Goal: Task Accomplishment & Management: Use online tool/utility

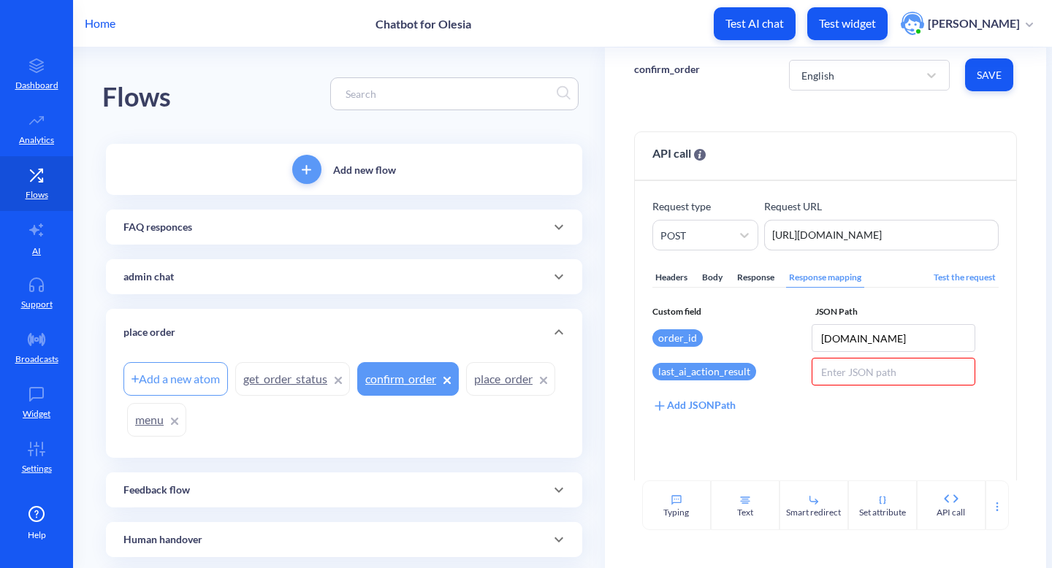
scroll to position [58, 0]
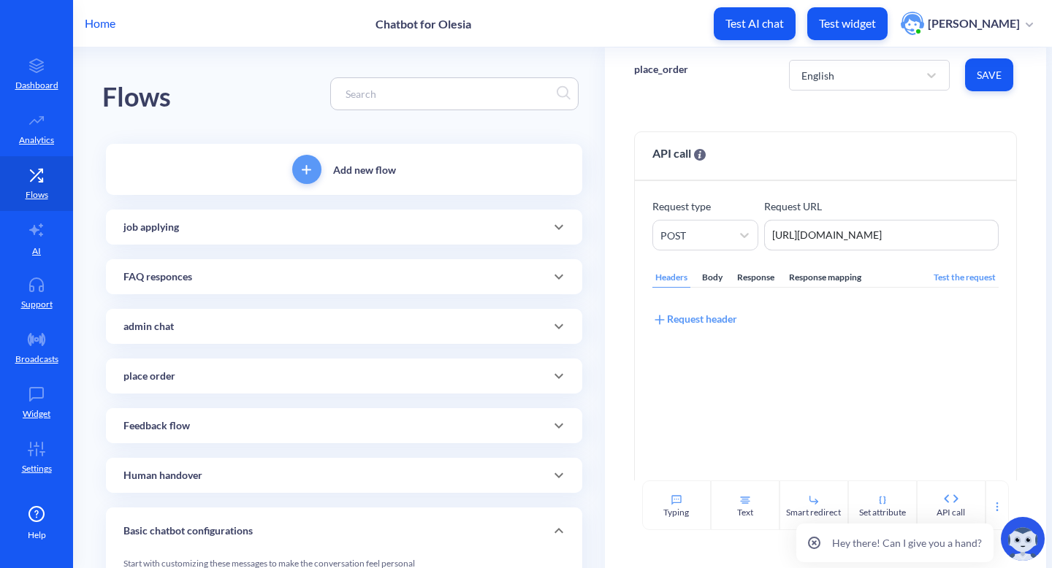
click at [407, 221] on div "job applying" at bounding box center [343, 227] width 441 height 15
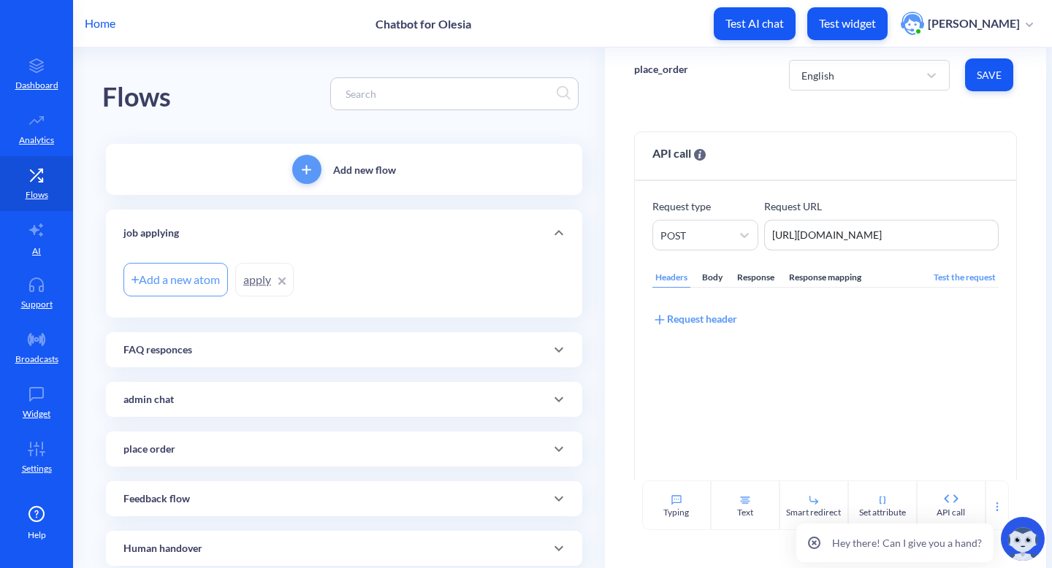
click at [244, 279] on link "apply" at bounding box center [264, 280] width 58 height 34
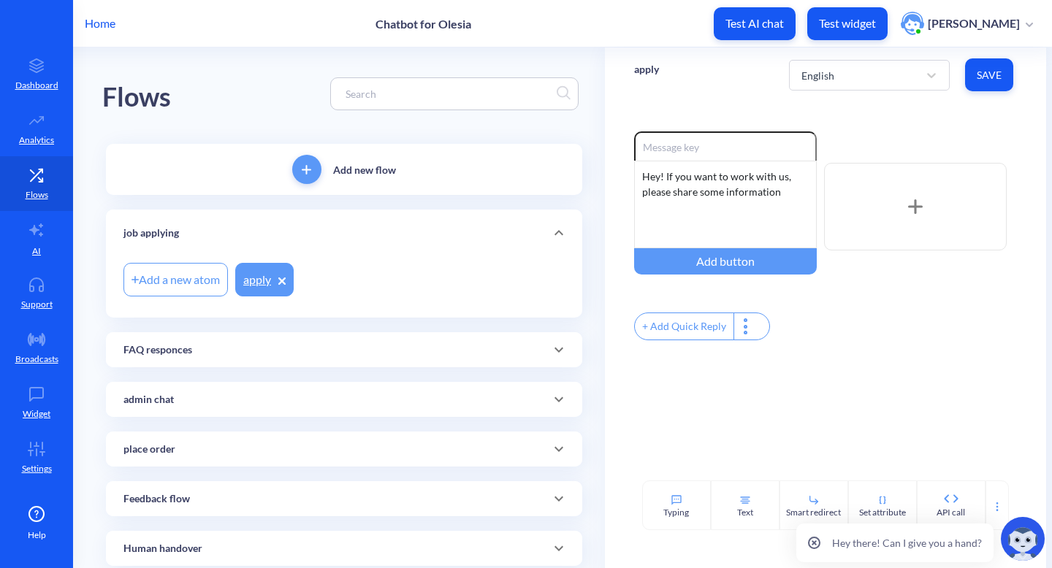
click at [991, 512] on div "Hey there! Can I give you a hand?" at bounding box center [922, 539] width 262 height 58
click at [240, 457] on div "place order" at bounding box center [344, 449] width 476 height 35
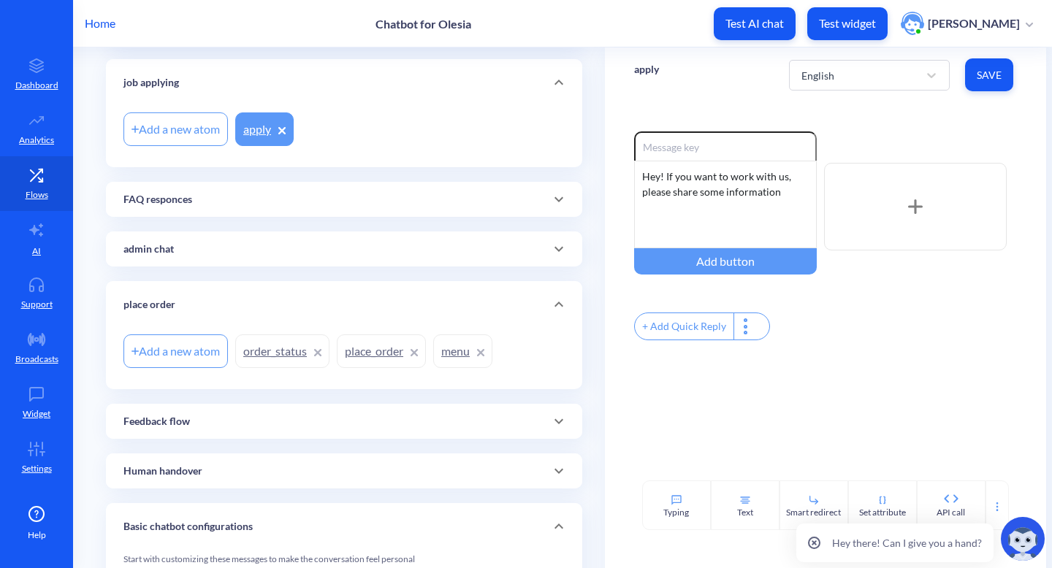
scroll to position [176, 0]
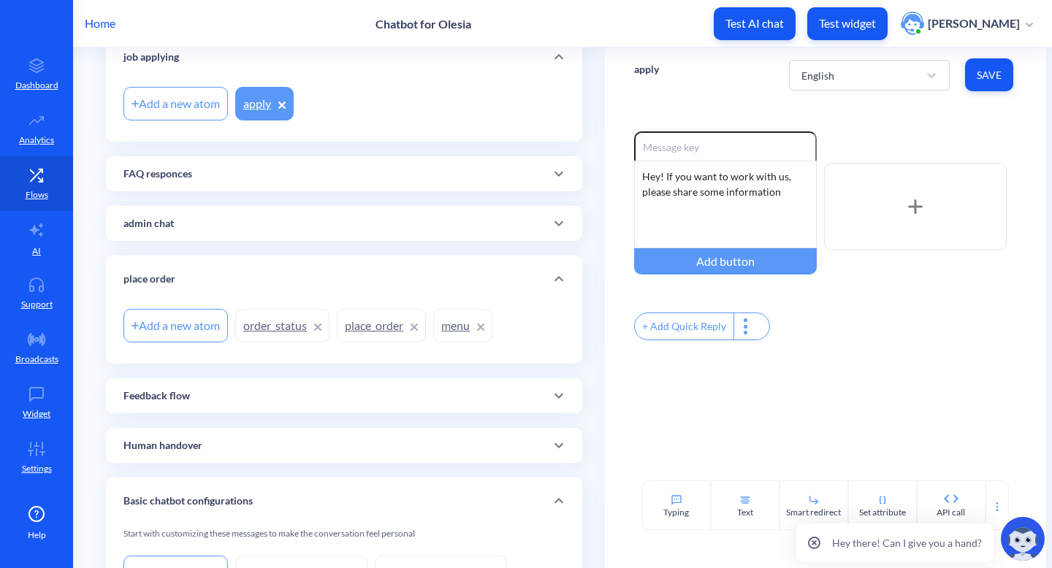
click at [384, 312] on link "place_order" at bounding box center [381, 326] width 89 height 34
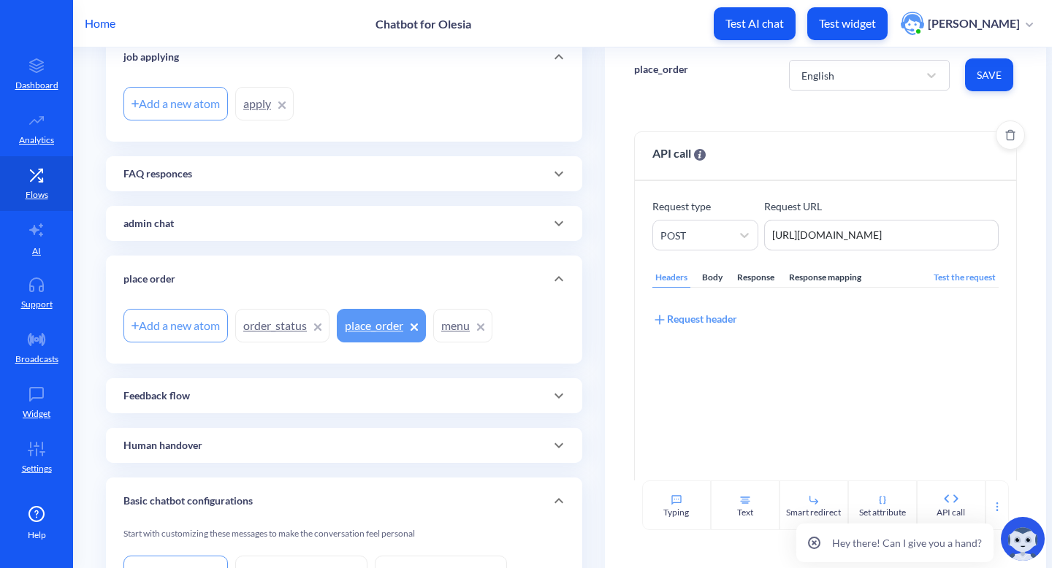
click at [807, 281] on div "Response mapping" at bounding box center [825, 278] width 78 height 20
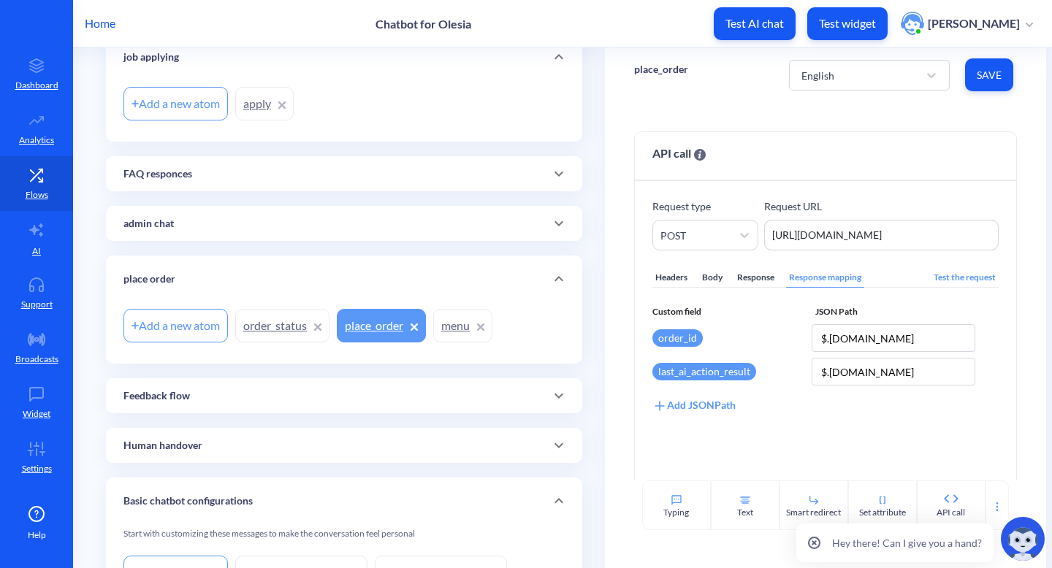
click at [285, 333] on link "order_status" at bounding box center [282, 326] width 94 height 34
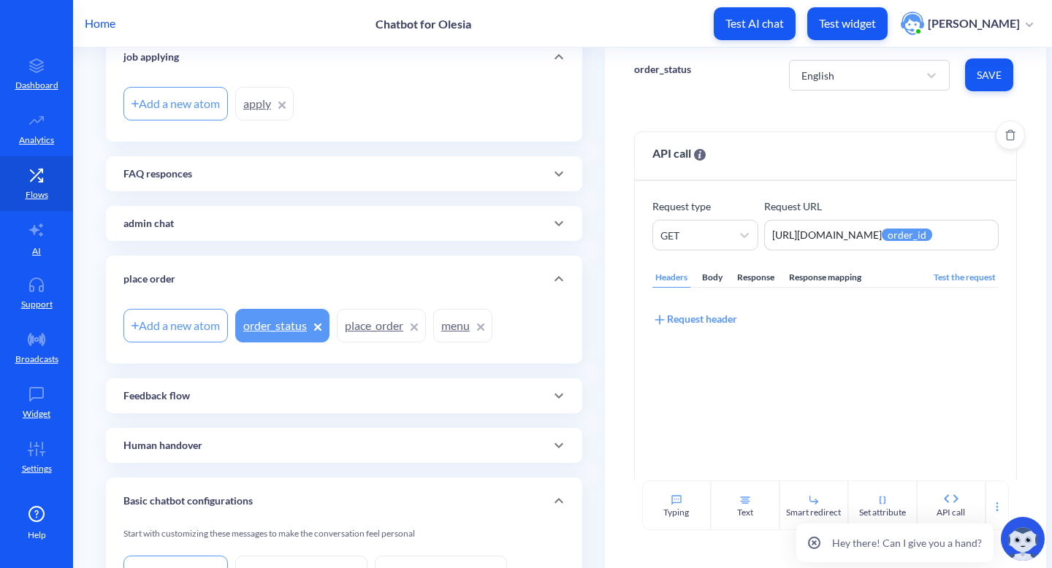
click at [835, 278] on div "Response mapping" at bounding box center [825, 278] width 78 height 20
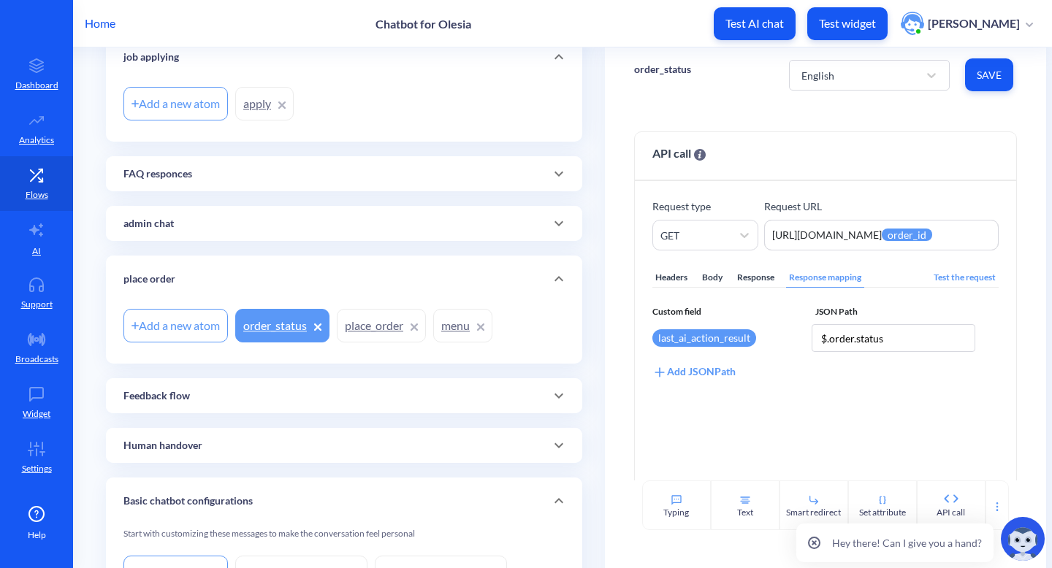
click at [840, 31] on button "Test widget" at bounding box center [847, 23] width 80 height 33
click at [44, 228] on icon at bounding box center [37, 230] width 18 height 18
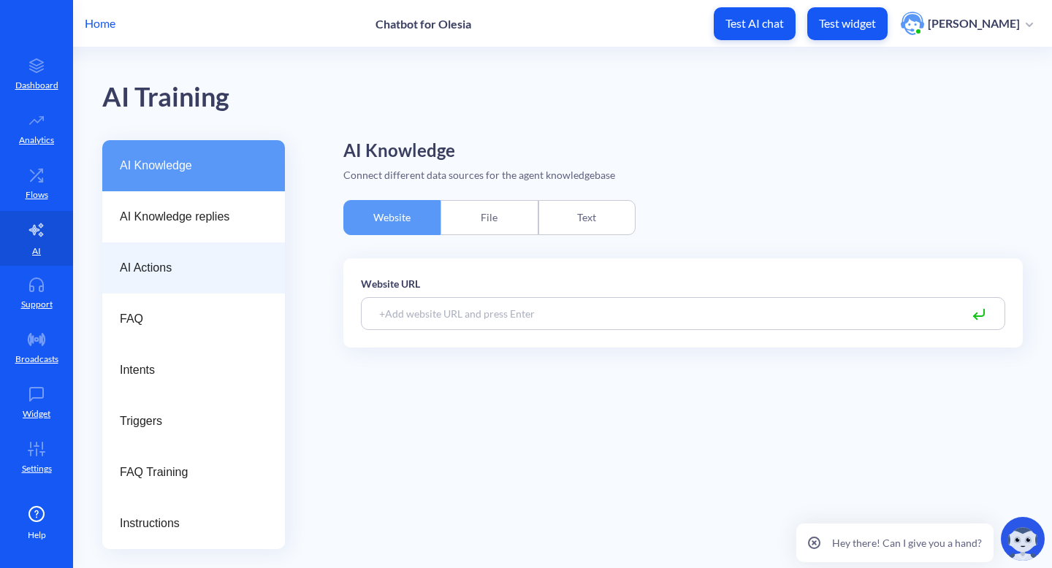
click at [214, 281] on div "AI Actions" at bounding box center [193, 268] width 183 height 51
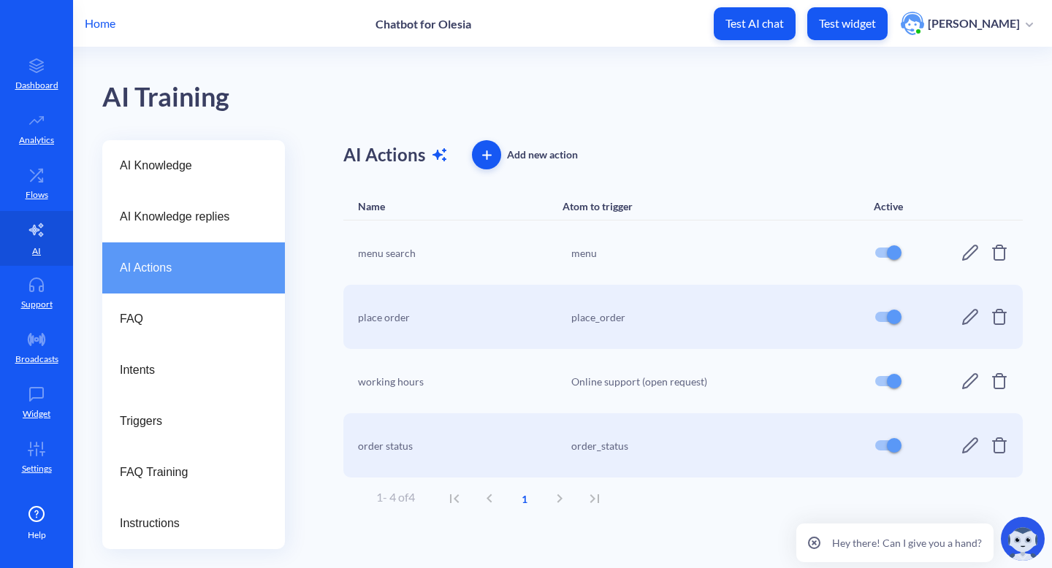
click at [651, 317] on div "place_order" at bounding box center [713, 317] width 285 height 15
click at [586, 322] on div "place_order" at bounding box center [713, 317] width 285 height 15
click at [47, 436] on link "Settings" at bounding box center [36, 457] width 73 height 55
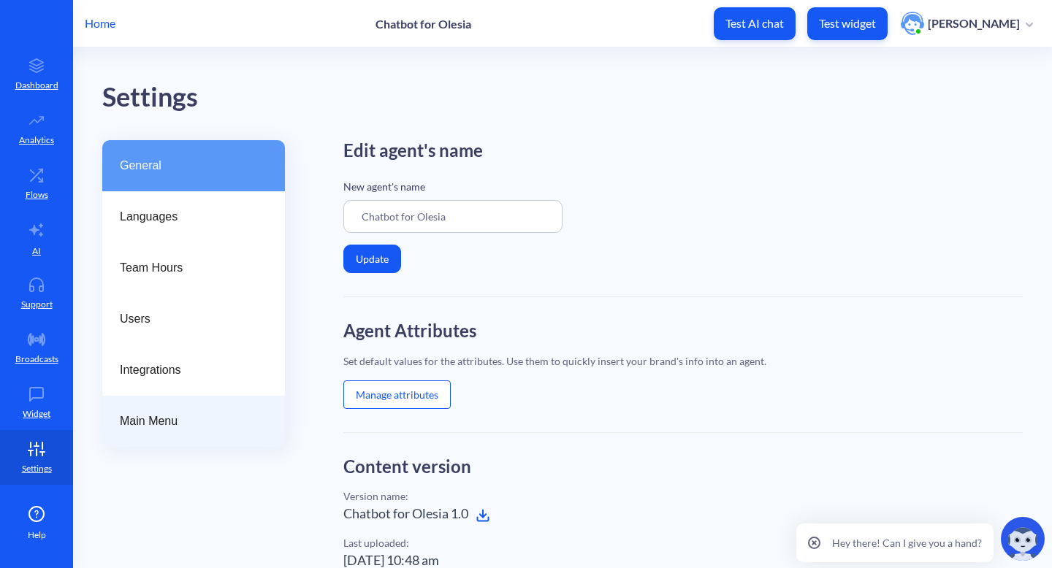
click at [262, 410] on div "Main Menu" at bounding box center [193, 421] width 183 height 51
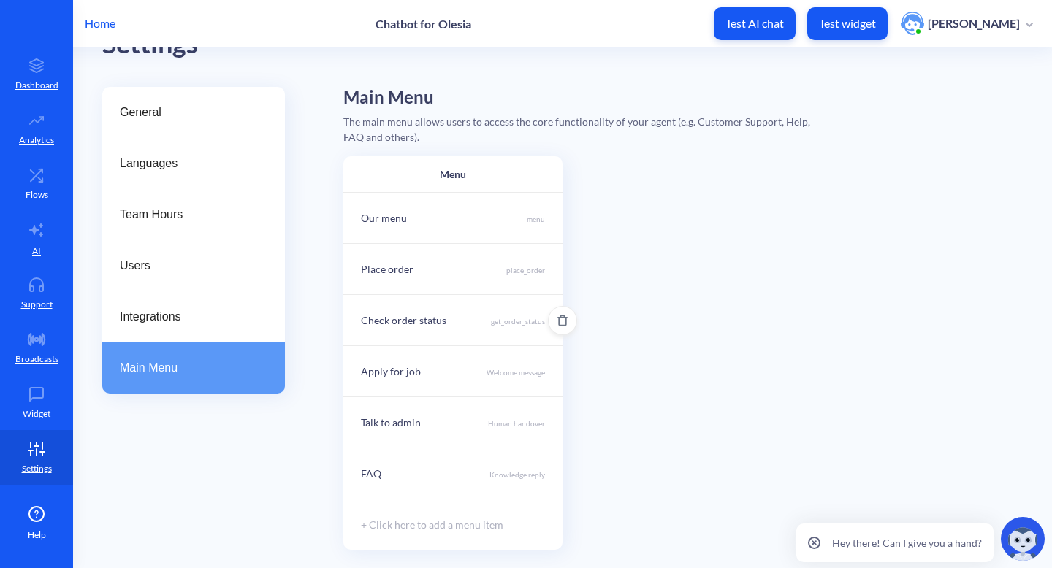
scroll to position [61, 0]
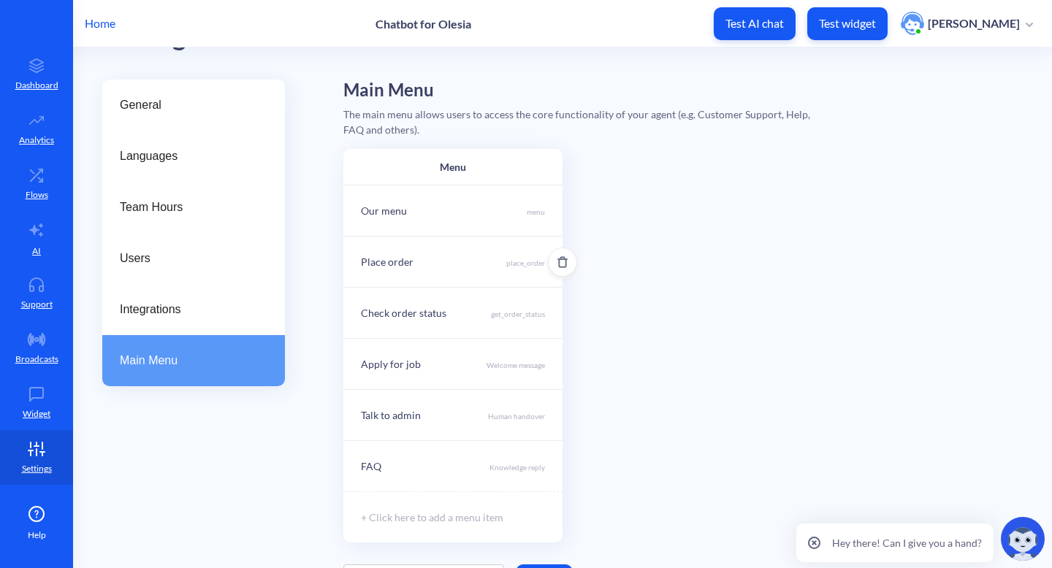
click at [529, 268] on p "place_order" at bounding box center [525, 264] width 39 height 12
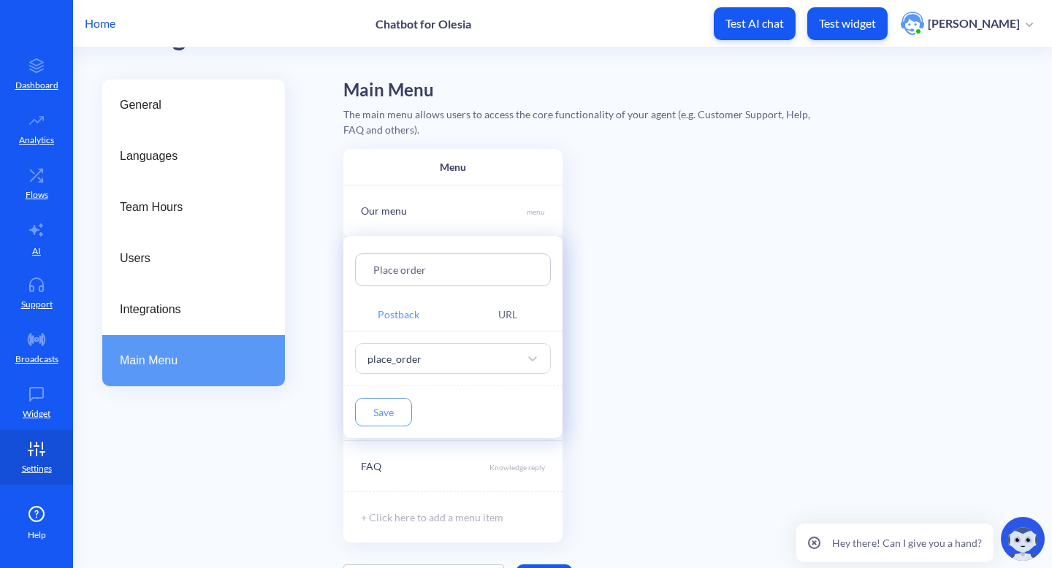
click at [396, 406] on button "Save" at bounding box center [383, 412] width 57 height 28
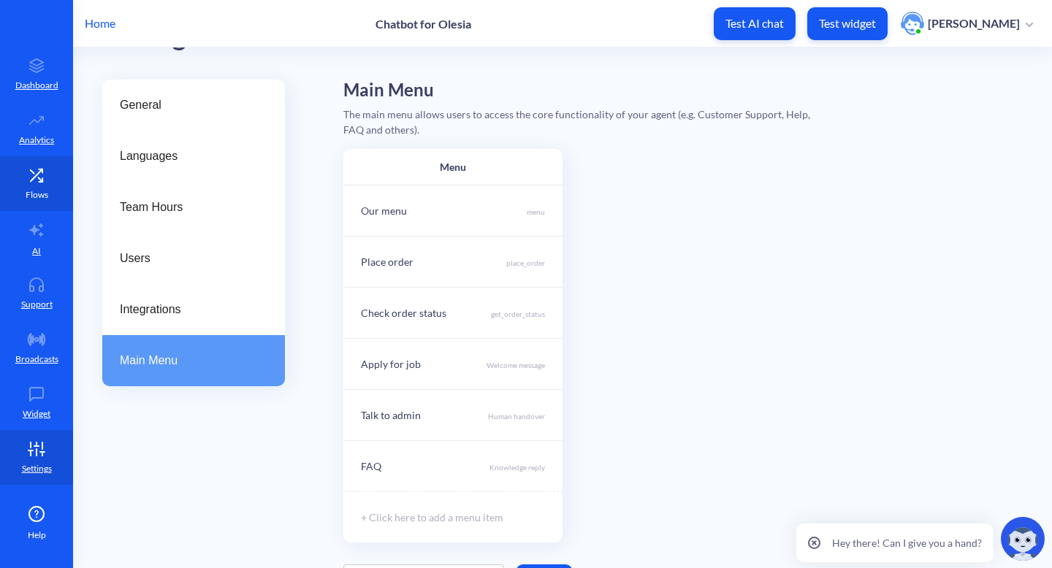
click at [30, 181] on icon at bounding box center [36, 175] width 29 height 15
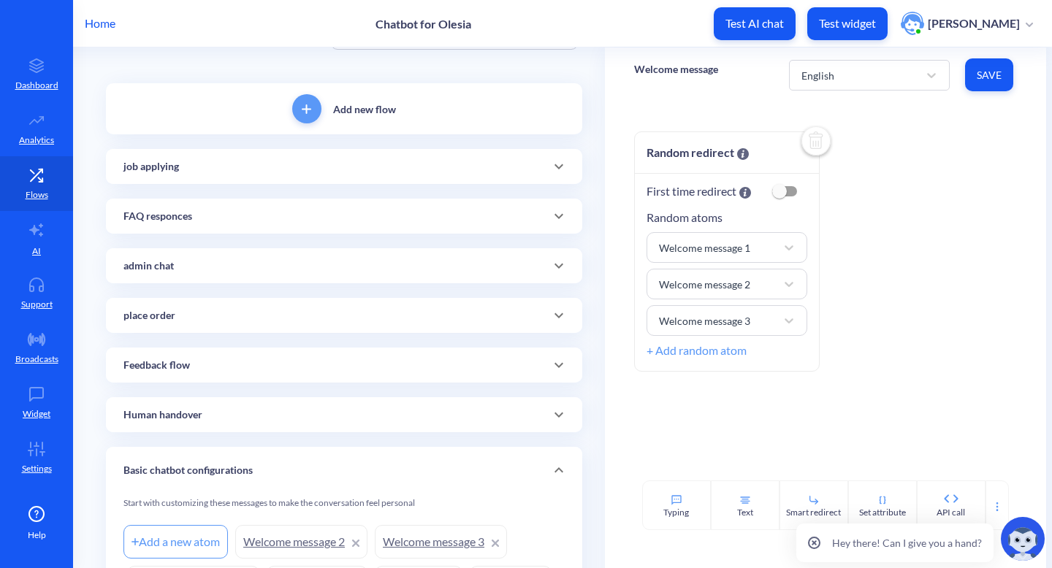
click at [562, 313] on icon at bounding box center [559, 316] width 18 height 18
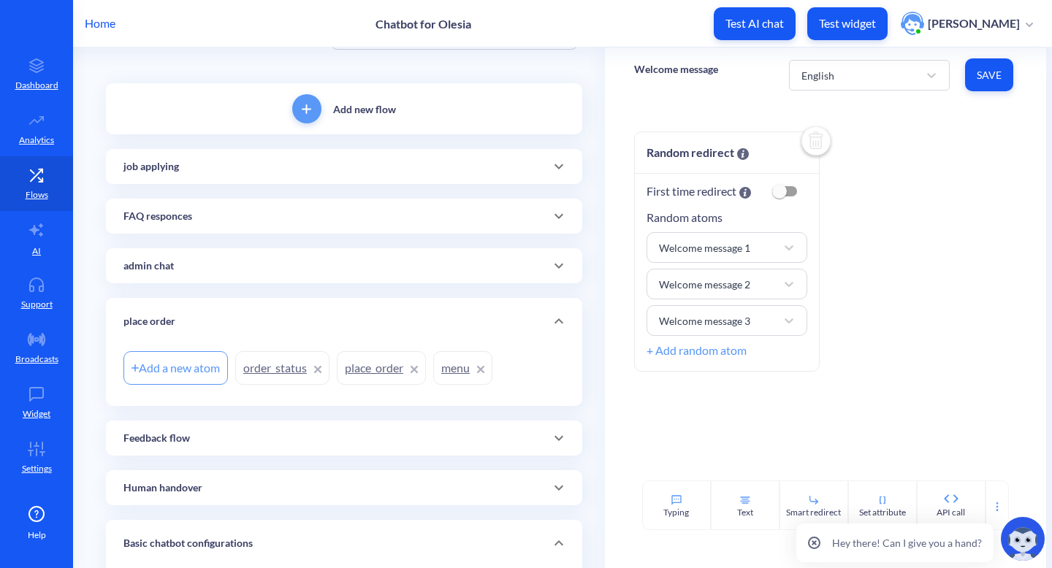
click at [361, 374] on link "place_order" at bounding box center [381, 368] width 89 height 34
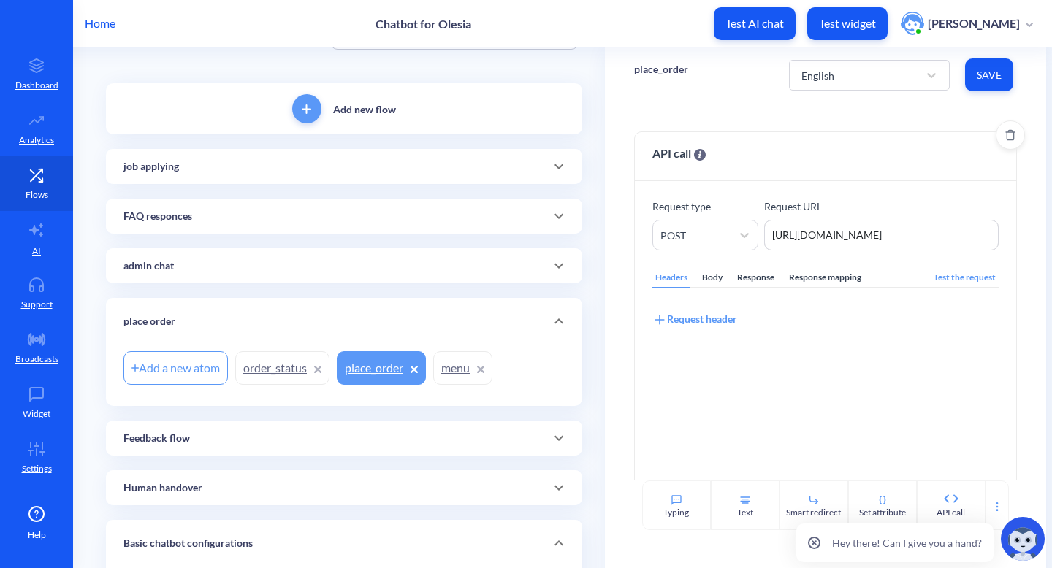
scroll to position [58, 0]
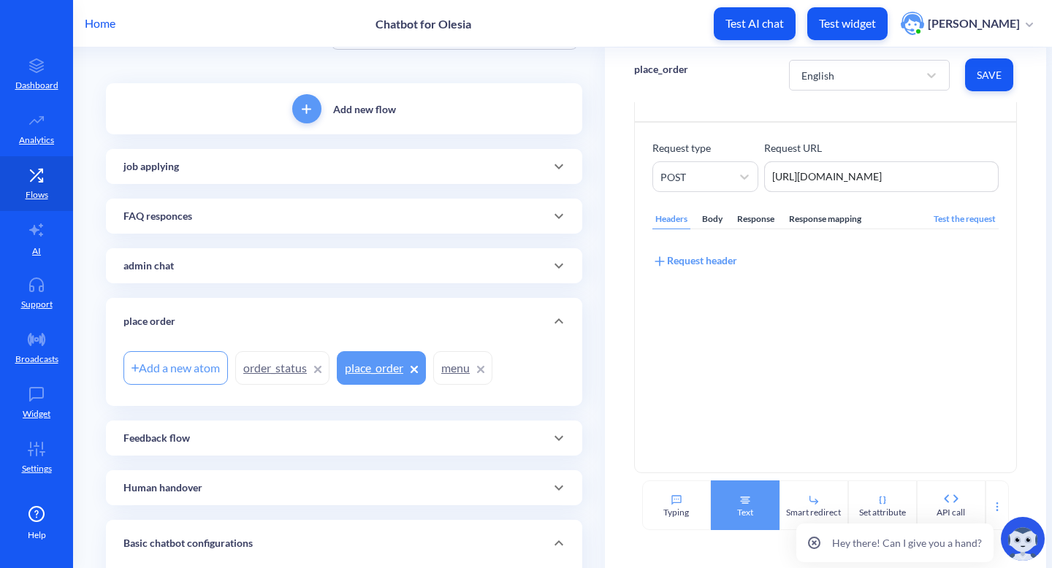
click at [731, 510] on div "Text" at bounding box center [745, 506] width 69 height 50
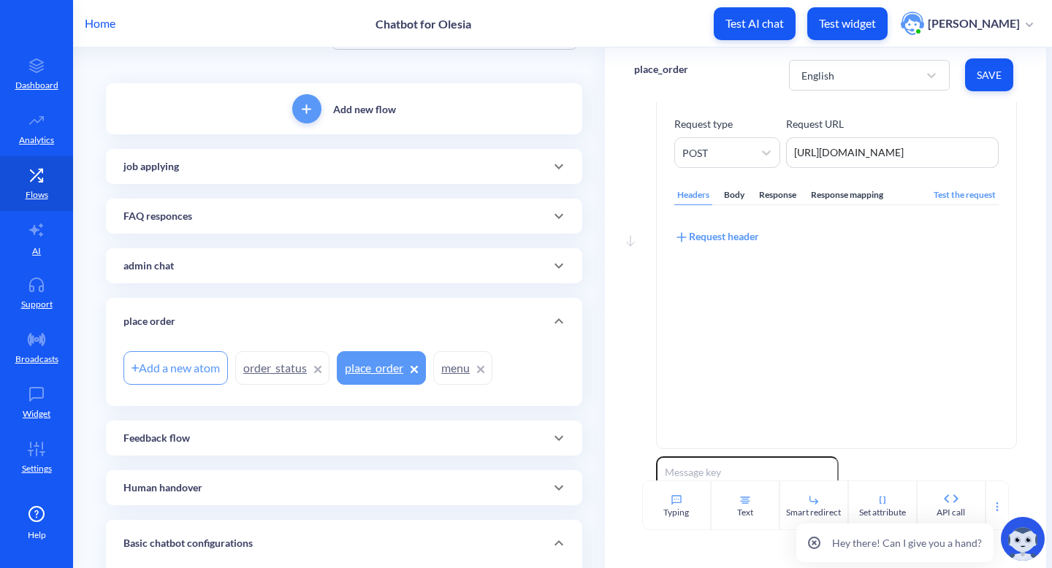
scroll to position [0, 0]
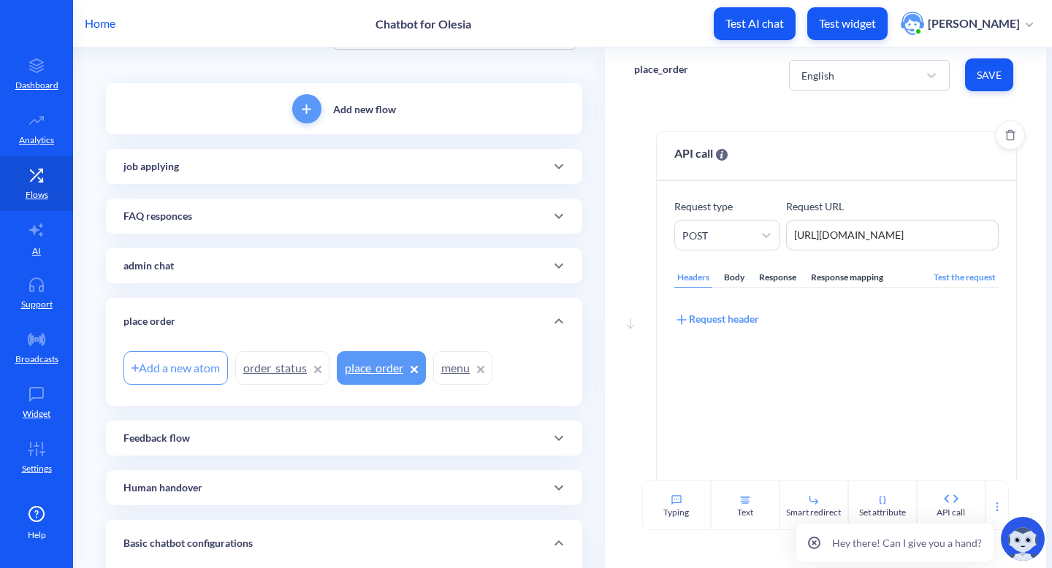
click at [869, 277] on div "Response mapping" at bounding box center [847, 278] width 78 height 20
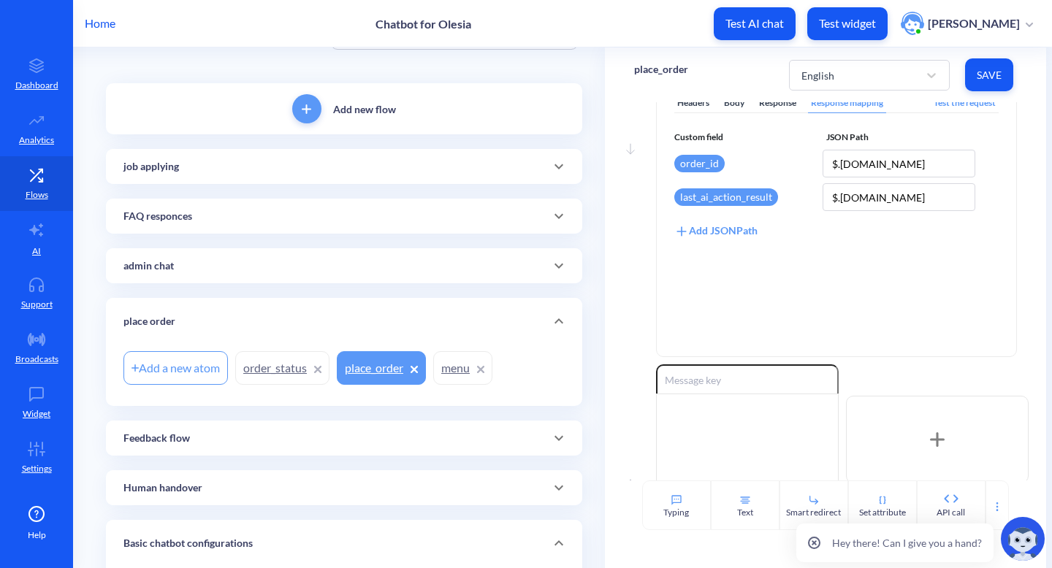
scroll to position [281, 0]
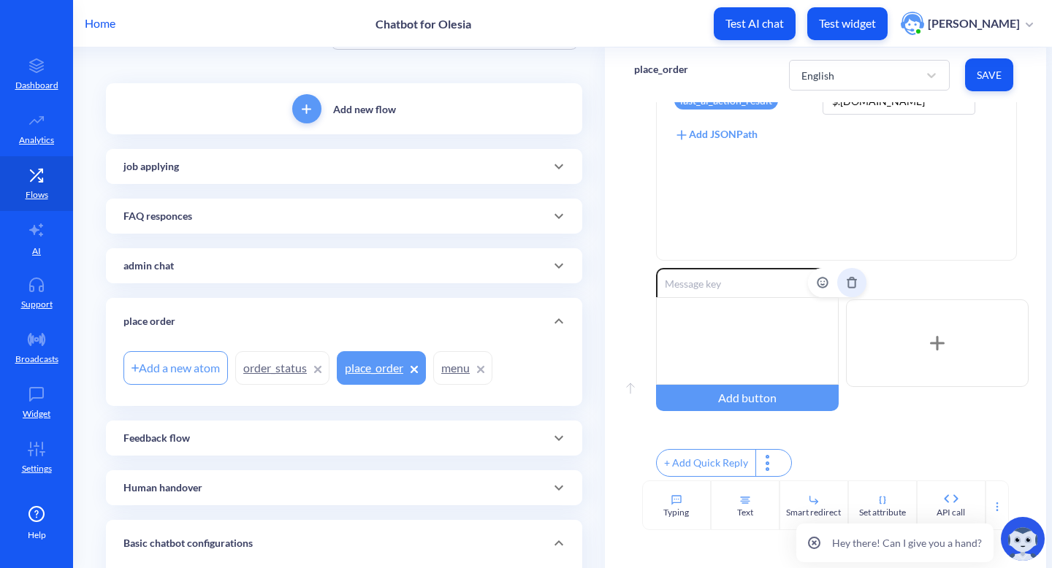
click at [855, 273] on button "Delete" at bounding box center [851, 282] width 29 height 29
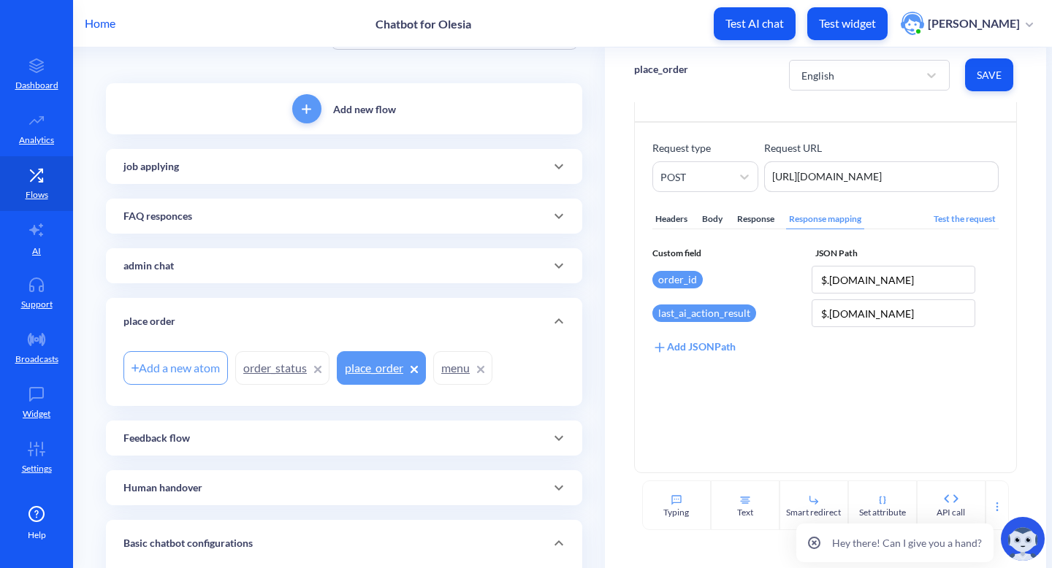
scroll to position [58, 0]
click at [1003, 75] on button "Save" at bounding box center [989, 74] width 48 height 33
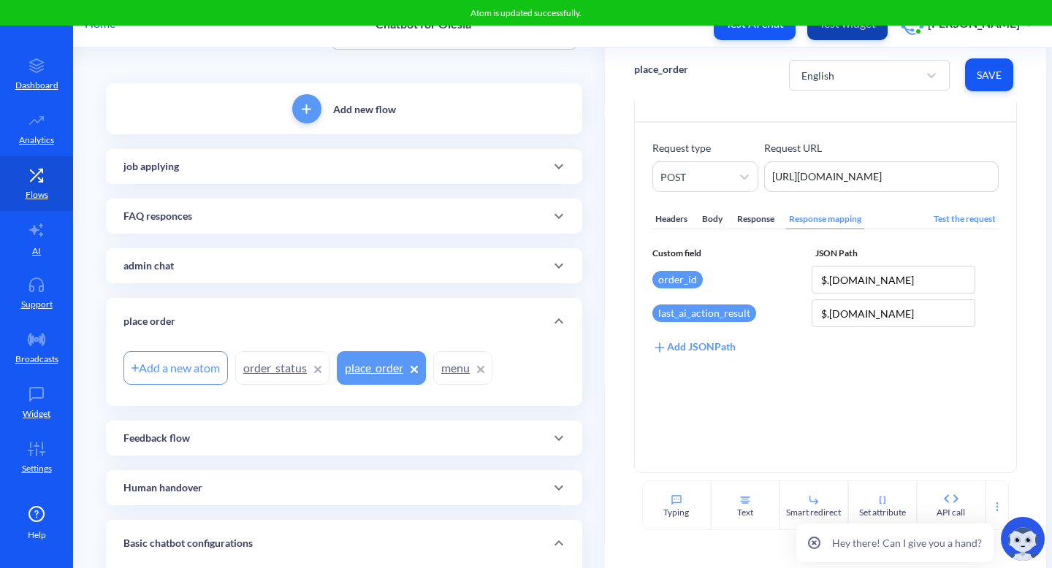
click at [865, 31] on button "Test widget" at bounding box center [847, 23] width 80 height 33
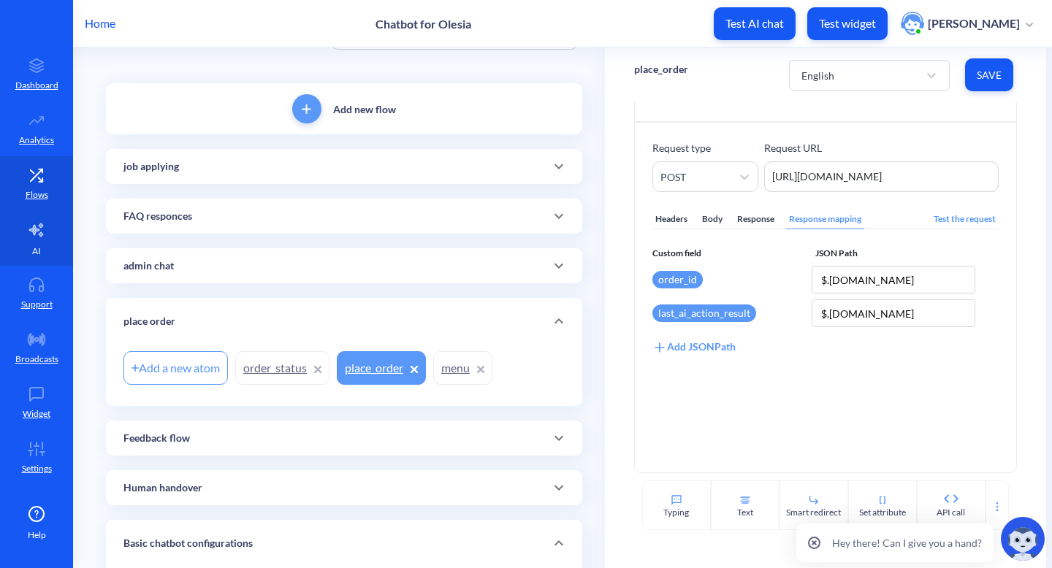
click at [21, 246] on link "AI" at bounding box center [36, 238] width 73 height 55
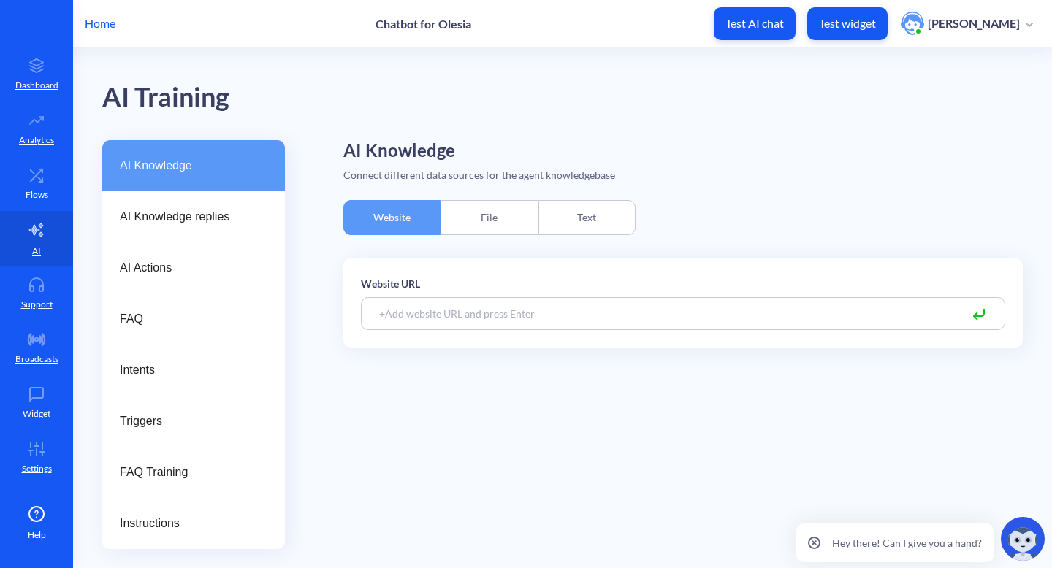
click at [599, 228] on div "Text" at bounding box center [587, 217] width 97 height 35
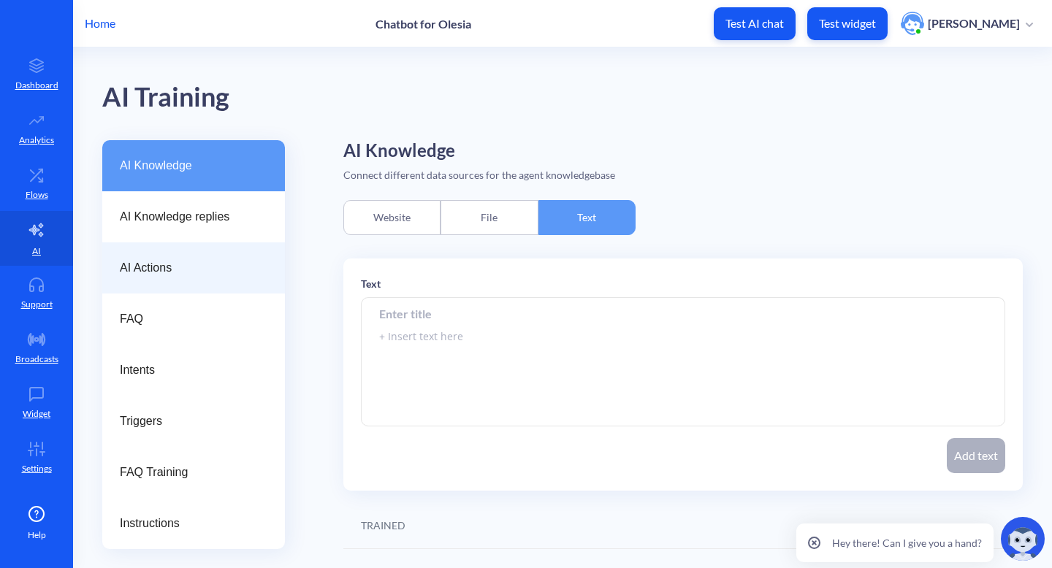
click at [213, 260] on span "AI Actions" at bounding box center [188, 268] width 136 height 18
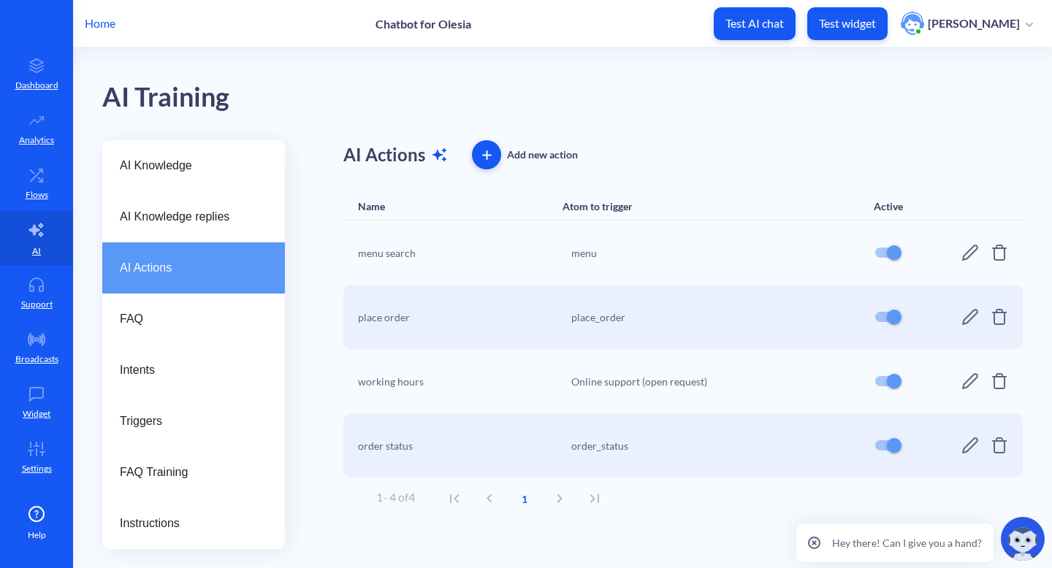
click at [973, 246] on icon at bounding box center [970, 253] width 16 height 16
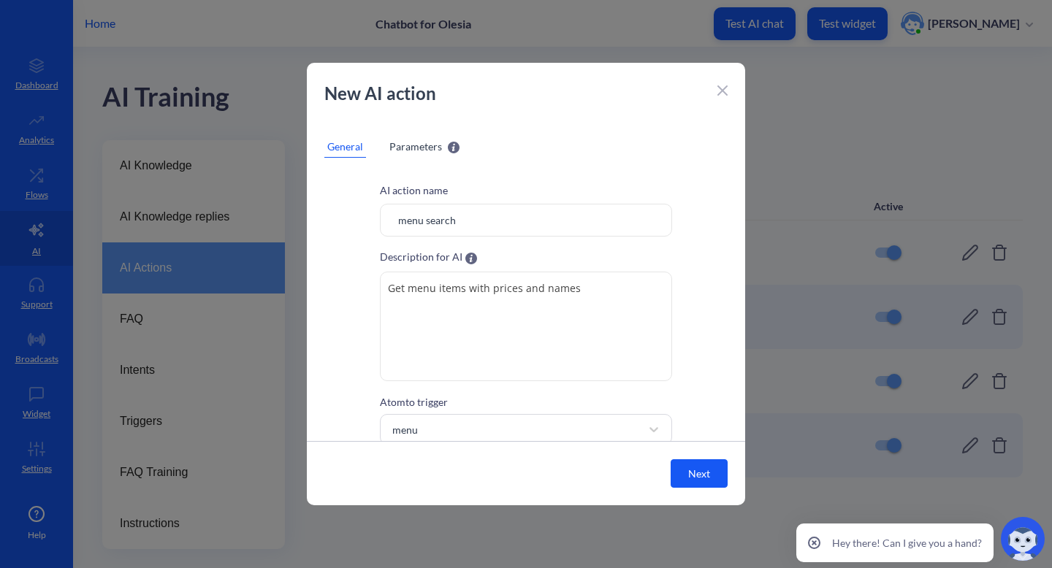
scroll to position [44, 0]
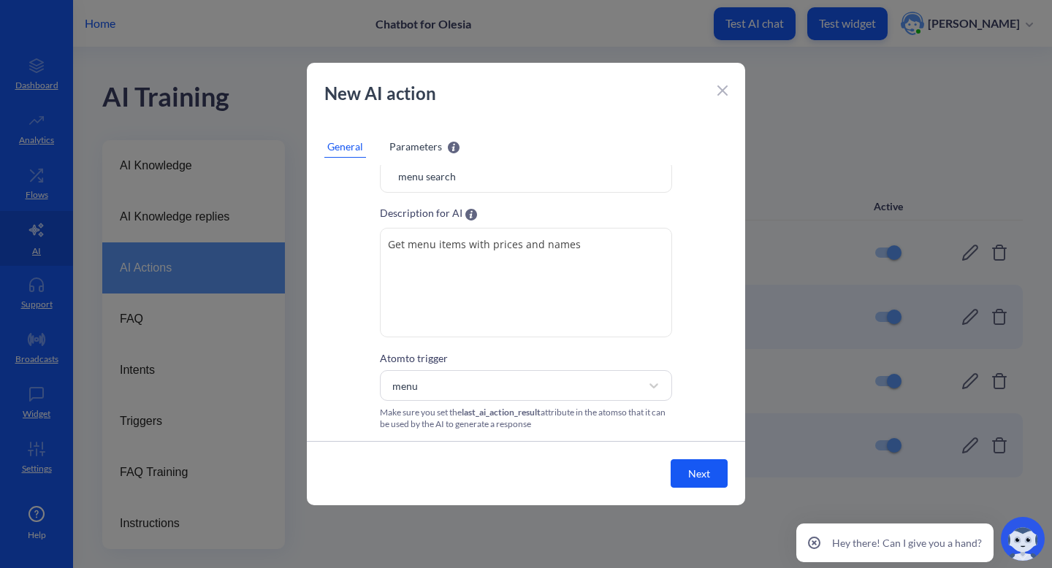
click at [723, 92] on icon at bounding box center [722, 90] width 9 height 9
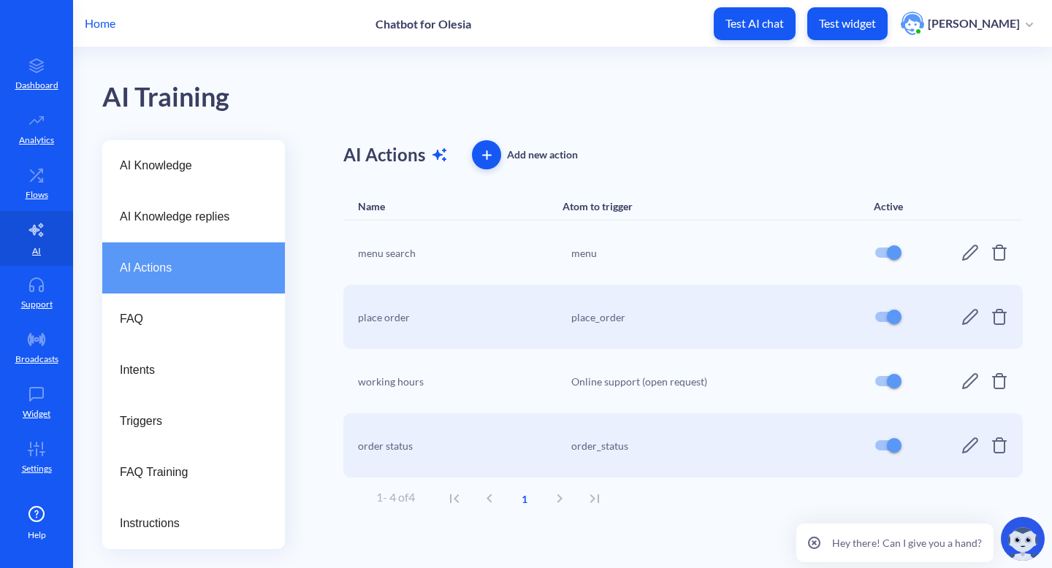
click at [975, 320] on icon at bounding box center [971, 317] width 18 height 18
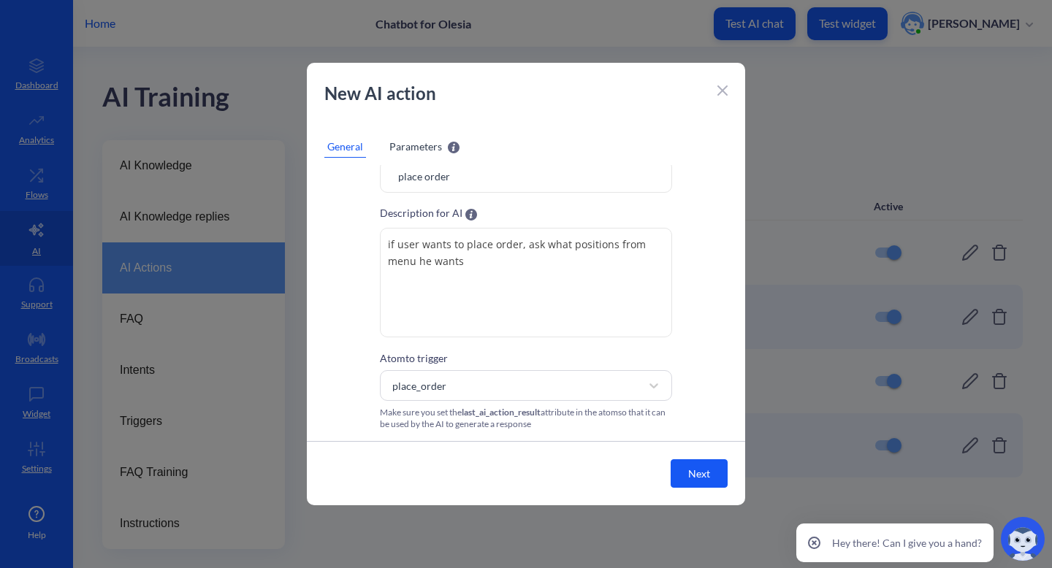
click at [723, 91] on icon at bounding box center [722, 90] width 9 height 9
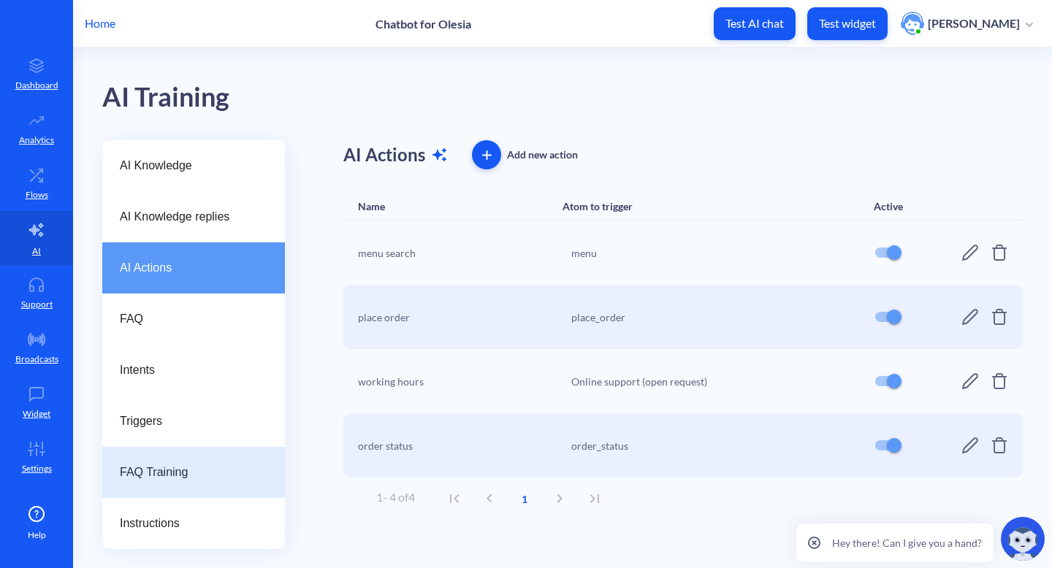
click at [169, 463] on div "FAQ Training" at bounding box center [193, 472] width 183 height 51
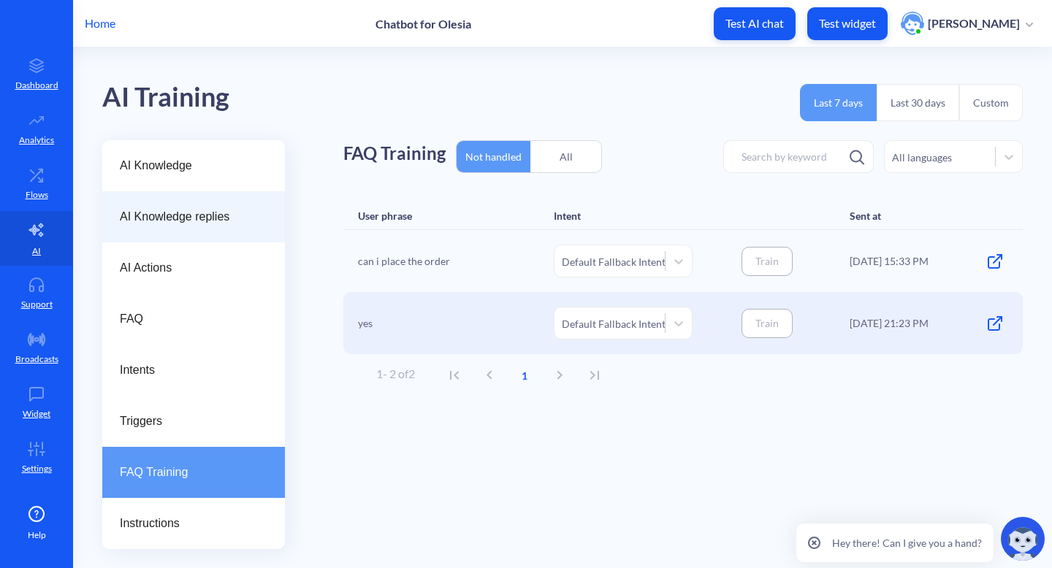
click at [240, 194] on div "AI Knowledge replies" at bounding box center [193, 216] width 183 height 51
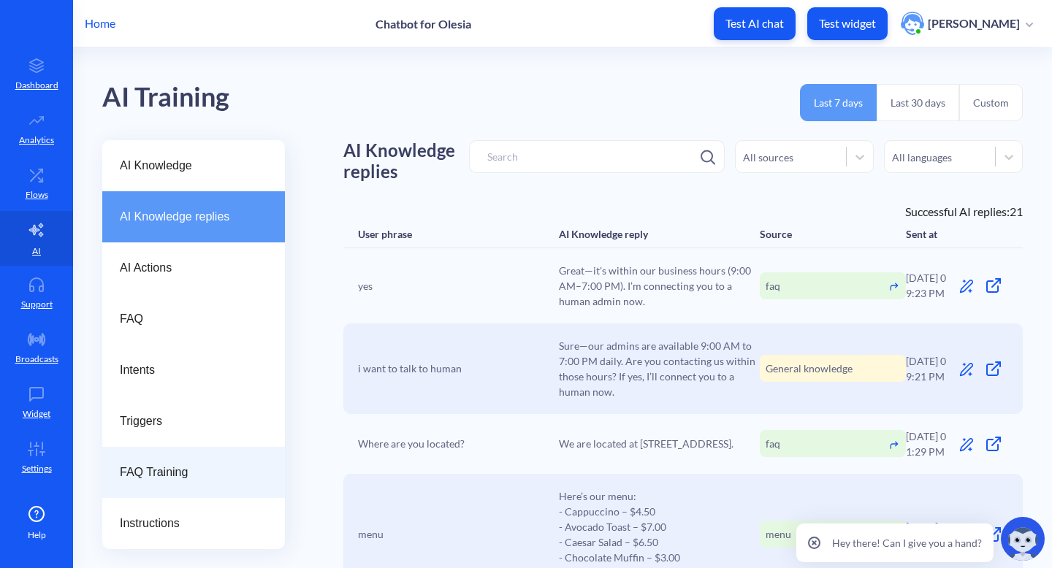
click at [202, 468] on span "FAQ Training" at bounding box center [188, 473] width 136 height 18
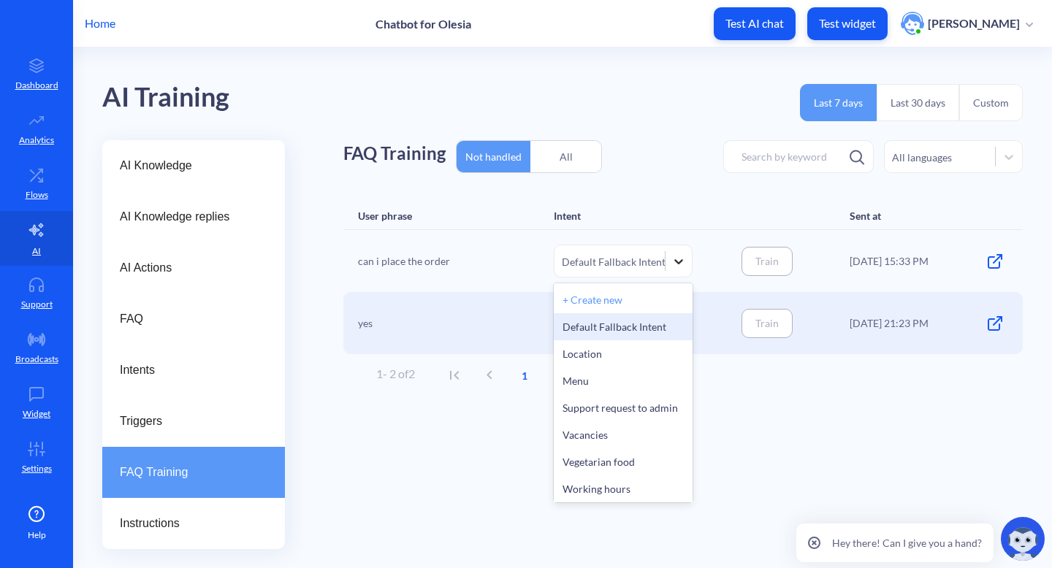
click at [678, 266] on icon at bounding box center [679, 261] width 15 height 15
click at [652, 331] on div "Default Fallback Intent" at bounding box center [623, 326] width 139 height 27
click at [680, 262] on icon at bounding box center [678, 261] width 9 height 5
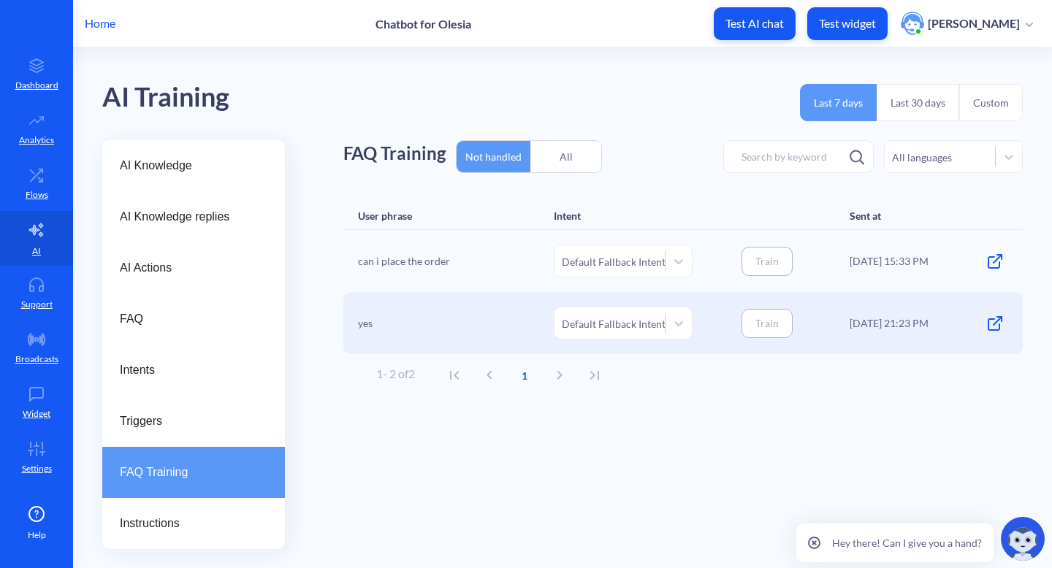
click at [436, 433] on div "FAQ Training Not handled All All languages User phrase Intent Sent at can i pla…" at bounding box center [683, 344] width 680 height 409
click at [35, 456] on icon at bounding box center [36, 449] width 29 height 15
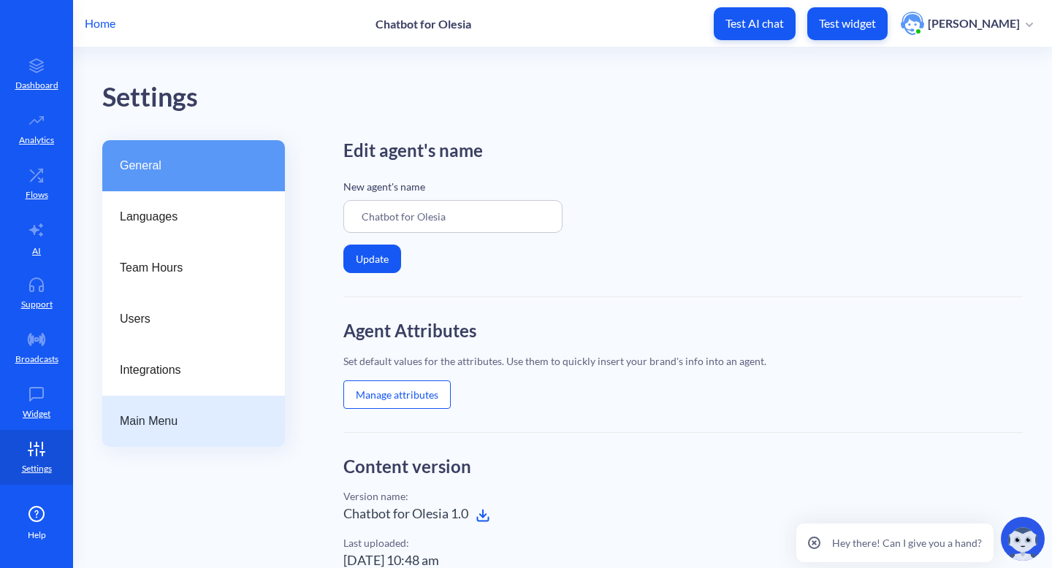
click at [183, 424] on span "Main Menu" at bounding box center [188, 422] width 136 height 18
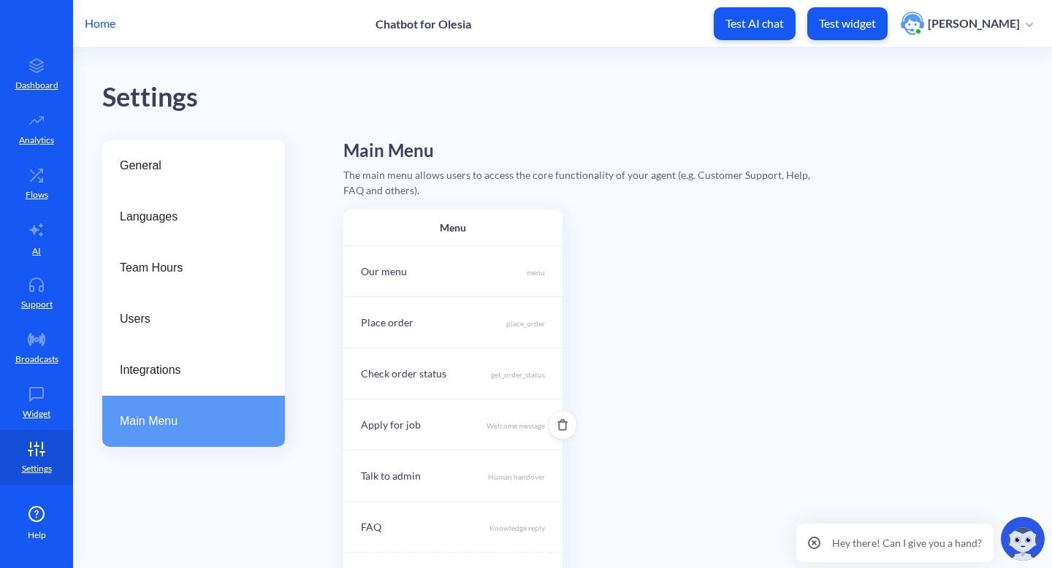
scroll to position [86, 0]
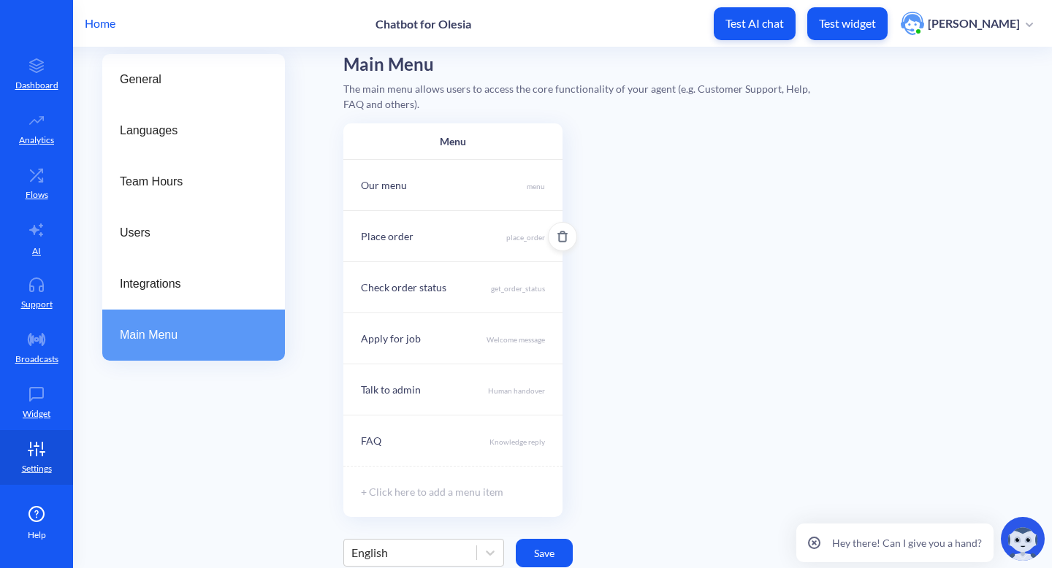
click at [495, 233] on div "Place order place_order" at bounding box center [452, 235] width 219 height 51
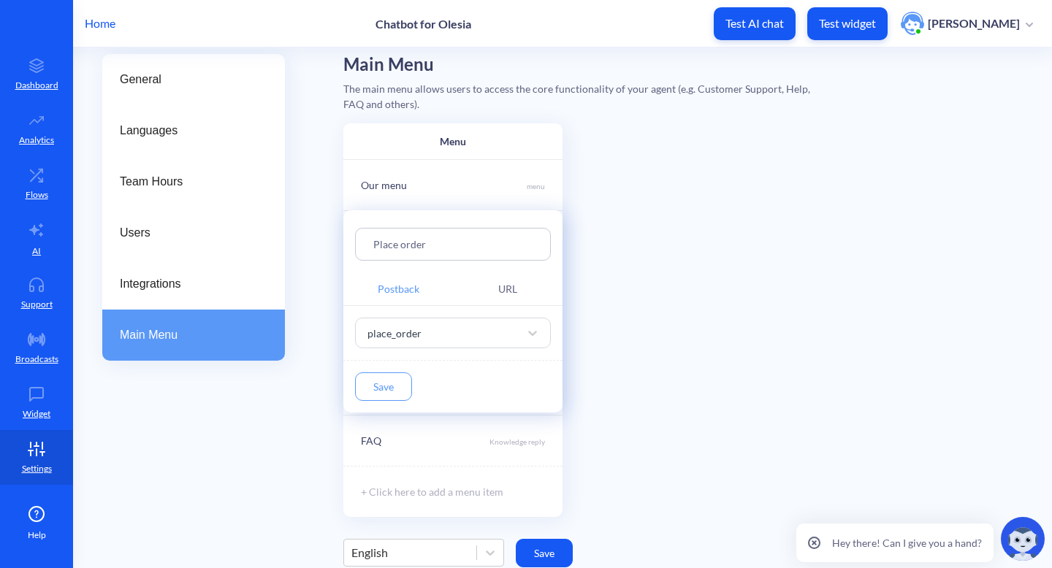
click at [729, 262] on div at bounding box center [526, 284] width 1052 height 568
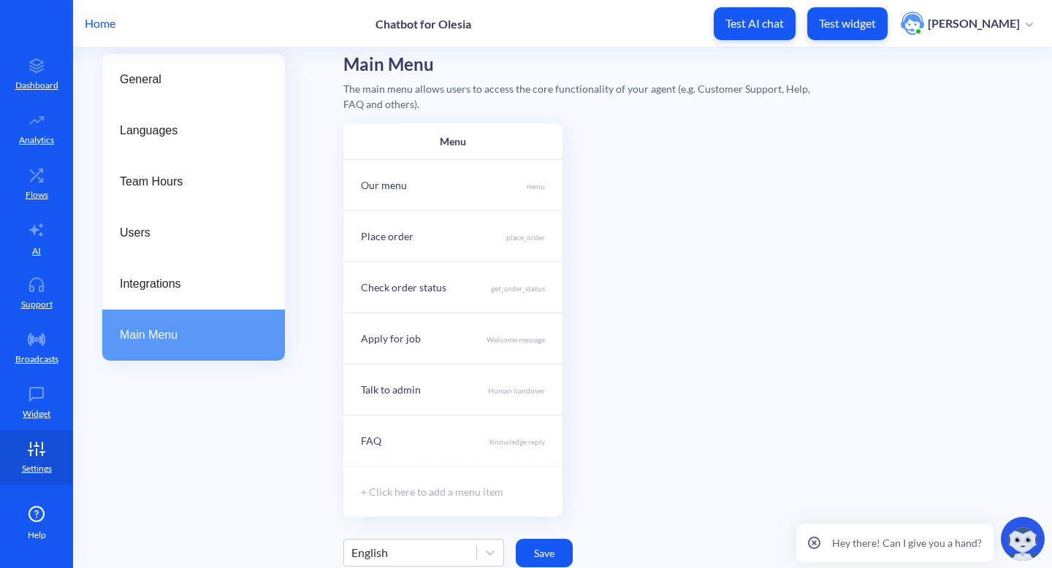
scroll to position [0, 0]
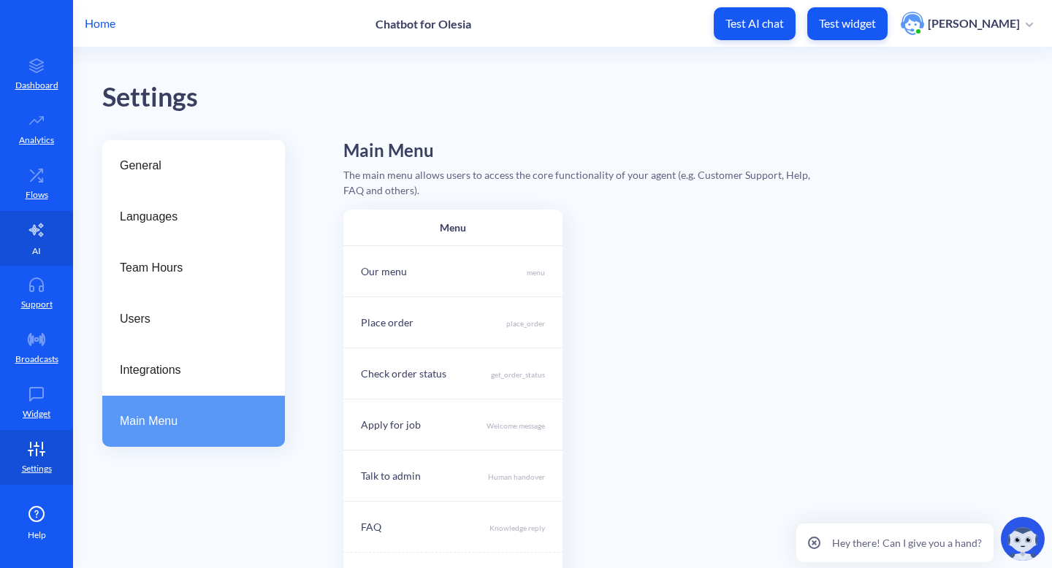
click at [47, 264] on link "AI" at bounding box center [36, 238] width 73 height 55
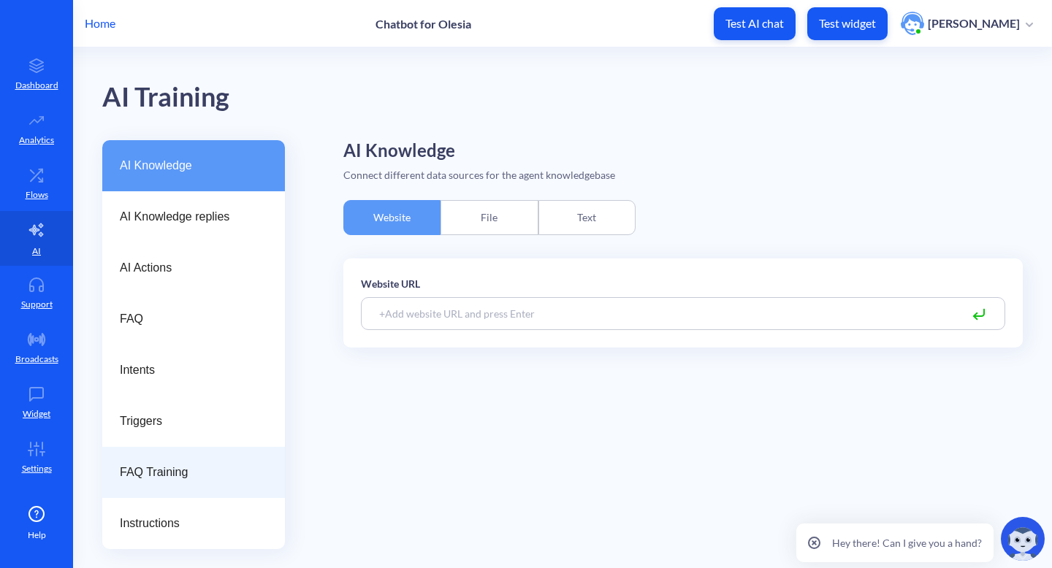
click at [167, 467] on span "FAQ Training" at bounding box center [188, 473] width 136 height 18
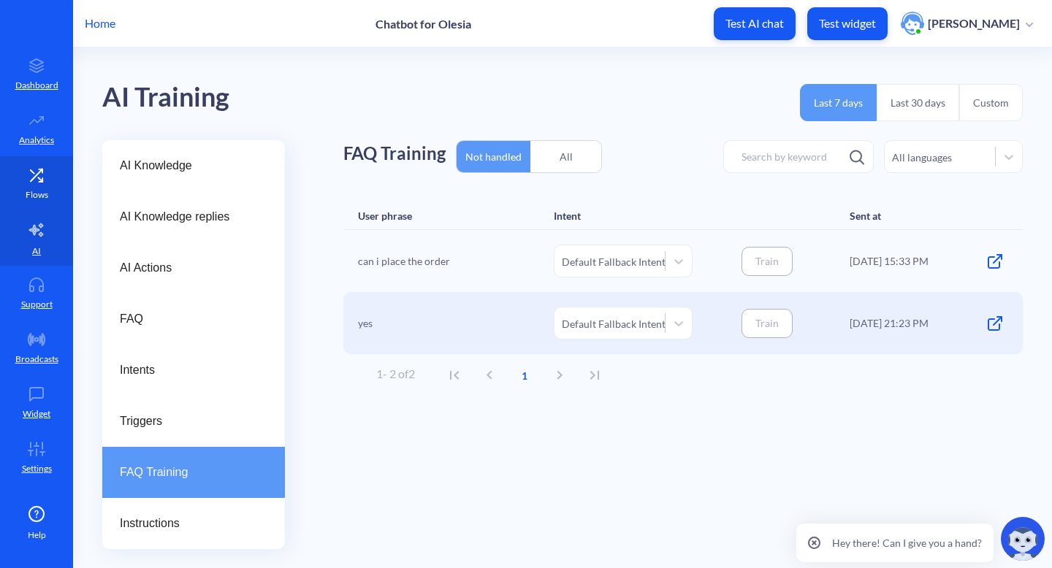
click at [27, 191] on p "Flows" at bounding box center [37, 195] width 23 height 13
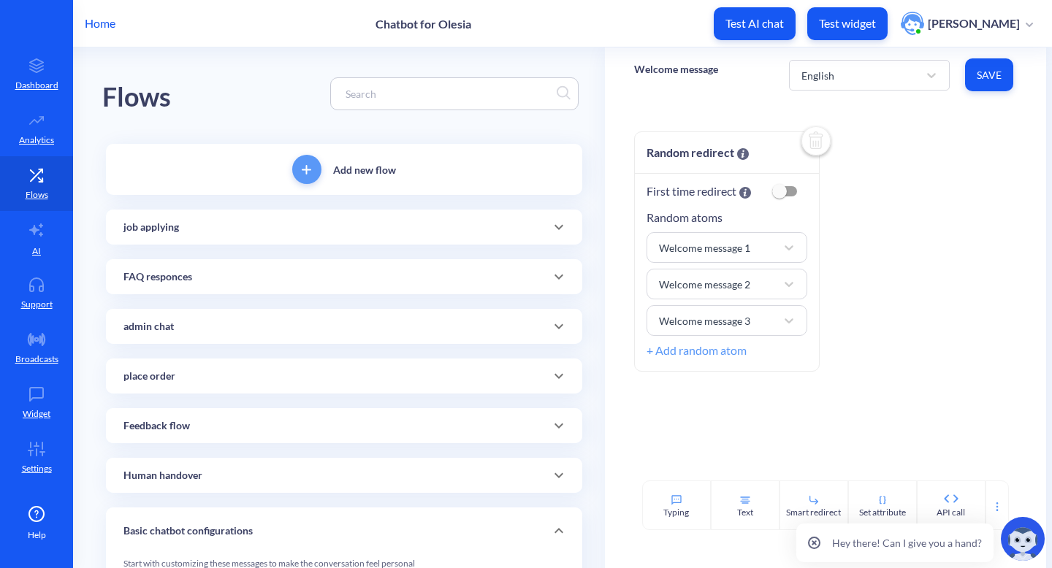
scroll to position [79, 0]
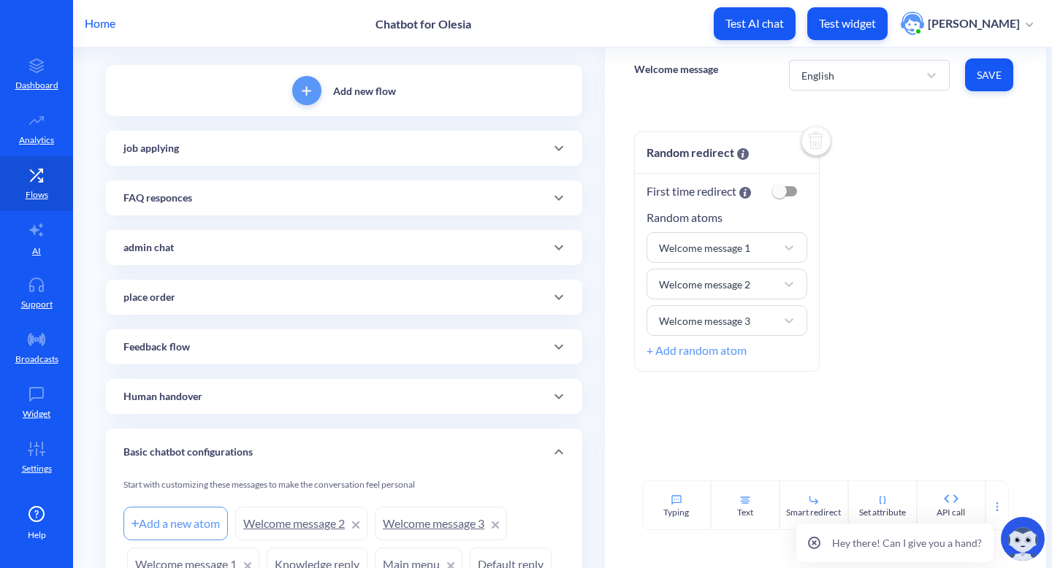
click at [564, 289] on icon at bounding box center [559, 298] width 18 height 18
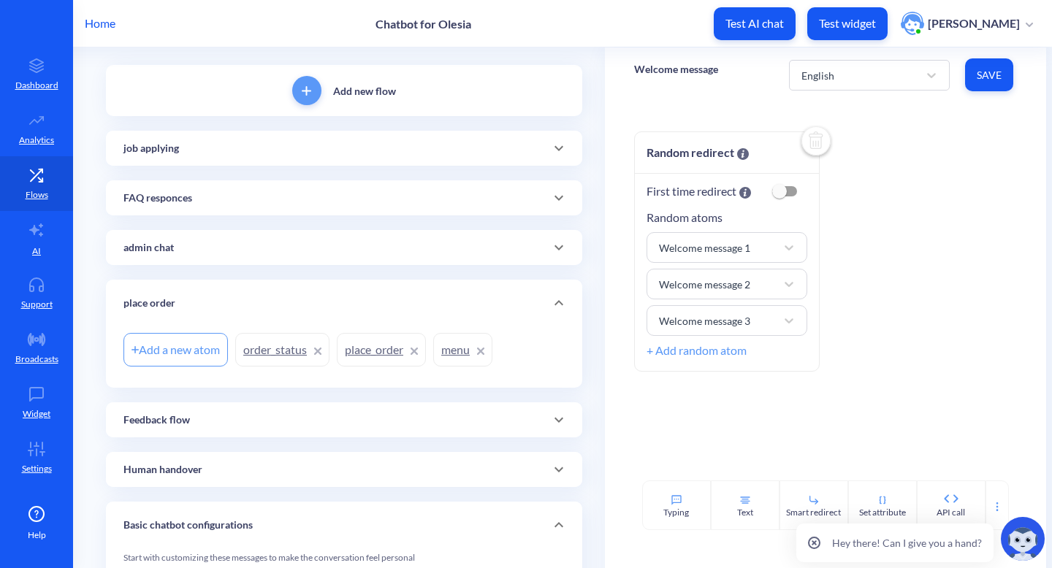
click at [457, 349] on link "menu" at bounding box center [462, 350] width 59 height 34
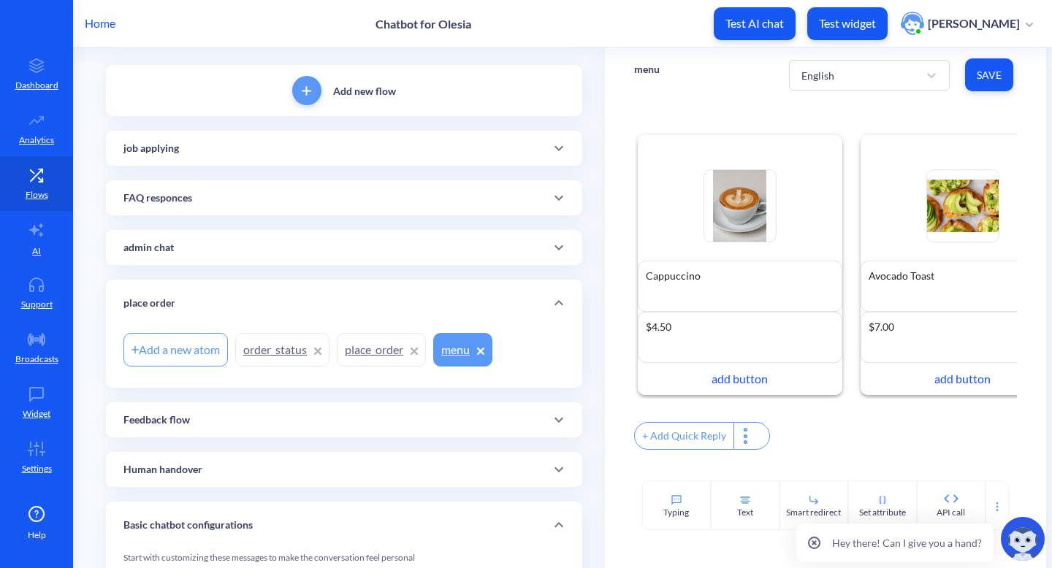
click at [699, 449] on div "+ Add Quick Reply" at bounding box center [684, 436] width 99 height 26
click at [699, 449] on input "text" at bounding box center [709, 435] width 151 height 26
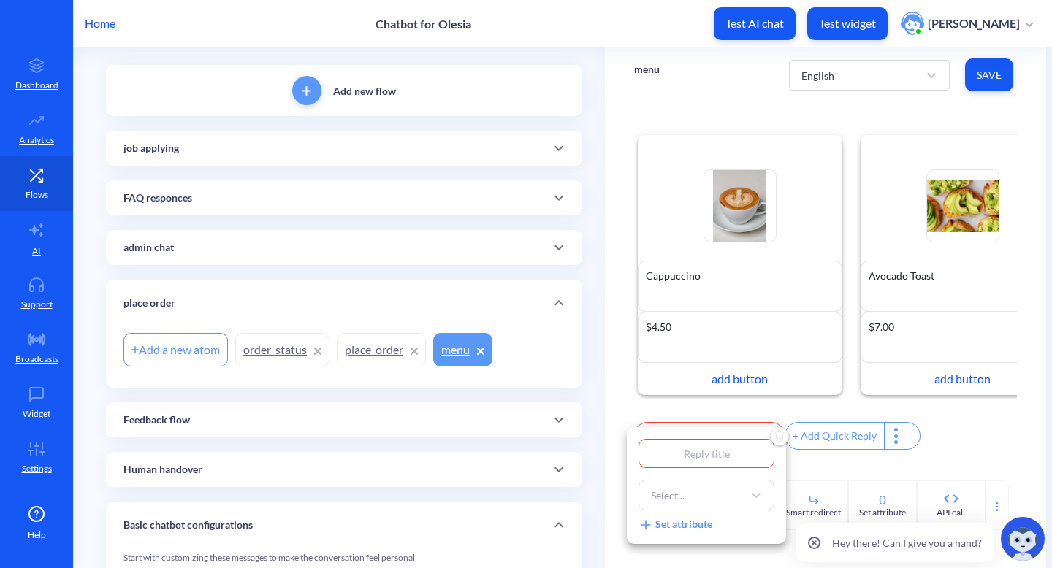
type input "1"
click at [713, 460] on input "1" at bounding box center [707, 453] width 136 height 29
type input "h"
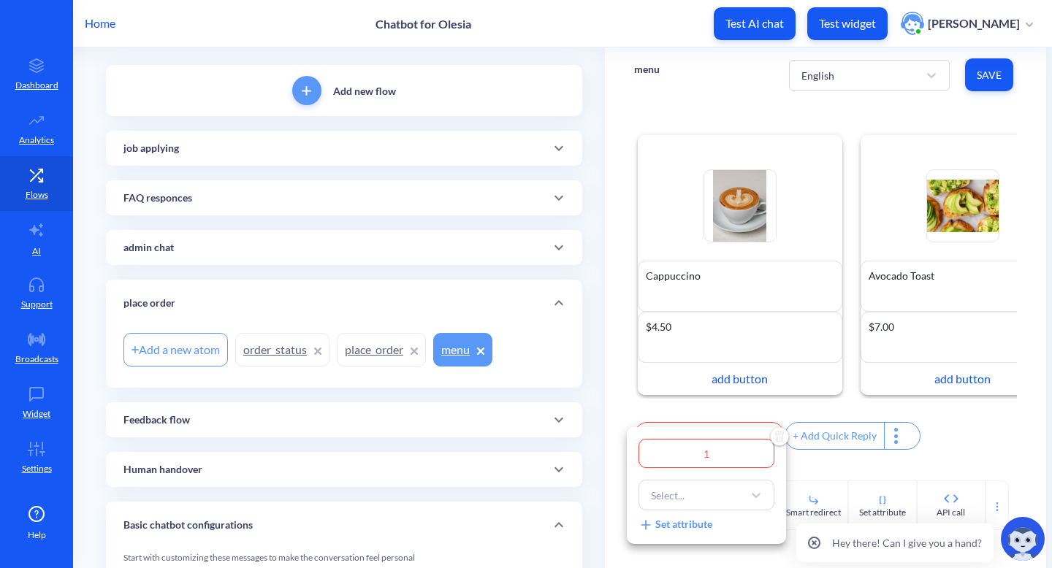
type input "h"
type input "he"
type input "her"
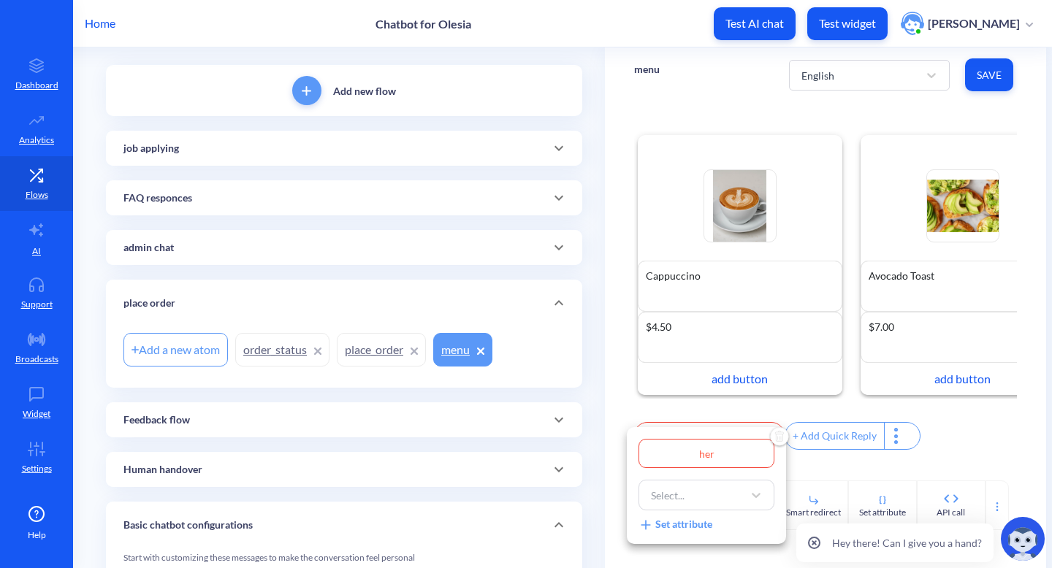
type input "here"
type input "here'"
type input "here's"
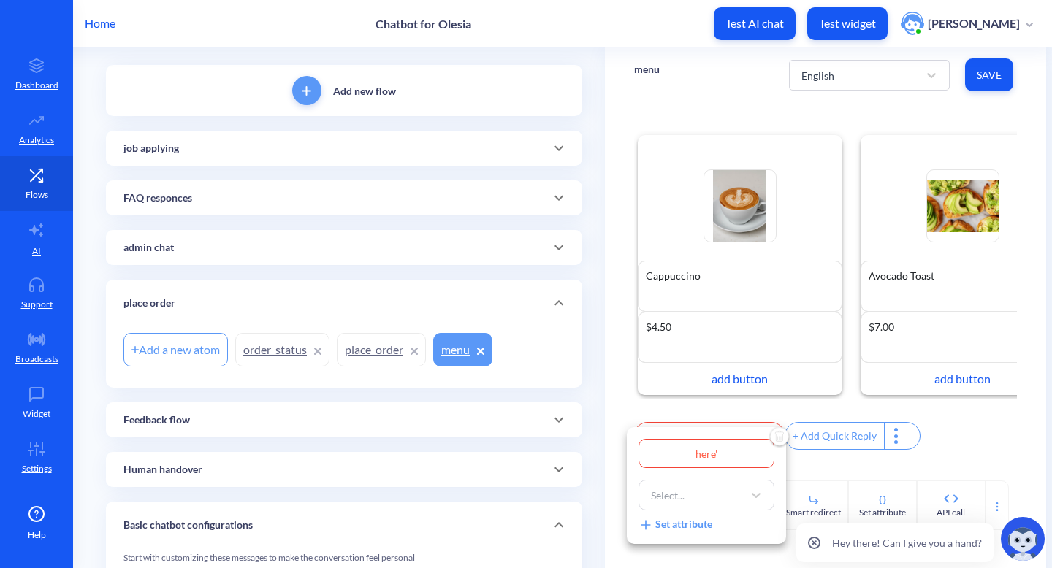
type input "here's"
type input "here's m"
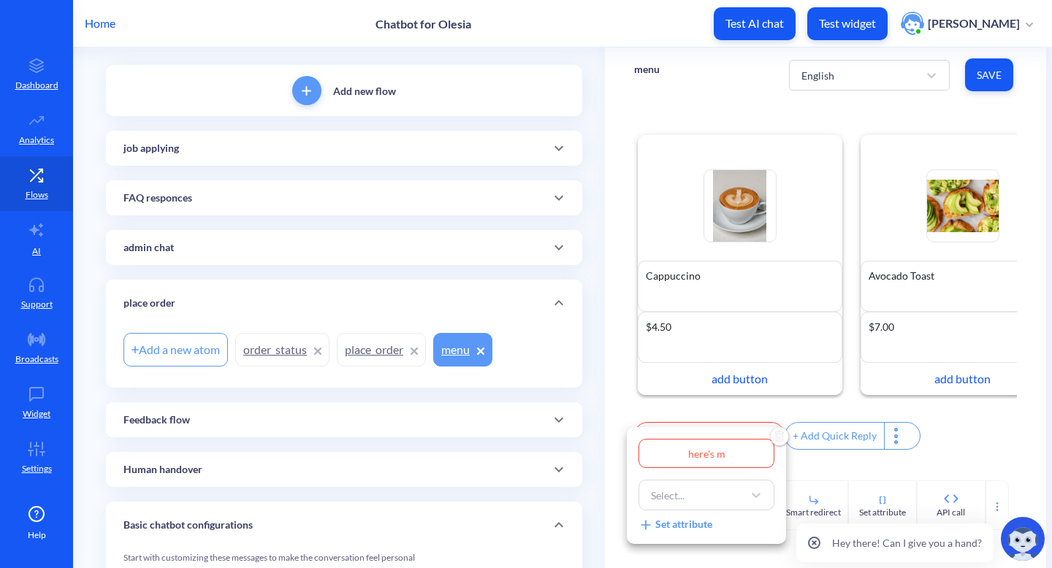
type input "here's me"
type input "here's men"
type input "here's menu"
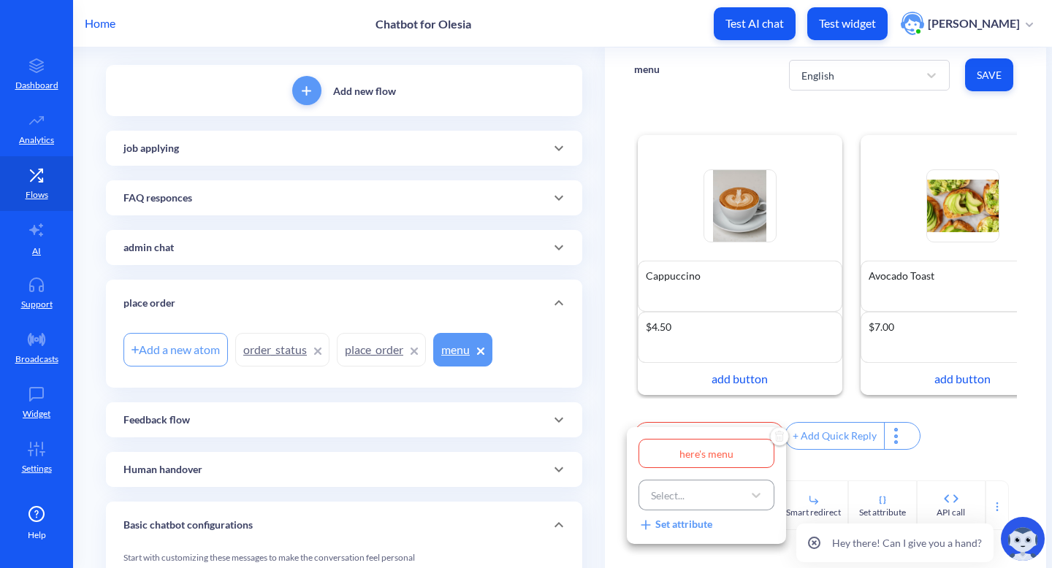
type input "here's menu"
click at [672, 498] on div "Select..." at bounding box center [668, 495] width 34 height 15
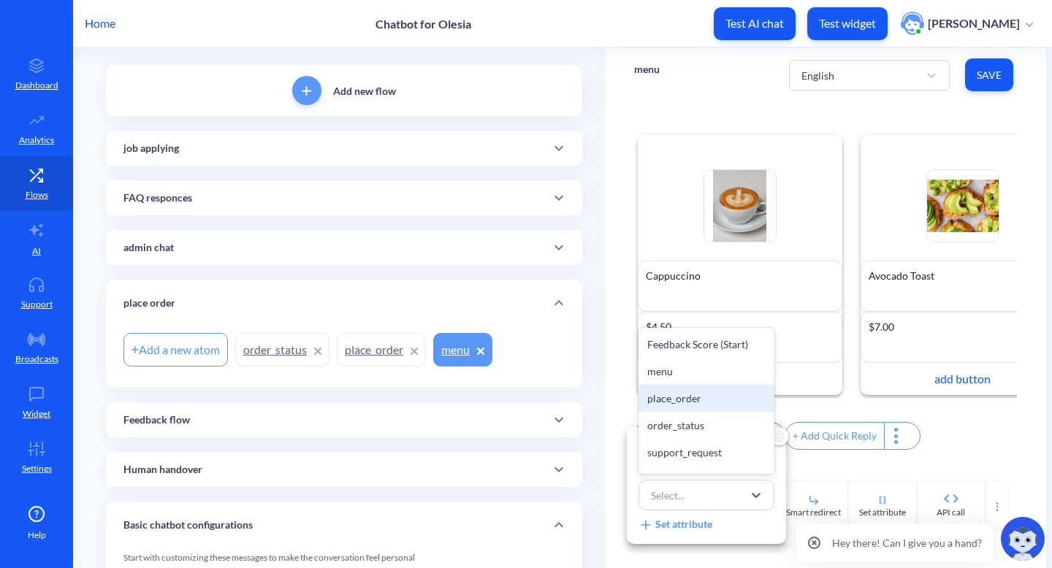
scroll to position [587, 0]
click at [712, 388] on div "menu" at bounding box center [707, 374] width 136 height 27
click at [731, 501] on div "menu" at bounding box center [693, 495] width 99 height 26
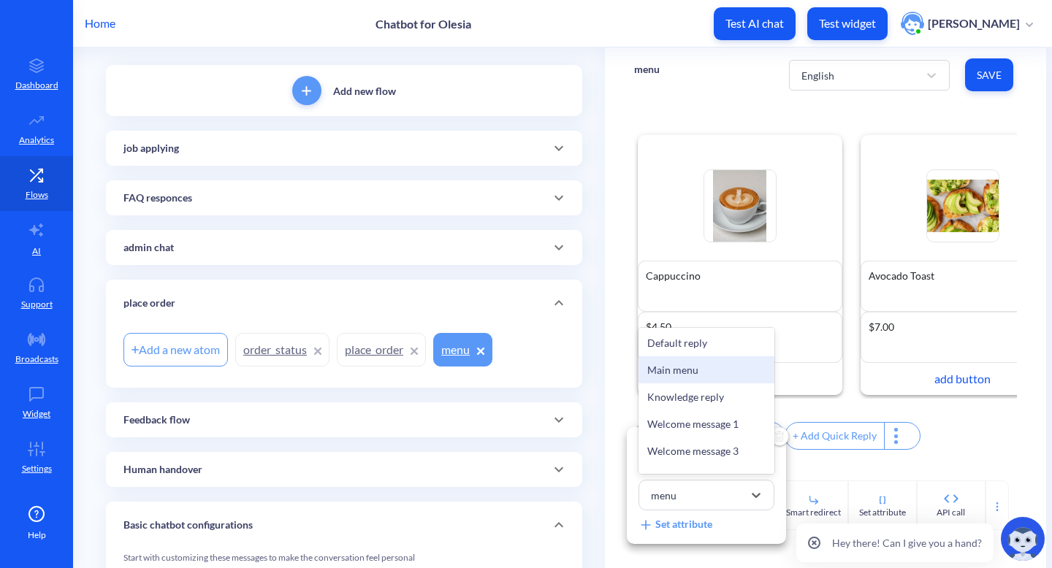
scroll to position [58, 0]
click at [947, 457] on div at bounding box center [526, 284] width 1052 height 568
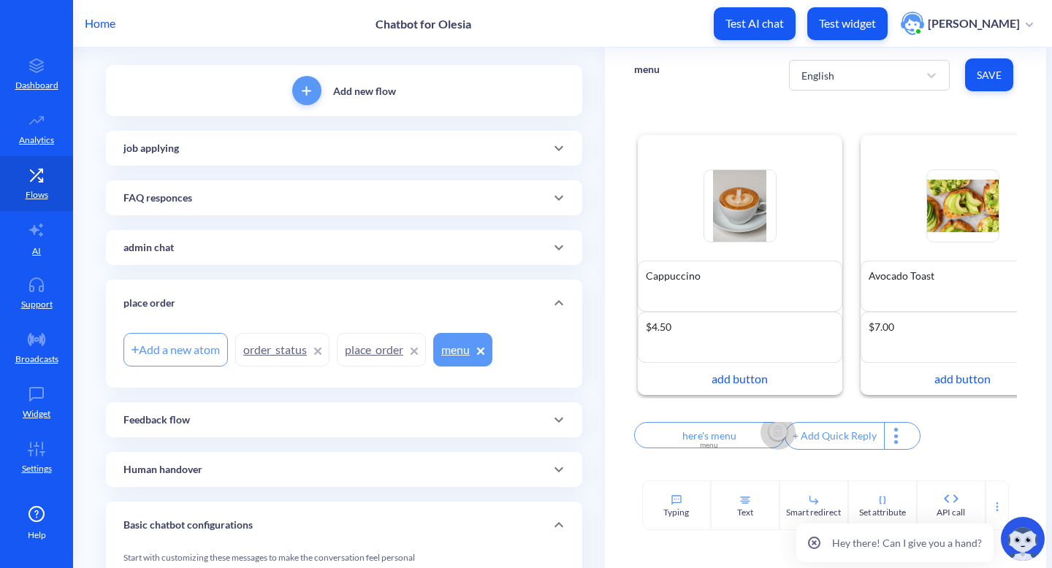
click at [767, 438] on img "Delete" at bounding box center [778, 433] width 22 height 22
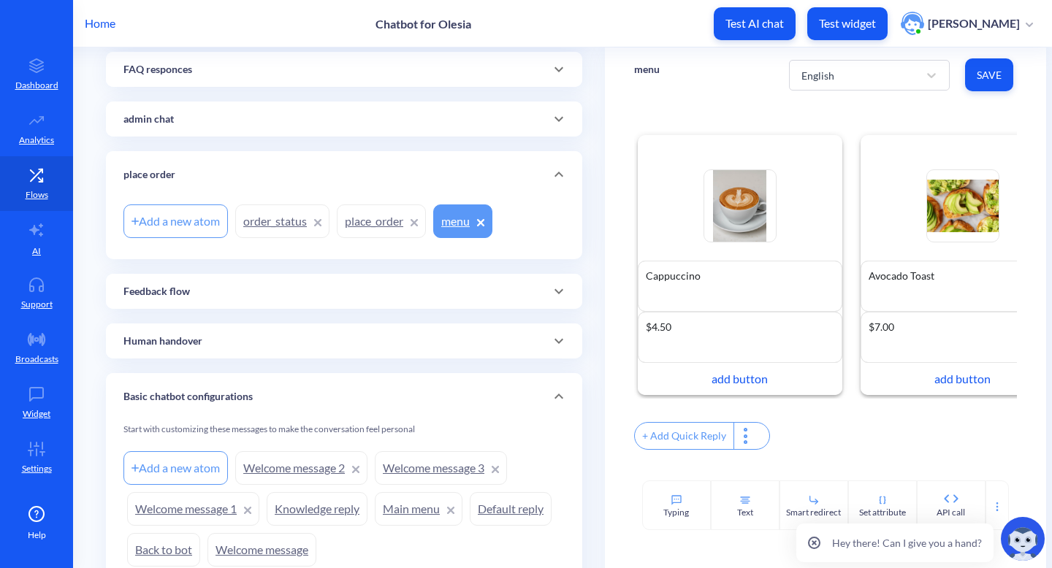
scroll to position [208, 0]
click at [733, 511] on div "Text" at bounding box center [745, 506] width 69 height 50
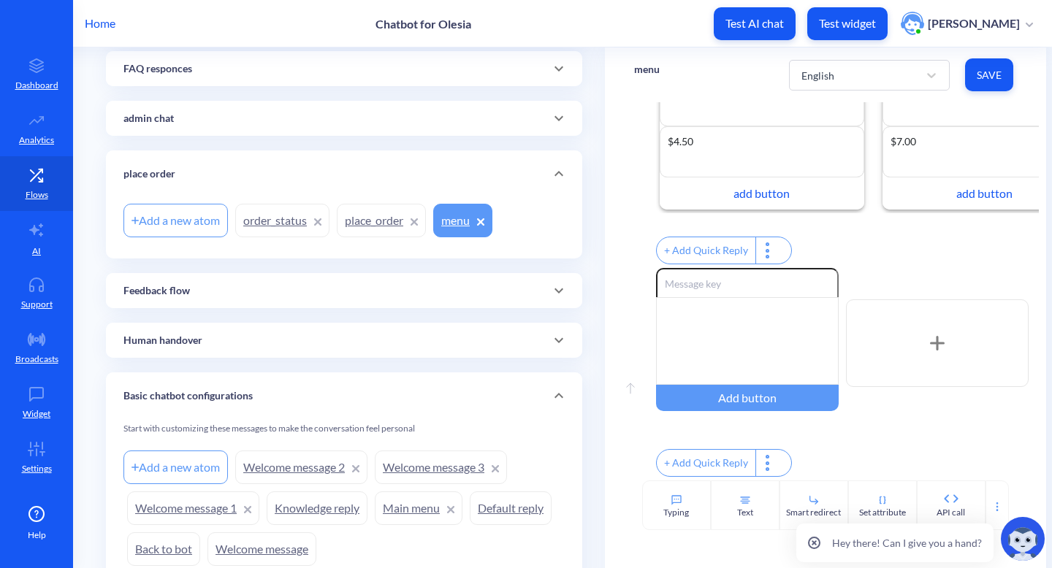
scroll to position [198, 0]
click at [800, 308] on div at bounding box center [747, 341] width 183 height 88
click at [993, 72] on span "Save" at bounding box center [989, 75] width 25 height 15
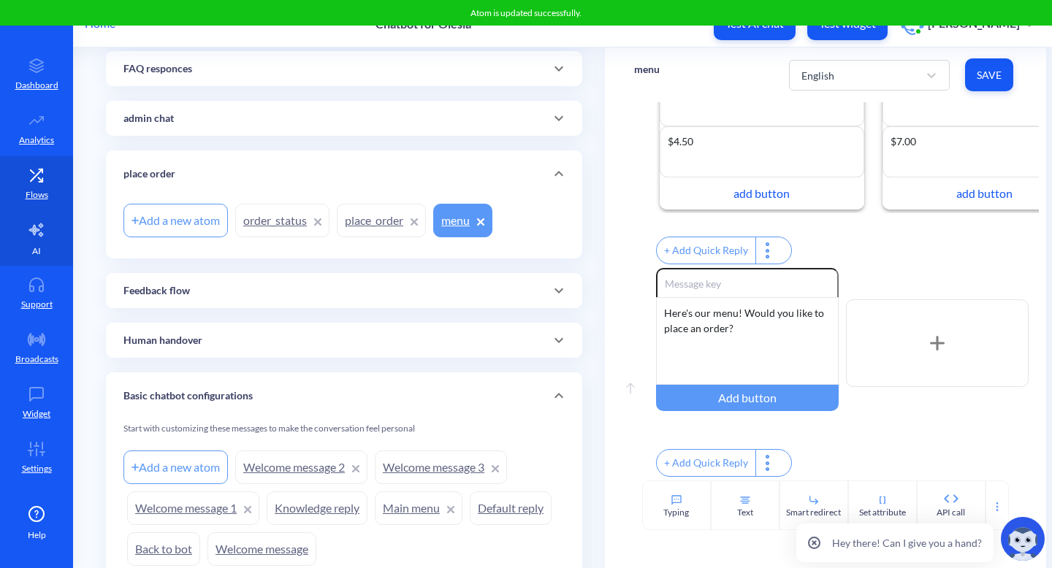
click at [43, 233] on icon at bounding box center [37, 230] width 18 height 18
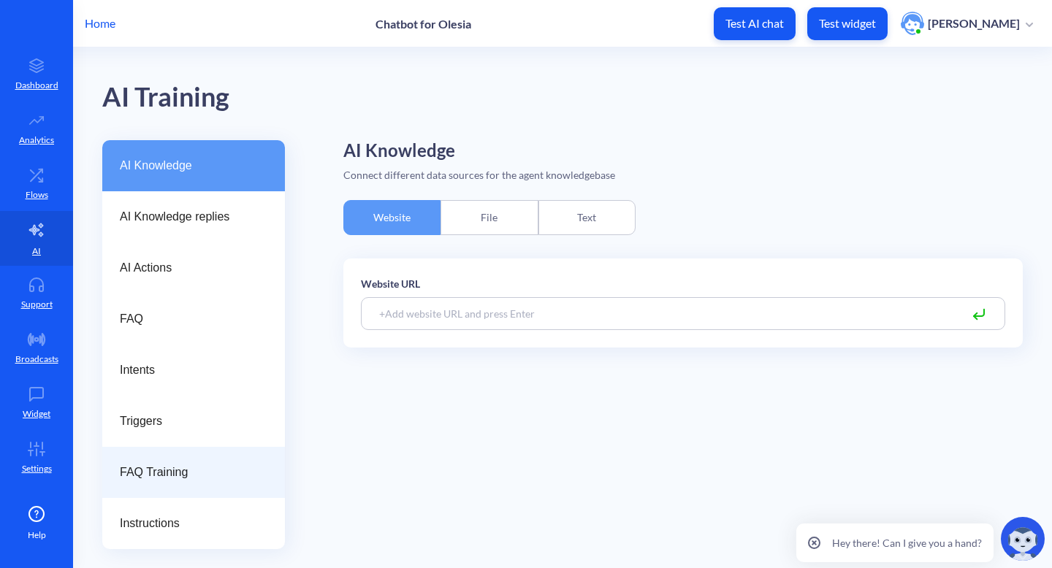
click at [182, 457] on div "FAQ Training" at bounding box center [193, 472] width 183 height 51
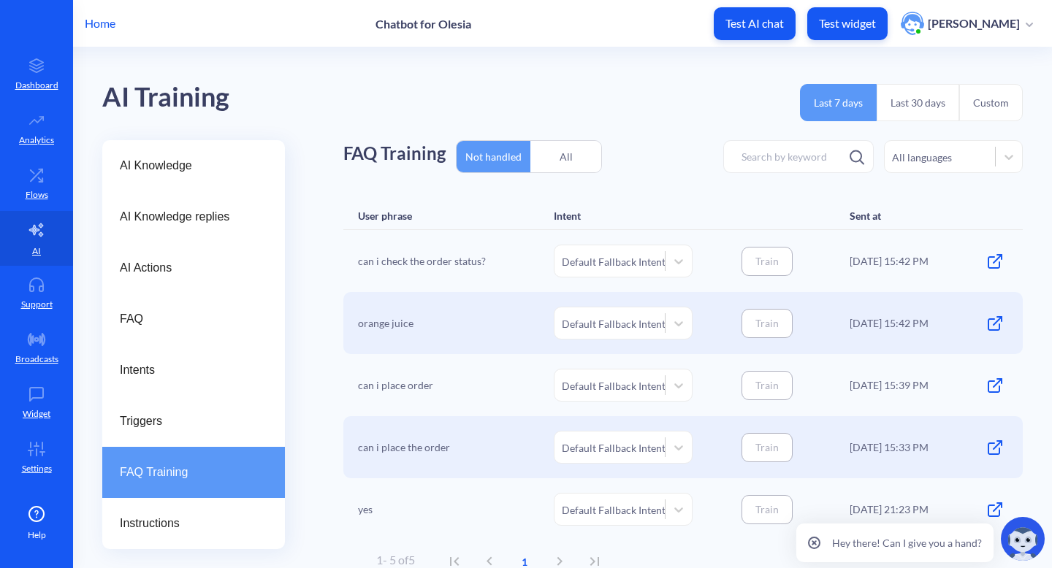
scroll to position [15, 0]
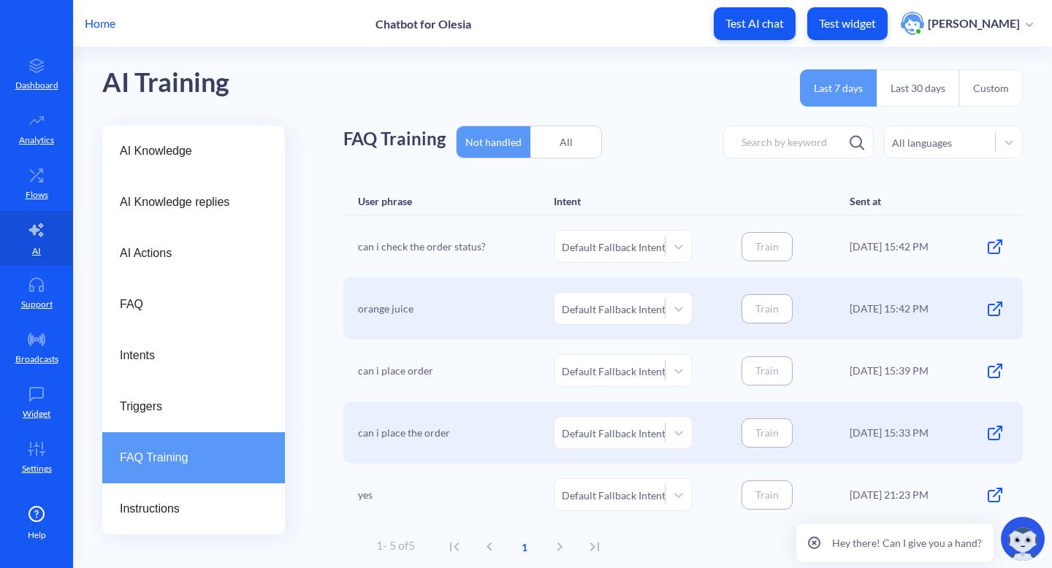
click at [563, 135] on div "All" at bounding box center [565, 142] width 71 height 34
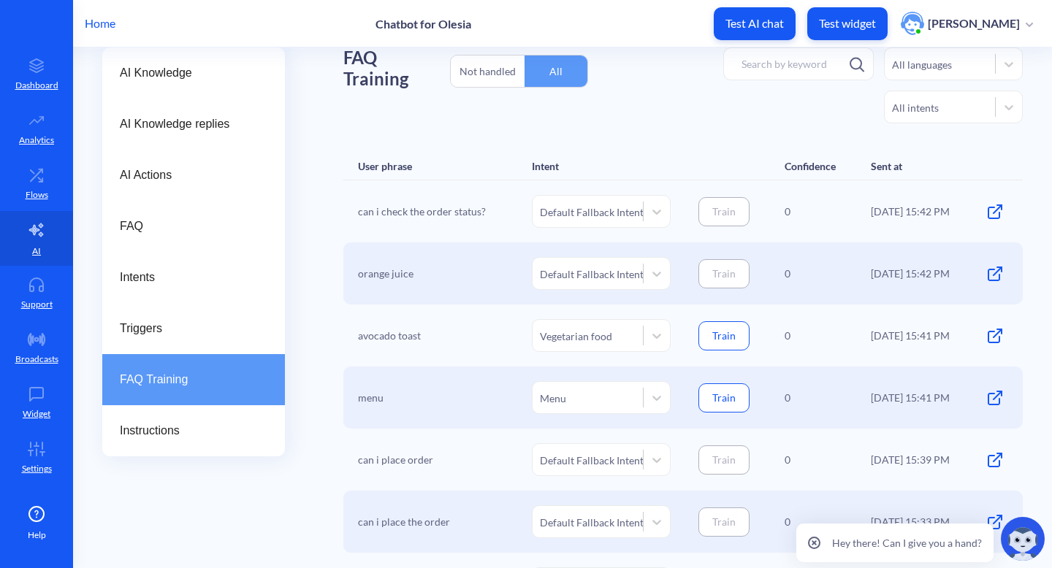
scroll to position [96, 0]
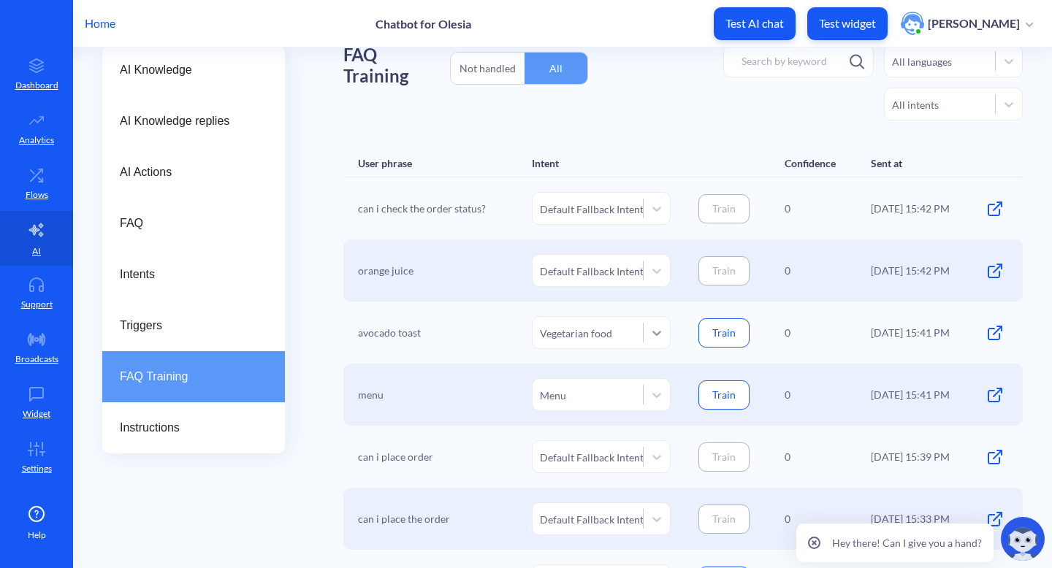
click at [663, 334] on div at bounding box center [657, 333] width 26 height 26
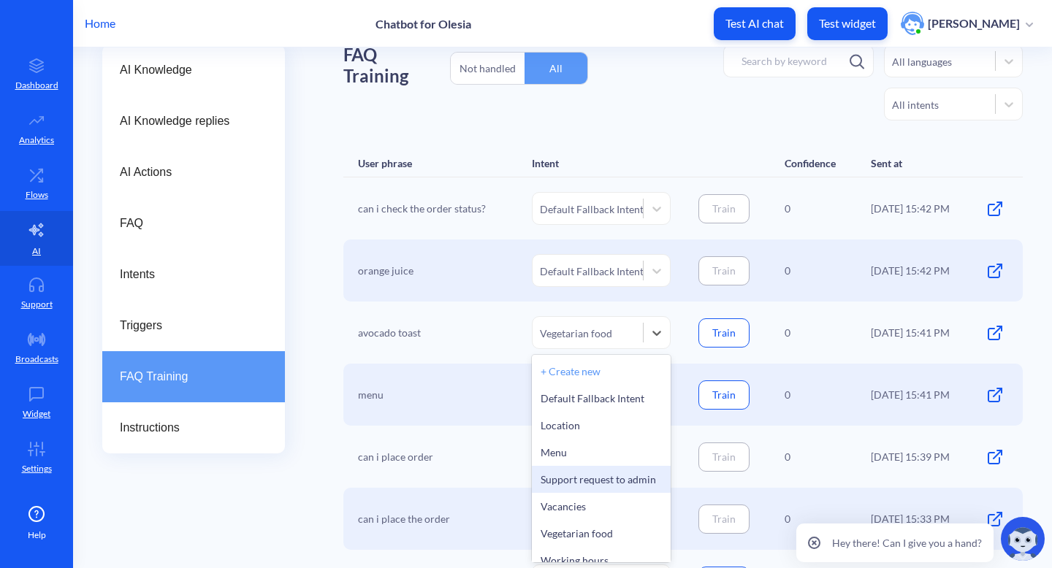
scroll to position [15, 0]
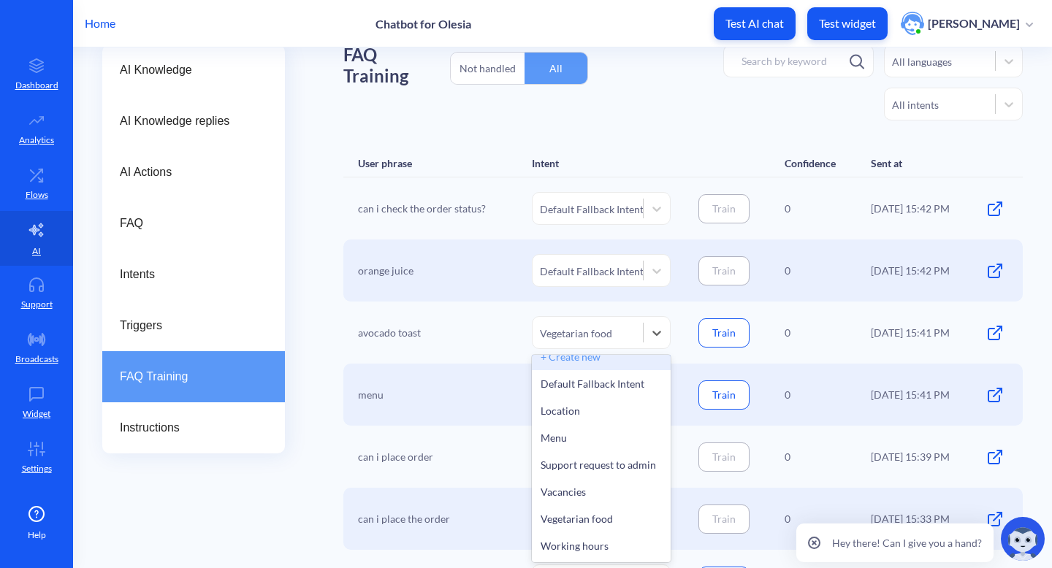
click at [629, 359] on div "+ Create new" at bounding box center [601, 356] width 139 height 27
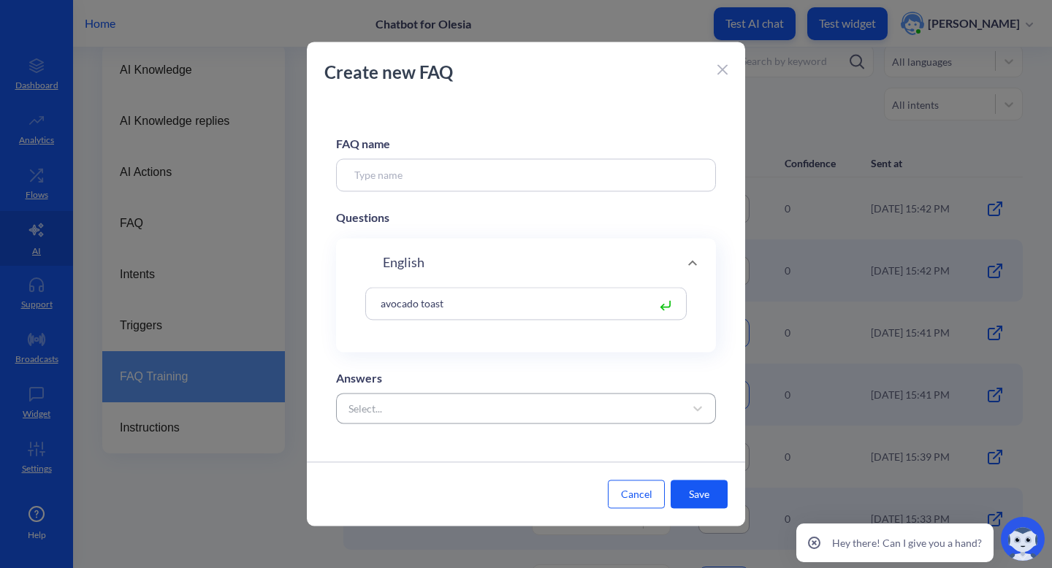
scroll to position [4, 0]
click at [723, 75] on div at bounding box center [723, 68] width 10 height 18
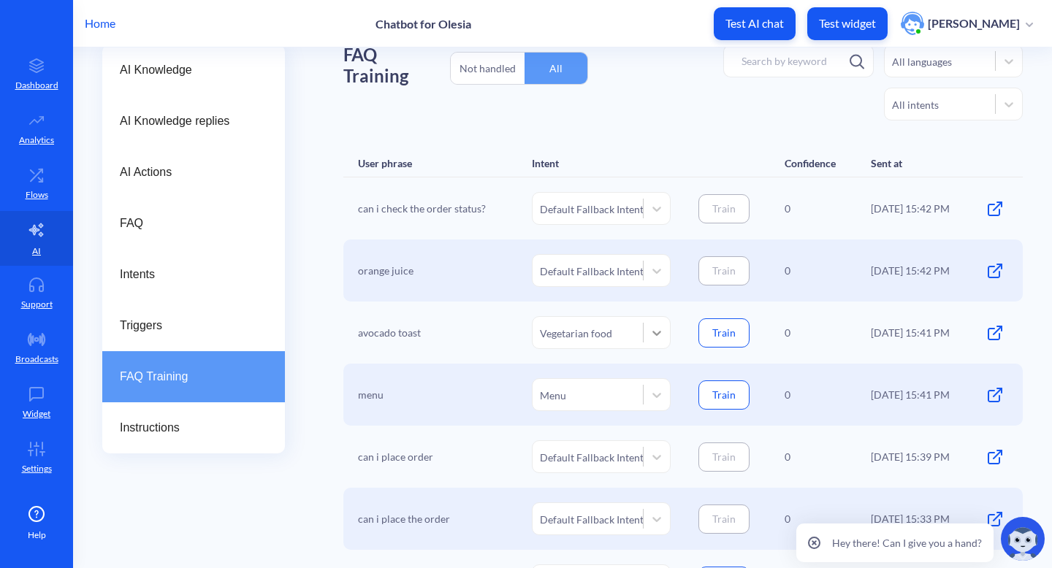
click at [655, 330] on icon at bounding box center [657, 333] width 15 height 15
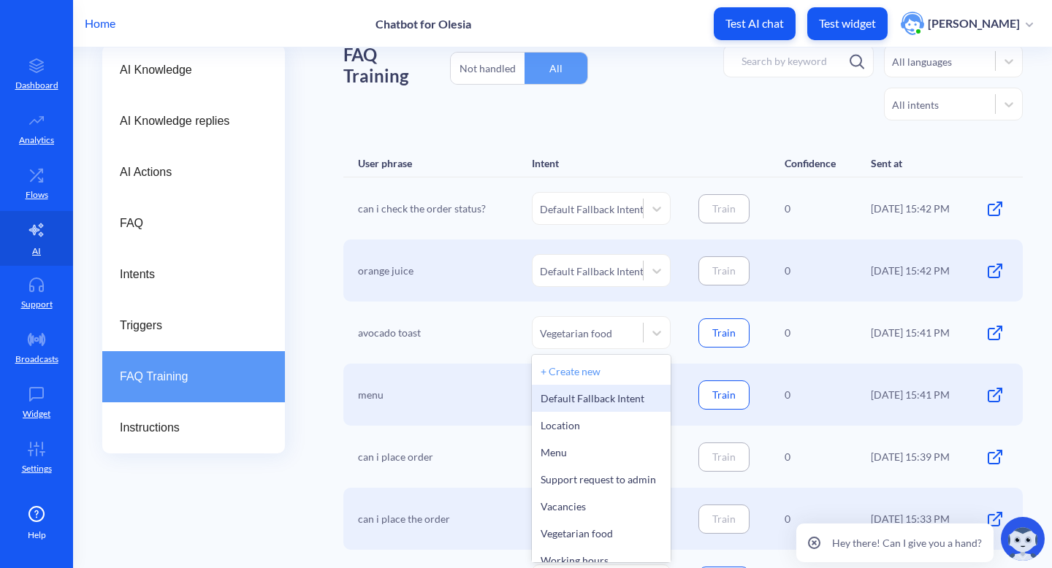
click at [605, 398] on div "Default Fallback Intent" at bounding box center [601, 398] width 139 height 27
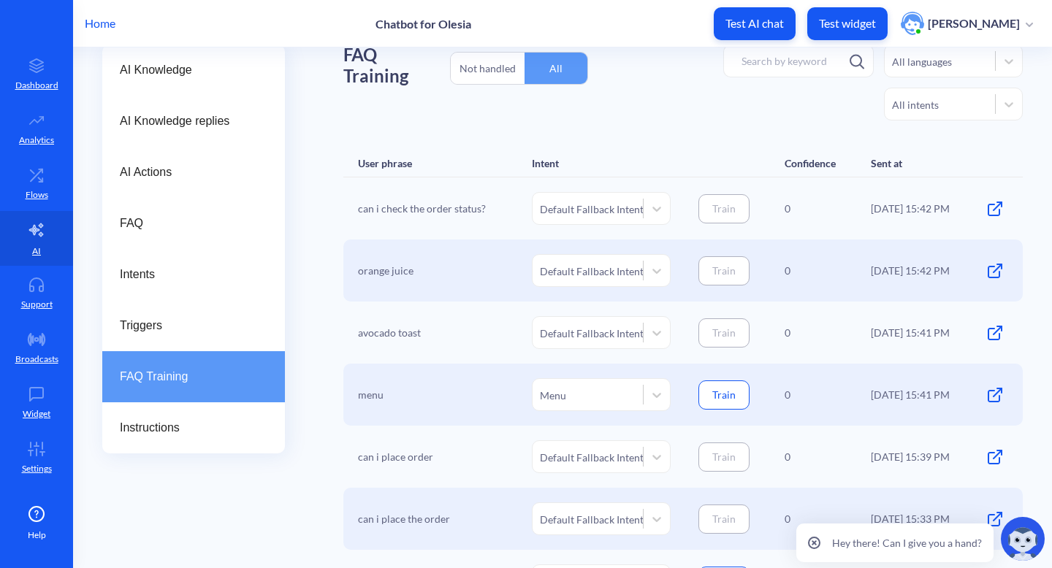
click at [714, 357] on div "avocado toast Default Fallback Intent Train 0 18.09.25 15:41 PM" at bounding box center [683, 333] width 680 height 62
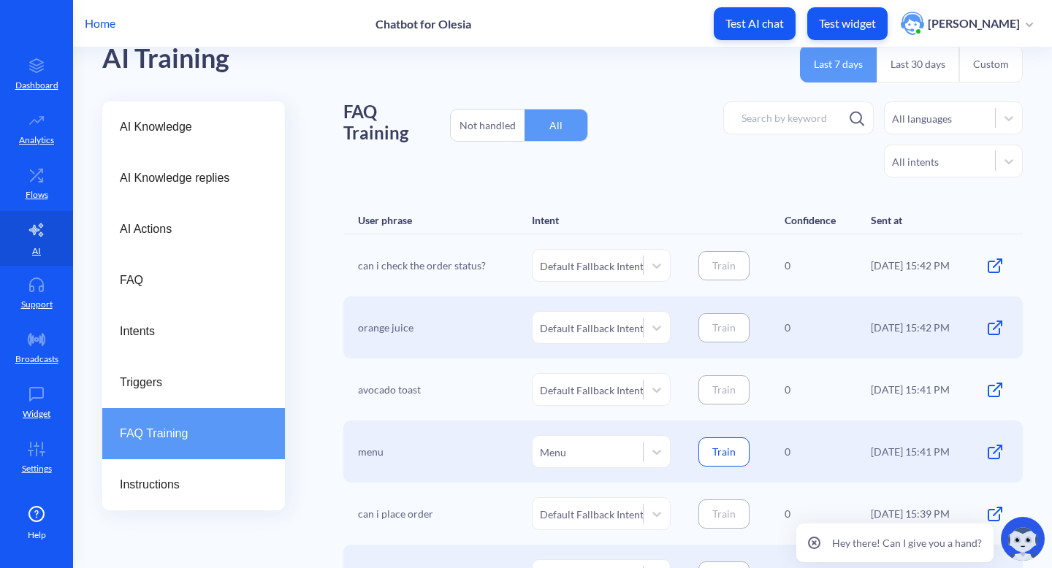
scroll to position [0, 0]
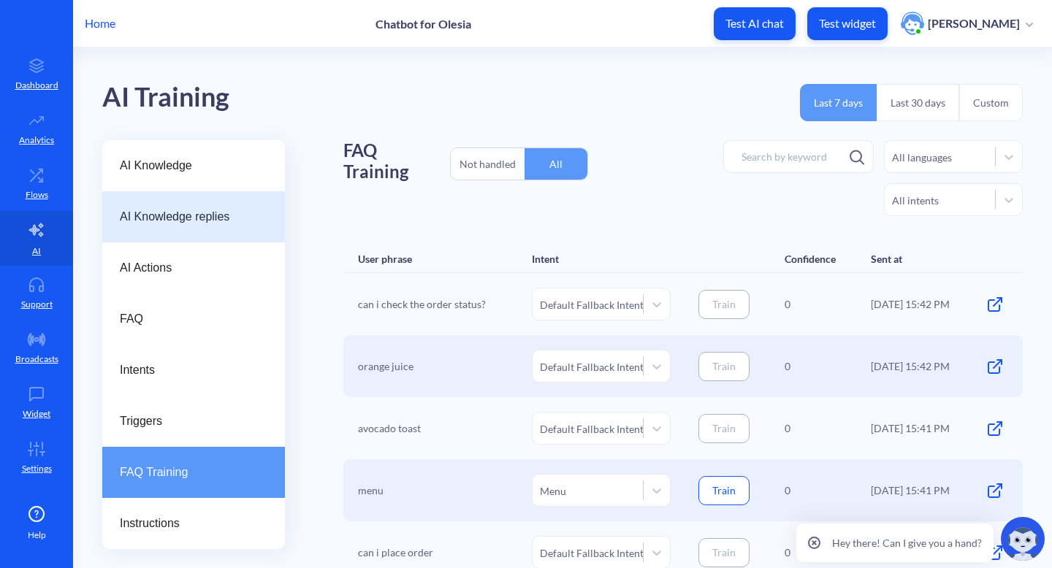
click at [248, 218] on span "AI Knowledge replies" at bounding box center [188, 217] width 136 height 18
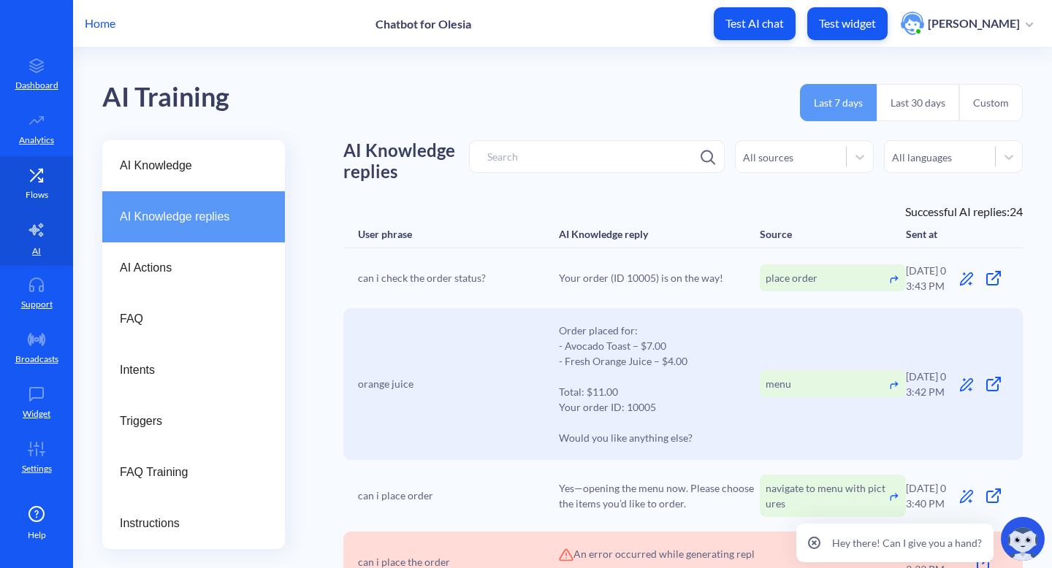
click at [33, 182] on icon at bounding box center [36, 175] width 29 height 15
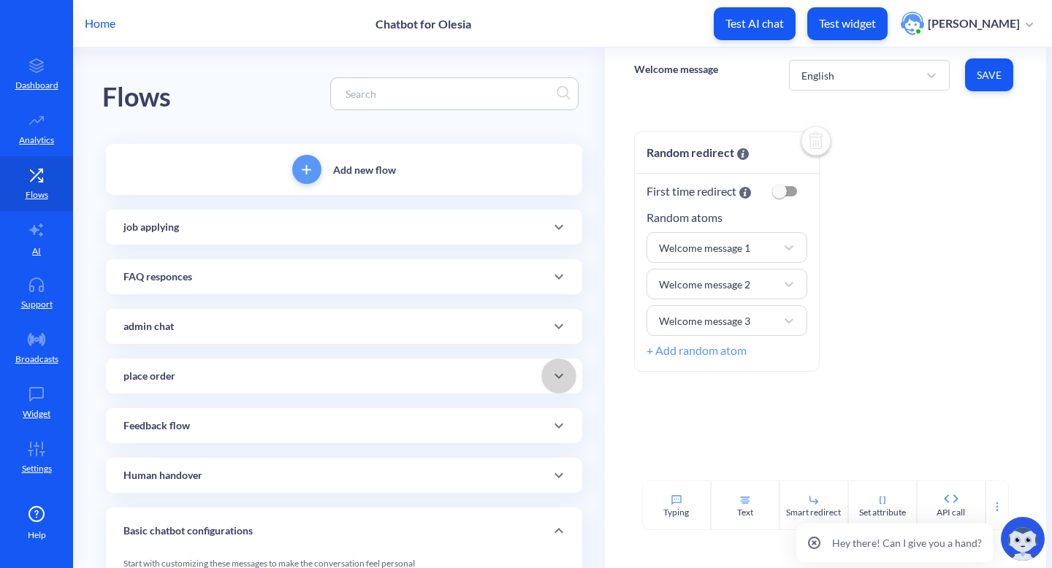
click at [555, 381] on icon at bounding box center [559, 377] width 18 height 18
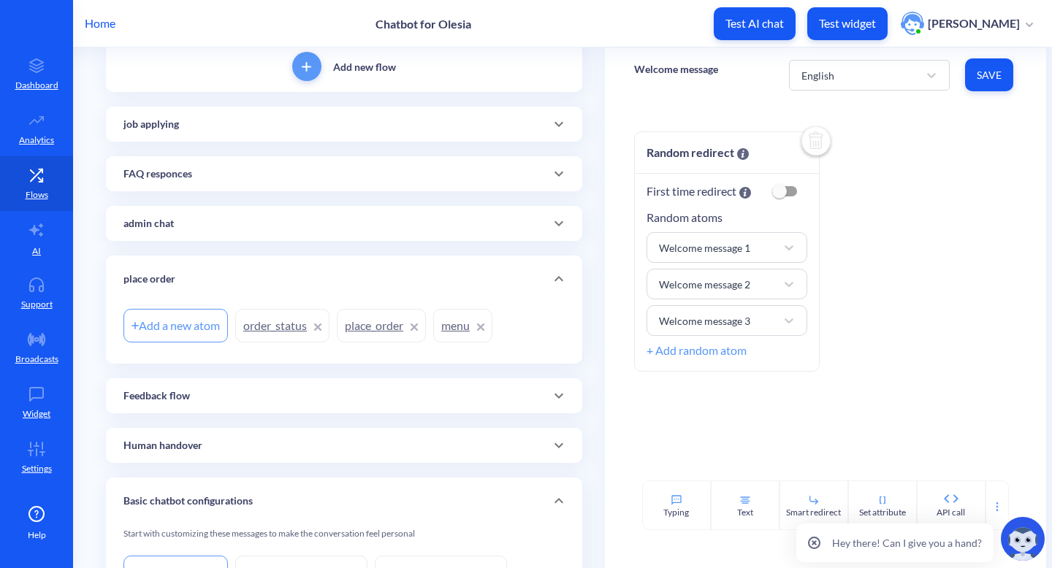
scroll to position [104, 0]
click at [359, 321] on link "place_order" at bounding box center [381, 325] width 89 height 34
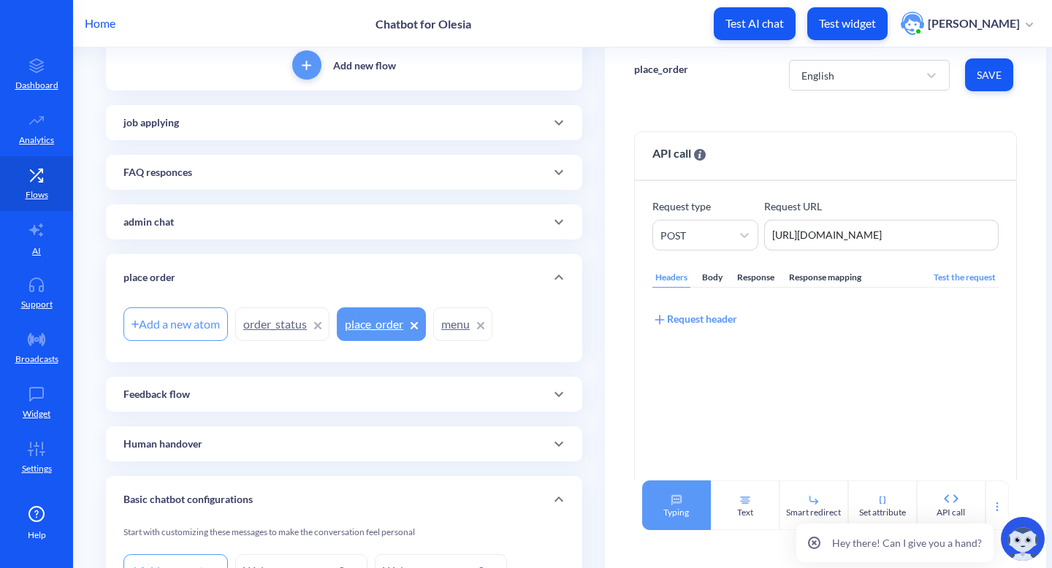
click at [658, 515] on div "Typing" at bounding box center [676, 506] width 69 height 50
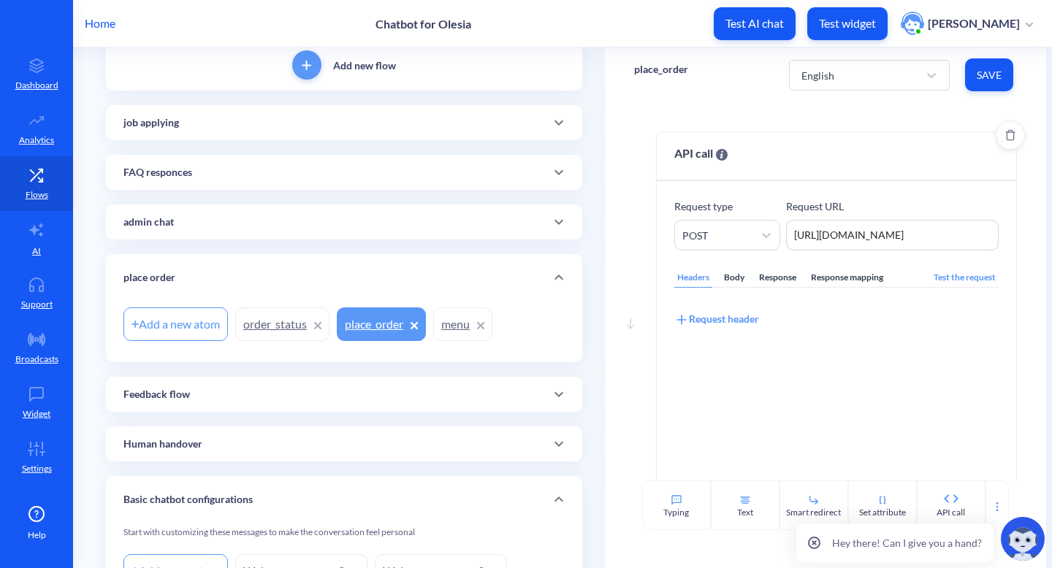
scroll to position [136, 0]
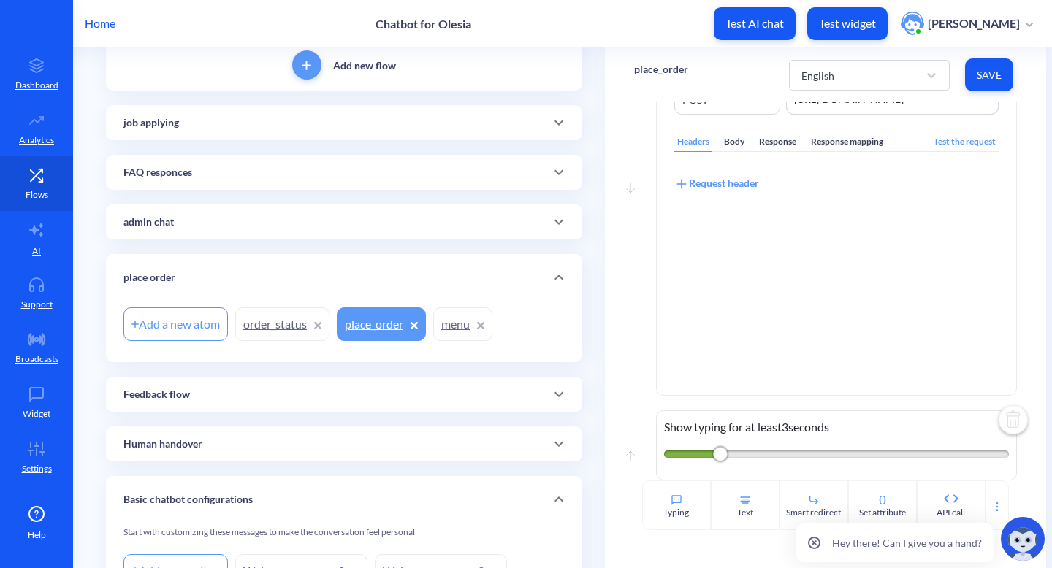
click at [1008, 423] on img at bounding box center [1013, 421] width 35 height 35
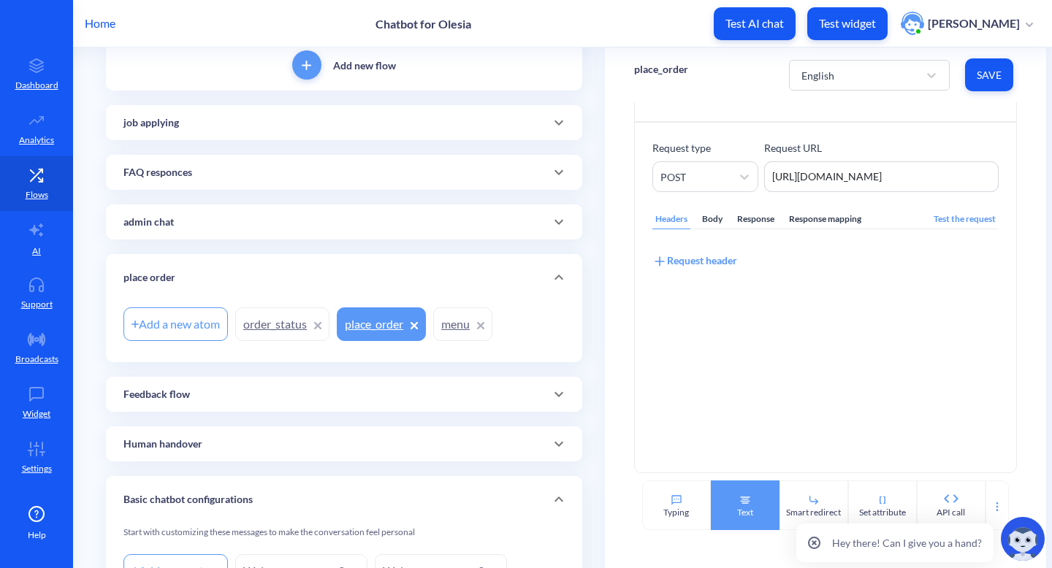
click at [731, 511] on div "Text" at bounding box center [745, 506] width 69 height 50
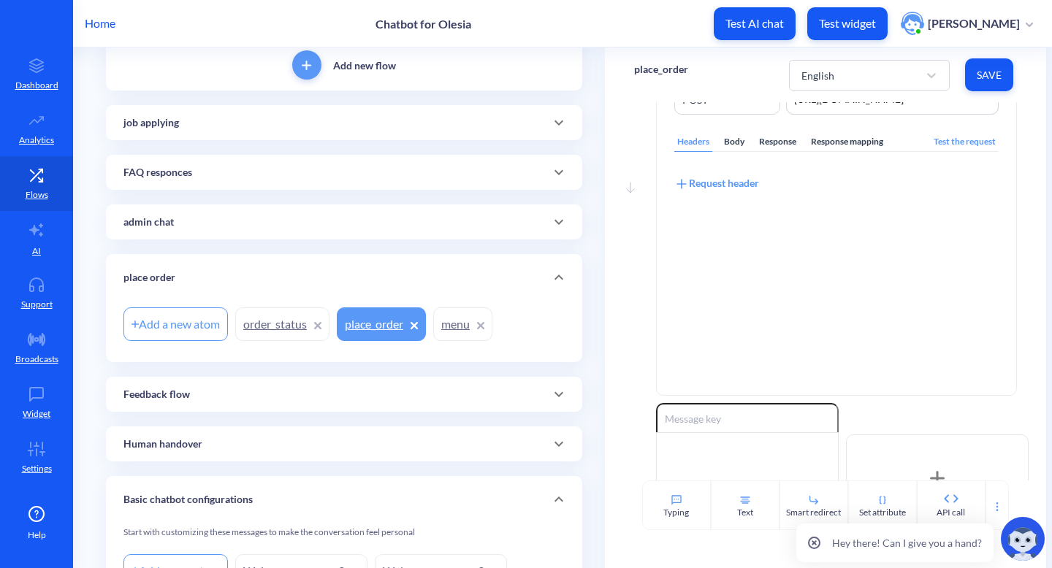
scroll to position [281, 0]
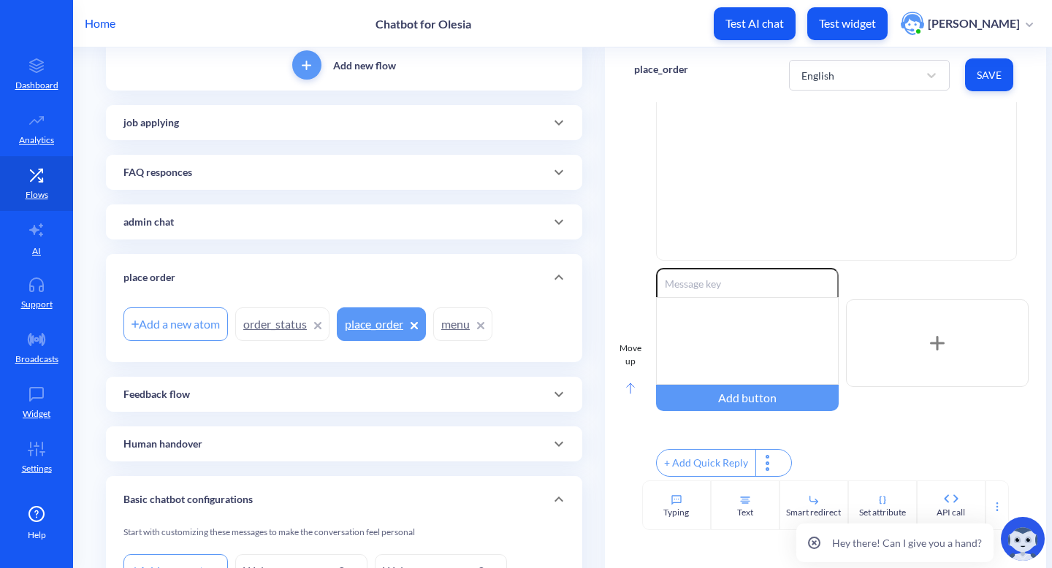
click at [620, 381] on div "Move up" at bounding box center [631, 375] width 22 height 66
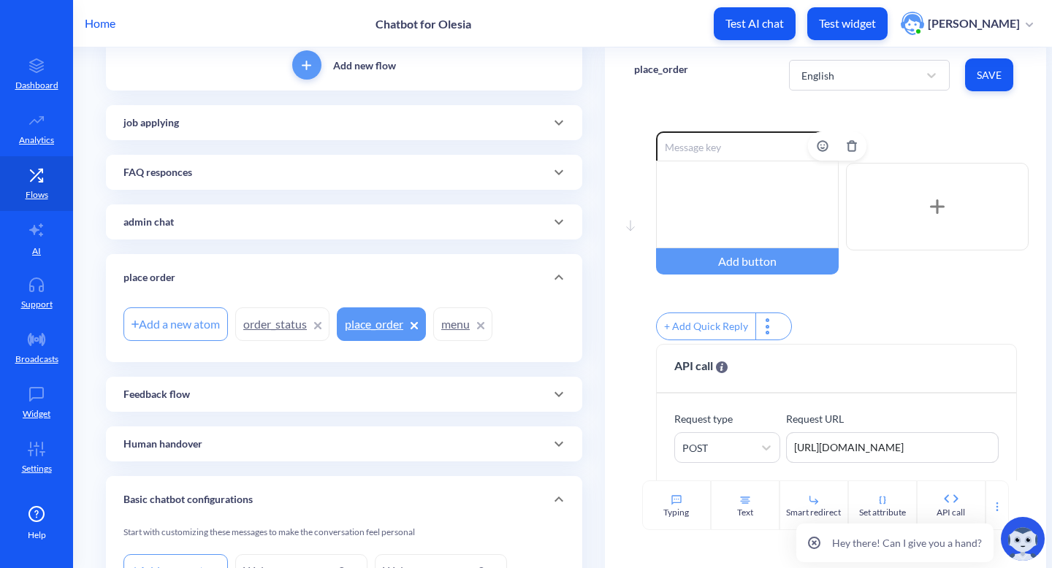
click at [720, 187] on div at bounding box center [747, 205] width 183 height 88
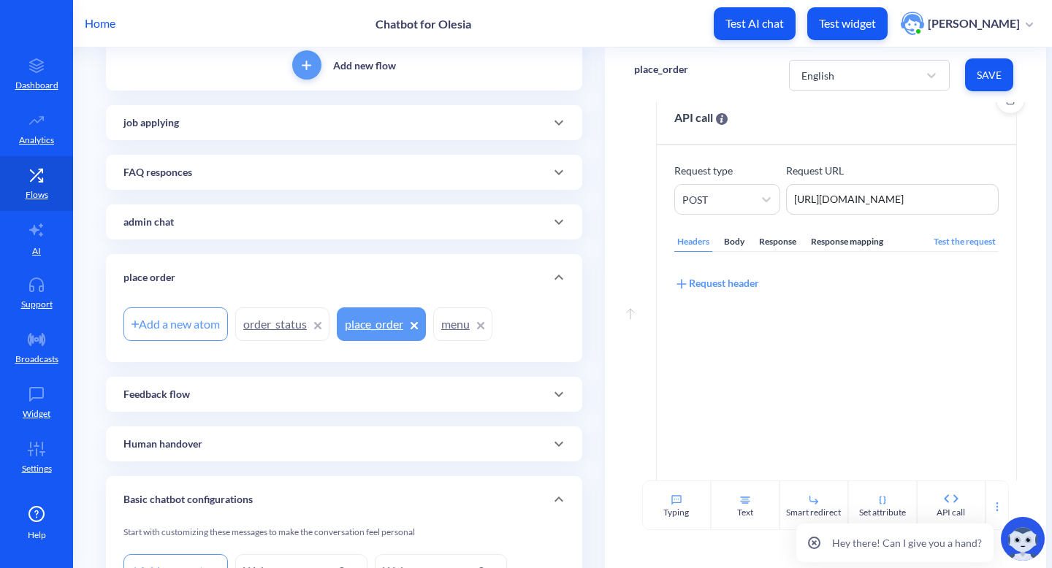
scroll to position [281, 0]
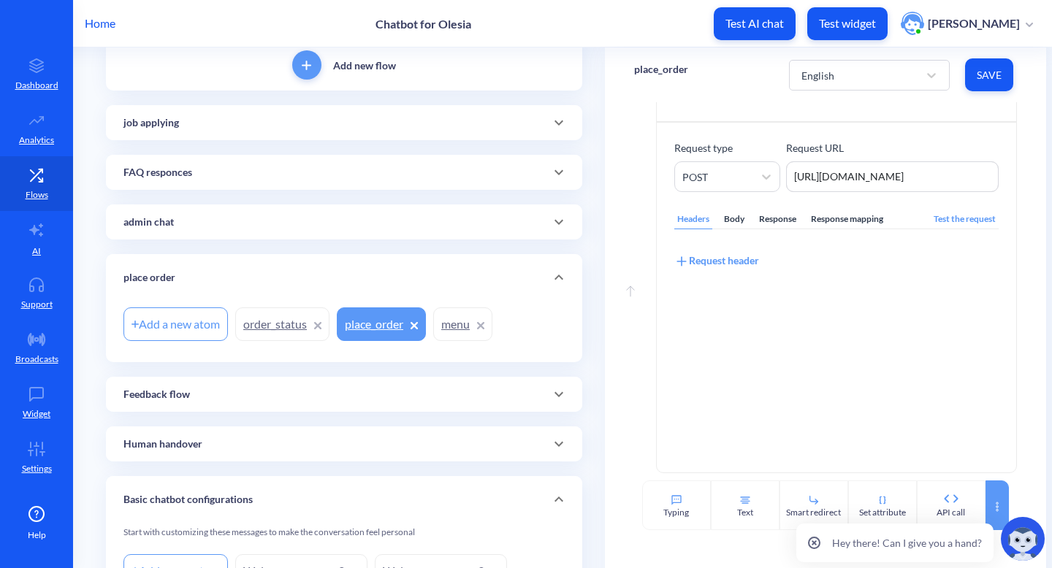
click at [992, 503] on icon at bounding box center [998, 507] width 12 height 12
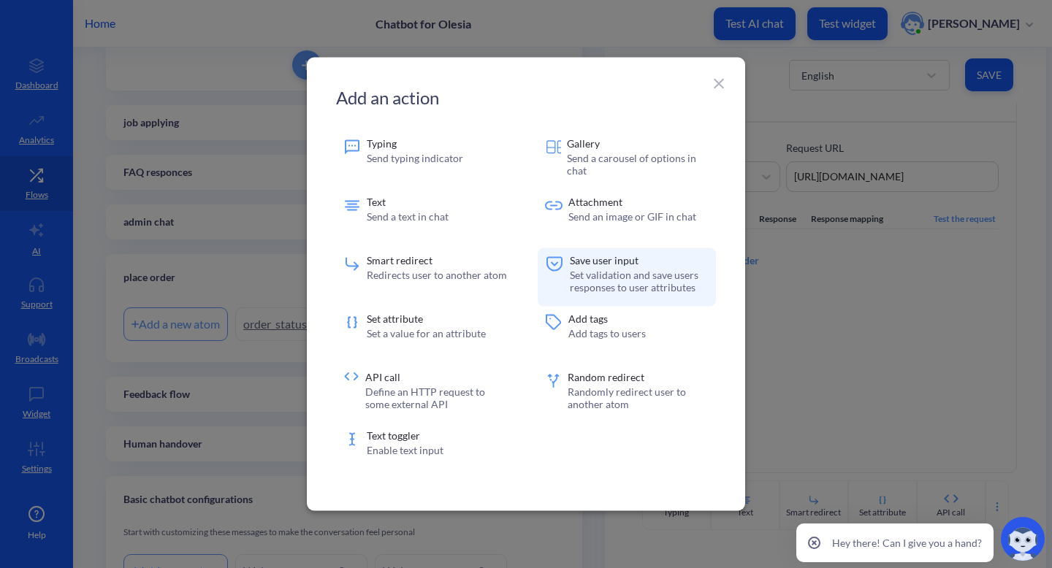
click at [585, 258] on p "Save user input" at bounding box center [639, 261] width 139 height 10
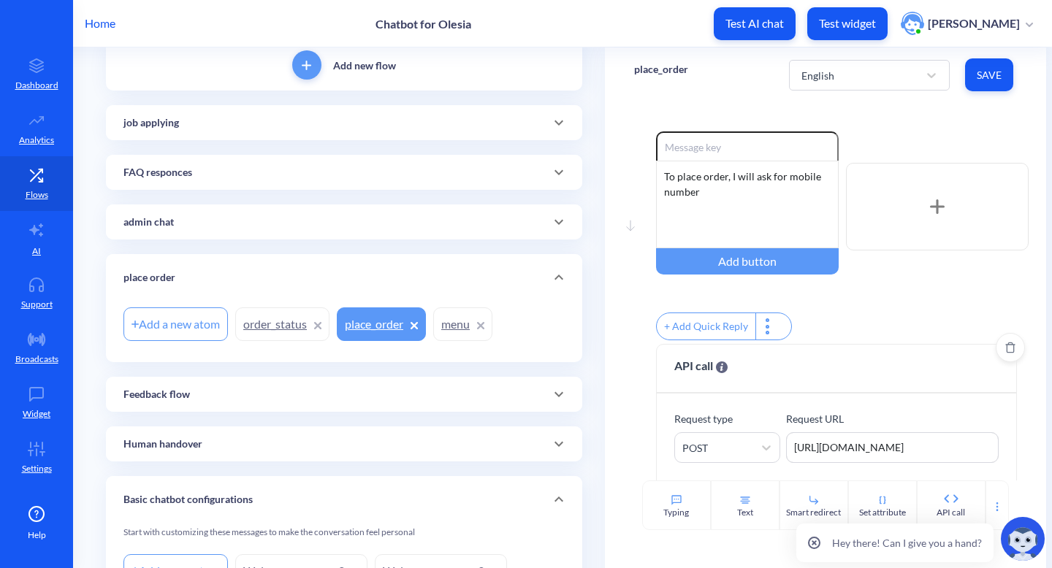
scroll to position [498, 0]
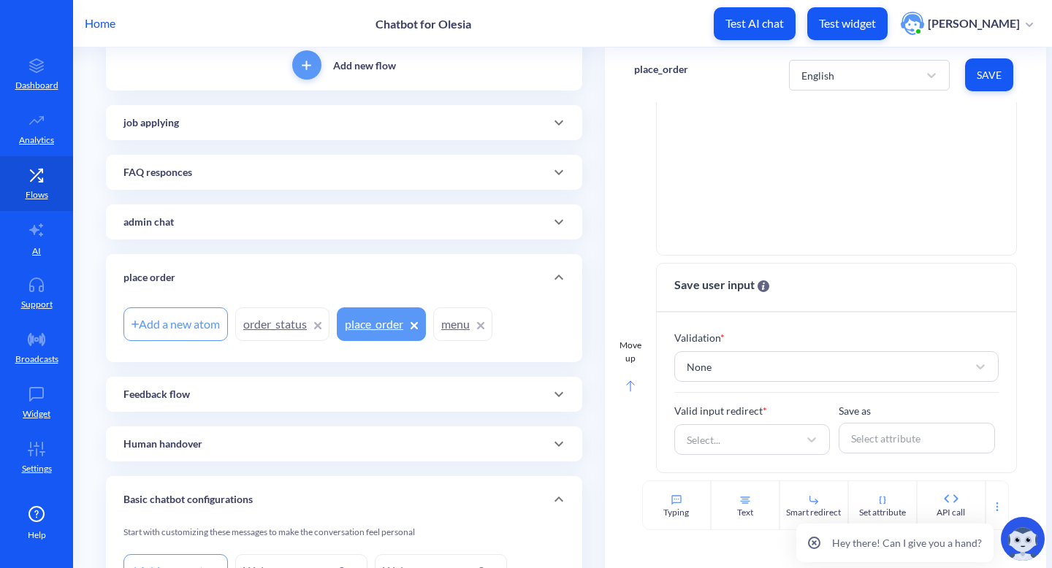
click at [626, 392] on icon at bounding box center [630, 387] width 9 height 12
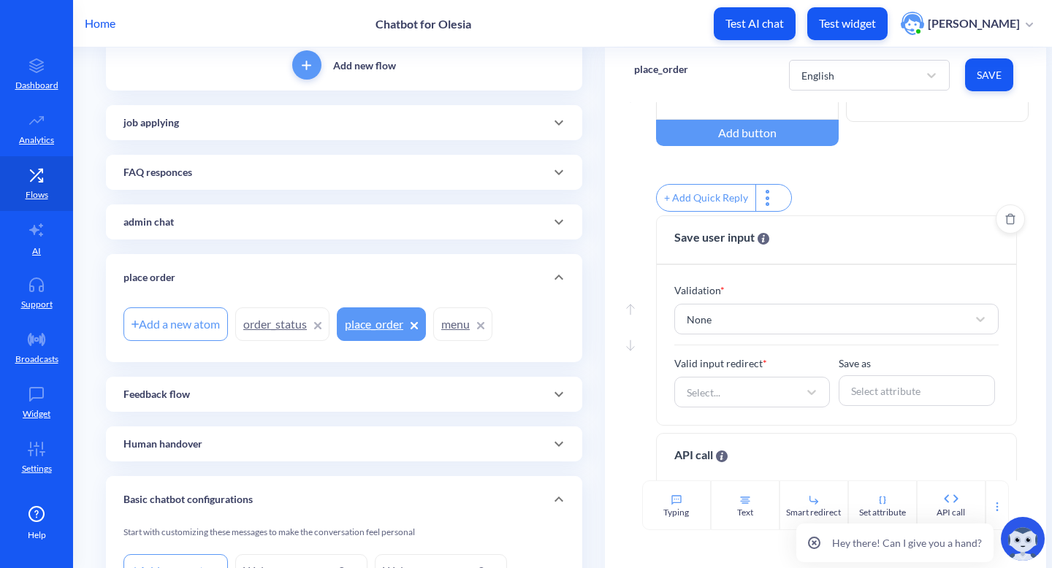
scroll to position [134, 0]
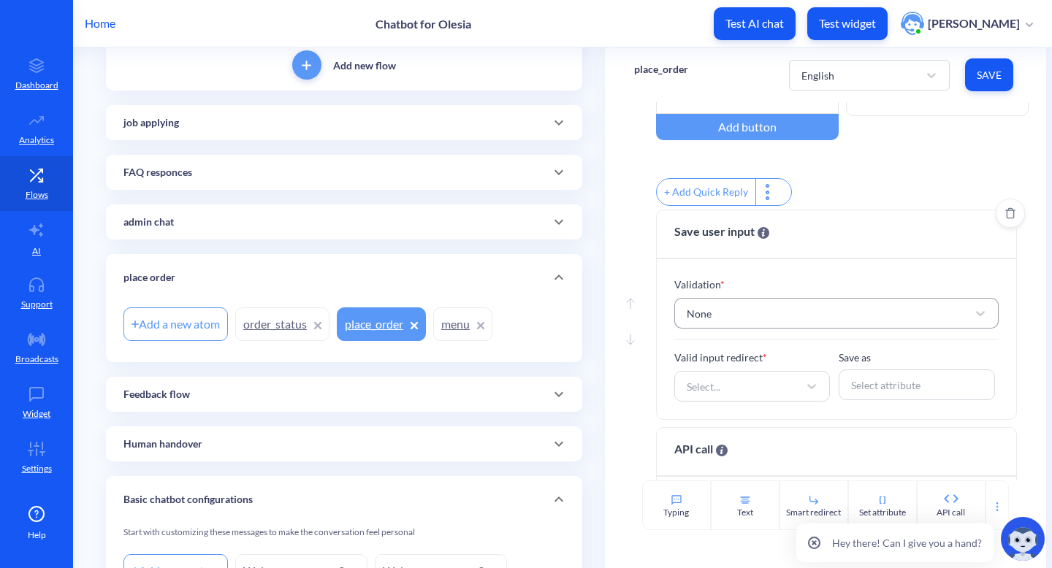
click at [750, 323] on div "None" at bounding box center [824, 313] width 289 height 26
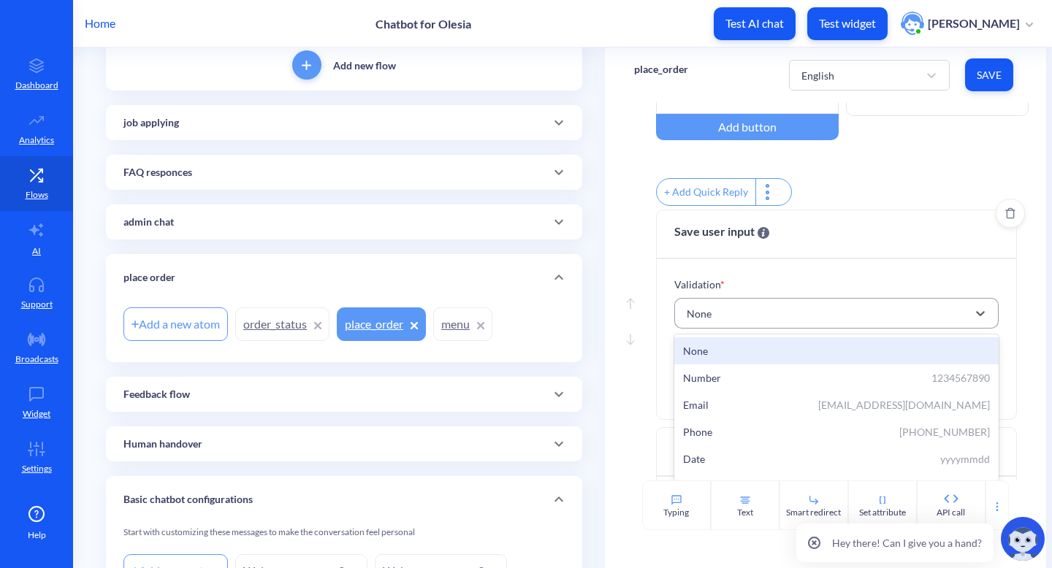
scroll to position [178, 0]
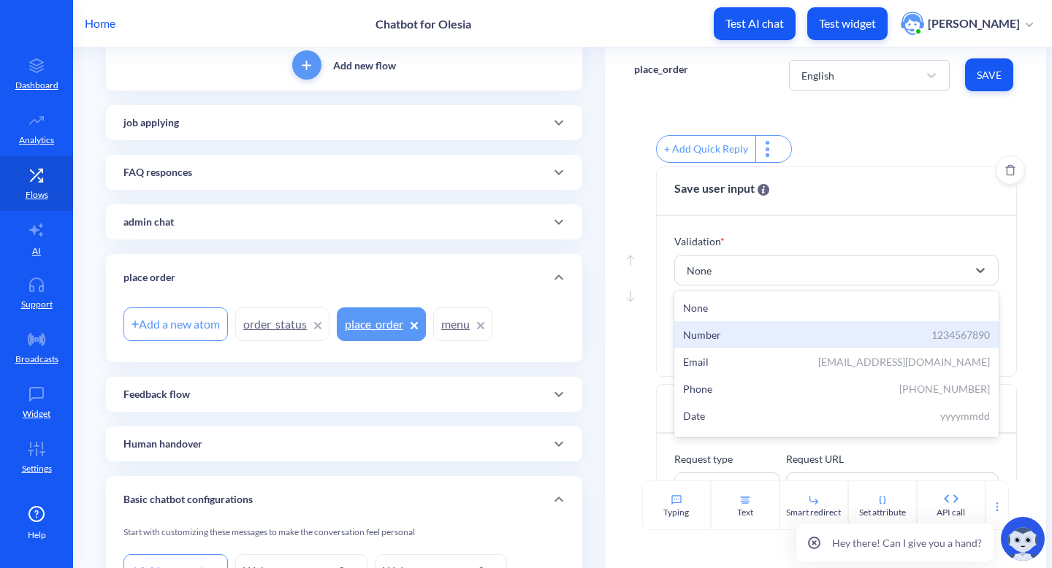
click at [769, 335] on div "Number 1234567890" at bounding box center [836, 335] width 325 height 27
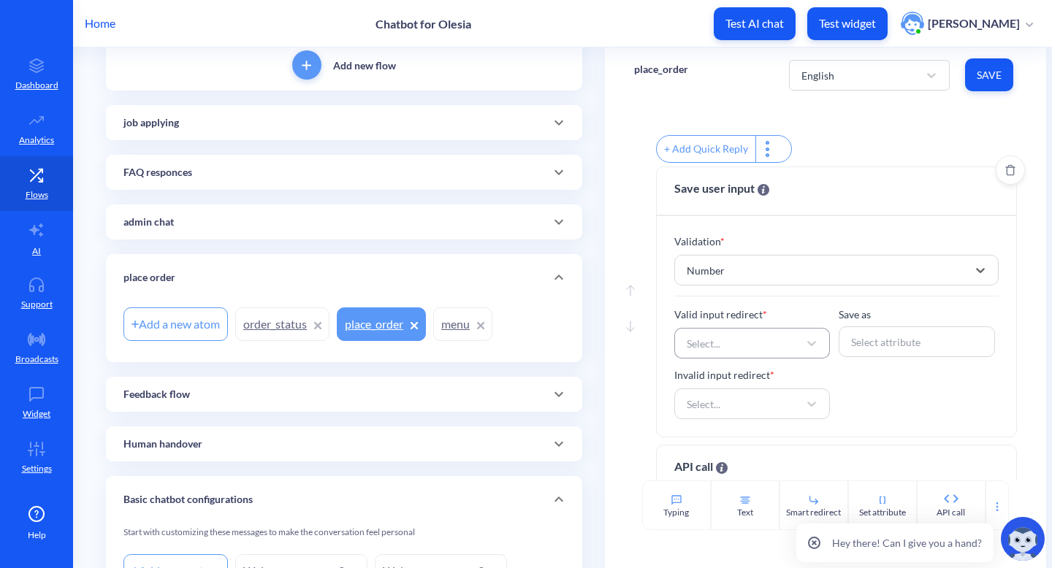
click at [761, 356] on div "Select..." at bounding box center [740, 343] width 120 height 26
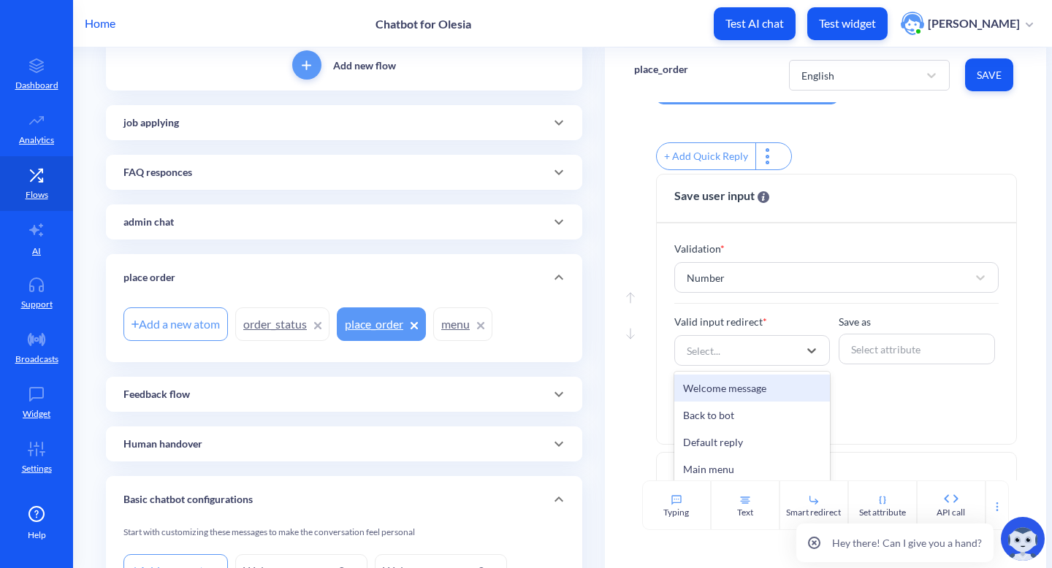
scroll to position [170, 0]
click at [794, 285] on div "Number" at bounding box center [824, 278] width 289 height 26
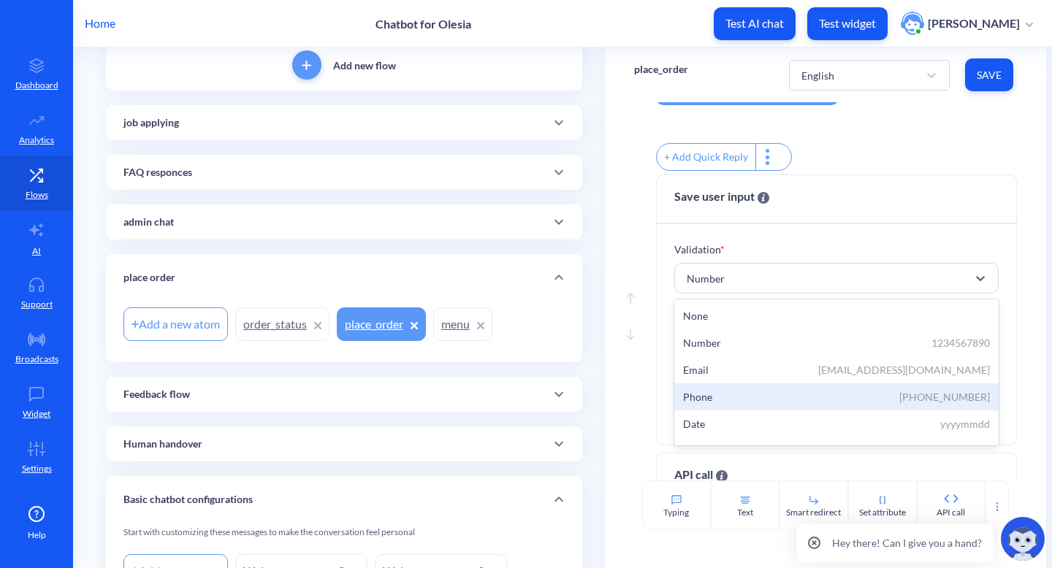
click at [775, 400] on div "Phone +12345678901" at bounding box center [837, 396] width 308 height 15
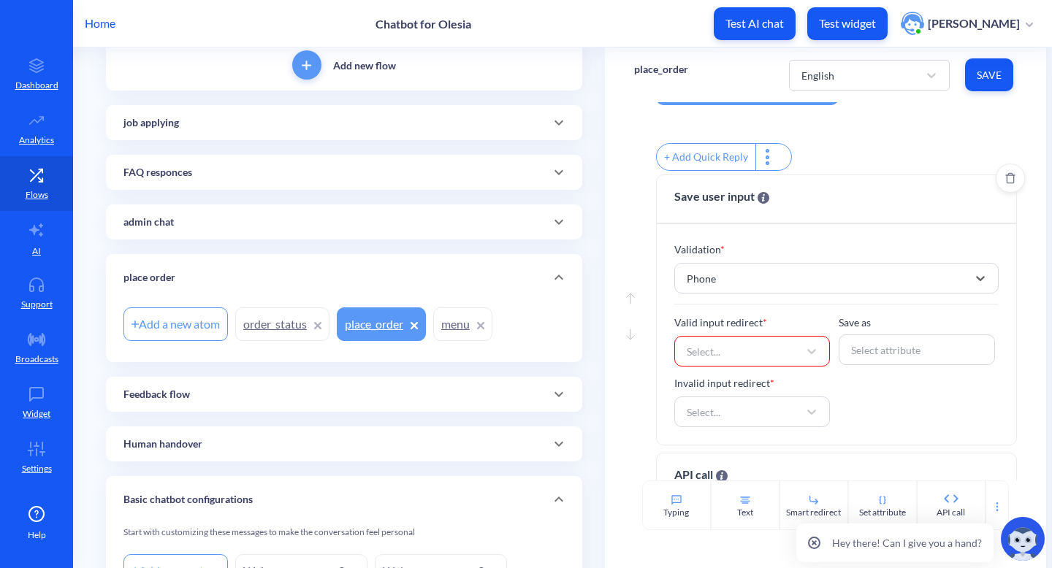
click at [780, 354] on div "Select..." at bounding box center [740, 351] width 120 height 26
click at [155, 327] on div "Add a new atom" at bounding box center [175, 325] width 104 height 34
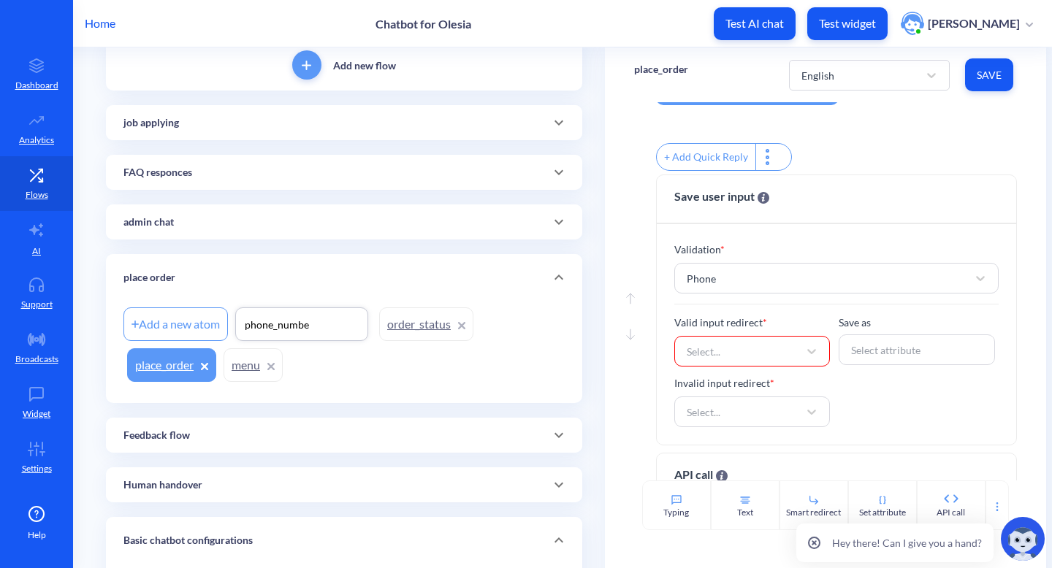
type input "phone_number"
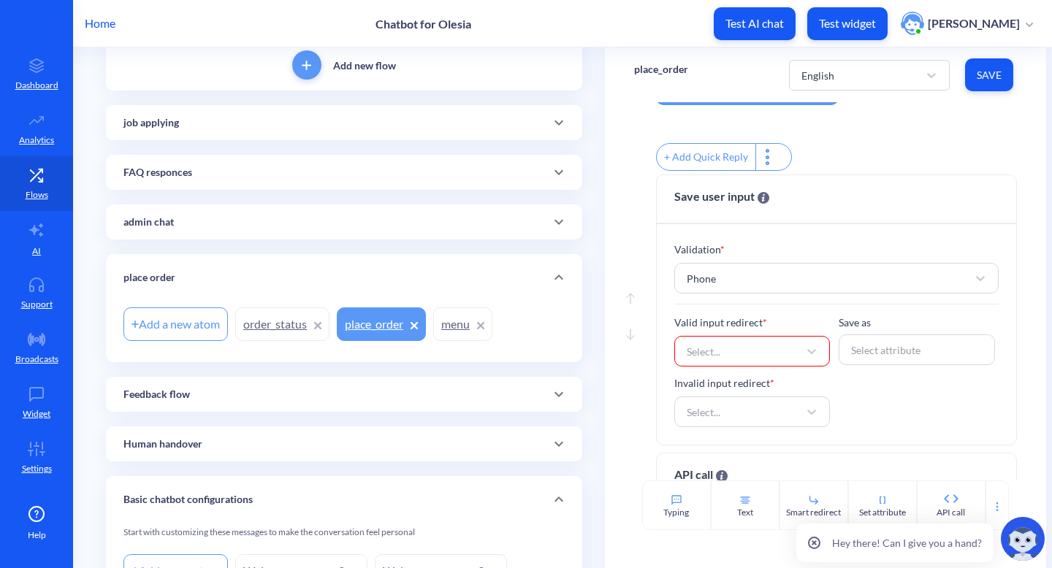
click at [484, 373] on div "Add new flow job applying Add a new atom apply FAQ responces Add a new atom faq…" at bounding box center [344, 365] width 476 height 652
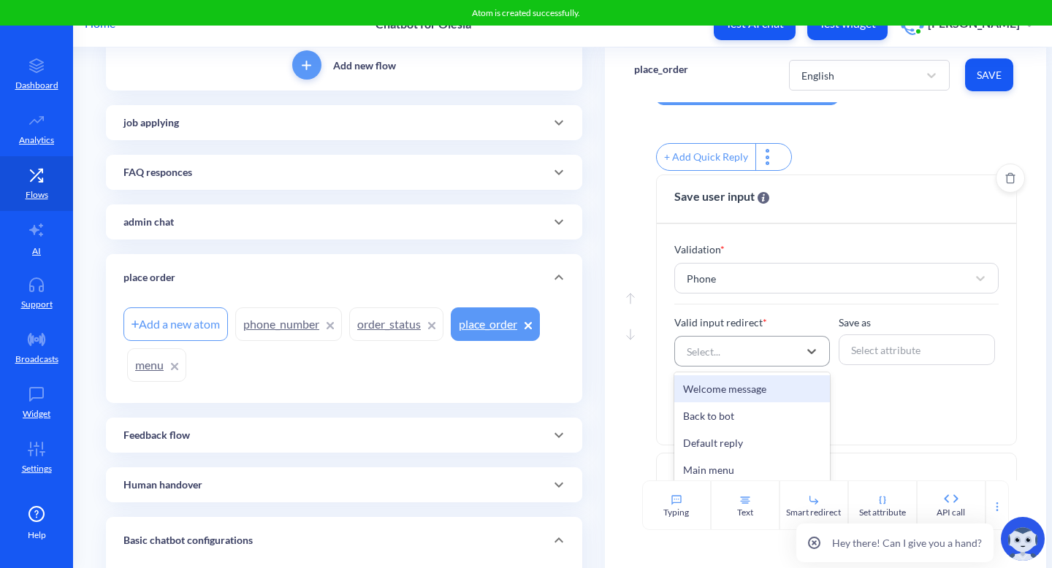
click at [720, 362] on div "Select..." at bounding box center [740, 351] width 120 height 26
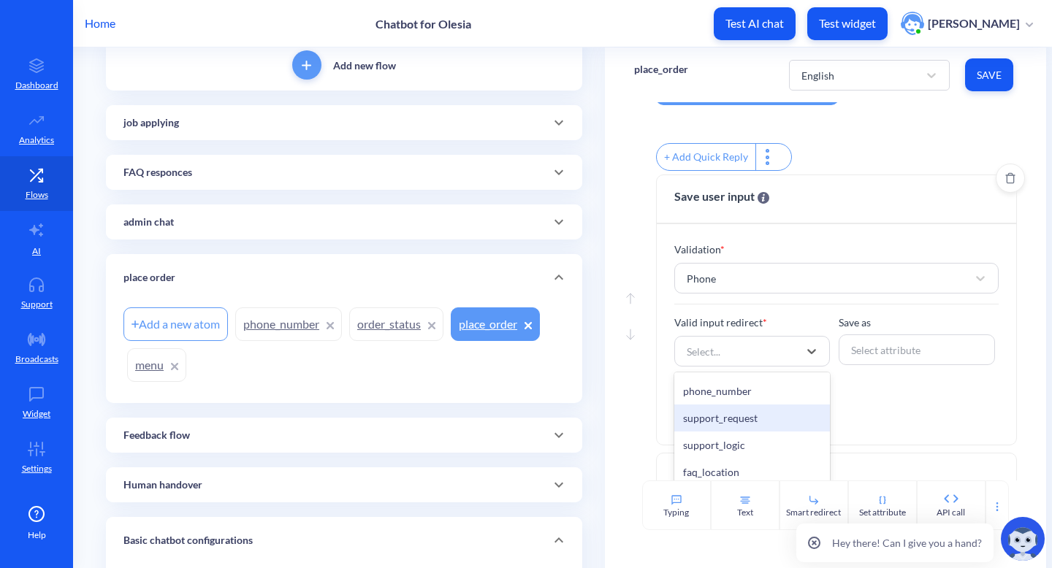
scroll to position [655, 0]
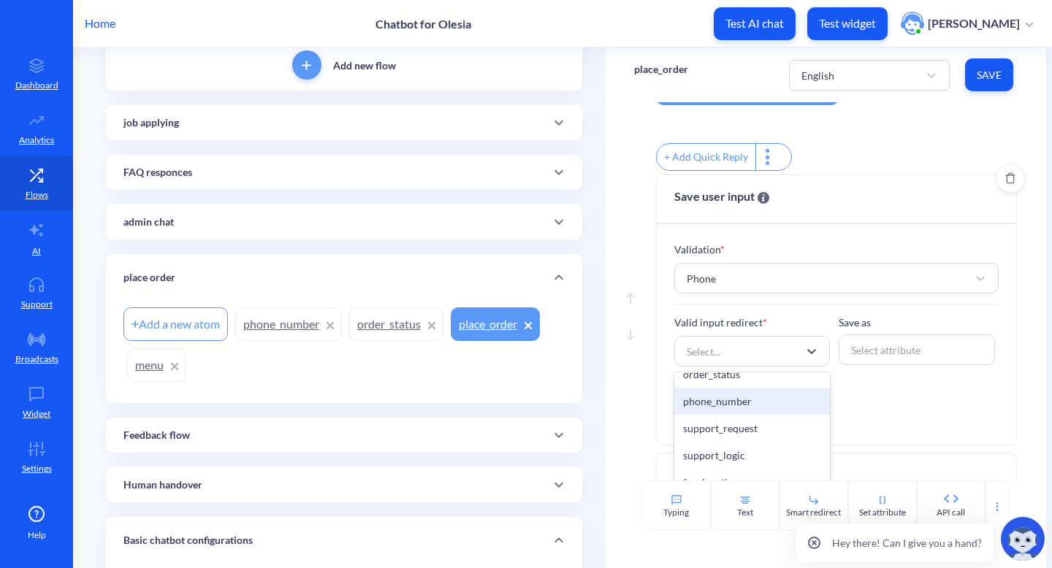
click at [723, 415] on div "phone_number" at bounding box center [752, 401] width 156 height 27
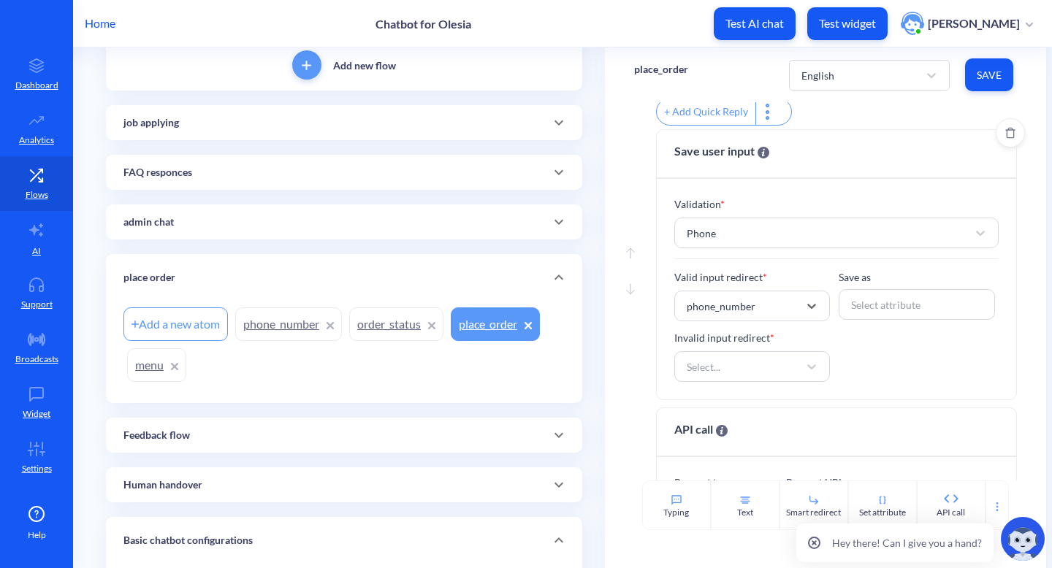
scroll to position [217, 0]
click at [895, 309] on div "Select attribute" at bounding box center [885, 302] width 69 height 15
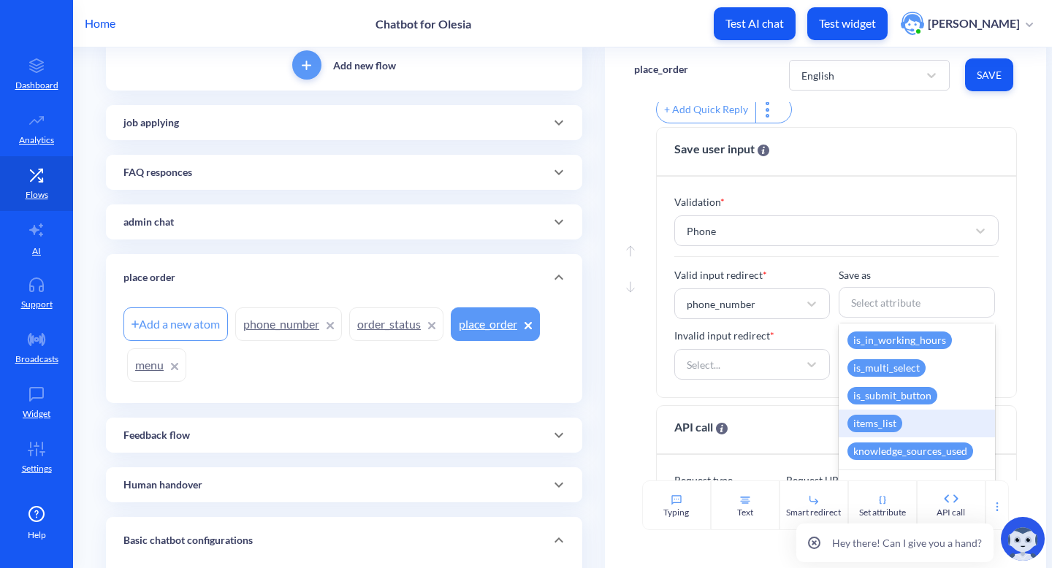
scroll to position [159, 0]
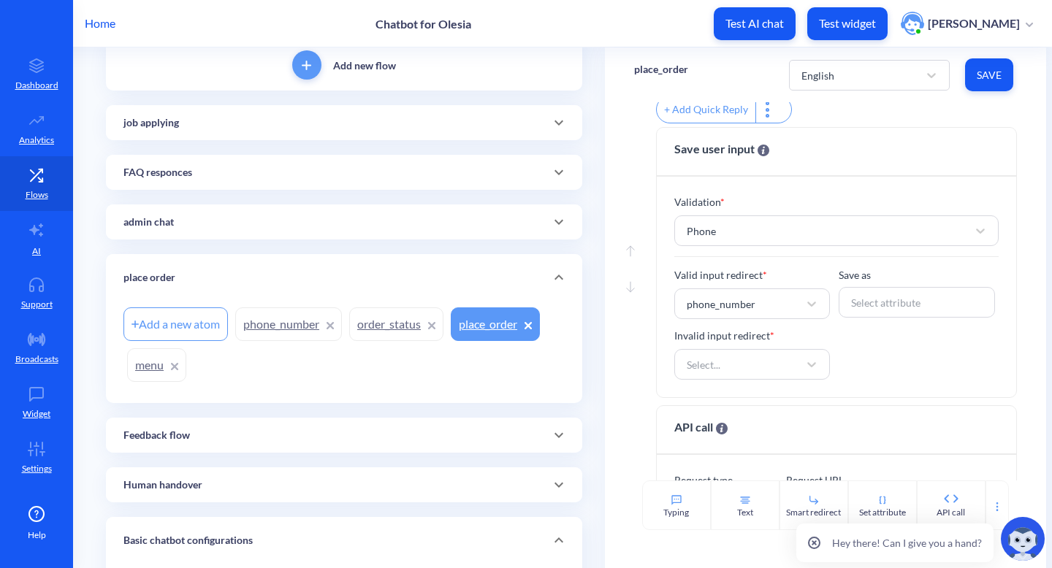
click at [997, 279] on div "Validation * Phone Valid input redirect * phone_number Save as Select attribute…" at bounding box center [837, 287] width 360 height 221
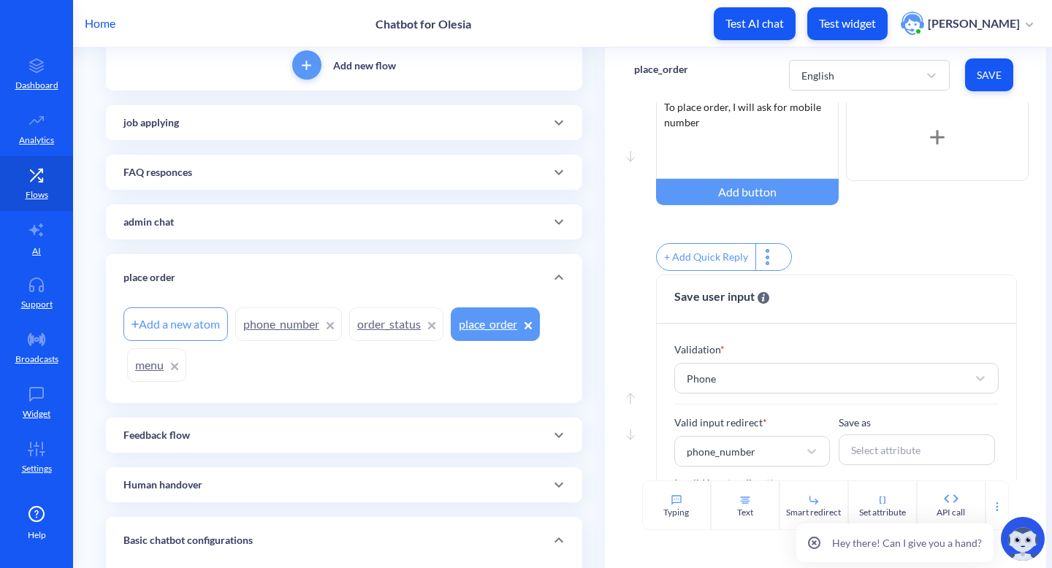
scroll to position [69, 0]
click at [270, 334] on link "phone_number" at bounding box center [288, 325] width 107 height 34
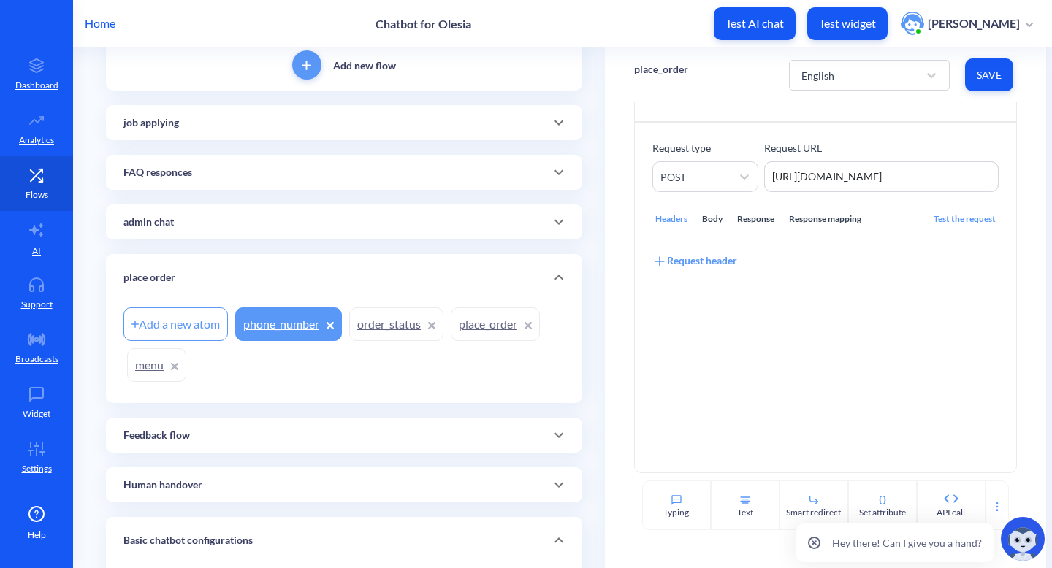
scroll to position [58, 0]
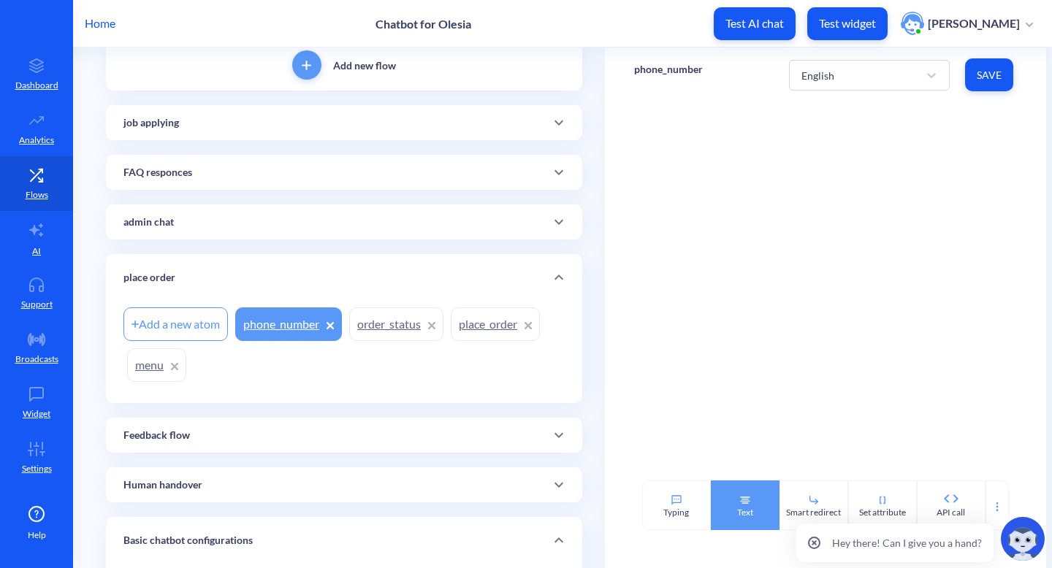
click at [747, 509] on div "Text" at bounding box center [745, 512] width 16 height 13
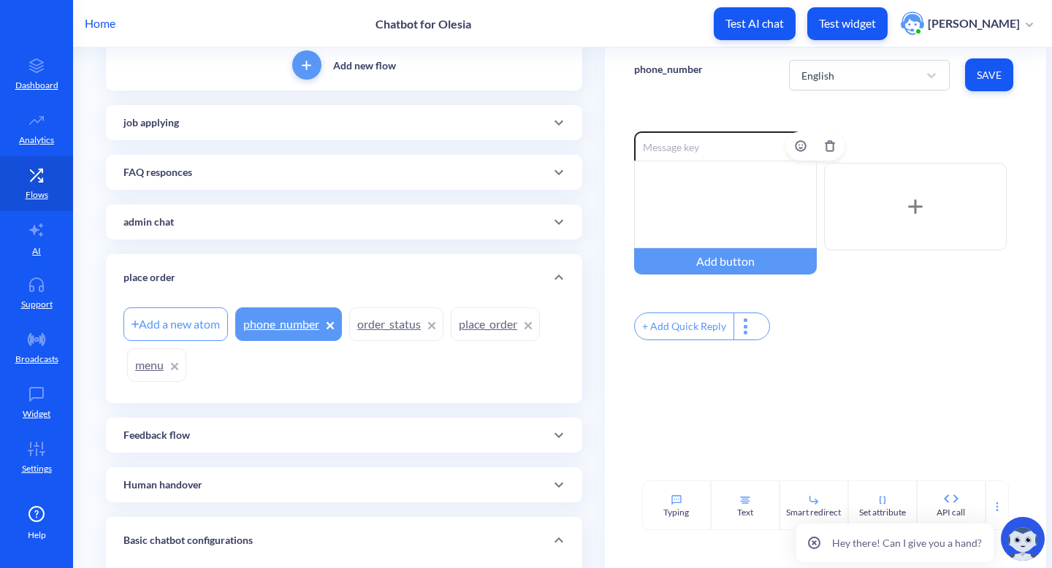
click at [679, 179] on div at bounding box center [725, 205] width 183 height 88
click at [826, 343] on div "+ Add Quick Reply" at bounding box center [826, 328] width 384 height 31
click at [993, 503] on icon at bounding box center [998, 507] width 12 height 12
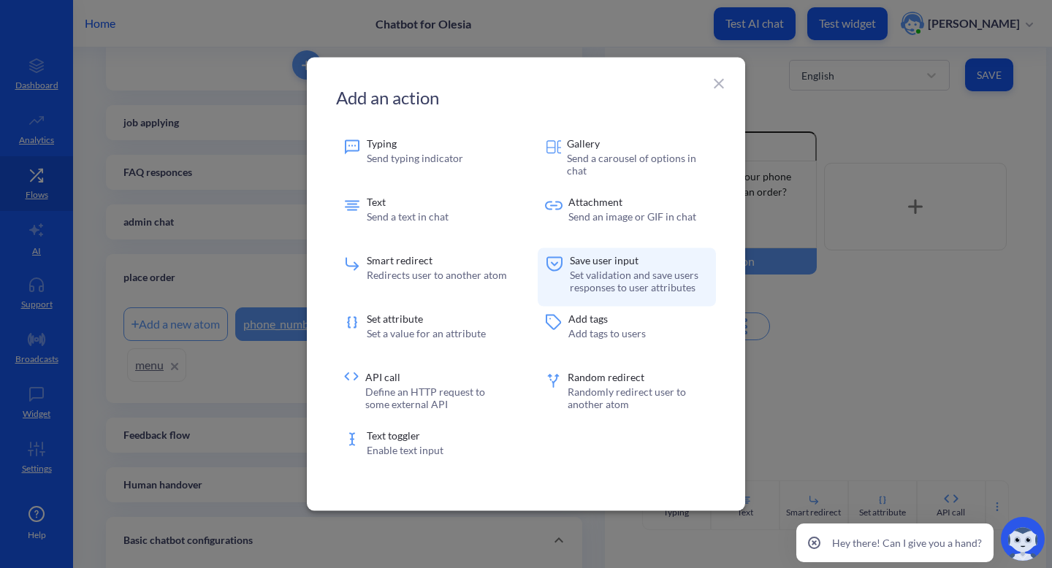
click at [617, 281] on p "Set validation and save users responses to user attributes" at bounding box center [639, 281] width 139 height 25
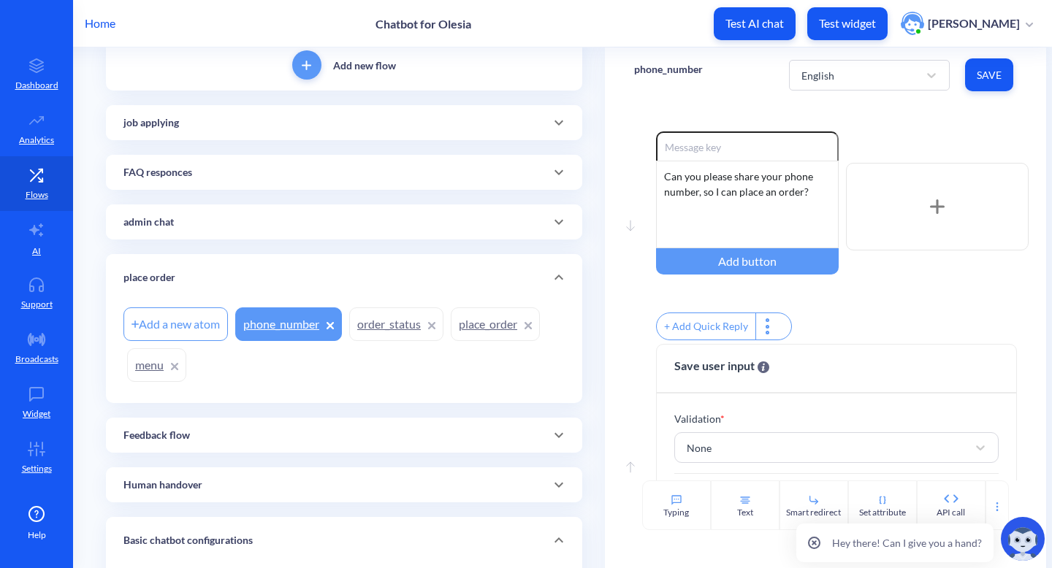
scroll to position [91, 0]
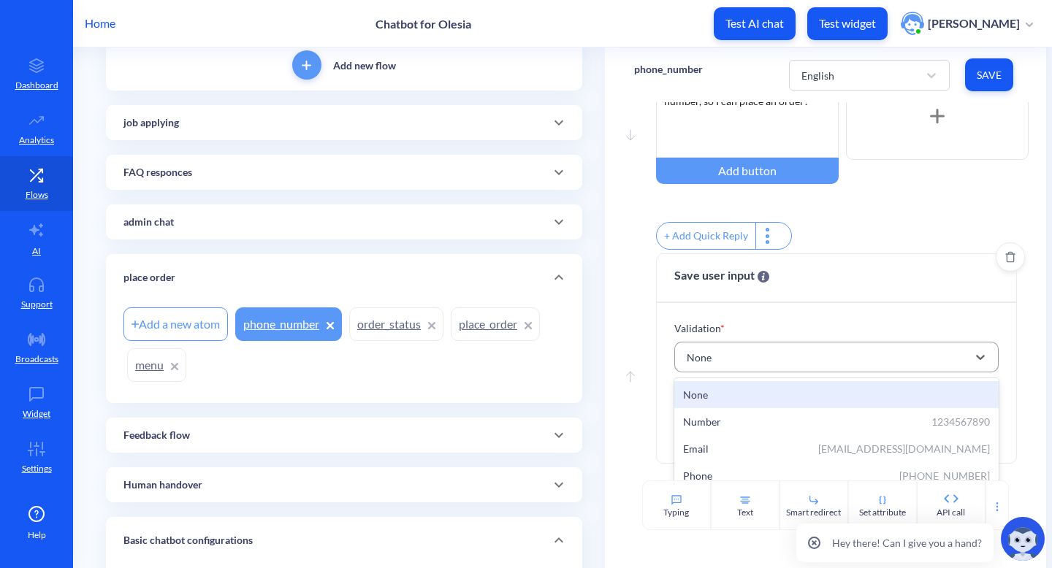
click at [747, 368] on div "None" at bounding box center [824, 357] width 289 height 26
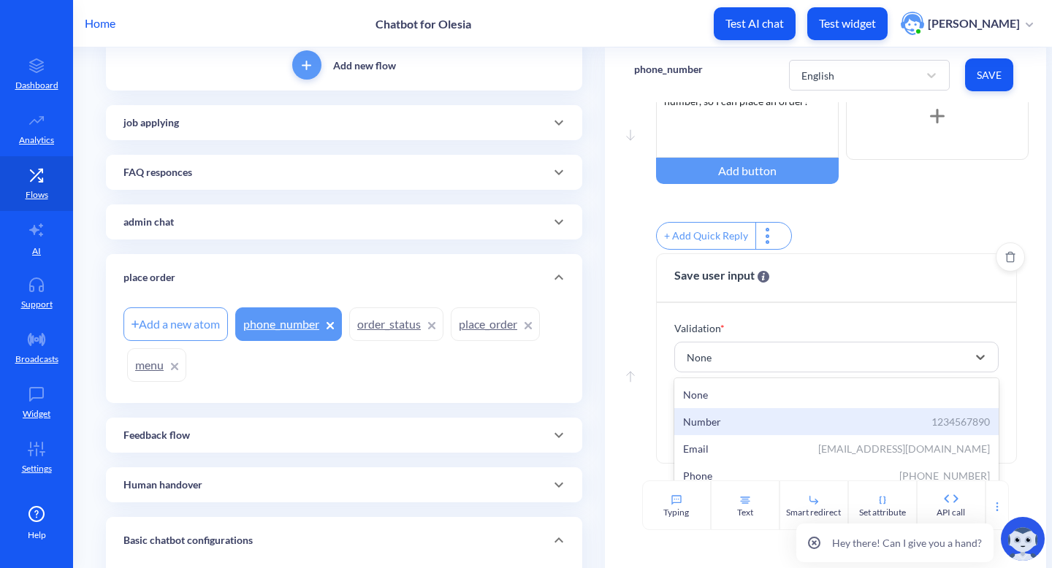
scroll to position [49, 0]
click at [742, 441] on div "Phone +12345678901" at bounding box center [836, 427] width 325 height 27
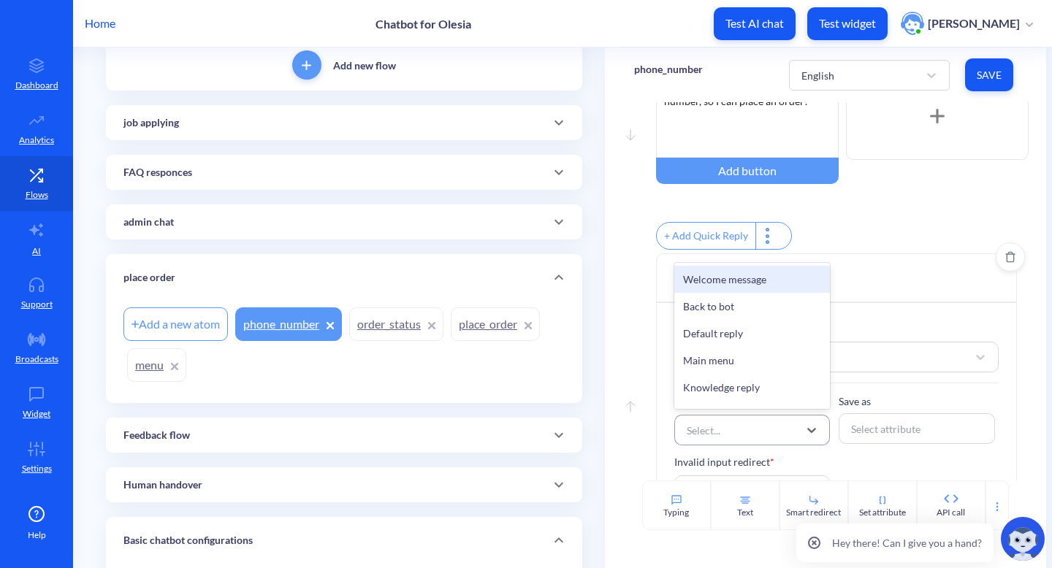
click at [747, 438] on div "Select..." at bounding box center [740, 430] width 120 height 26
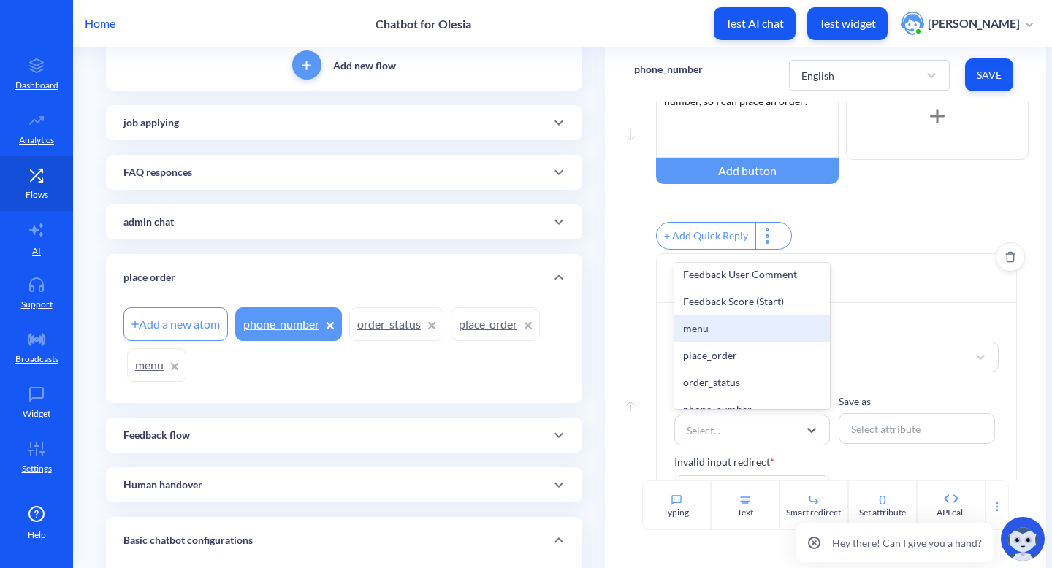
click at [898, 403] on div "Validation * Phone Valid input redirect * option menu focused, 21 of 31. 31 res…" at bounding box center [837, 413] width 360 height 221
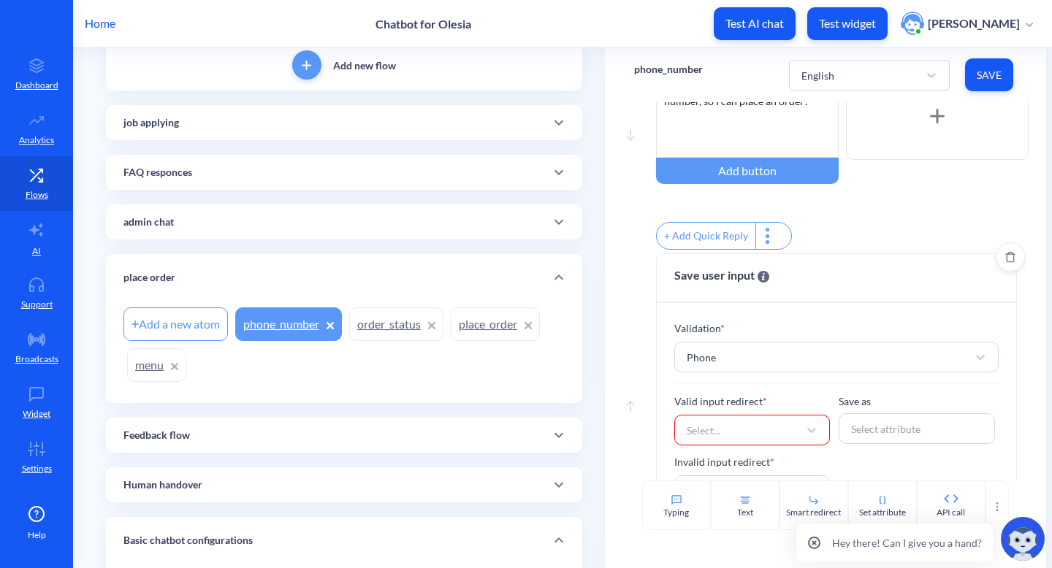
click at [758, 444] on div "Select..." at bounding box center [740, 430] width 120 height 26
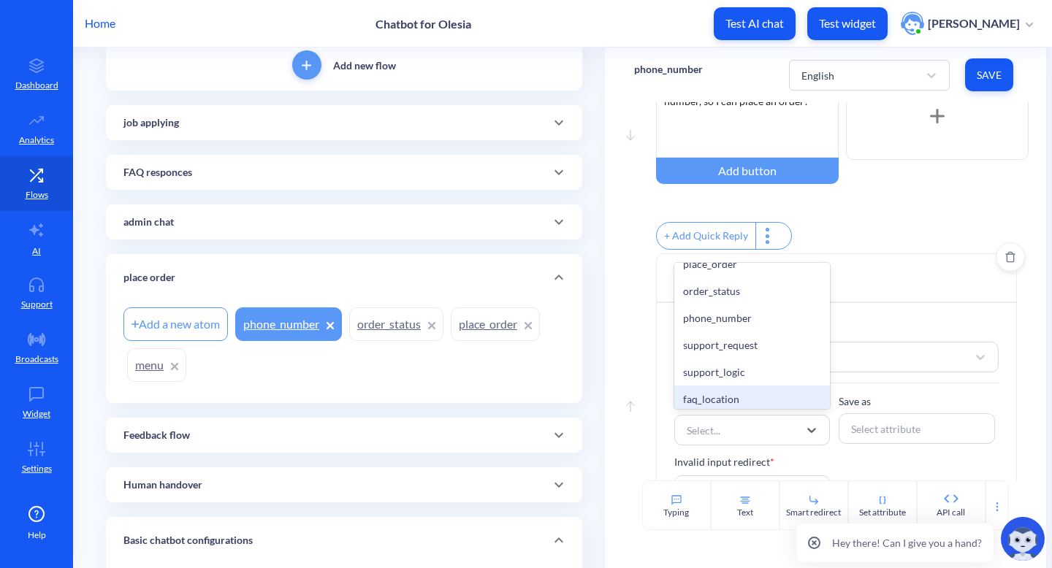
scroll to position [625, 0]
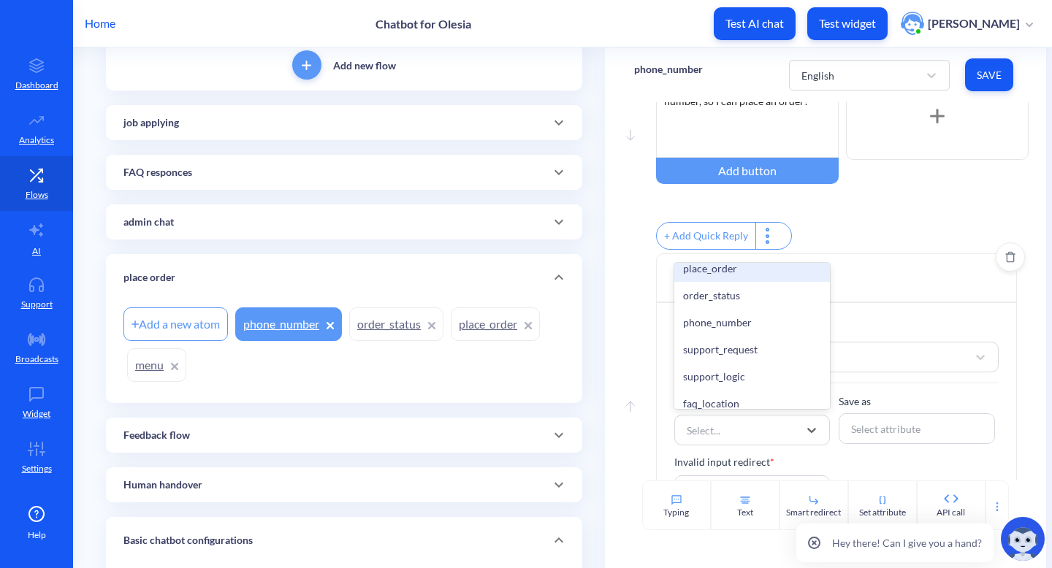
click at [753, 282] on div "place_order" at bounding box center [752, 268] width 156 height 27
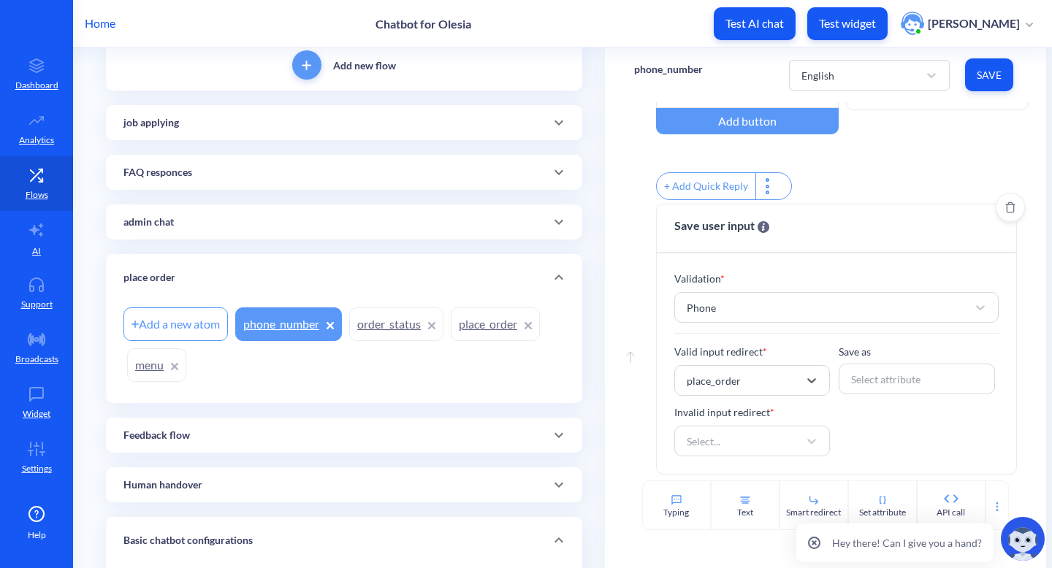
scroll to position [151, 0]
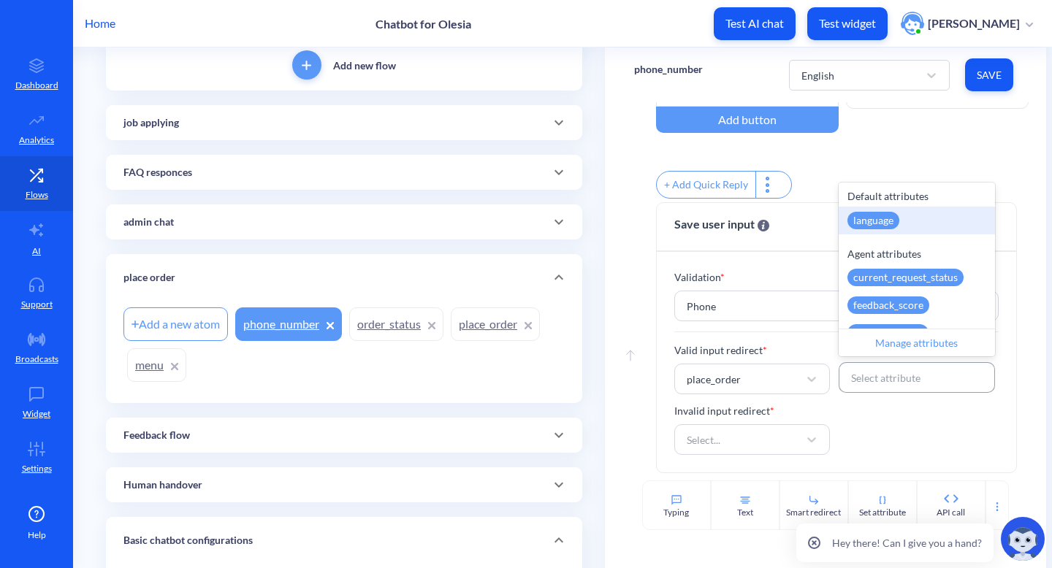
click at [866, 384] on div "Select attribute" at bounding box center [885, 377] width 69 height 15
click at [897, 341] on div "Manage attributes" at bounding box center [917, 343] width 156 height 28
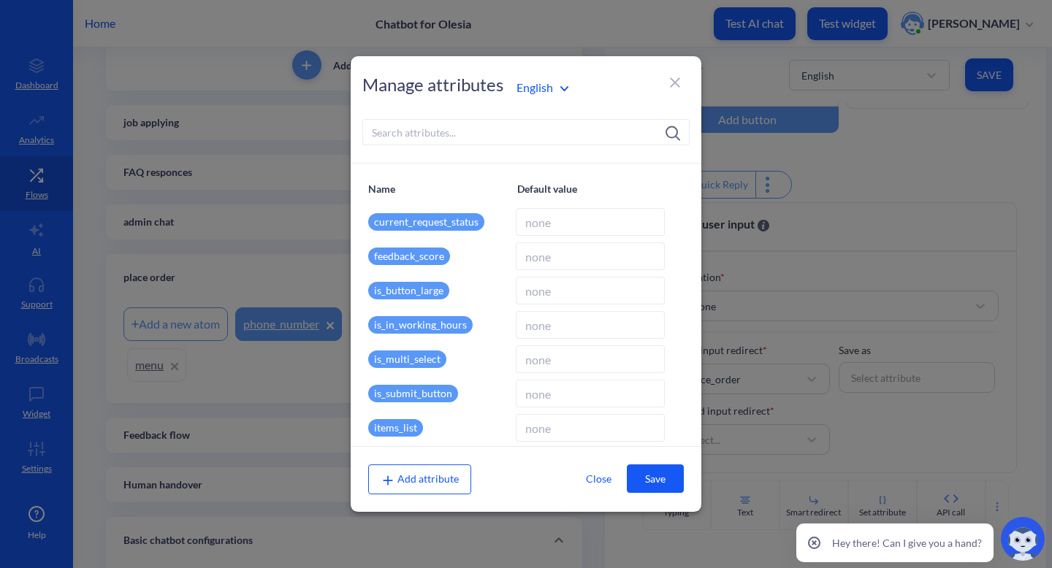
click at [430, 482] on span "Add attribute" at bounding box center [420, 479] width 78 height 12
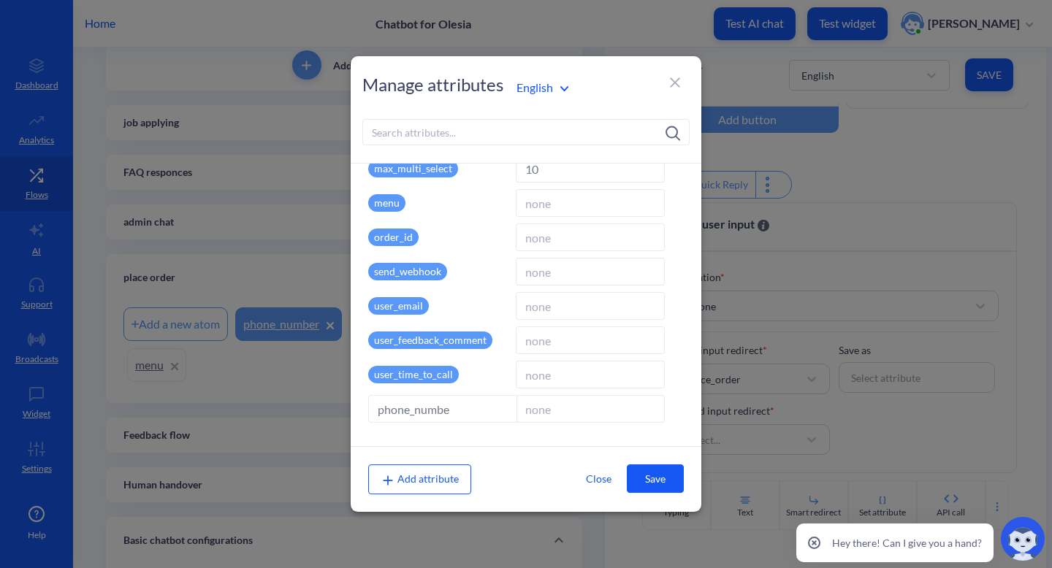
type input "phone_number"
click at [661, 474] on button "Save" at bounding box center [655, 479] width 57 height 28
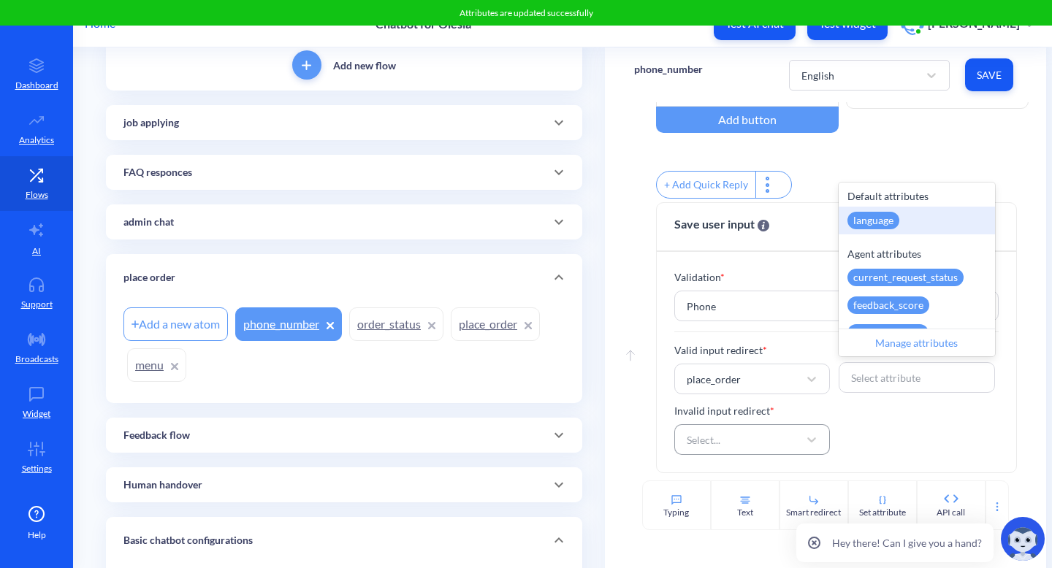
click at [779, 435] on div "Select..." at bounding box center [740, 440] width 120 height 26
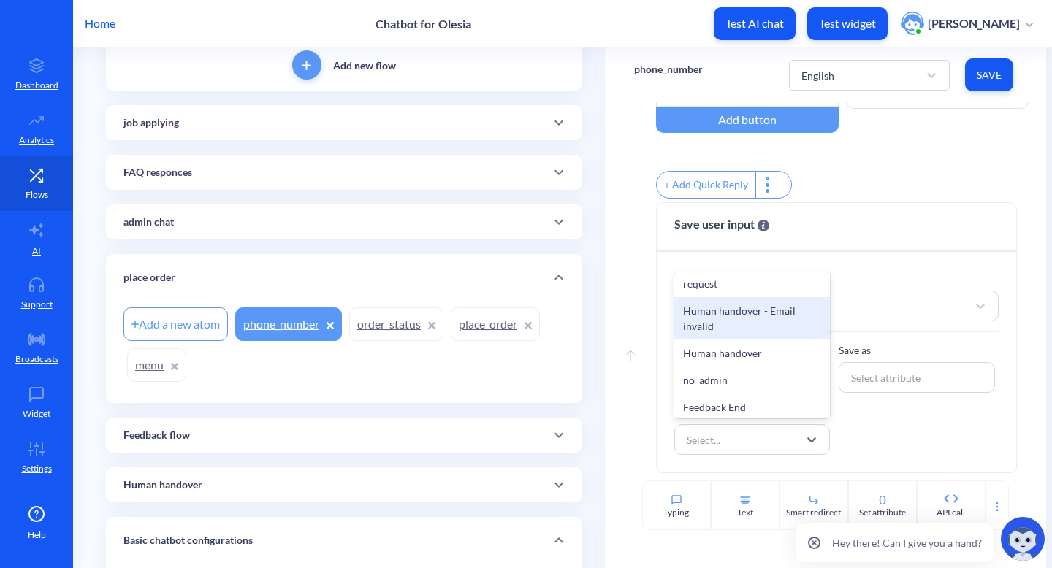
scroll to position [386, 0]
click at [851, 405] on div "Valid input redirect * place_order Save as Select attribute Invalid input redir…" at bounding box center [836, 399] width 325 height 113
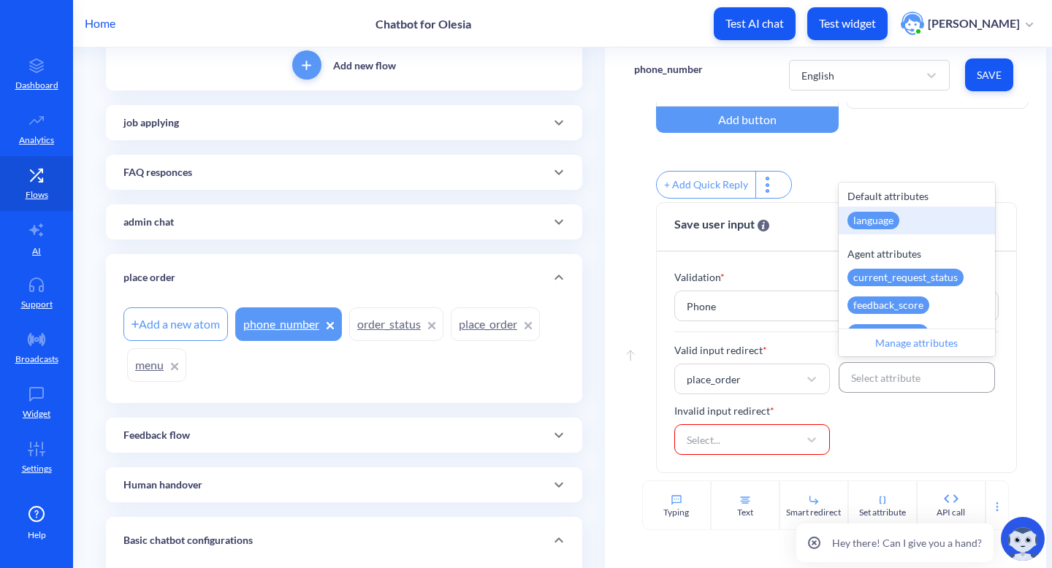
click at [878, 369] on div "Select attribute" at bounding box center [917, 378] width 146 height 26
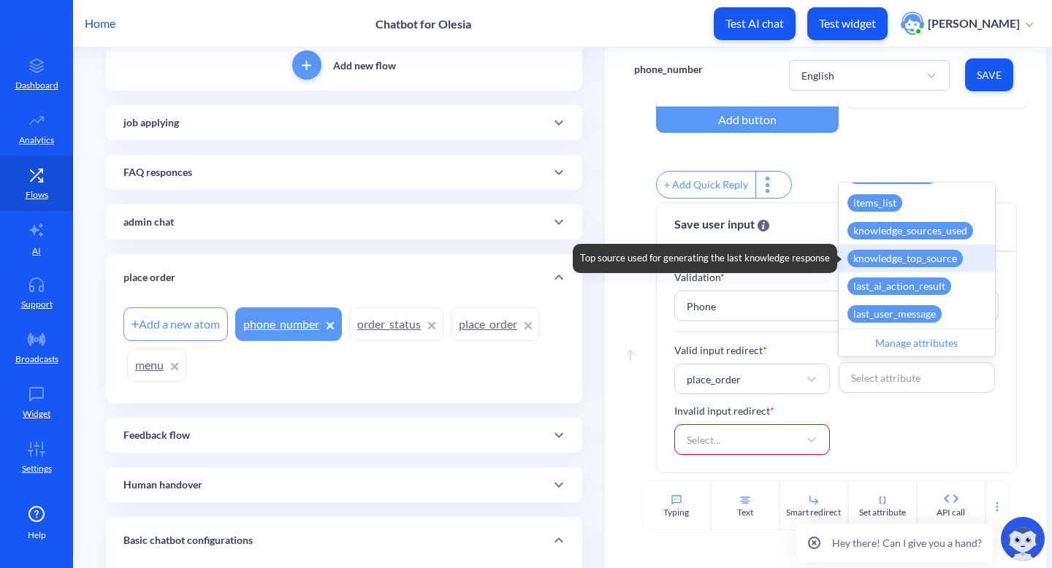
scroll to position [368, 0]
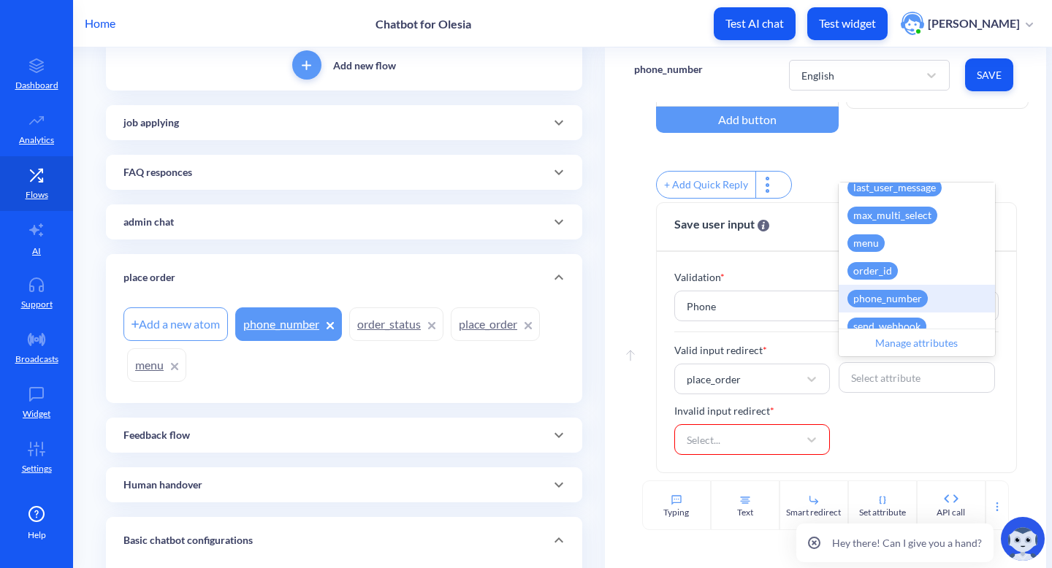
click at [912, 297] on div "phone_number" at bounding box center [888, 299] width 80 height 18
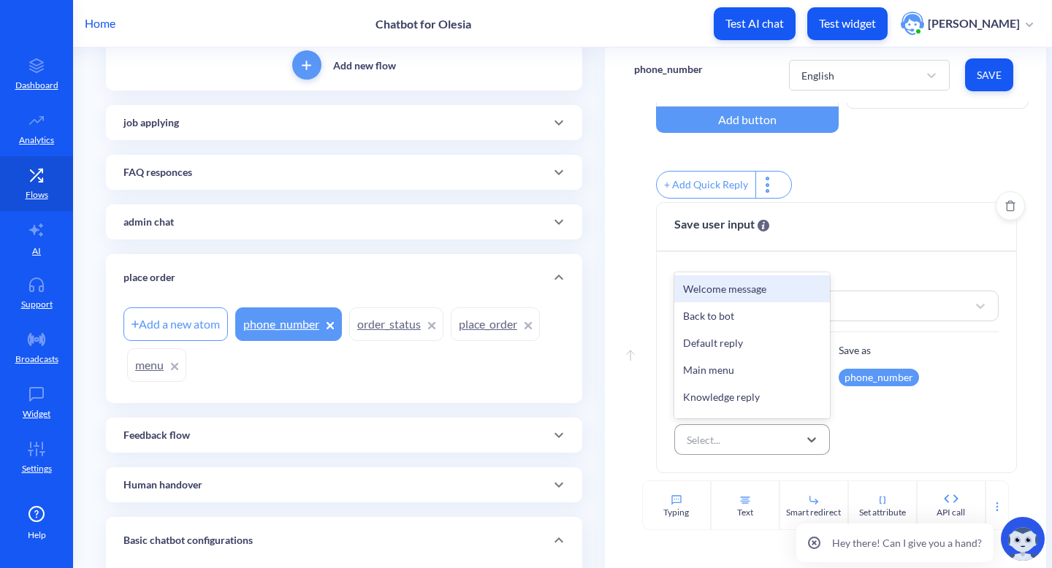
click at [751, 439] on div "Select..." at bounding box center [740, 440] width 120 height 26
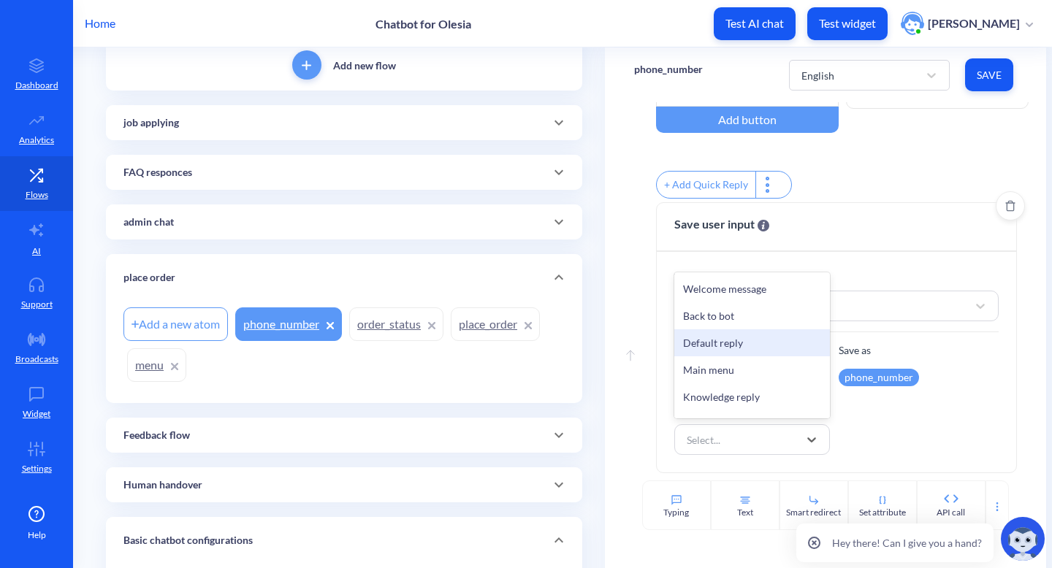
click at [769, 339] on div "Default reply" at bounding box center [752, 343] width 156 height 27
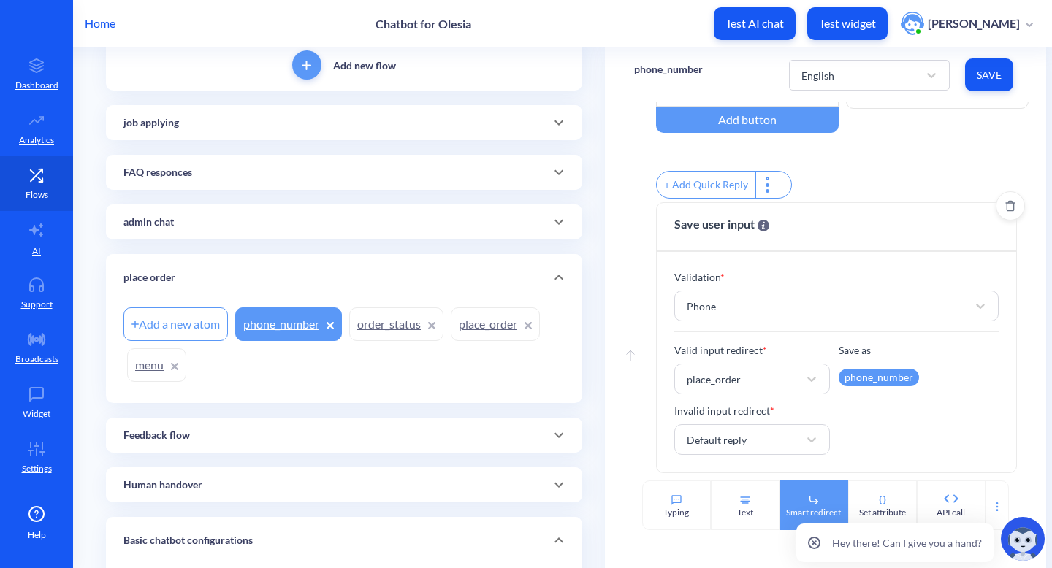
click at [805, 502] on div "Smart redirect" at bounding box center [814, 506] width 69 height 50
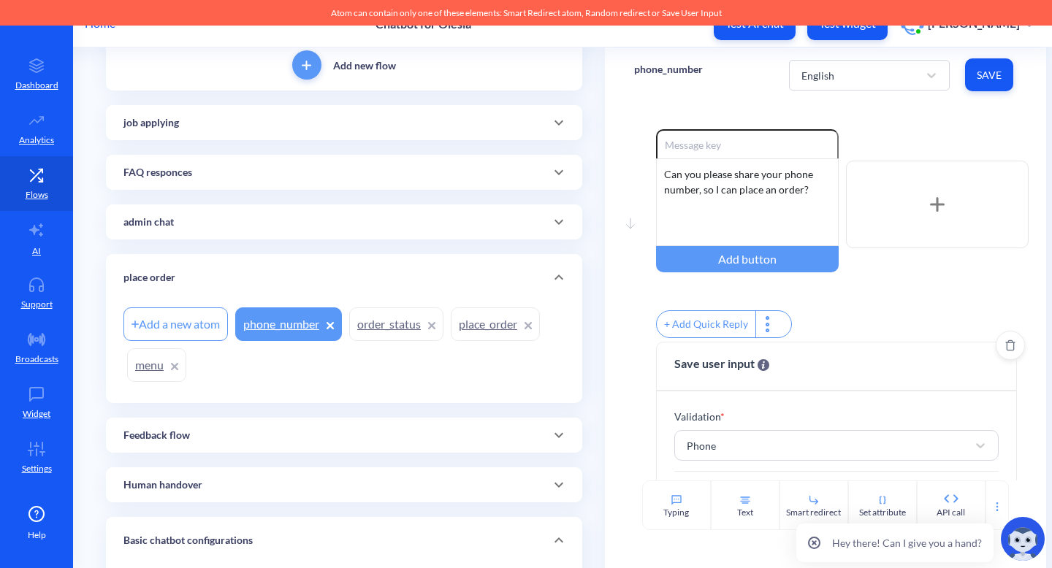
scroll to position [0, 0]
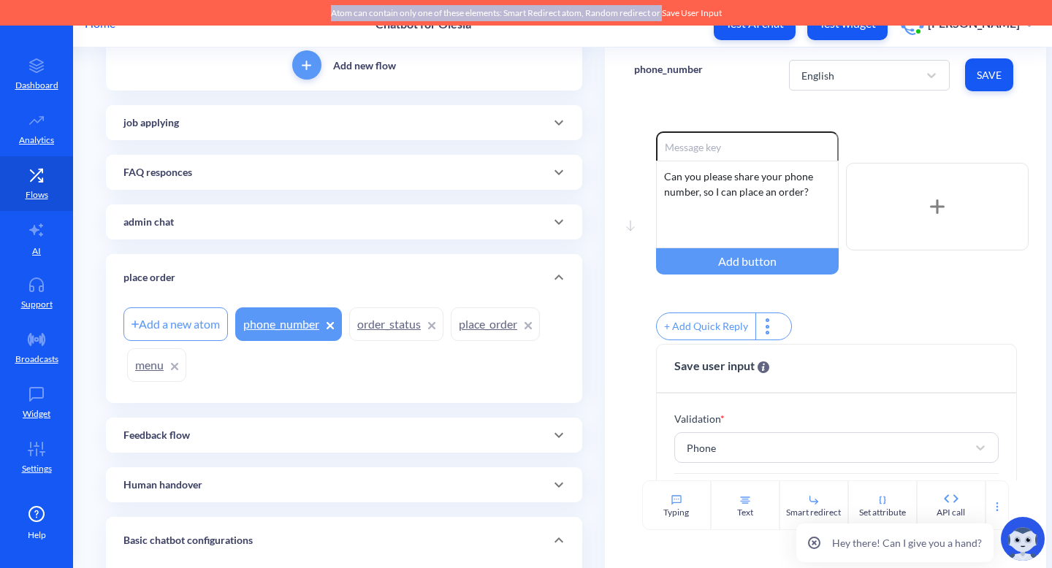
drag, startPoint x: 329, startPoint y: 15, endPoint x: 664, endPoint y: 12, distance: 335.4
click at [664, 13] on div "Atom can contain only one of these elements: Smart Redirect atom, Random redire…" at bounding box center [526, 13] width 1052 height 26
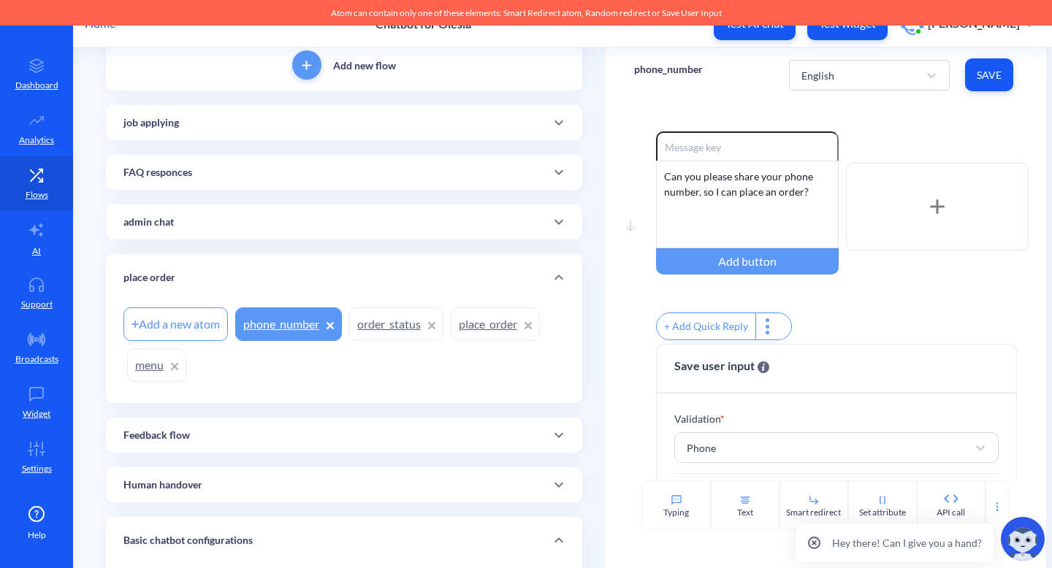
click at [867, 295] on div "Enable reactions Can you please share your phone number, so I can place an orde…" at bounding box center [842, 238] width 373 height 213
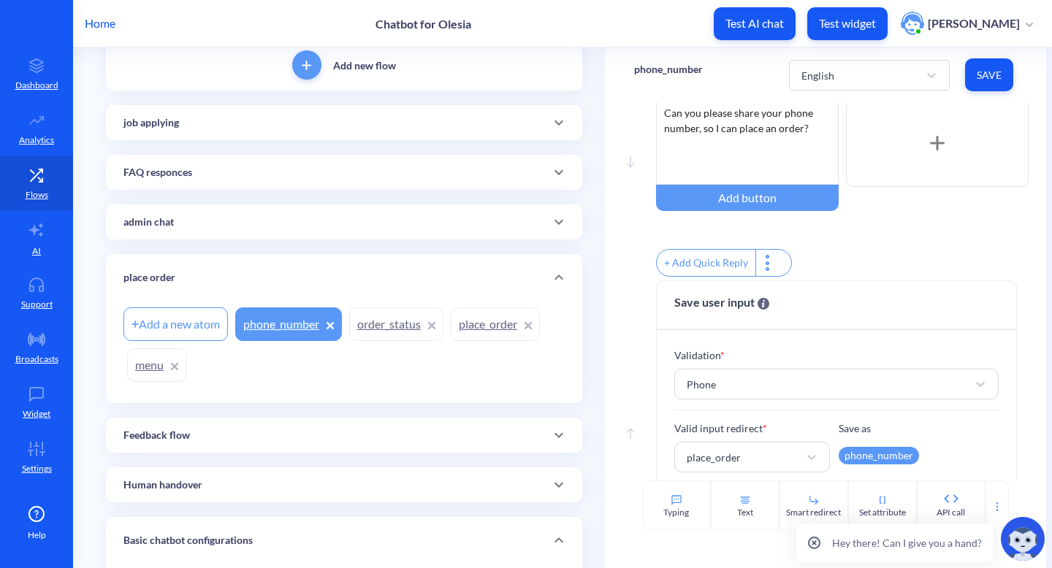
scroll to position [151, 0]
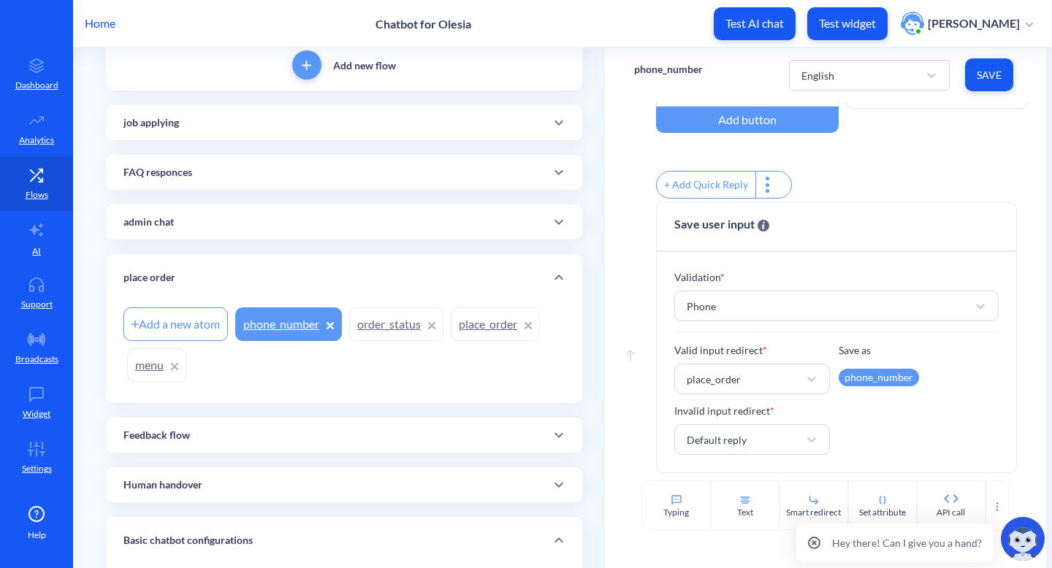
click at [996, 56] on div "English Save" at bounding box center [903, 75] width 228 height 40
click at [996, 69] on span "Save" at bounding box center [989, 75] width 25 height 15
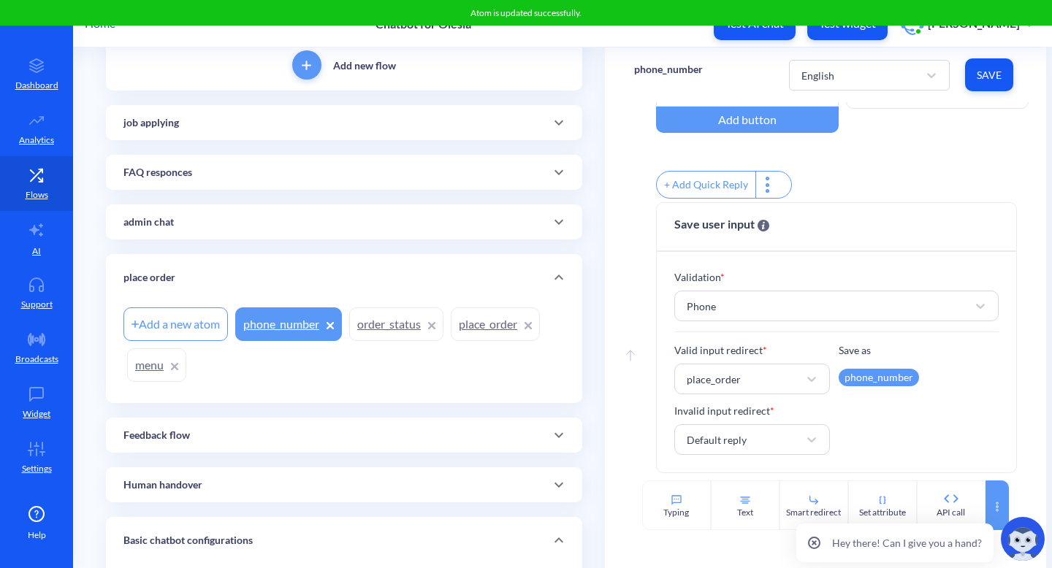
click at [997, 499] on div at bounding box center [997, 506] width 23 height 50
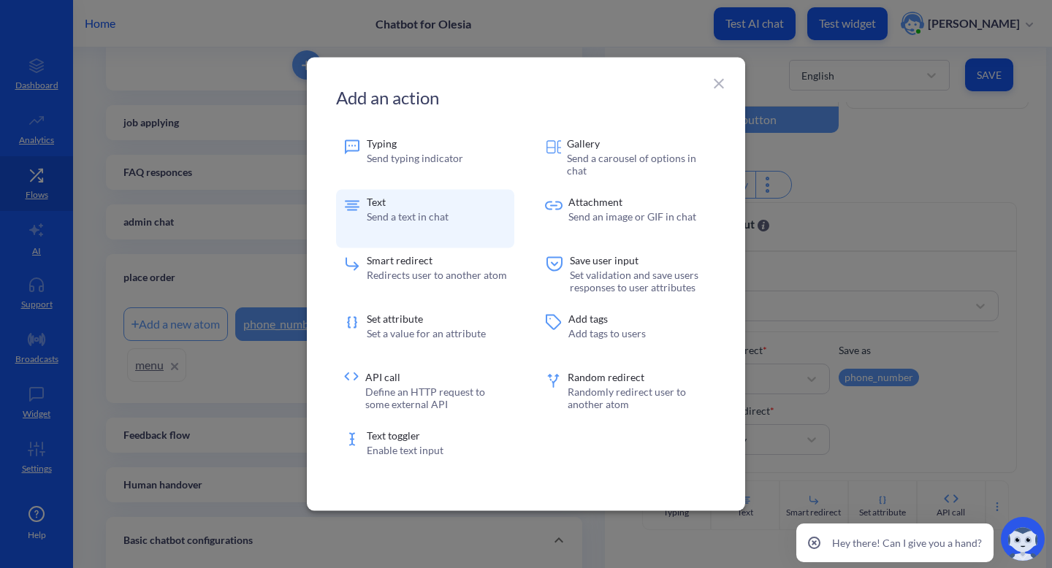
click at [419, 246] on div "Text Send a text in chat" at bounding box center [425, 219] width 178 height 58
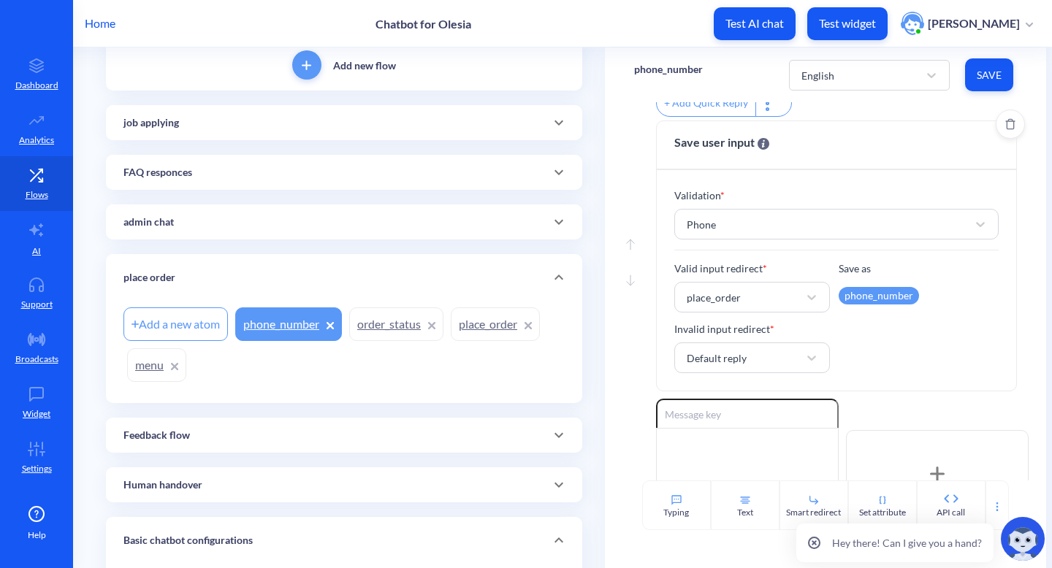
scroll to position [373, 0]
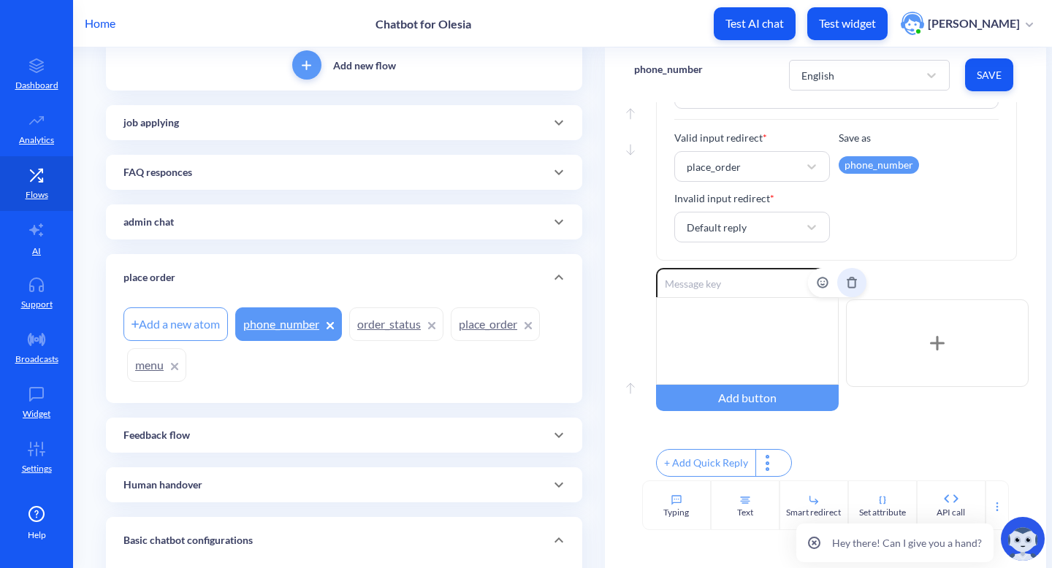
click at [851, 277] on icon "Delete" at bounding box center [852, 283] width 12 height 12
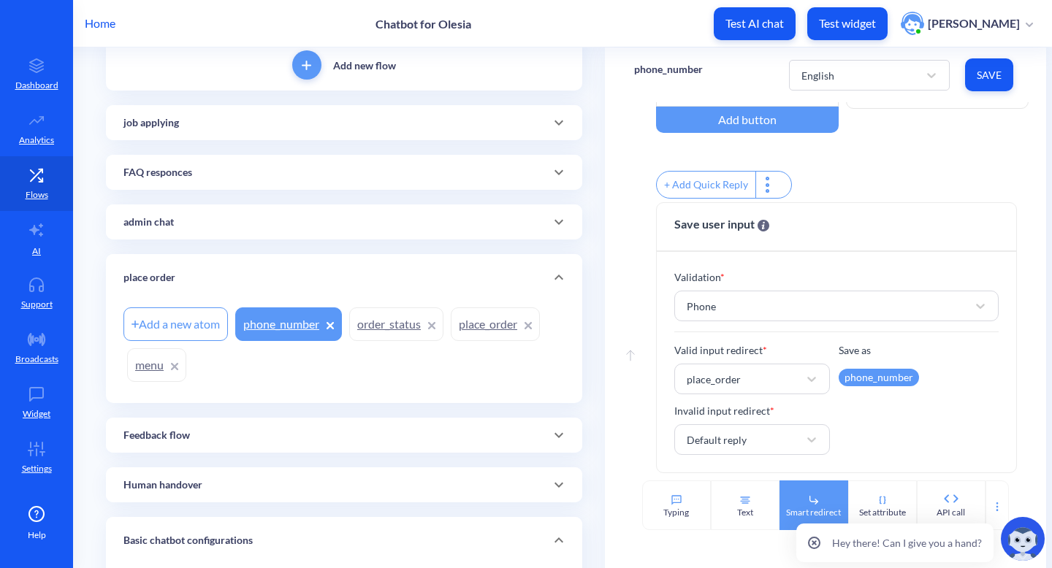
click at [788, 514] on div "Smart redirect" at bounding box center [813, 512] width 55 height 13
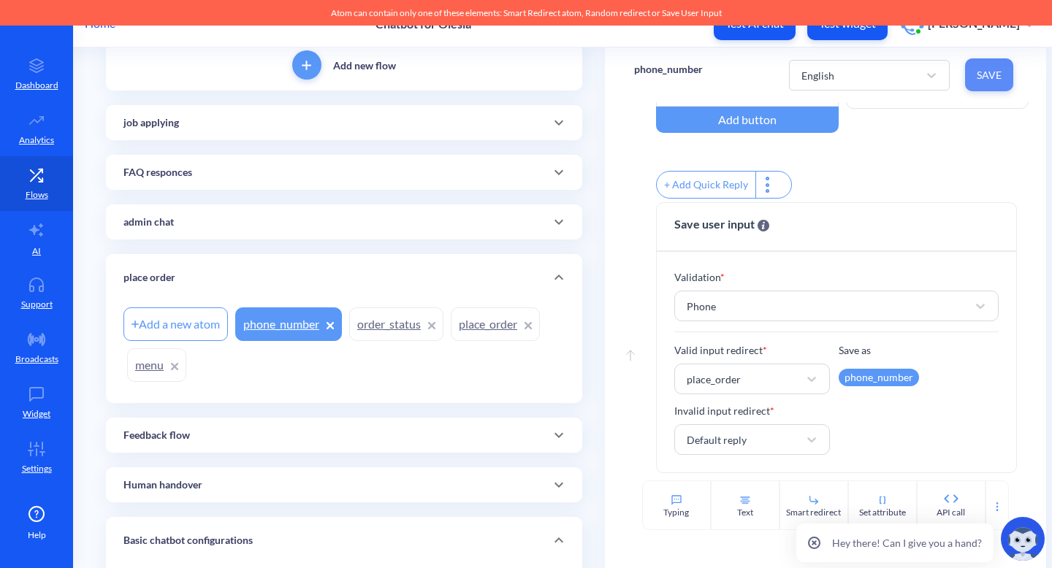
click at [973, 90] on button "Save" at bounding box center [989, 74] width 48 height 33
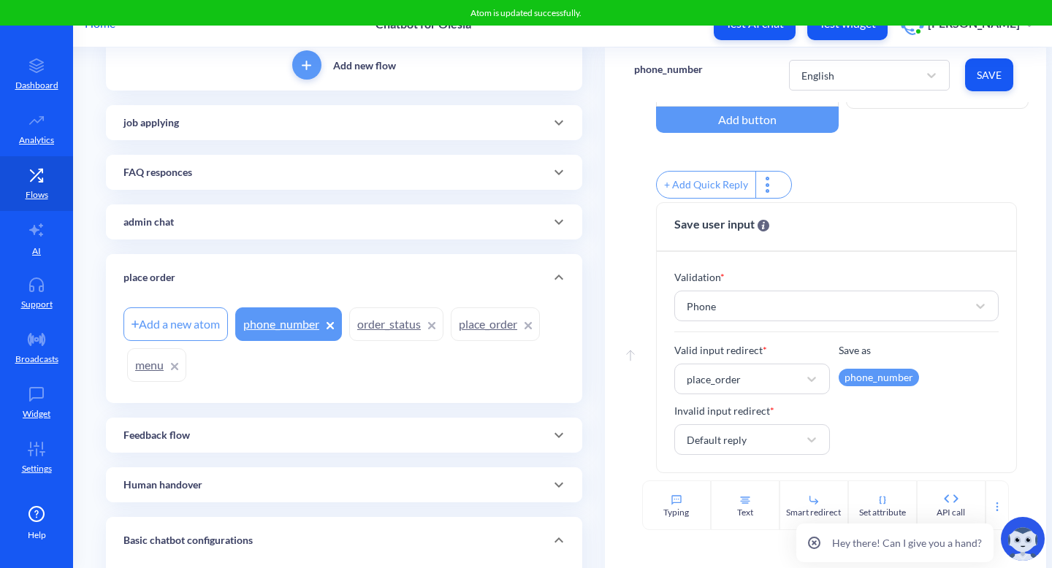
click at [469, 324] on link "place_order" at bounding box center [495, 325] width 89 height 34
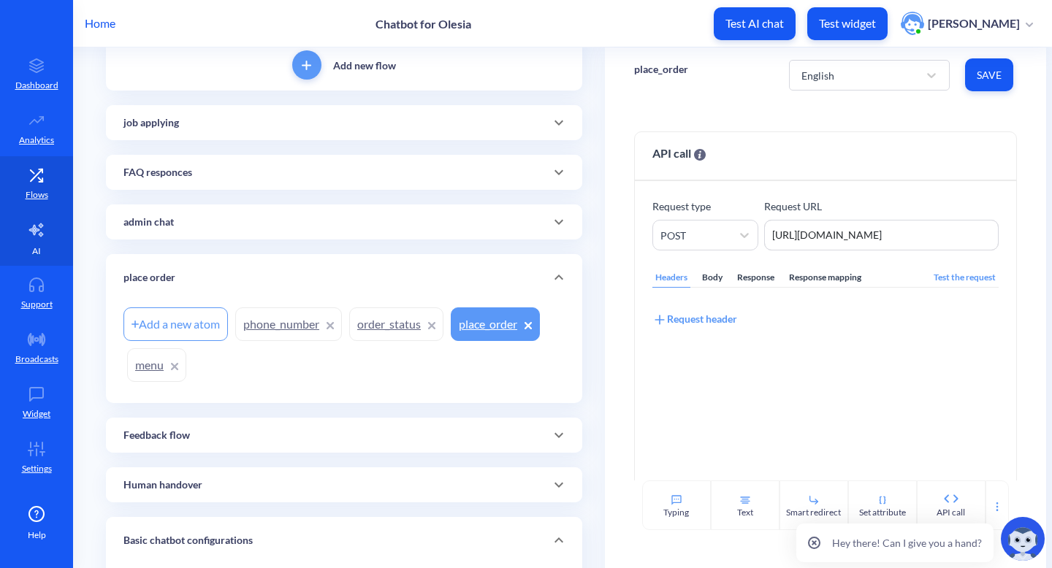
click at [34, 232] on icon at bounding box center [36, 230] width 14 height 13
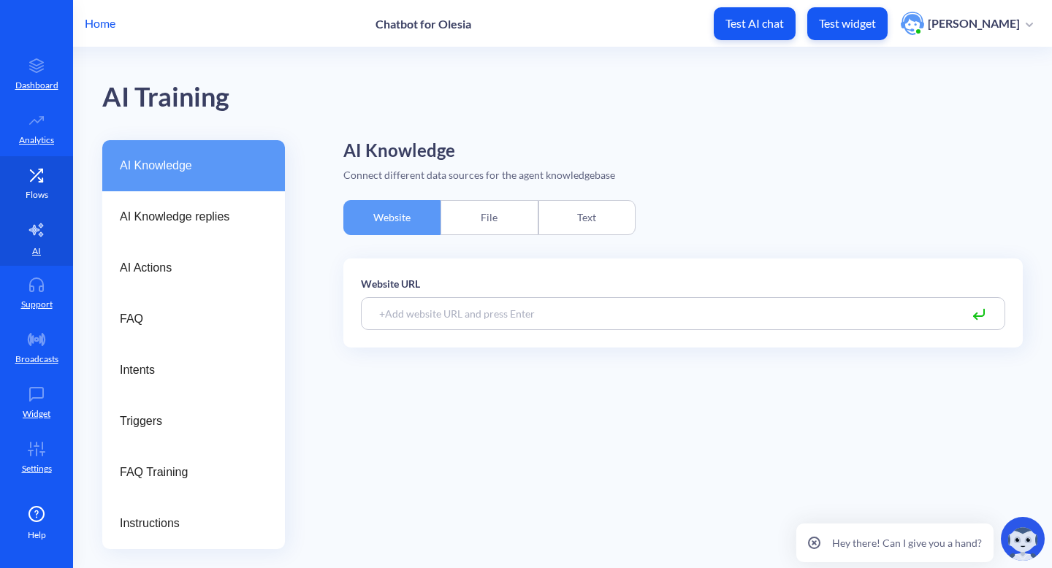
click at [37, 170] on icon at bounding box center [36, 175] width 29 height 15
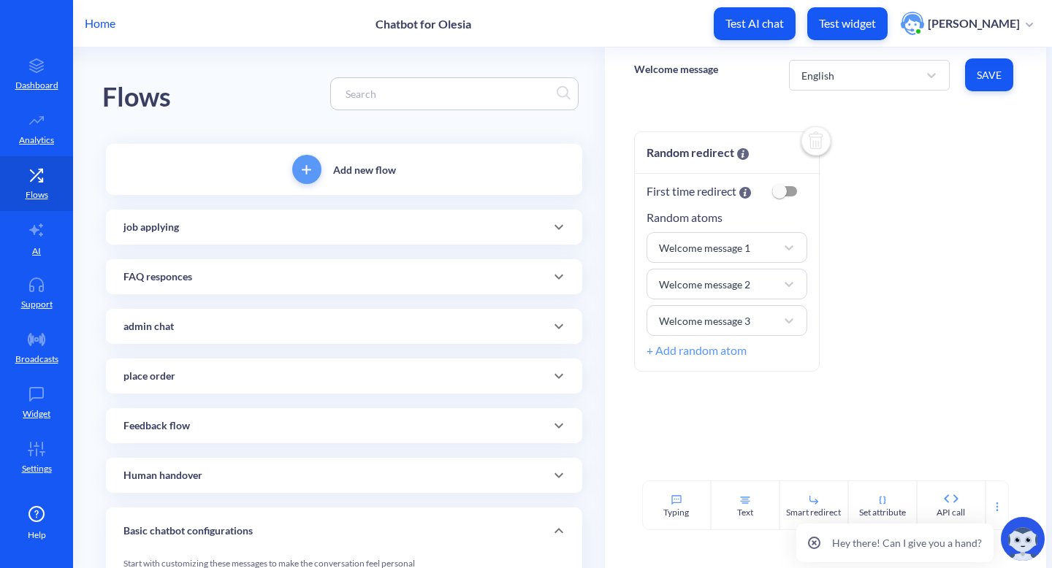
click at [477, 376] on div "place order" at bounding box center [343, 376] width 441 height 15
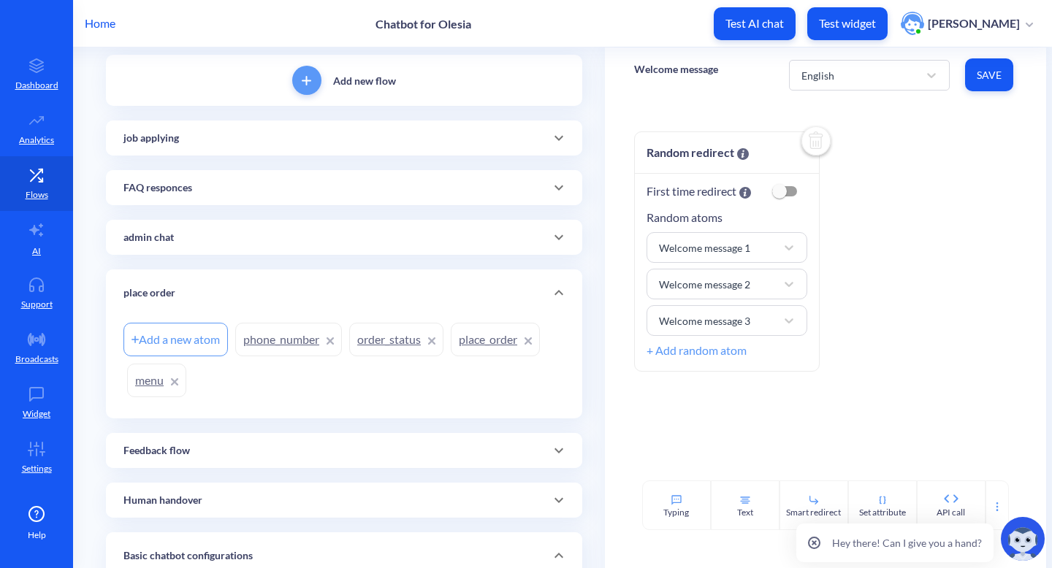
scroll to position [123, 0]
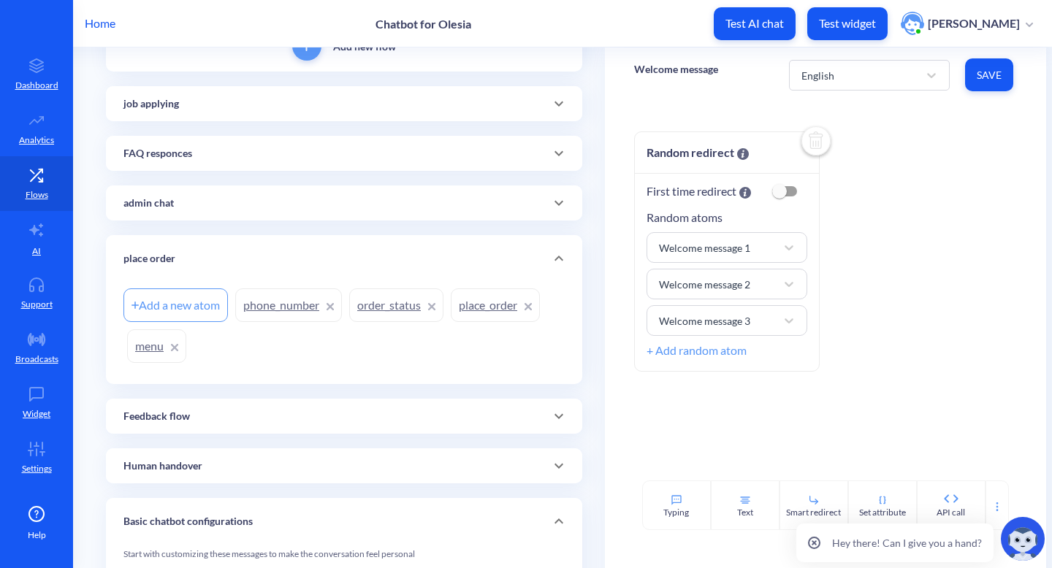
click at [494, 311] on link "place_order" at bounding box center [495, 306] width 89 height 34
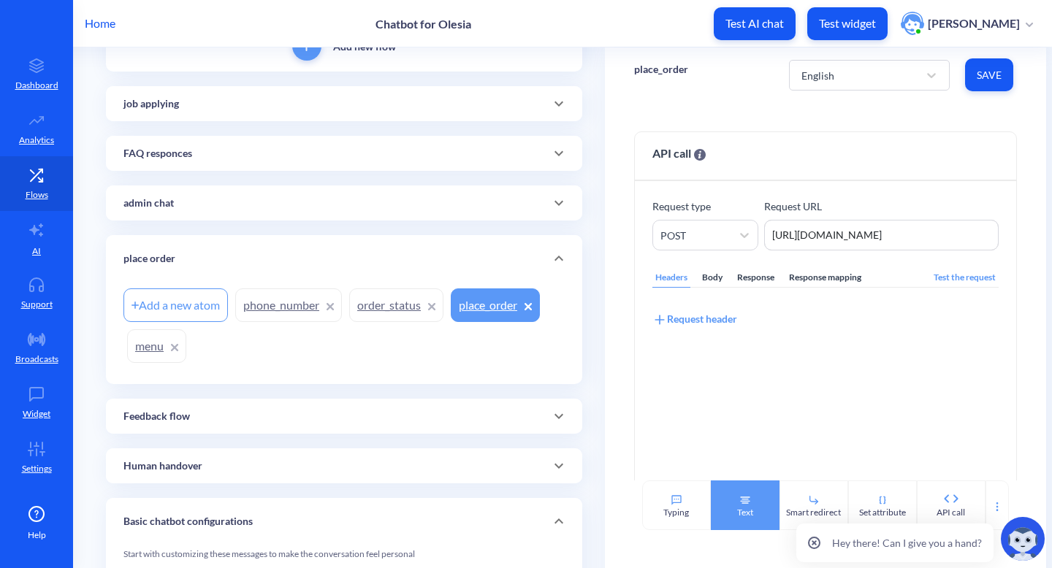
click at [713, 510] on div "Text" at bounding box center [745, 506] width 69 height 50
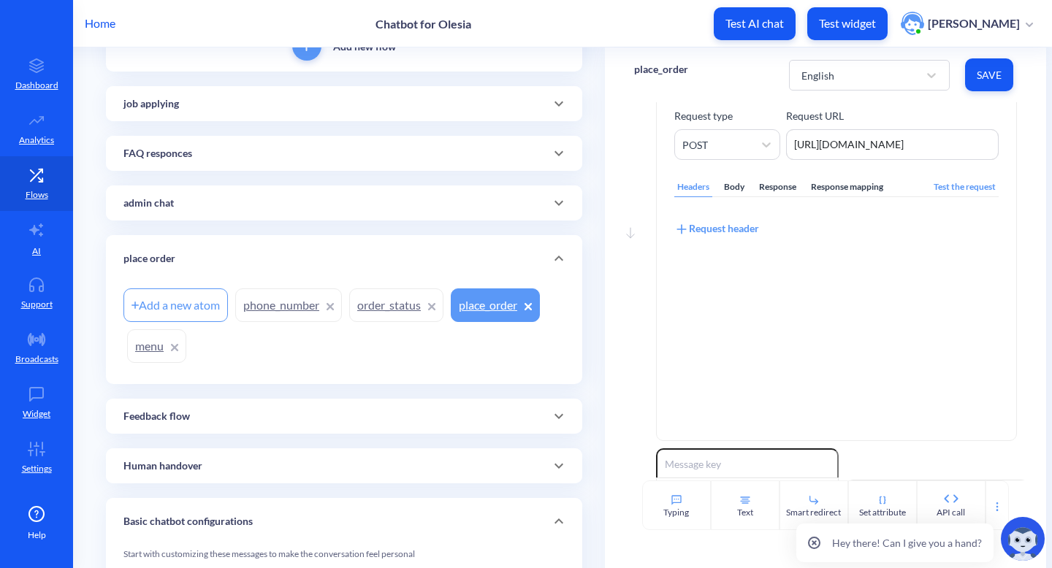
scroll to position [281, 0]
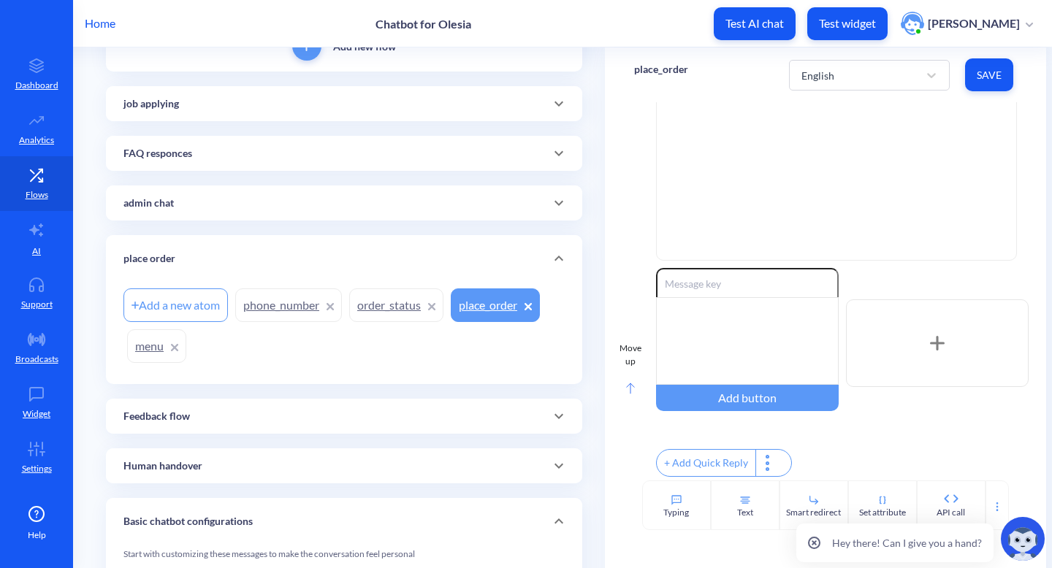
click at [626, 384] on rect at bounding box center [629, 389] width 7 height 10
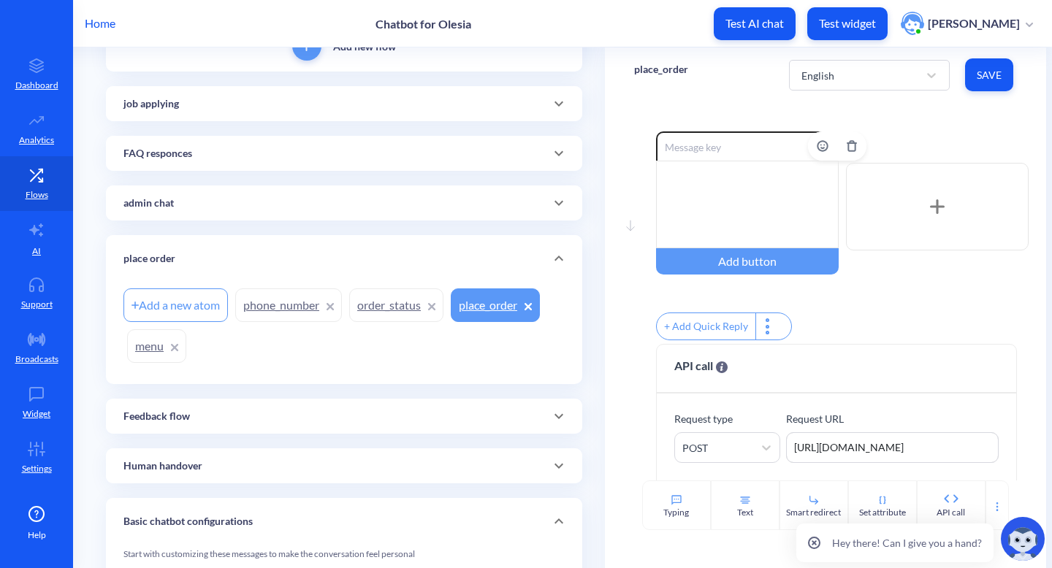
click at [734, 167] on div at bounding box center [747, 205] width 183 height 88
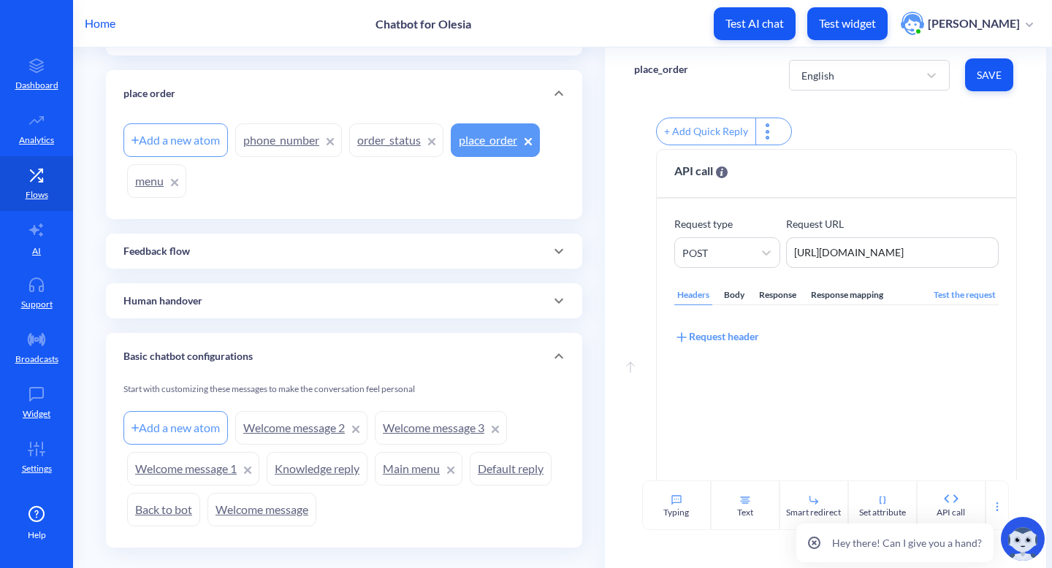
scroll to position [275, 0]
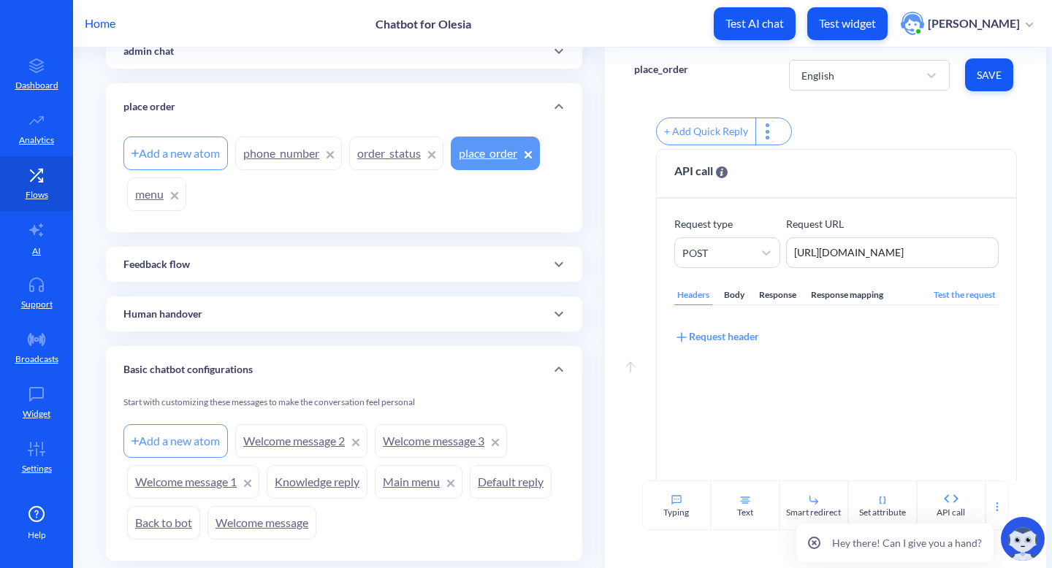
click at [178, 151] on div "Add a new atom" at bounding box center [175, 154] width 104 height 34
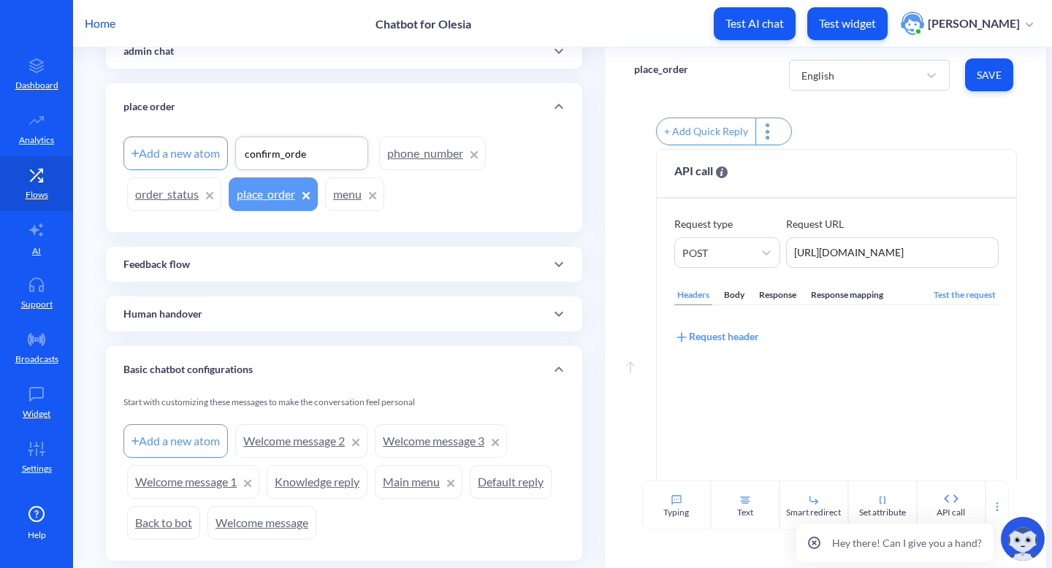
type input "confirm_order"
click at [495, 199] on div "Add a new atom confirm_order phone_number order_status place_order menu" at bounding box center [343, 174] width 441 height 82
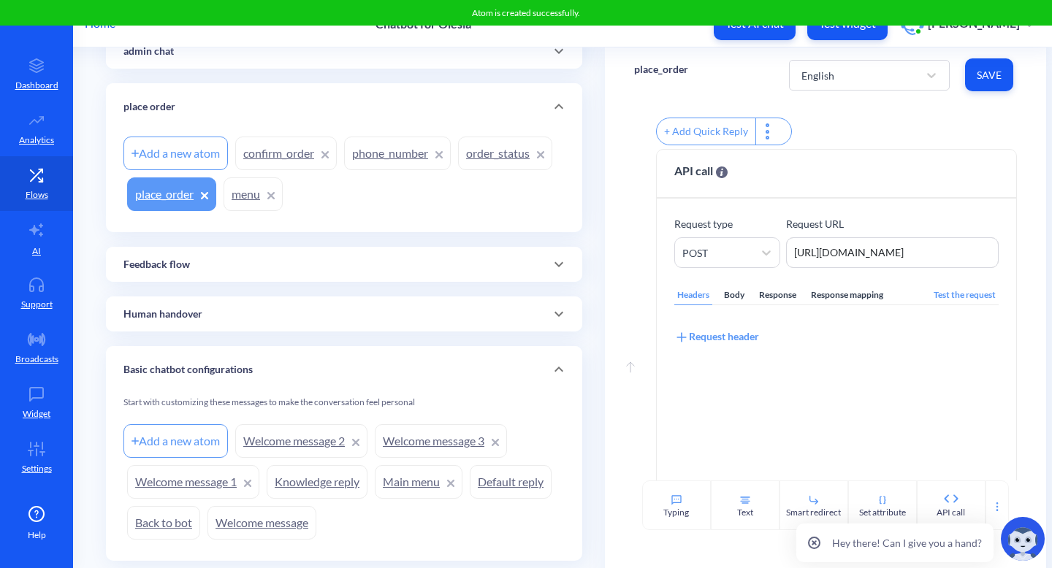
click at [271, 165] on link "confirm_order" at bounding box center [286, 154] width 102 height 34
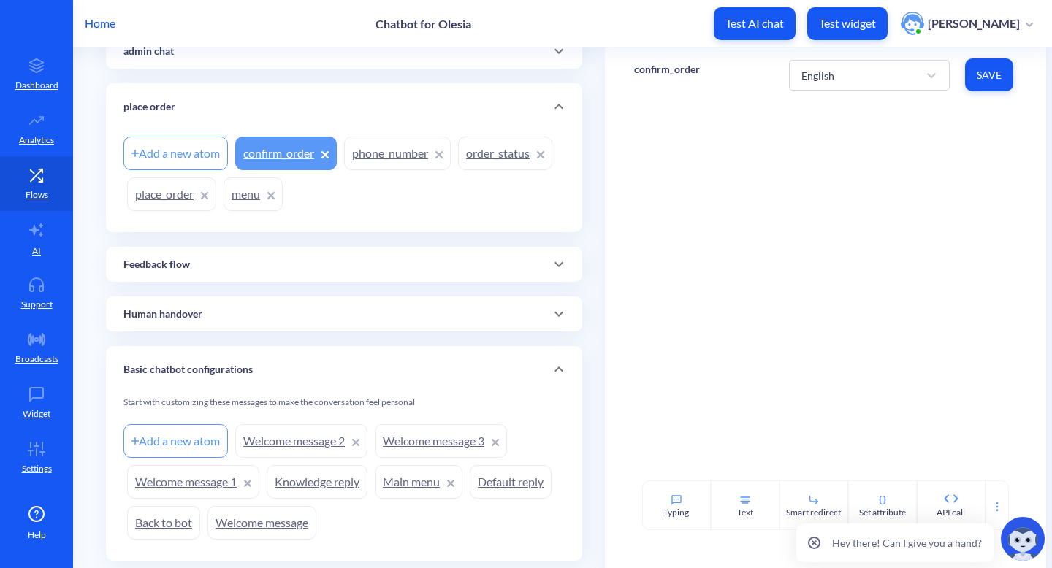
click at [170, 201] on link "place_order" at bounding box center [171, 195] width 89 height 34
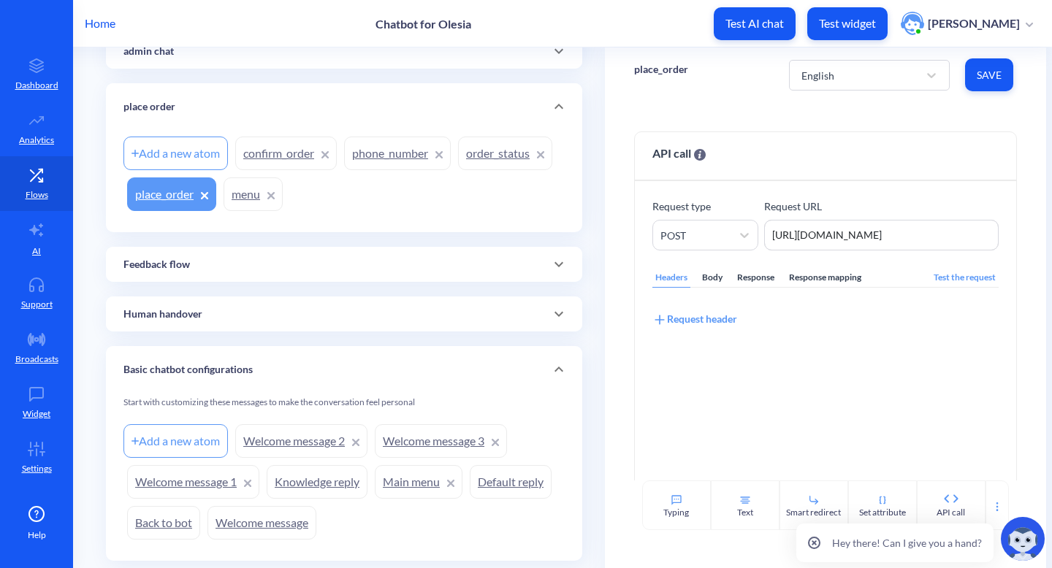
click at [277, 159] on link "confirm_order" at bounding box center [286, 154] width 102 height 34
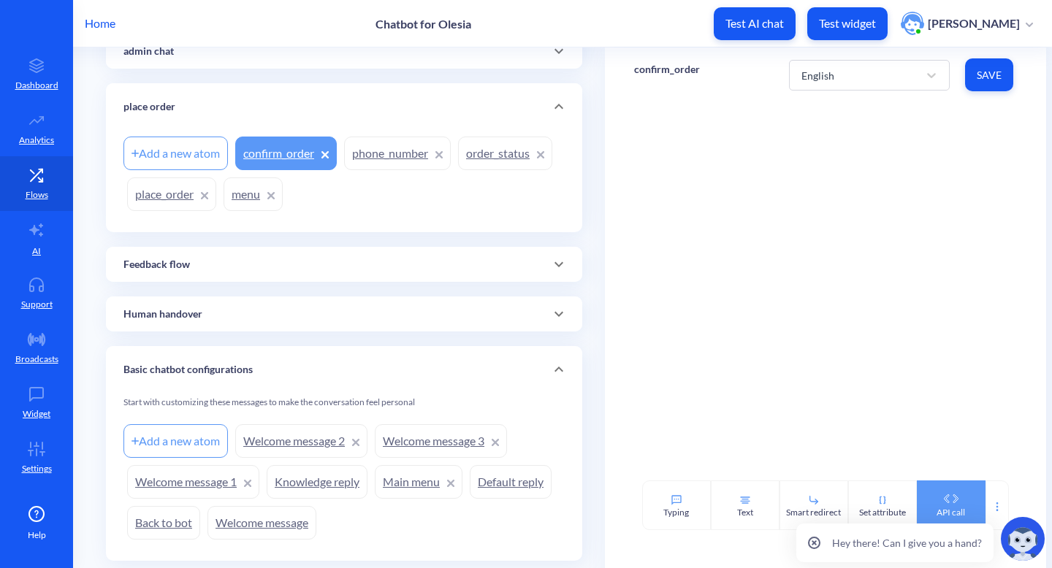
click at [949, 505] on div "API call" at bounding box center [951, 506] width 69 height 50
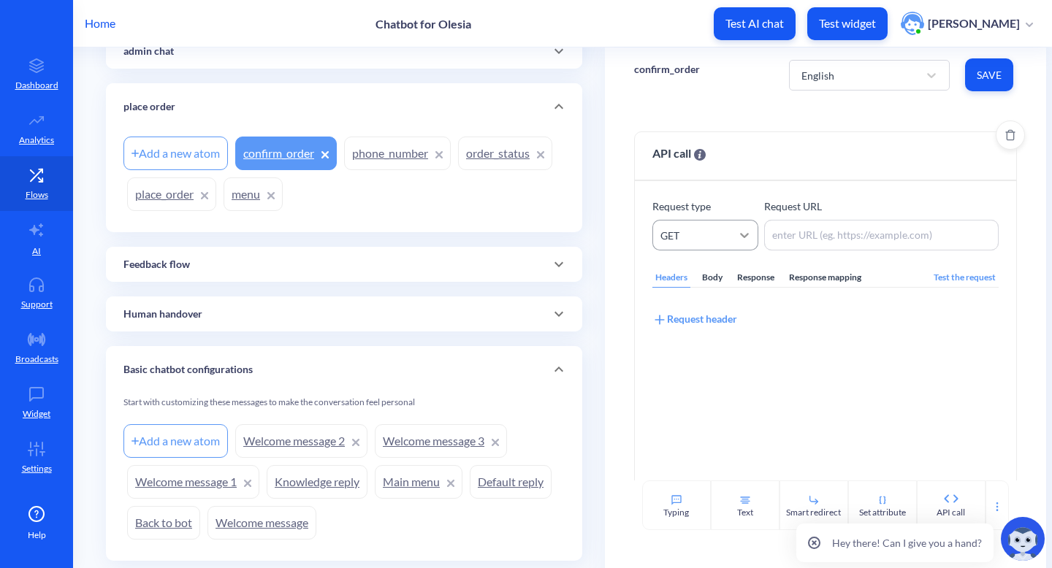
click at [731, 246] on div at bounding box center [744, 235] width 26 height 26
click at [701, 306] on div "POST" at bounding box center [706, 299] width 106 height 27
click at [147, 191] on link "place_order" at bounding box center [171, 195] width 89 height 34
click at [961, 69] on div "English Save" at bounding box center [903, 75] width 228 height 40
click at [984, 75] on span "Save" at bounding box center [989, 75] width 25 height 15
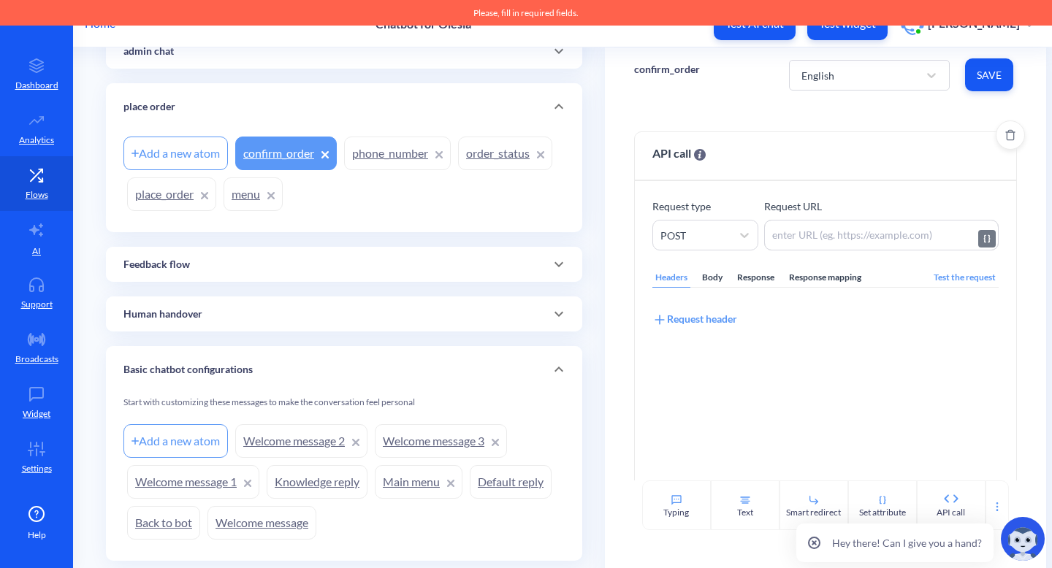
click at [825, 243] on textarea at bounding box center [881, 235] width 235 height 31
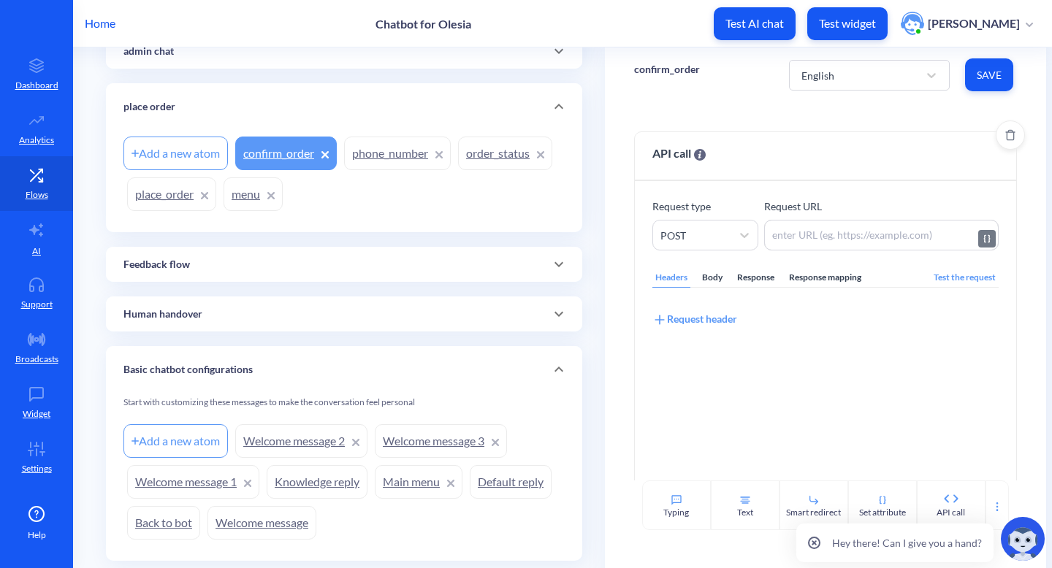
paste textarea "https://895my.wiremockapi.cloud/json"
type textarea "https://895my.wiremockapi.cloud/json"
click at [979, 80] on span "Save" at bounding box center [989, 75] width 25 height 15
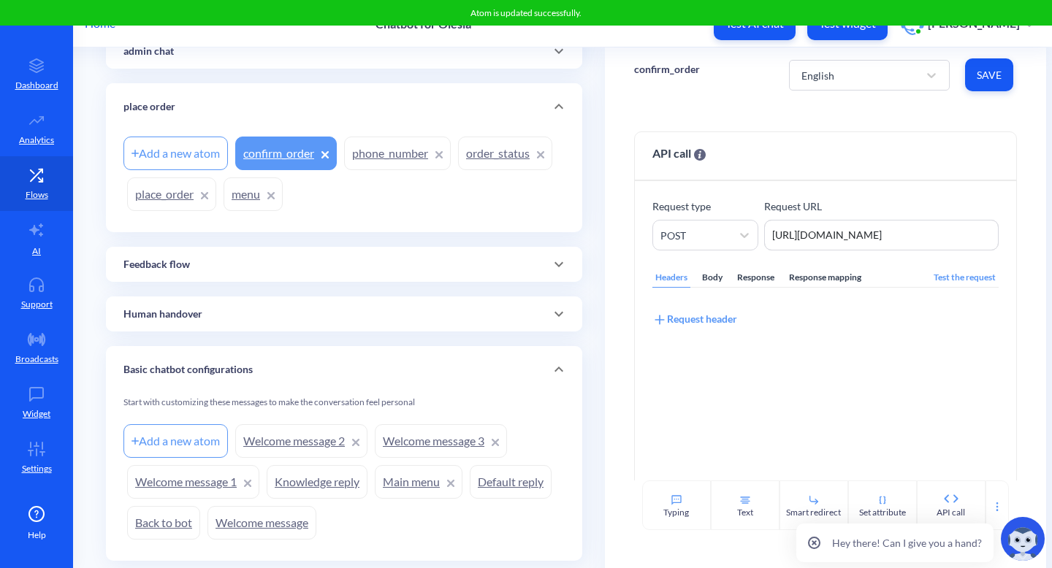
click at [170, 189] on link "place_order" at bounding box center [171, 195] width 89 height 34
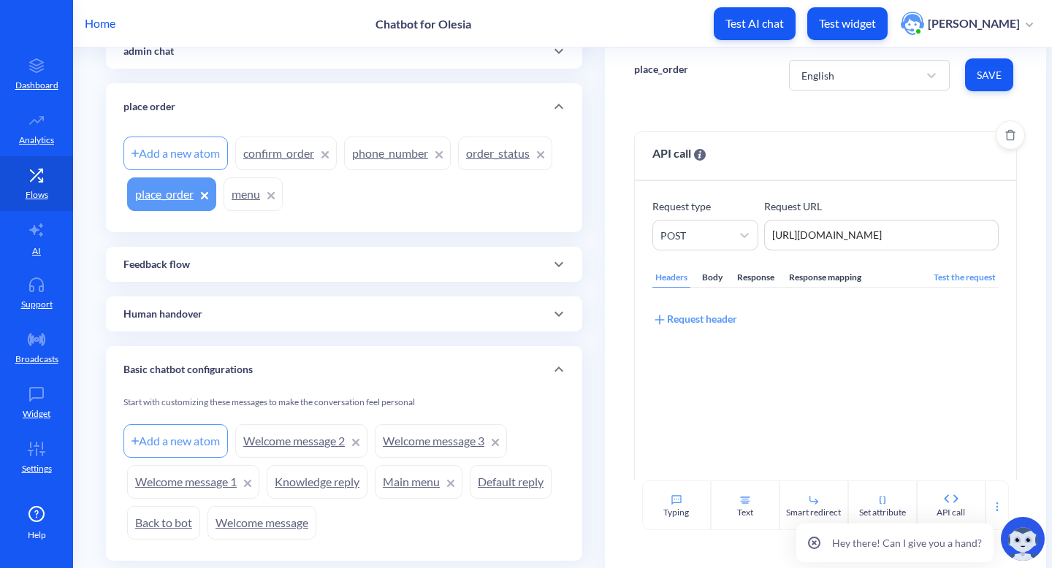
click at [703, 278] on div "Body" at bounding box center [712, 278] width 26 height 20
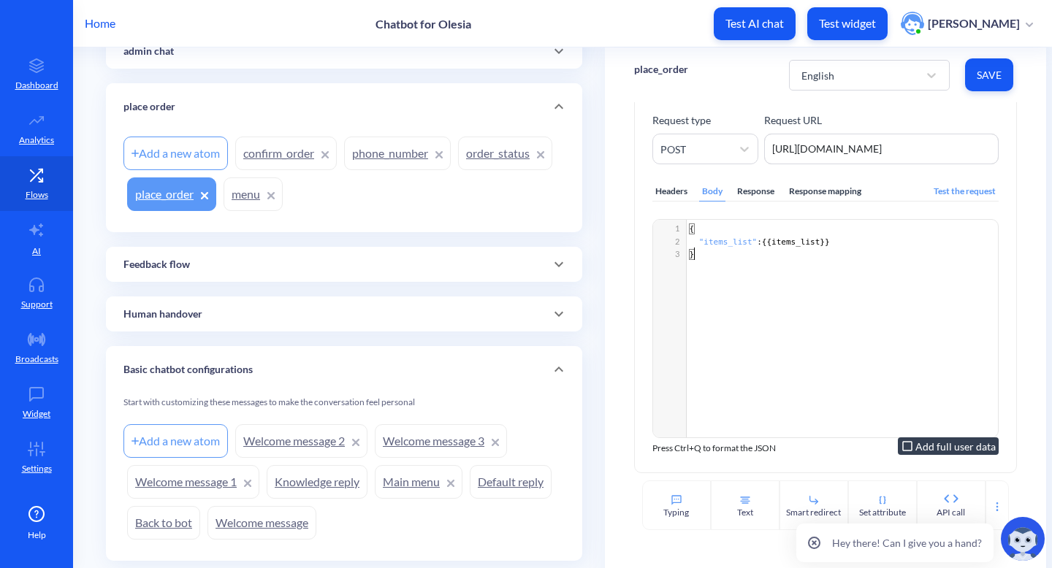
scroll to position [5, 0]
click at [796, 351] on div "​ x 1 { 2 "items_list" :{{ items_list }} 3 }" at bounding box center [844, 347] width 382 height 254
type textarea "{ "items_list":{{items_list}} }"
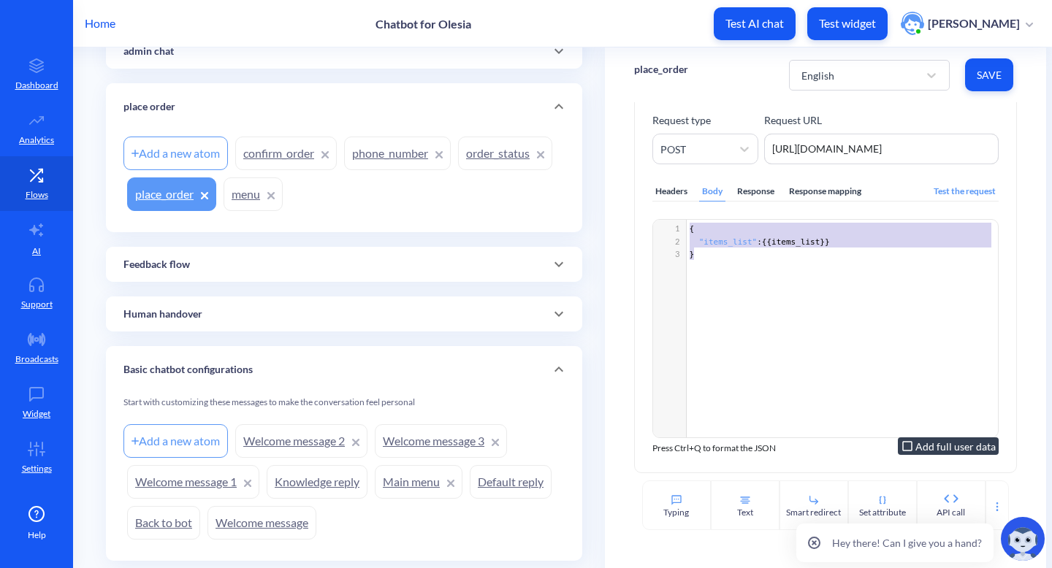
drag, startPoint x: 706, startPoint y: 267, endPoint x: 682, endPoint y: 225, distance: 48.1
click at [682, 224] on div "x 1 { 2 "items_list" :{{ items_list }} 3 }" at bounding box center [844, 347] width 382 height 254
click at [283, 156] on link "confirm_order" at bounding box center [286, 154] width 102 height 34
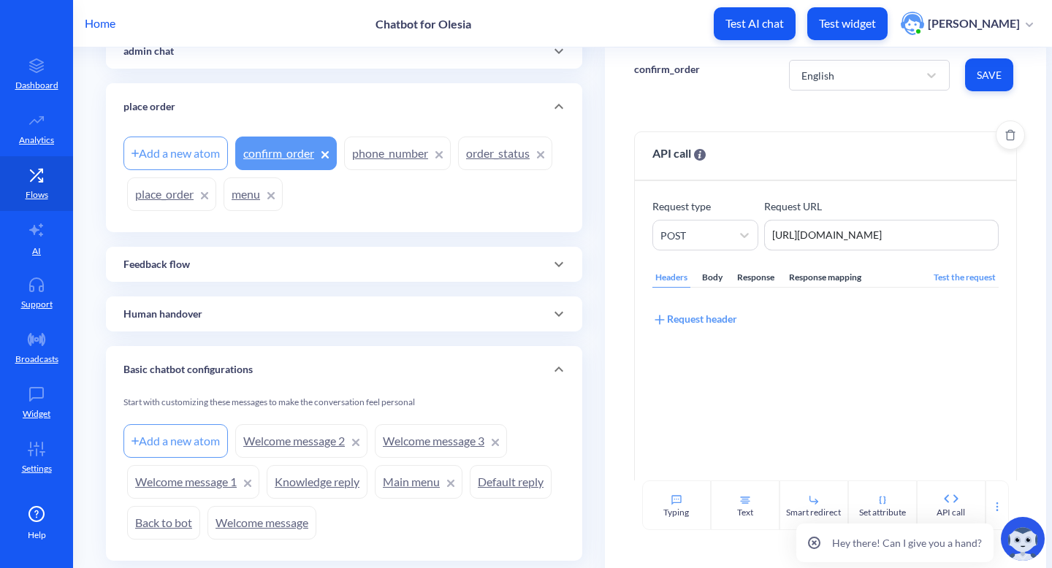
click at [711, 278] on div "Body" at bounding box center [712, 278] width 26 height 20
click at [726, 332] on div "xxxxxxxxxx 1 1 ​" at bounding box center [844, 433] width 382 height 254
click at [986, 66] on button "Save" at bounding box center [989, 74] width 48 height 33
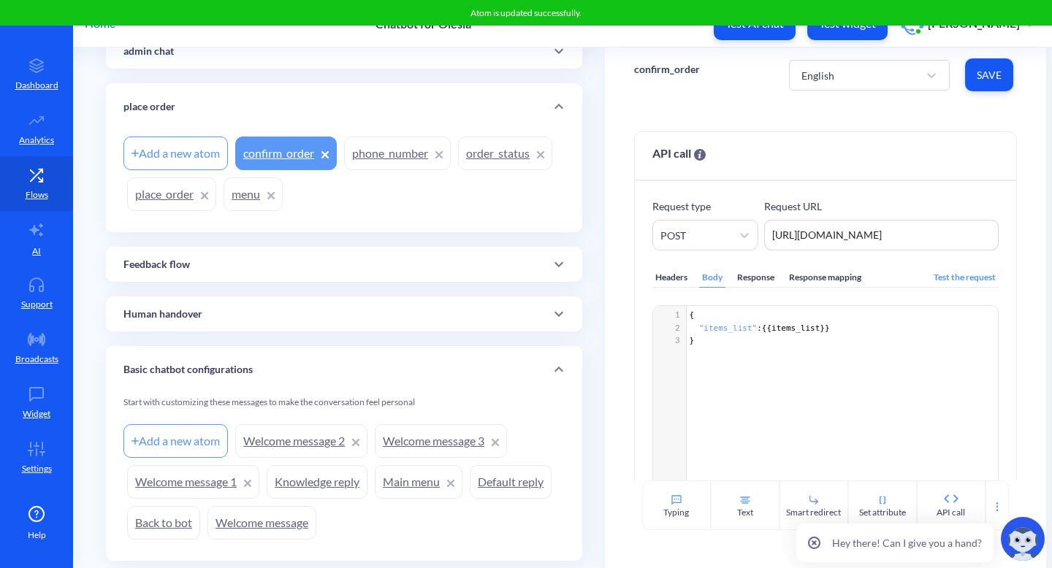
click at [171, 202] on link "place_order" at bounding box center [171, 195] width 89 height 34
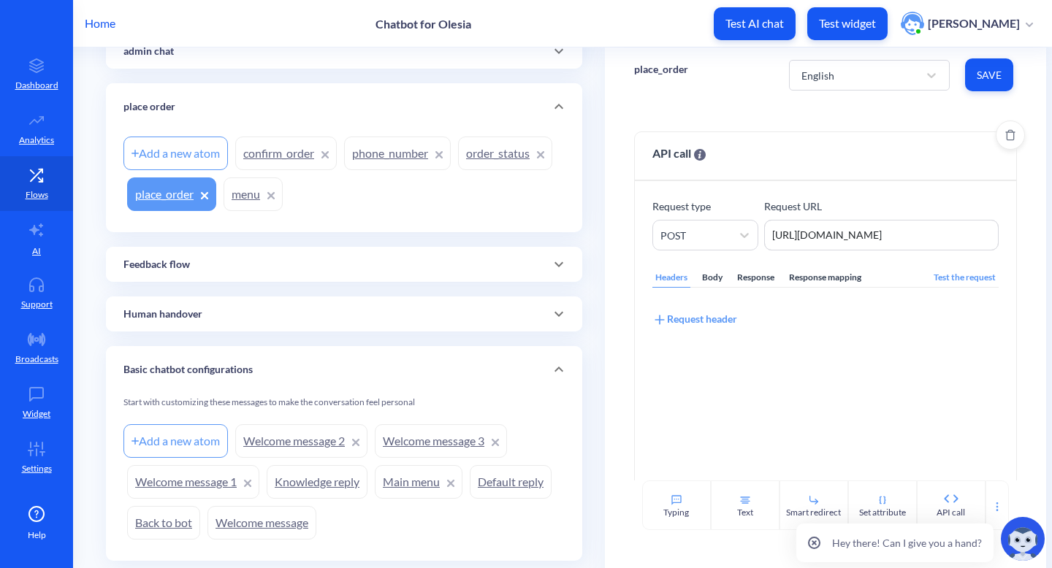
click at [751, 286] on div "Response" at bounding box center [755, 278] width 43 height 20
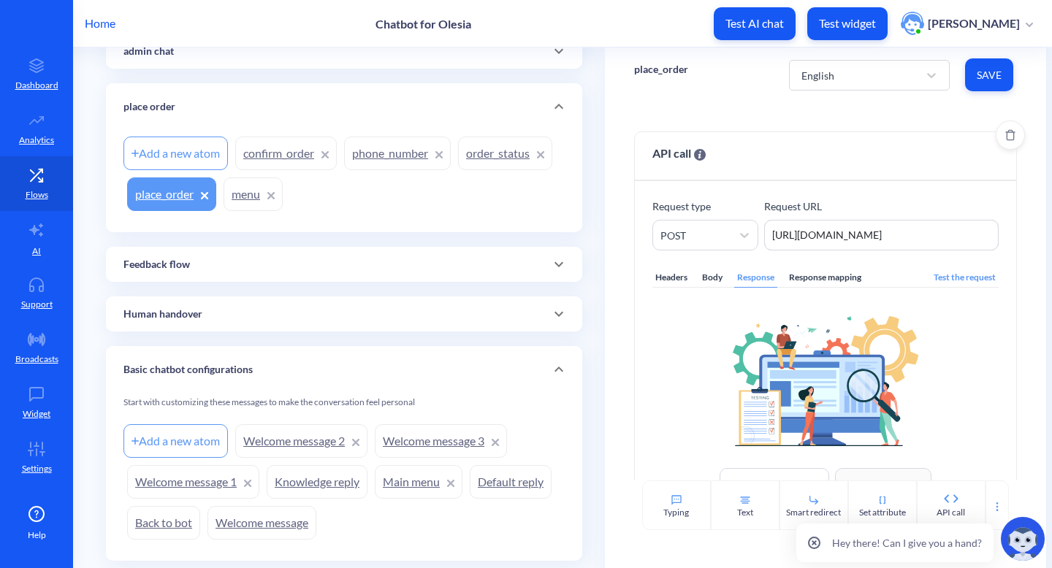
click at [805, 270] on div "Response mapping" at bounding box center [825, 278] width 78 height 20
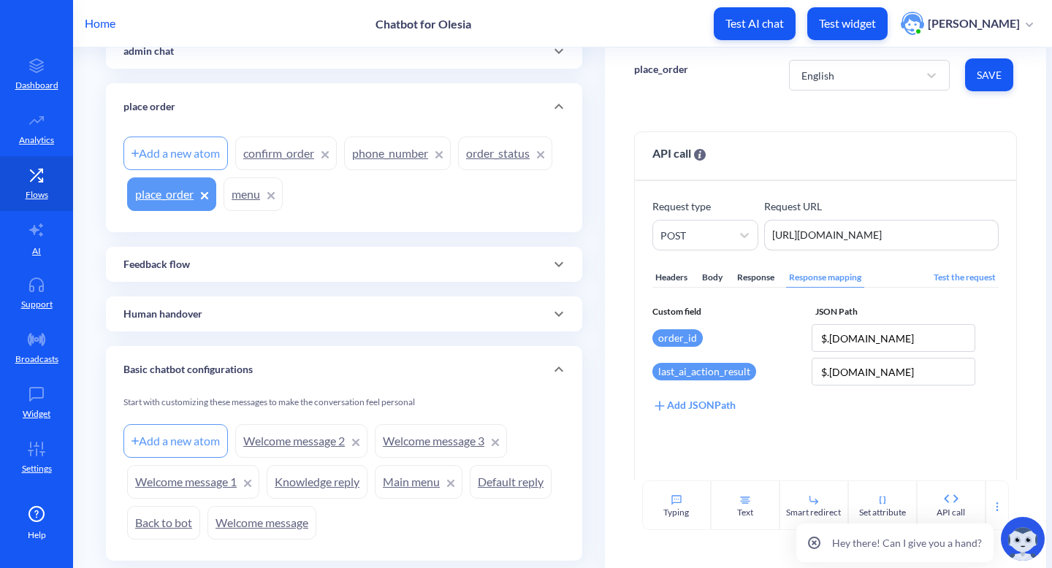
click at [282, 157] on link "confirm_order" at bounding box center [286, 154] width 102 height 34
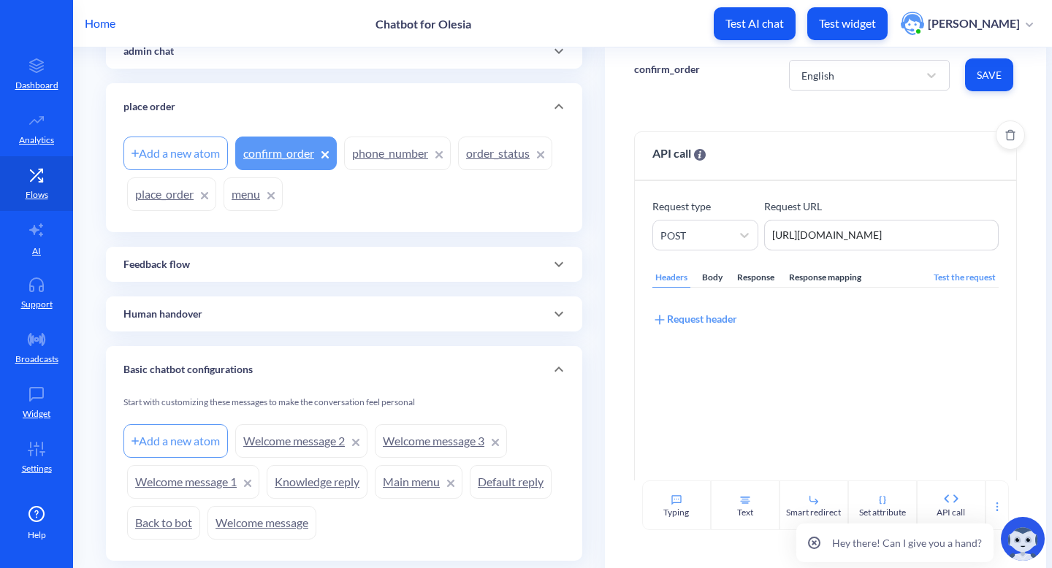
click at [830, 281] on div "Response mapping" at bounding box center [825, 278] width 78 height 20
click at [697, 315] on div "Add JSONPath" at bounding box center [694, 319] width 83 height 16
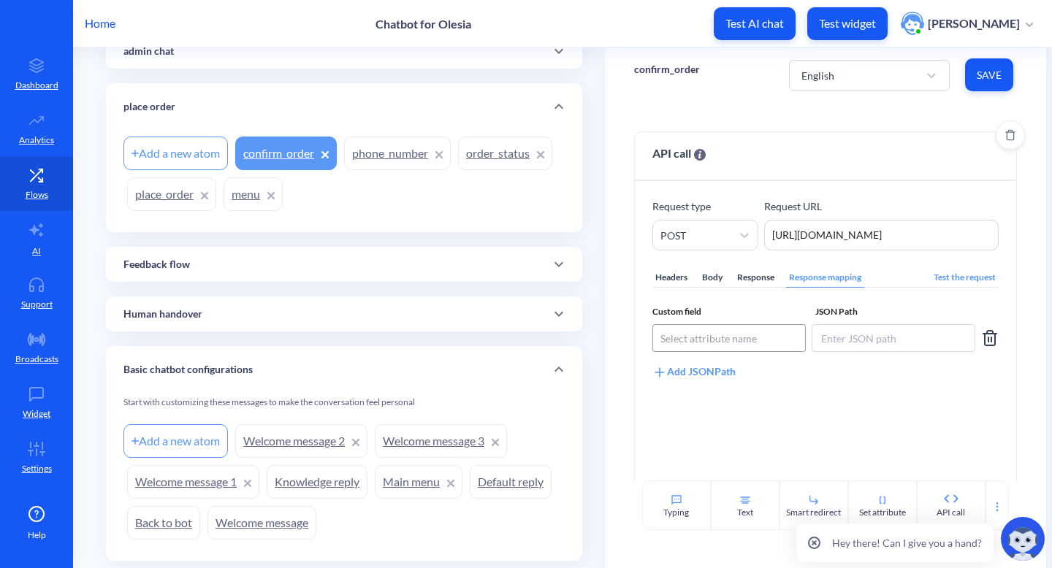
click at [697, 342] on div "Select attribute name" at bounding box center [709, 338] width 96 height 15
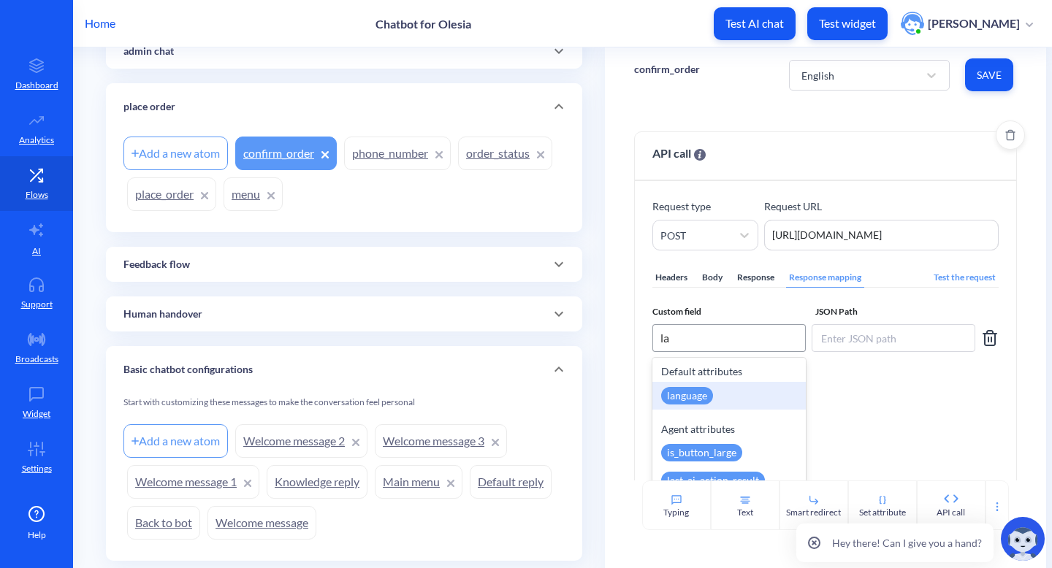
type input "las"
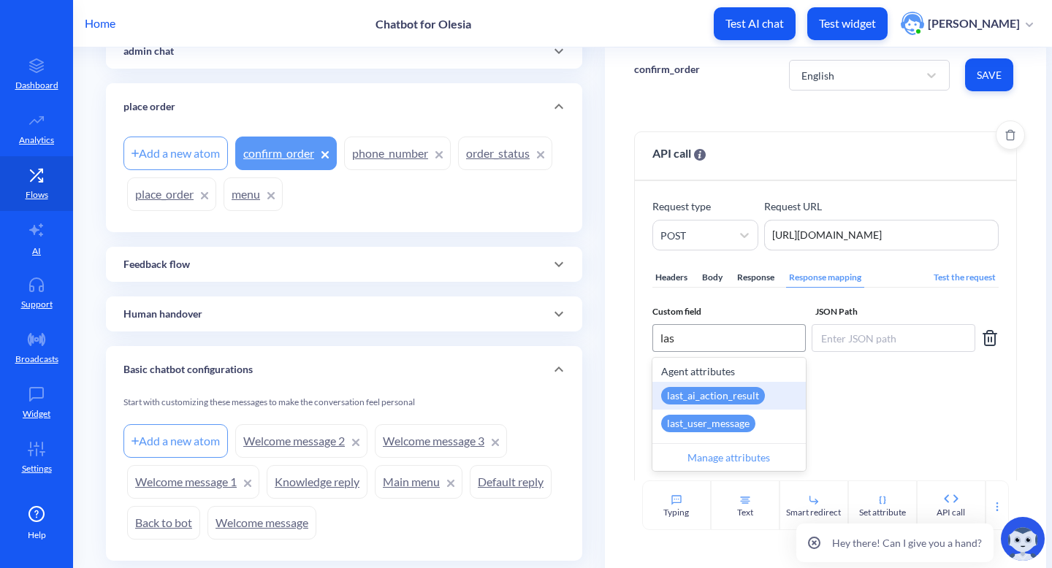
click at [769, 394] on div "last_ai_action_result" at bounding box center [729, 396] width 153 height 28
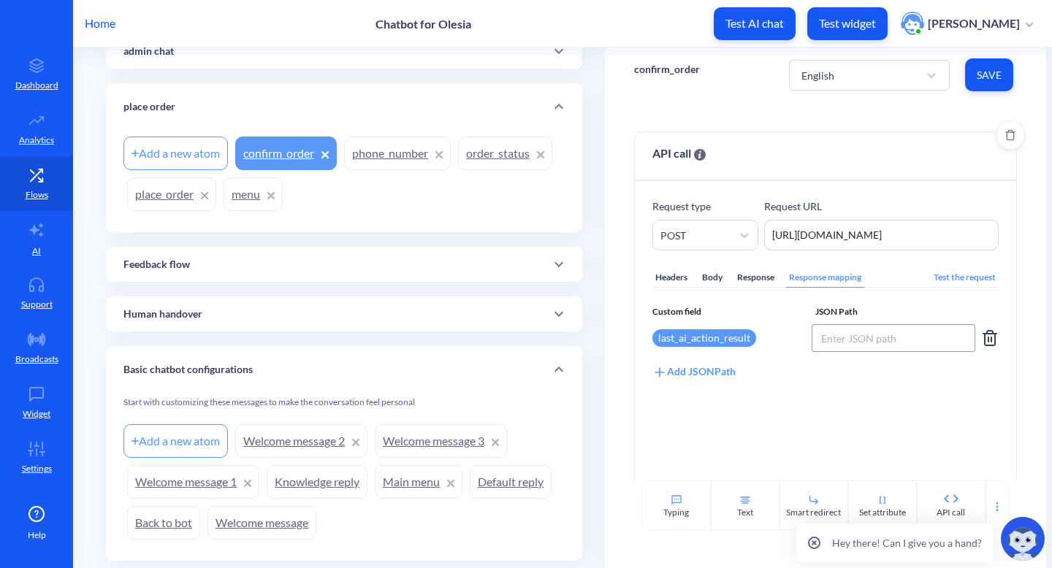
click at [854, 338] on input at bounding box center [894, 338] width 164 height 28
type input "$.order.id"
click at [994, 87] on button "Save" at bounding box center [989, 74] width 48 height 33
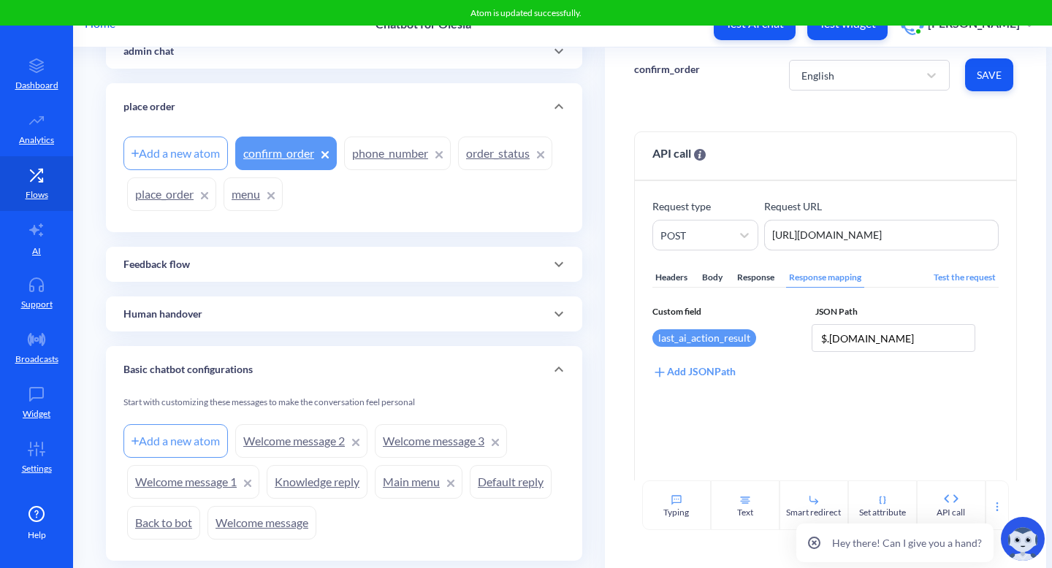
click at [148, 194] on link "place_order" at bounding box center [171, 195] width 89 height 34
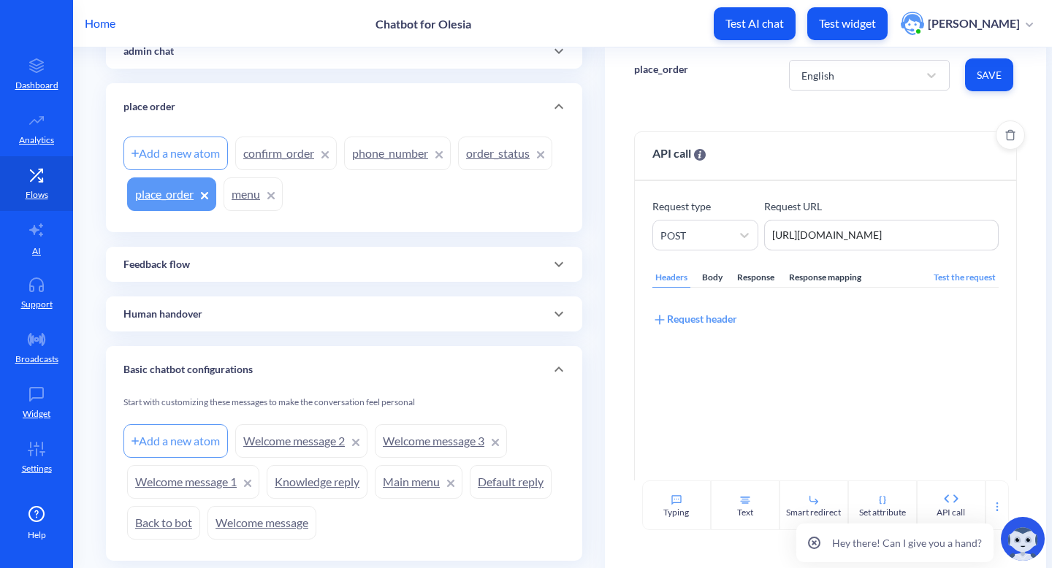
scroll to position [58, 0]
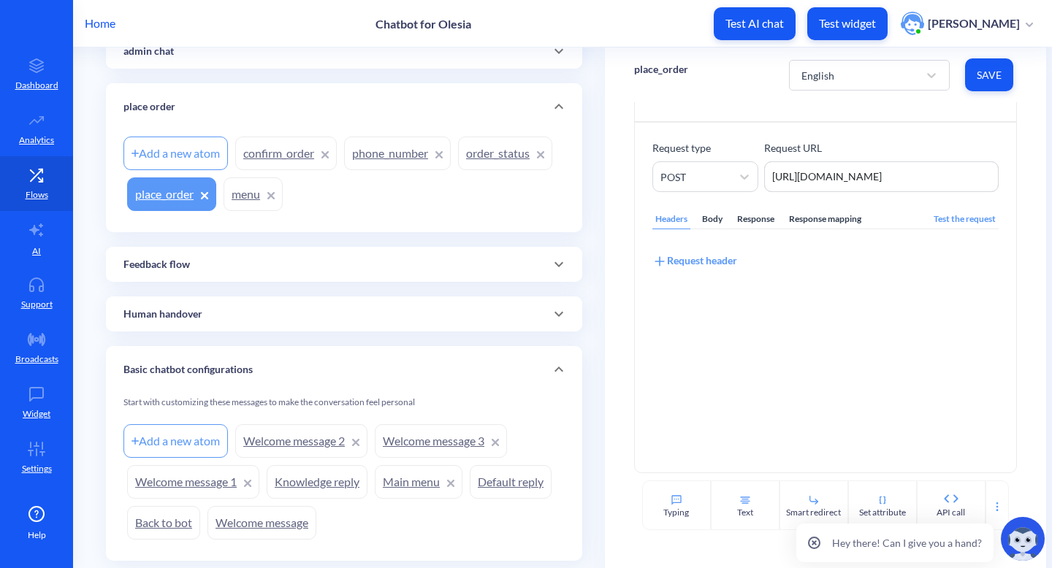
click at [753, 218] on div "Response" at bounding box center [755, 220] width 43 height 20
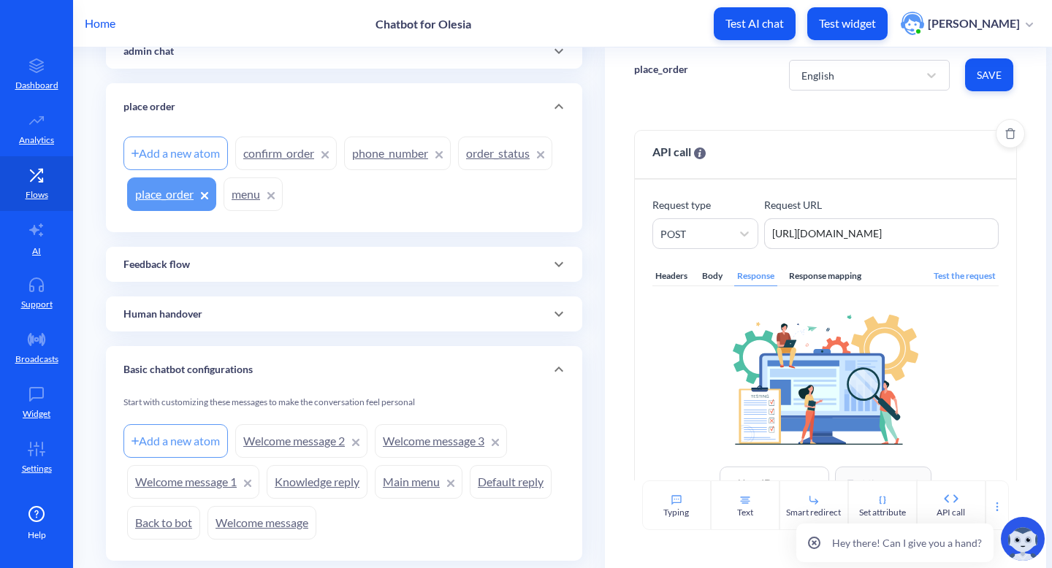
scroll to position [0, 0]
click at [1005, 134] on icon "Delete" at bounding box center [1010, 135] width 10 height 12
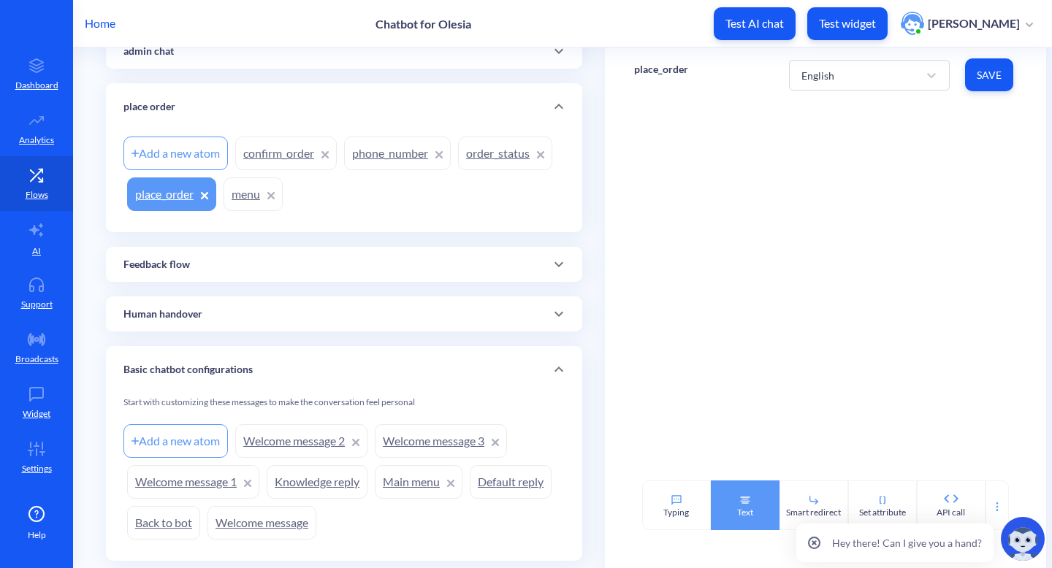
click at [745, 511] on div "Text" at bounding box center [745, 512] width 16 height 13
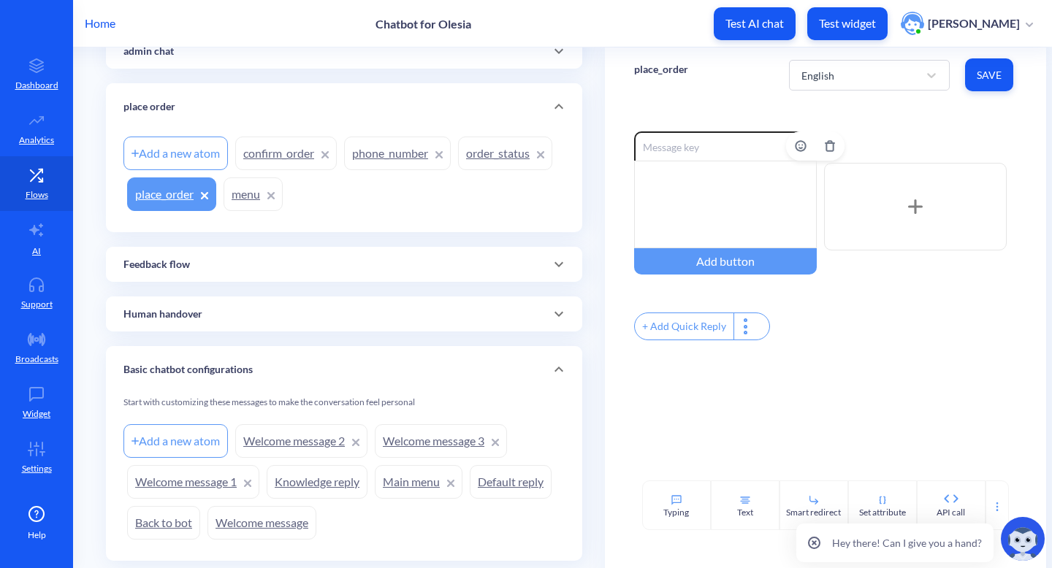
click at [750, 185] on div at bounding box center [725, 205] width 183 height 88
click at [400, 159] on link "phone_number" at bounding box center [397, 154] width 107 height 34
click at [829, 153] on button "Delete" at bounding box center [829, 146] width 29 height 29
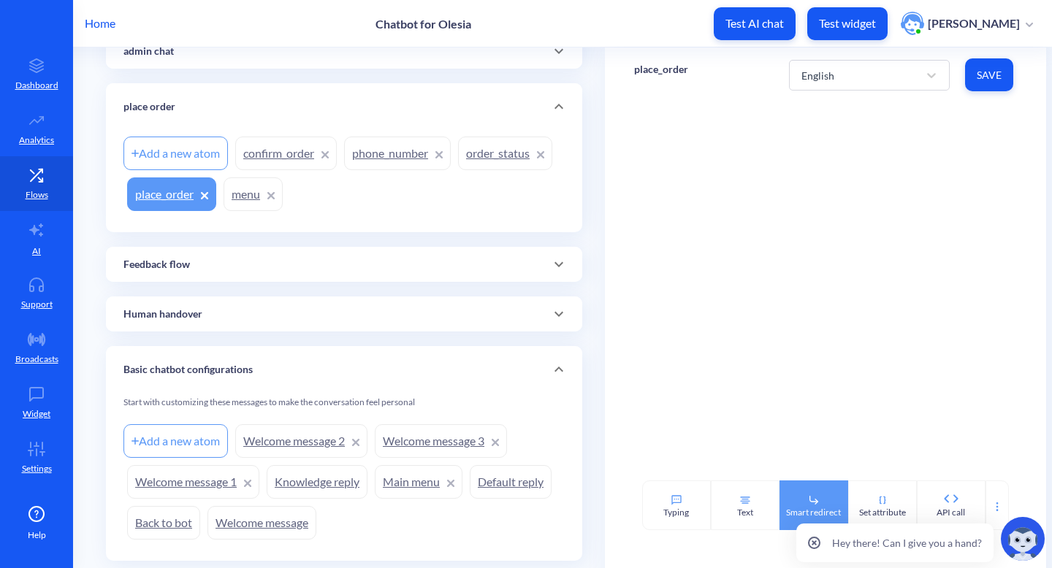
click at [823, 498] on div "Smart redirect" at bounding box center [814, 506] width 69 height 50
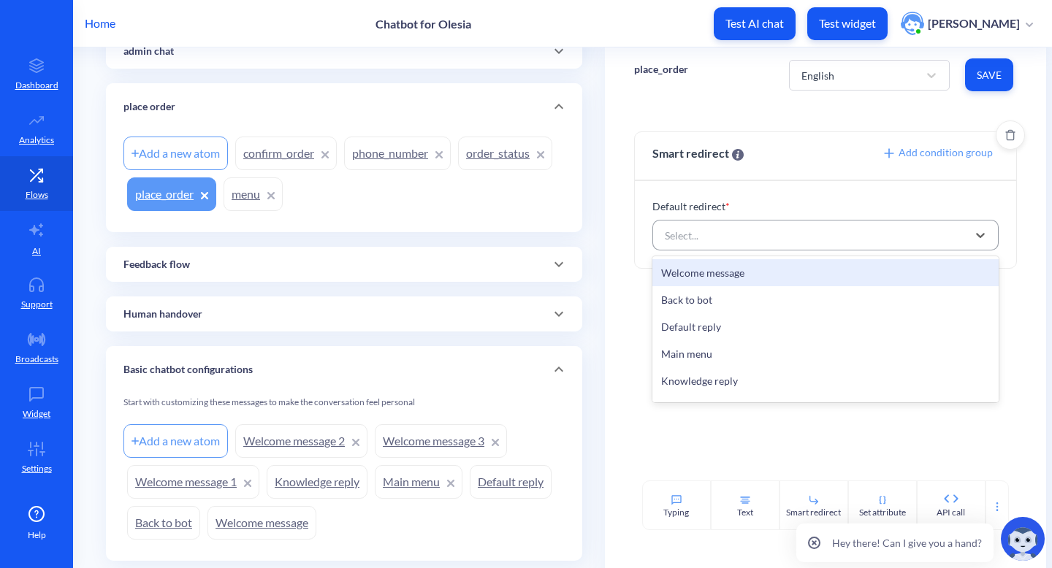
click at [847, 232] on div "Select..." at bounding box center [813, 235] width 311 height 26
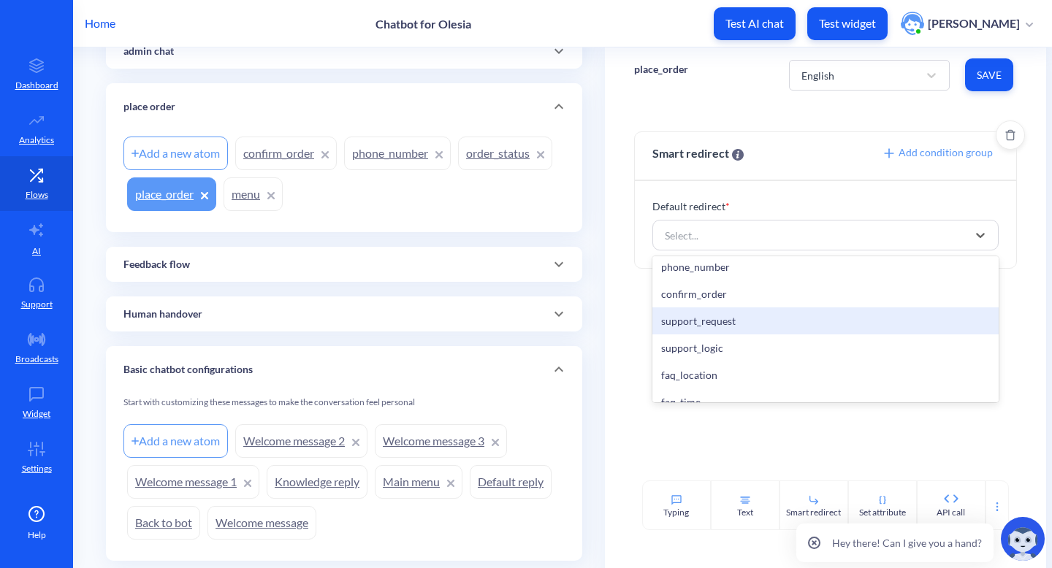
scroll to position [606, 0]
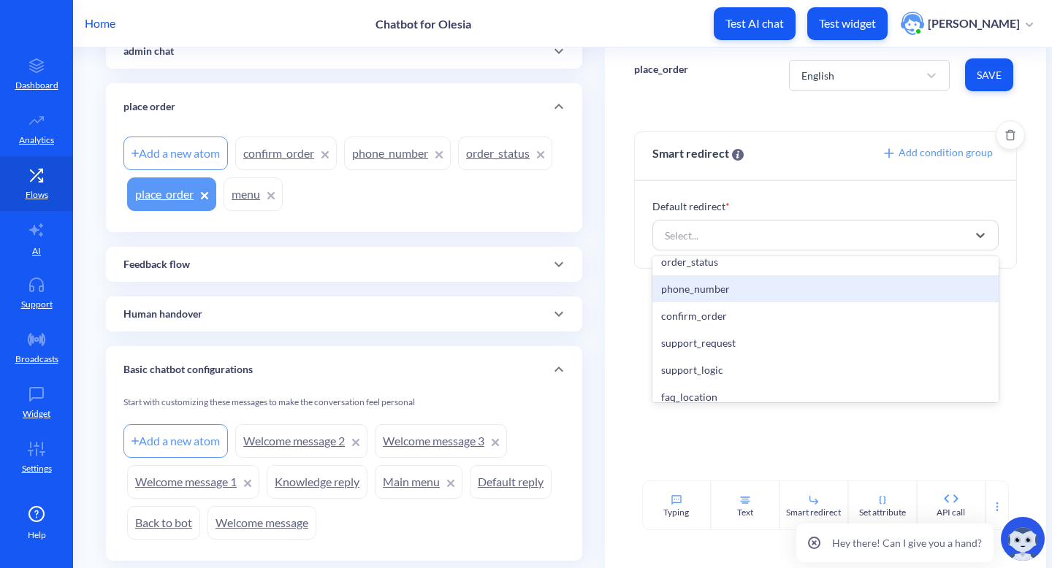
click at [764, 288] on div "phone_number" at bounding box center [826, 288] width 347 height 27
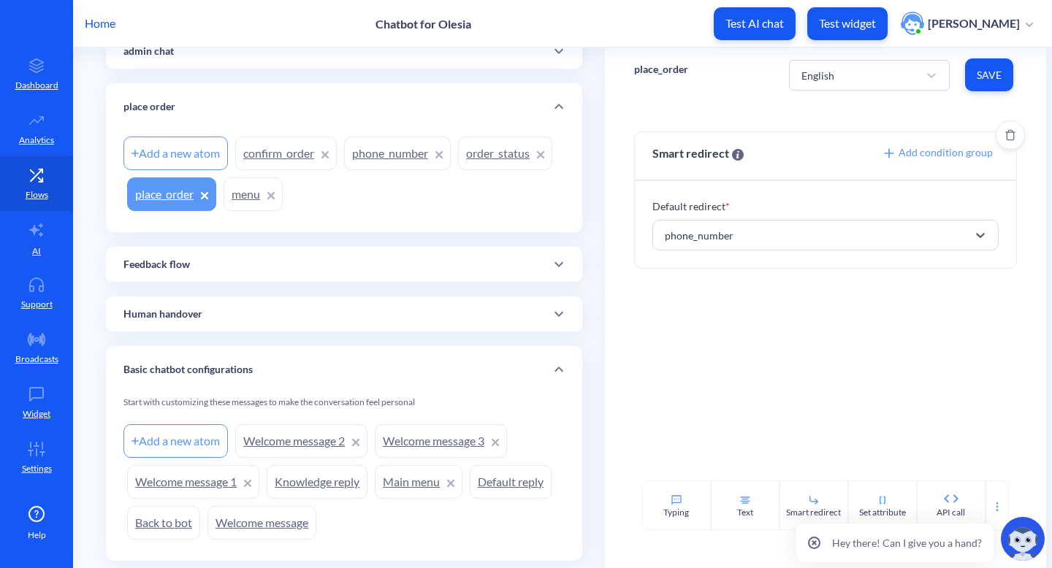
click at [995, 68] on span "Save" at bounding box center [989, 75] width 25 height 15
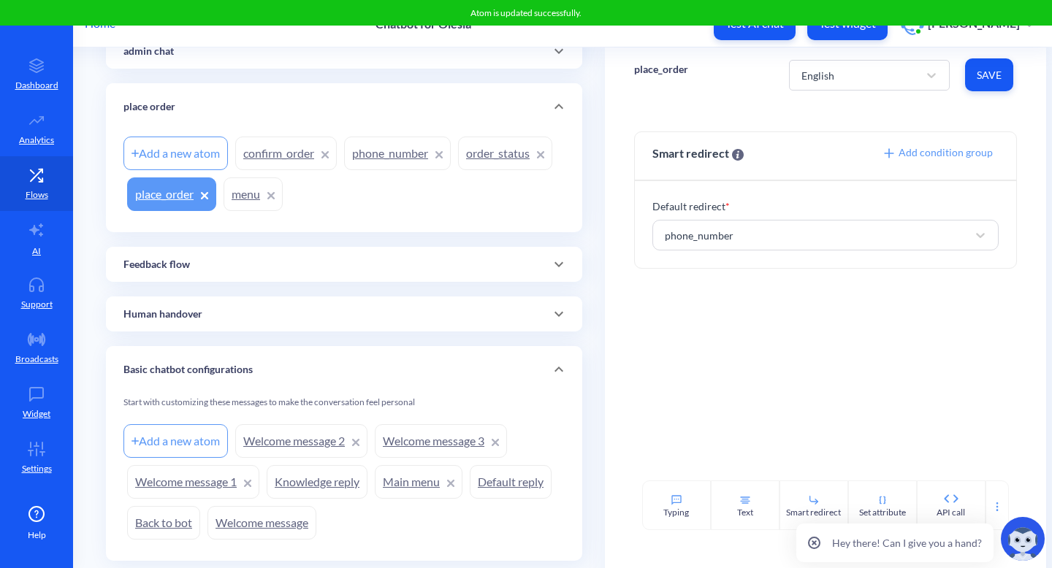
click at [368, 157] on link "phone_number" at bounding box center [397, 154] width 107 height 34
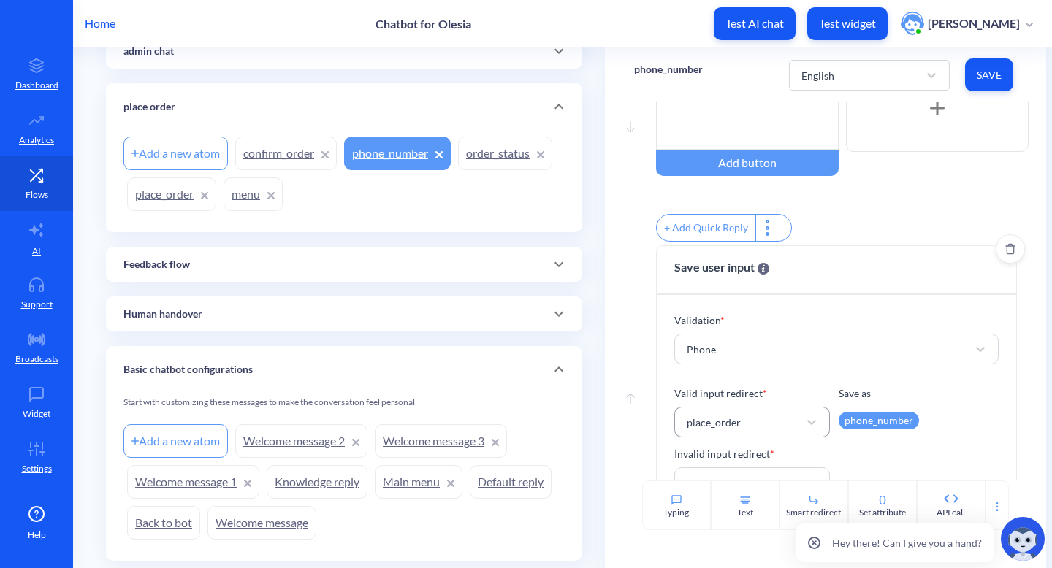
scroll to position [151, 0]
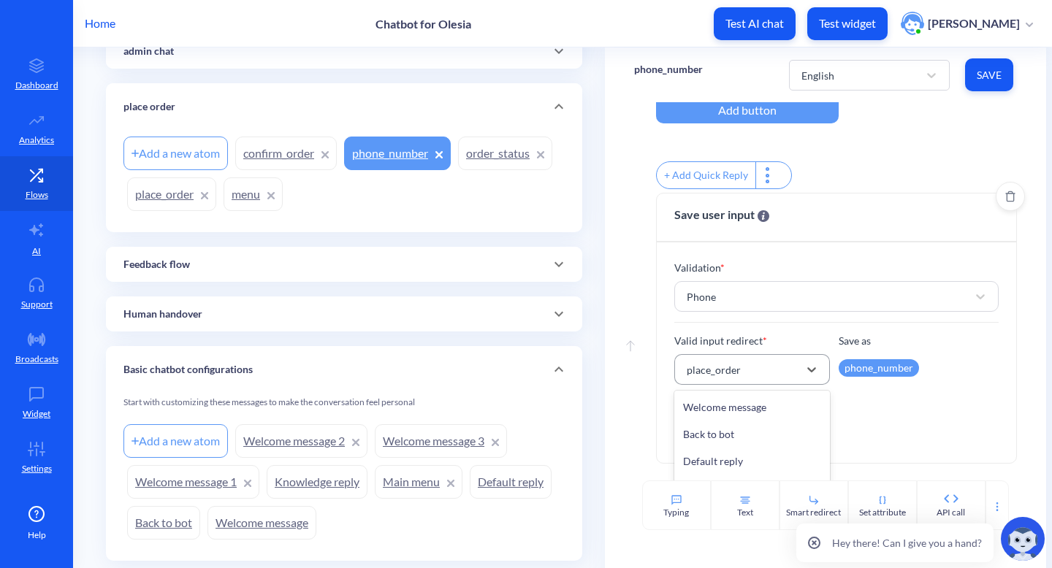
click at [756, 381] on div "place_order" at bounding box center [740, 370] width 120 height 26
click at [939, 414] on div "Valid input redirect * option phone_number focused, 24 of 32. 32 results availa…" at bounding box center [836, 389] width 325 height 113
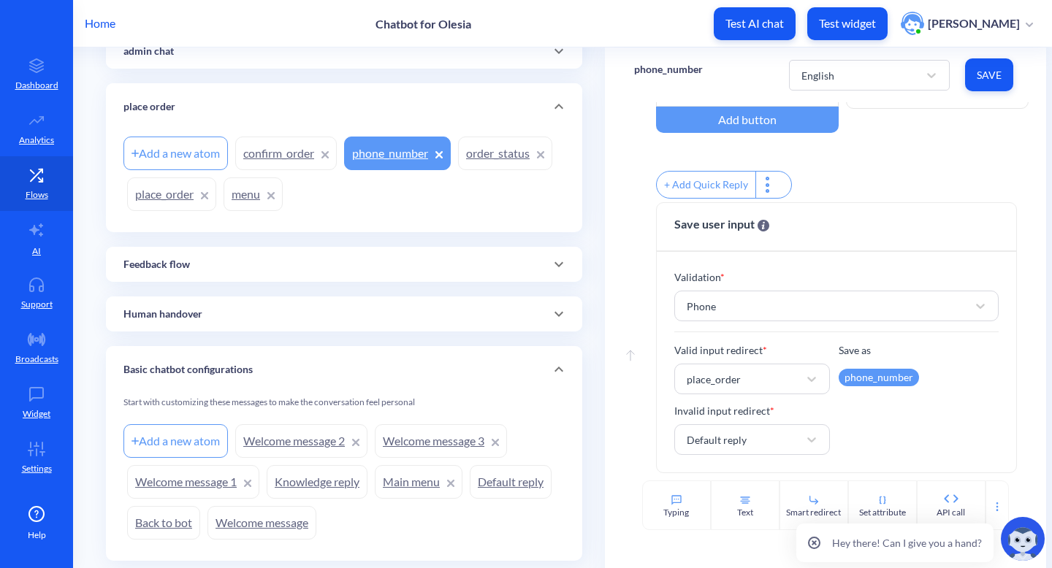
click at [167, 203] on link "place_order" at bounding box center [171, 195] width 89 height 34
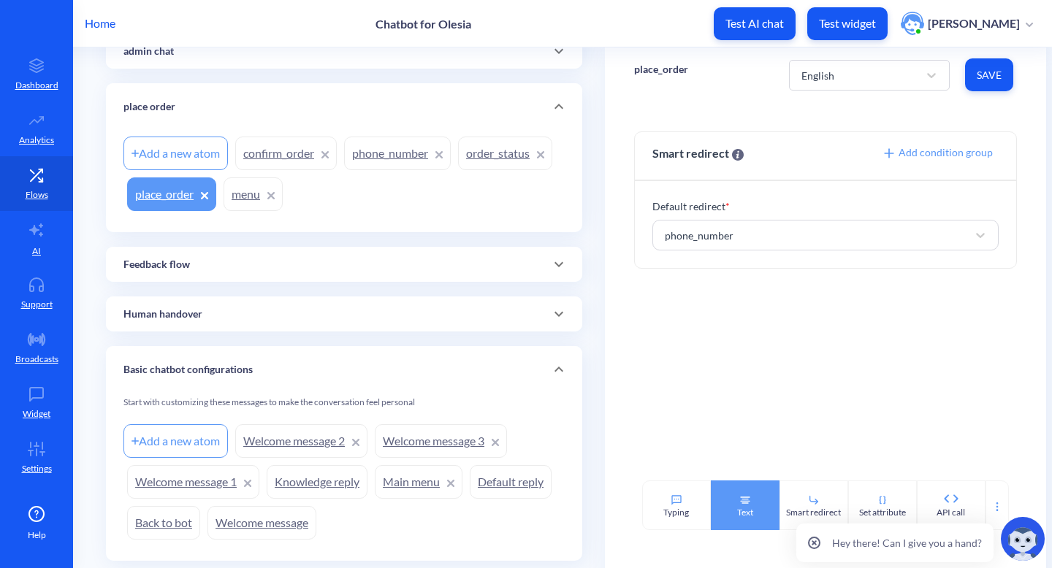
click at [736, 496] on div "Text" at bounding box center [745, 506] width 69 height 50
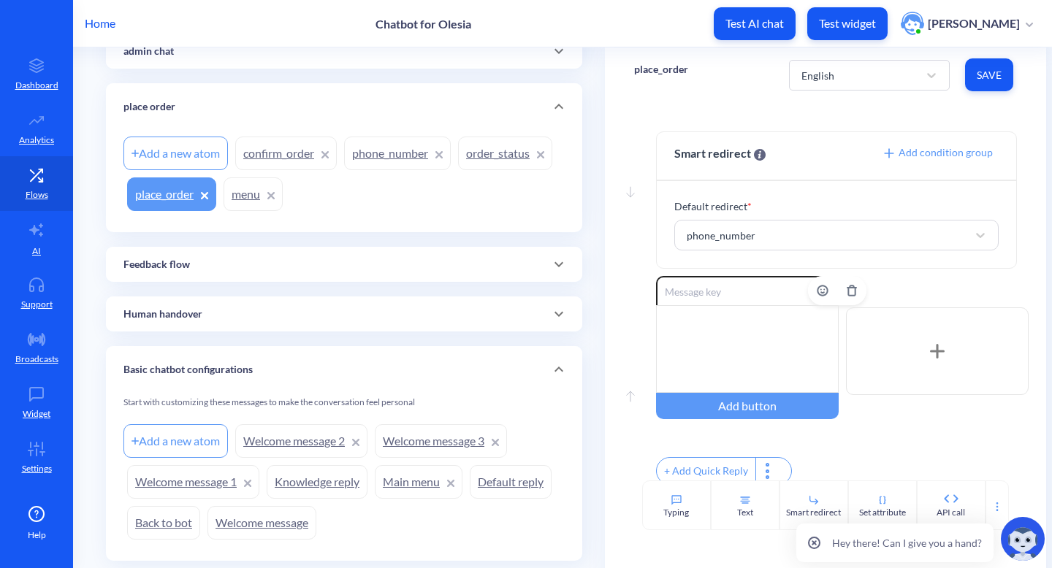
click at [772, 295] on input at bounding box center [747, 290] width 183 height 29
click at [925, 155] on span "Add condition group" at bounding box center [937, 152] width 111 height 12
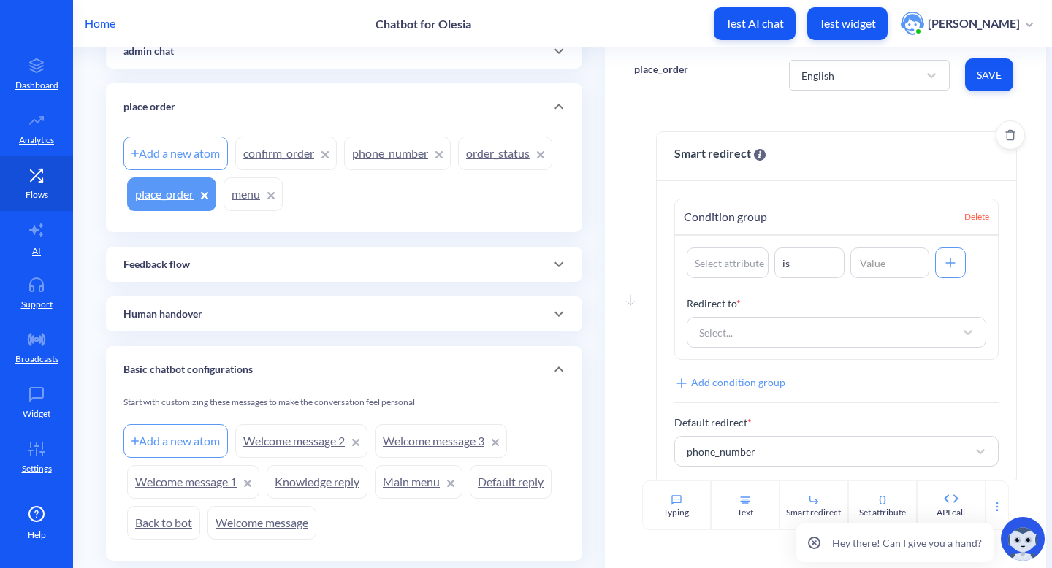
click at [975, 220] on span "Delete" at bounding box center [977, 216] width 25 height 13
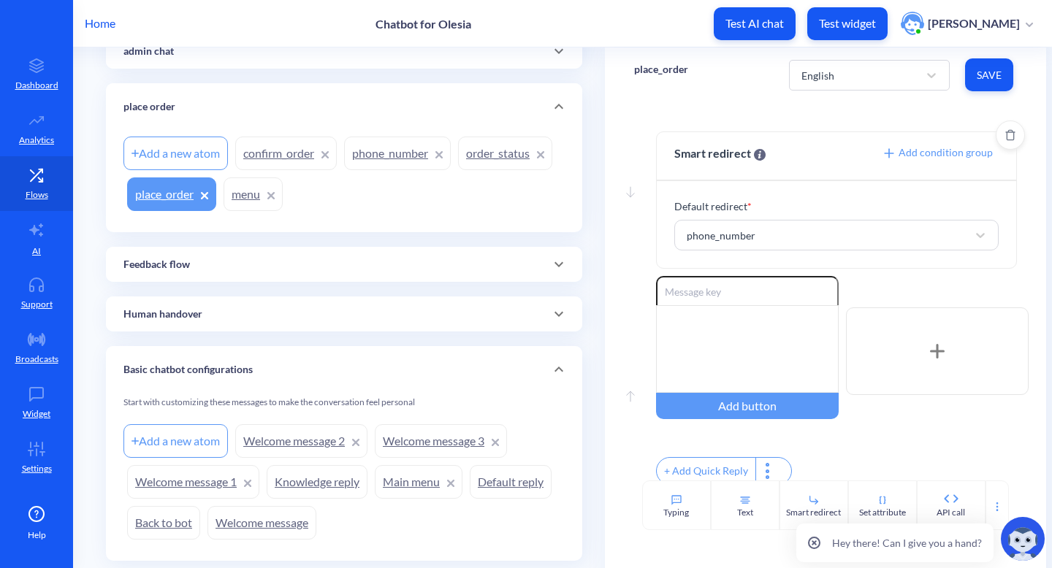
scroll to position [18, 0]
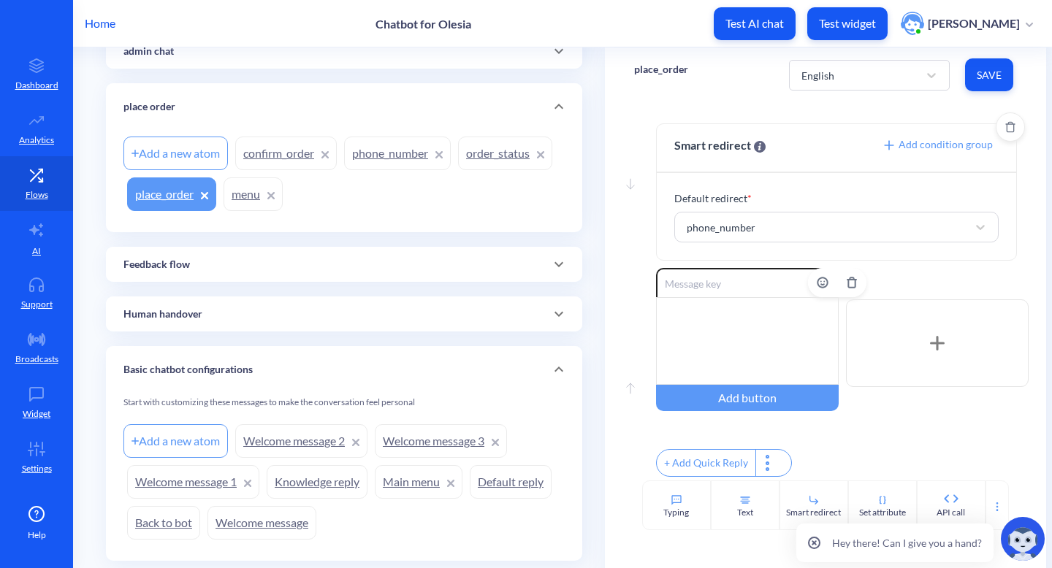
click at [753, 319] on div at bounding box center [747, 341] width 183 height 88
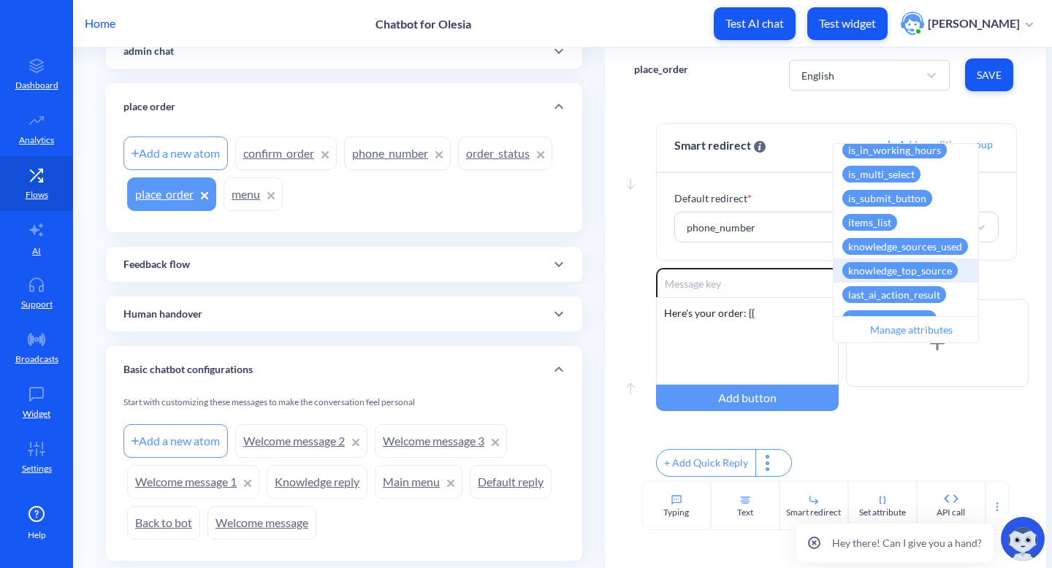
scroll to position [346, 0]
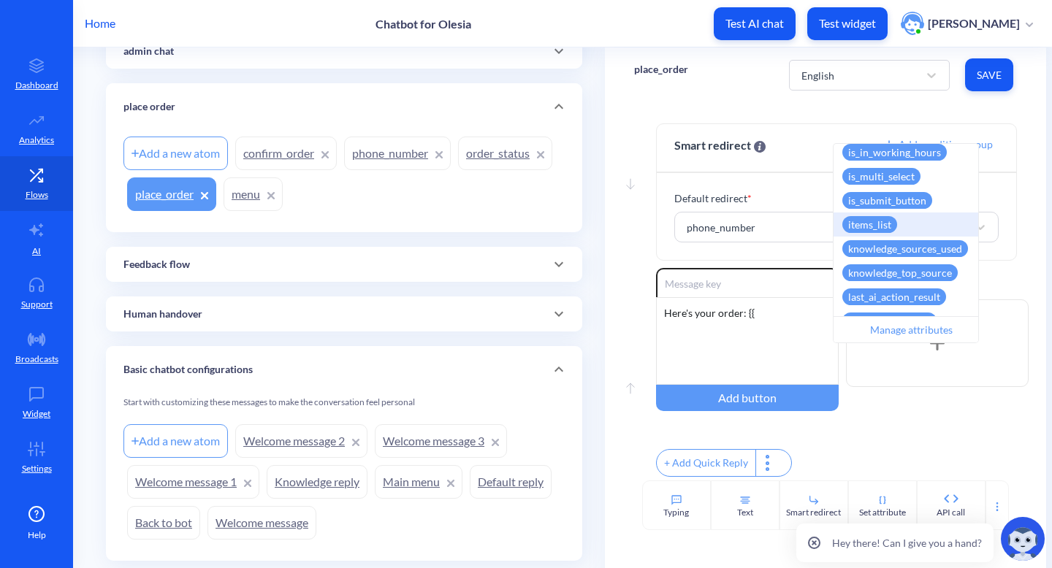
click at [878, 227] on div "items_list" at bounding box center [870, 224] width 55 height 17
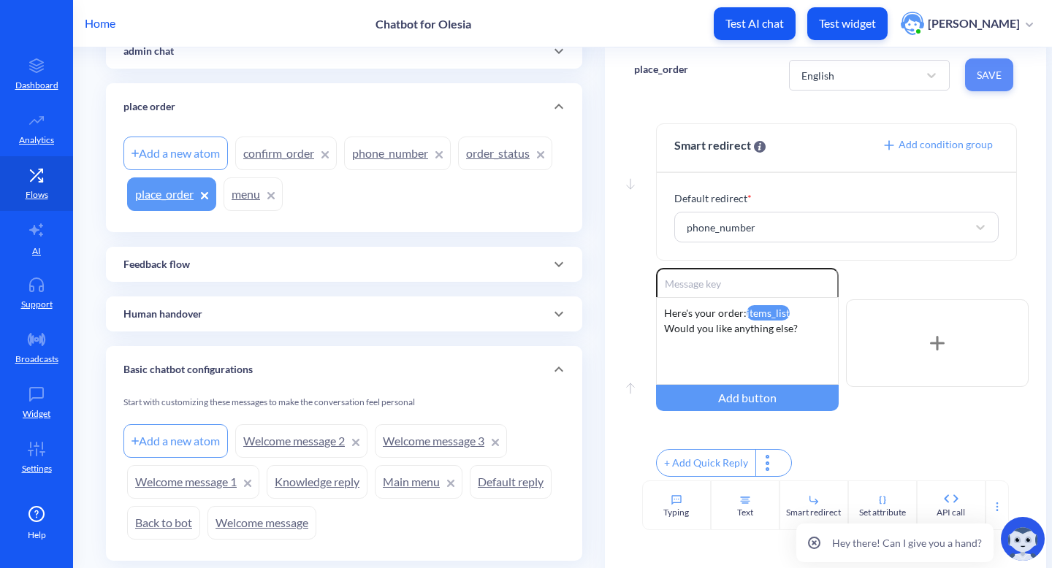
click at [982, 79] on span "Save" at bounding box center [989, 75] width 25 height 15
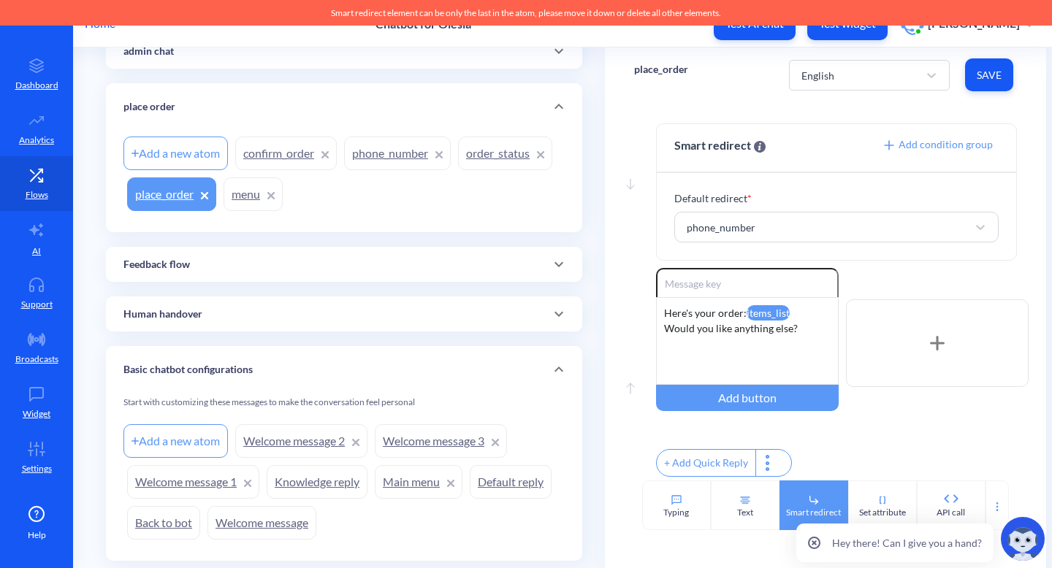
click at [820, 501] on div "Smart redirect" at bounding box center [814, 506] width 69 height 50
click at [847, 277] on icon "Delete" at bounding box center [852, 283] width 12 height 12
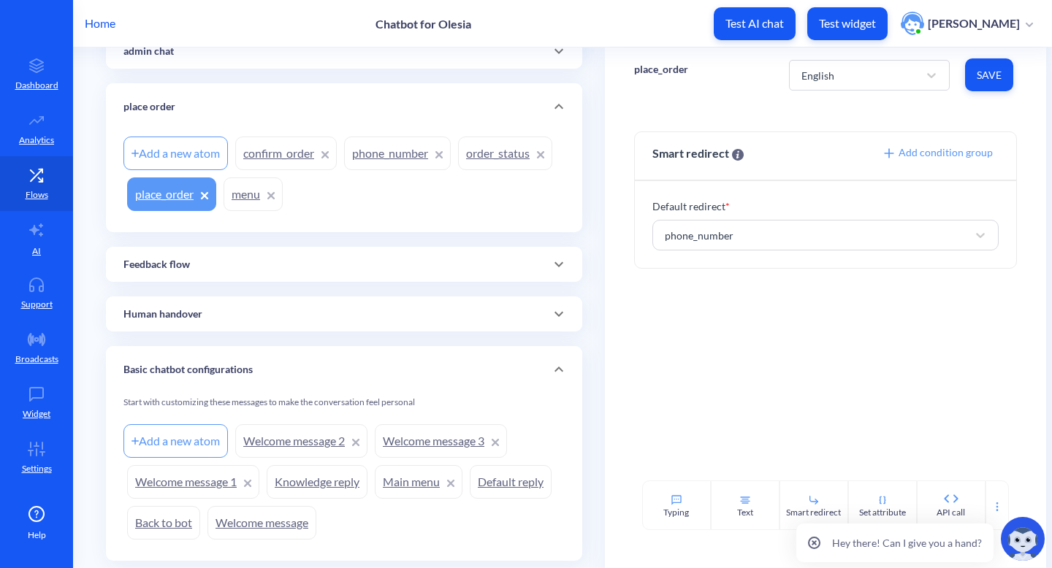
scroll to position [0, 0]
click at [389, 161] on link "phone_number" at bounding box center [397, 154] width 107 height 34
click at [989, 71] on span "Save" at bounding box center [989, 75] width 25 height 15
click at [386, 167] on link "phone_number" at bounding box center [397, 154] width 107 height 34
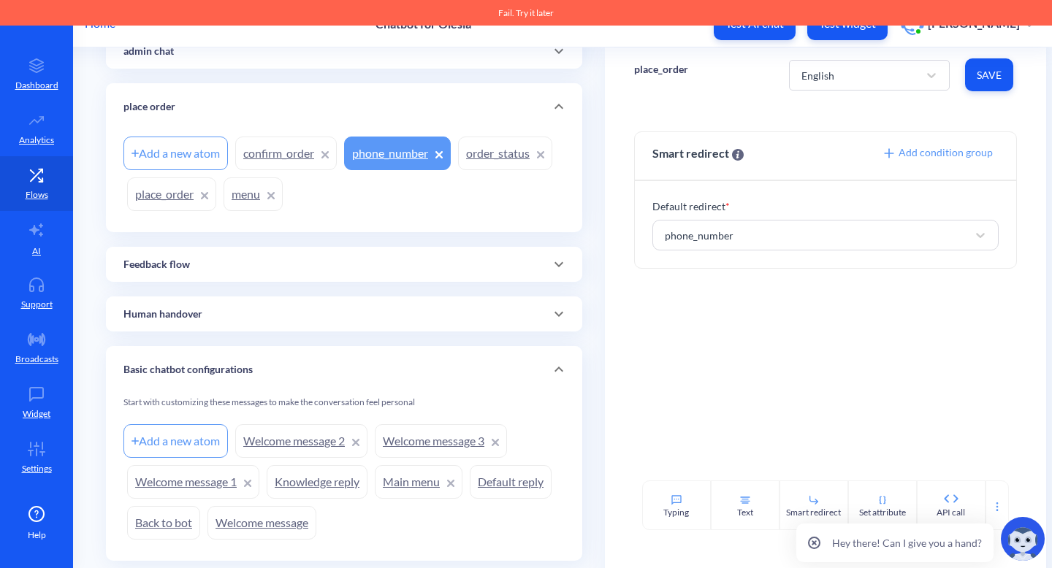
click at [711, 350] on div "Smart redirect Add condition group Default redirect * phone_number" at bounding box center [826, 291] width 442 height 379
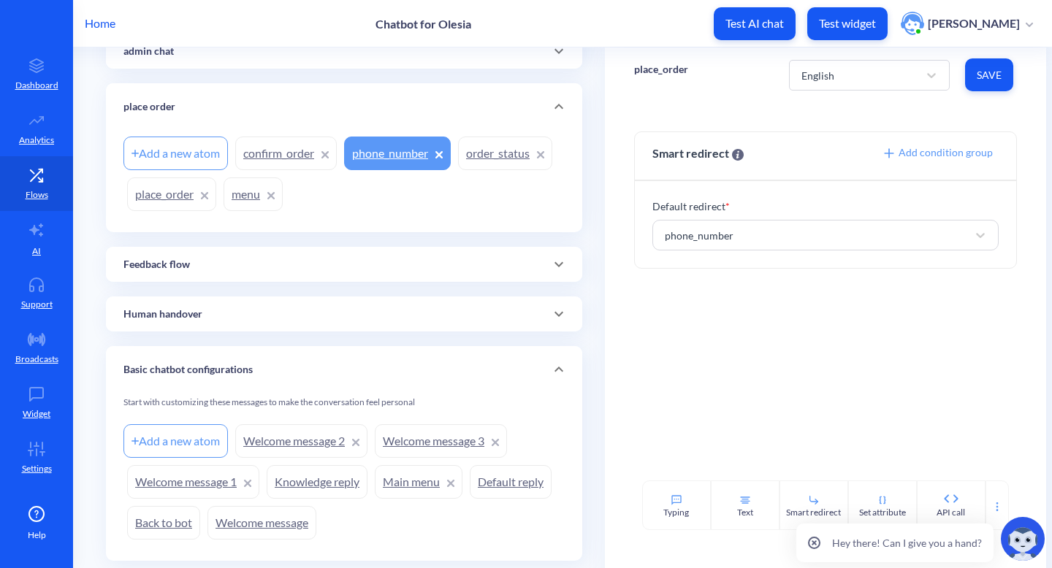
click at [387, 159] on link "phone_number" at bounding box center [397, 154] width 107 height 34
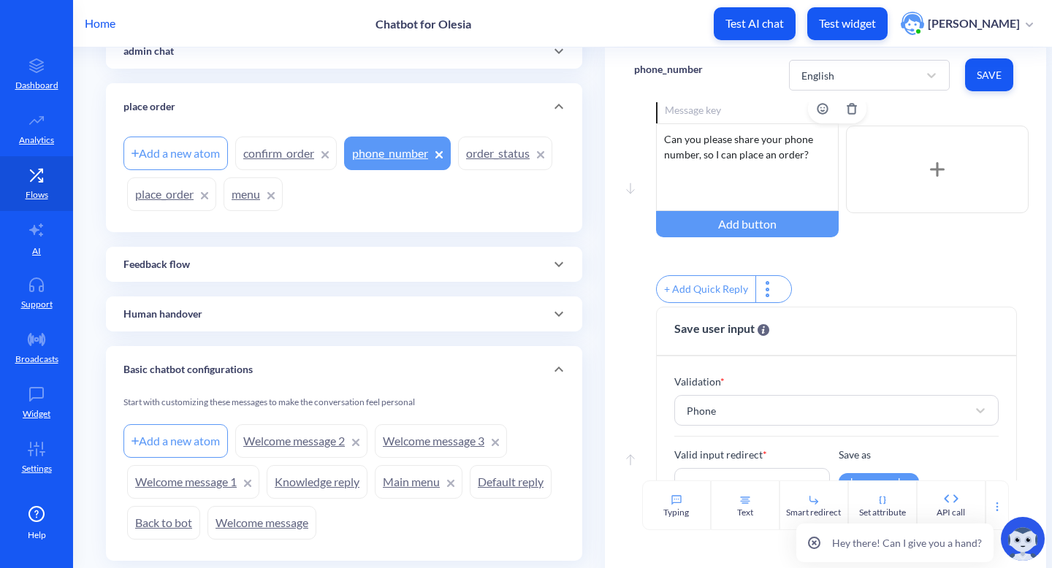
scroll to position [151, 0]
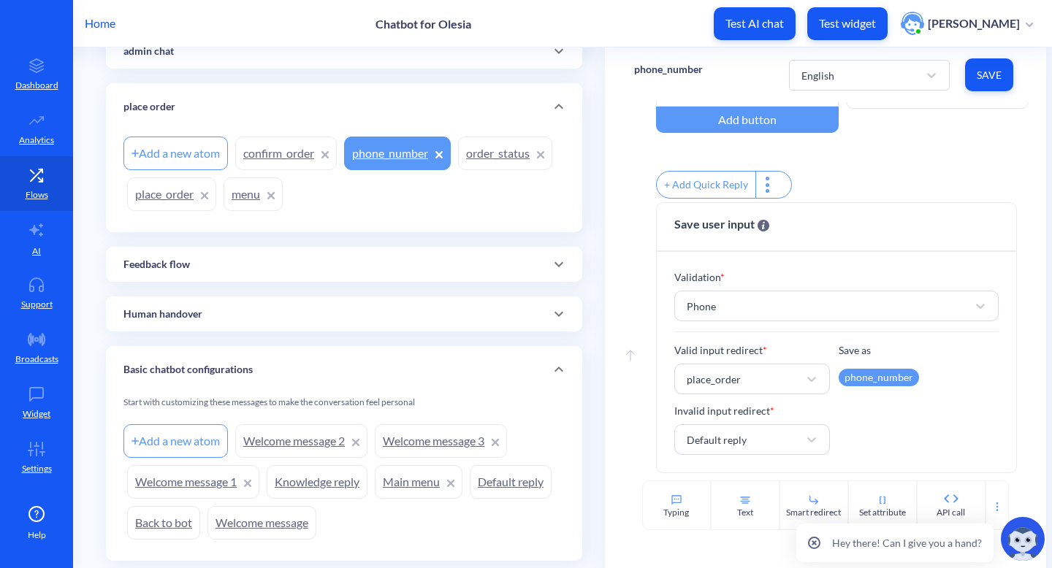
click at [191, 157] on div "Add a new atom" at bounding box center [175, 154] width 104 height 34
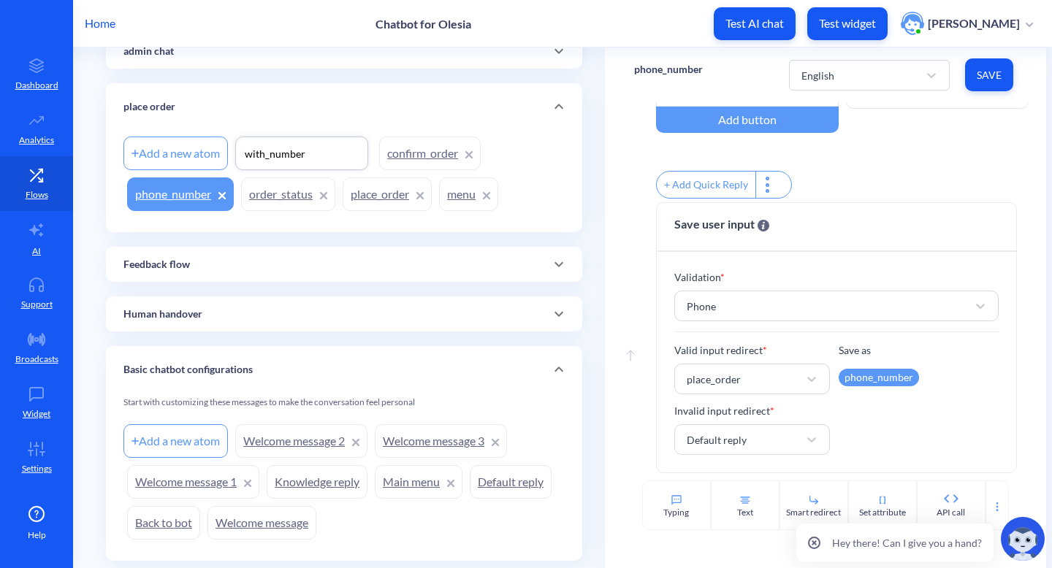
click at [282, 153] on input "with_number" at bounding box center [301, 153] width 117 height 15
click at [291, 155] on input "with_number" at bounding box center [301, 153] width 117 height 15
click at [270, 155] on input "with_number" at bounding box center [301, 153] width 117 height 15
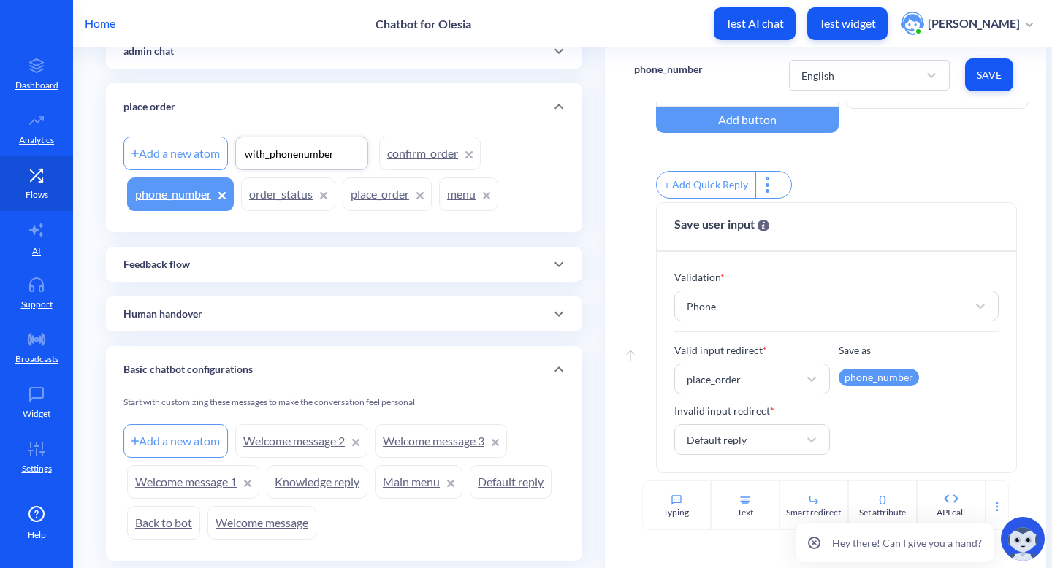
type input "with_phone_number"
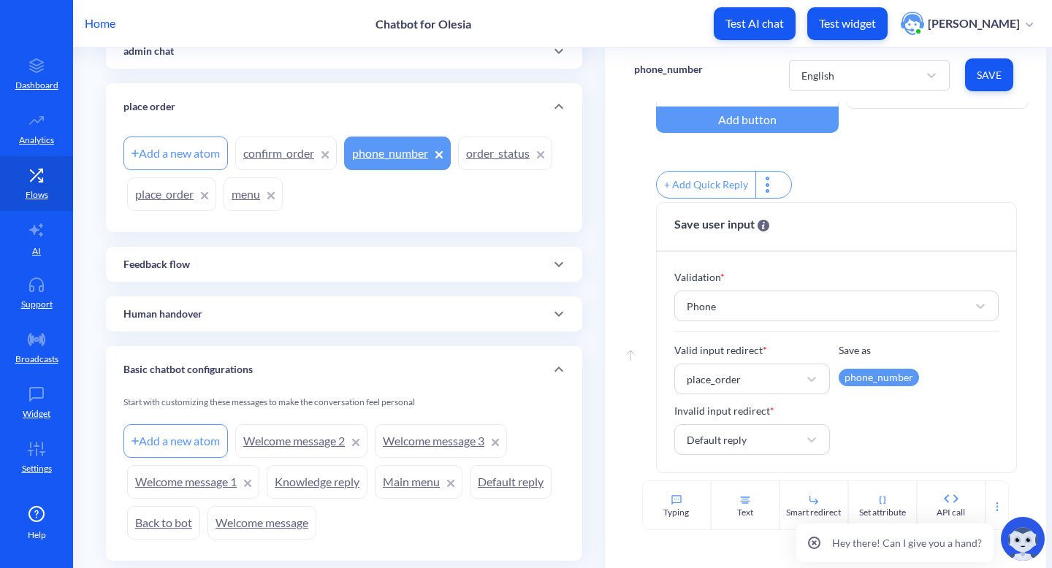
click at [507, 177] on div "Add a new atom confirm_order phone_number order_status place_order menu" at bounding box center [343, 174] width 441 height 82
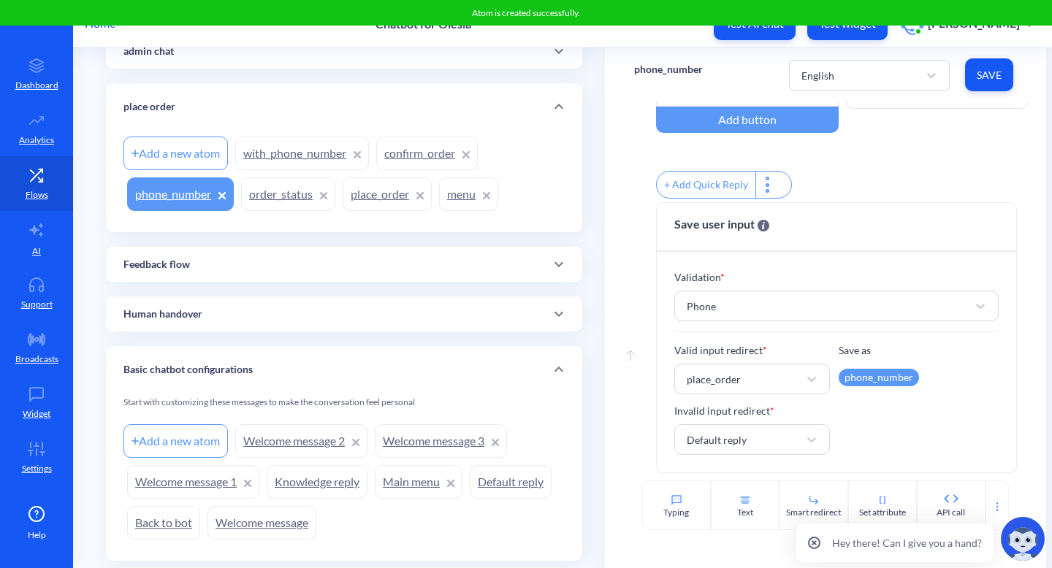
click at [328, 152] on link "with_phone_number" at bounding box center [302, 154] width 134 height 34
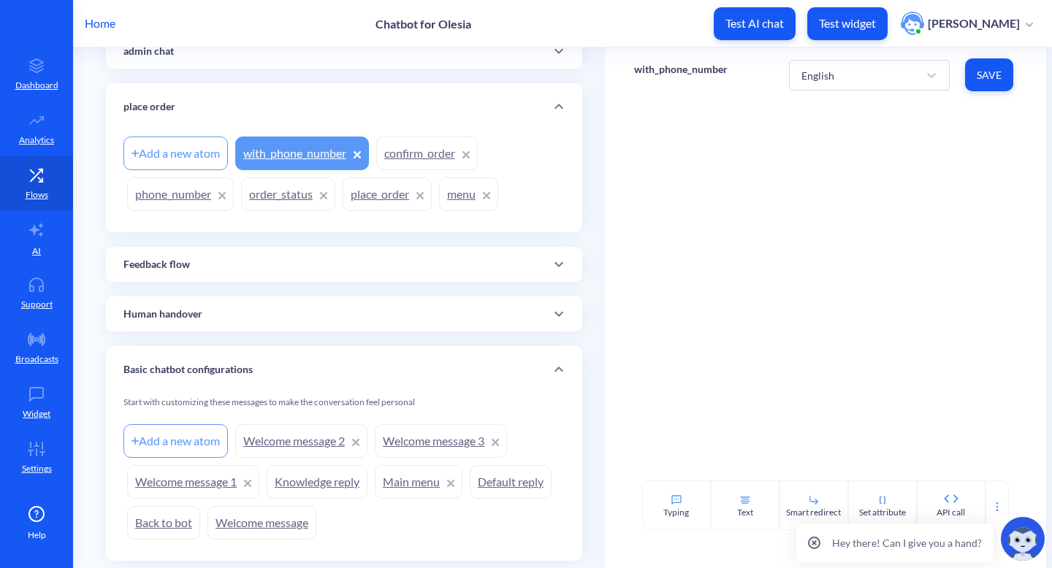
click at [663, 73] on p "with_phone_number" at bounding box center [681, 69] width 94 height 15
click at [647, 78] on input "with_phone_number" at bounding box center [704, 77] width 117 height 15
type input "place_order_with_phone_number"
click at [994, 81] on span "Save" at bounding box center [989, 75] width 25 height 15
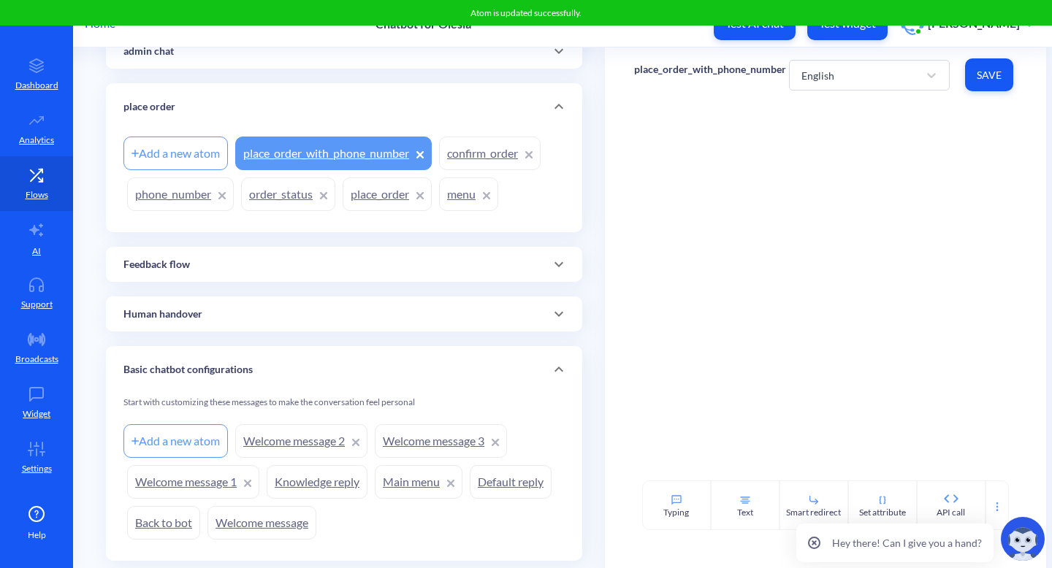
click at [368, 157] on link "place_order_with_phone_number" at bounding box center [333, 154] width 197 height 34
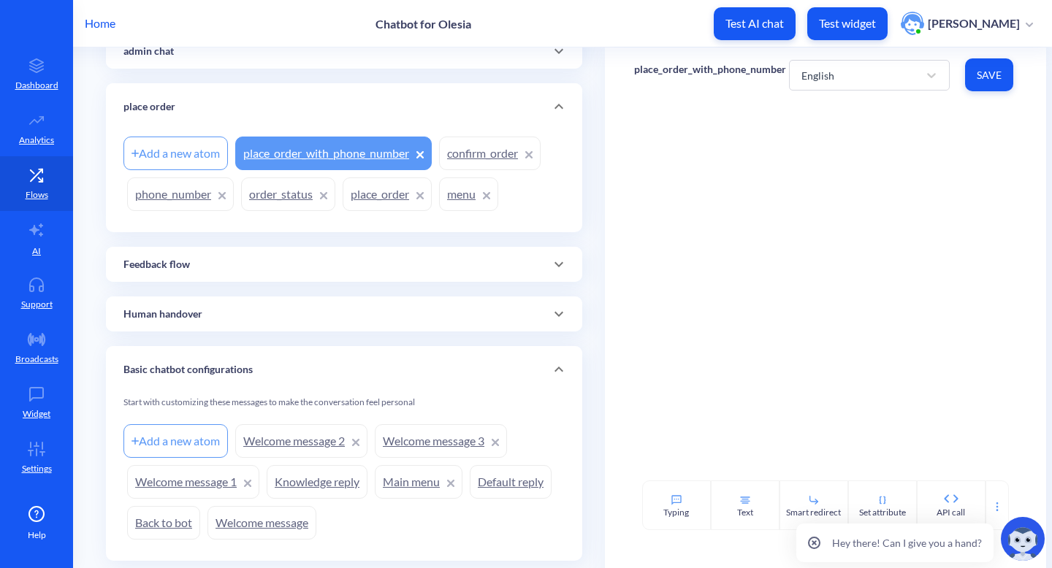
click at [156, 199] on link "phone_number" at bounding box center [180, 195] width 107 height 34
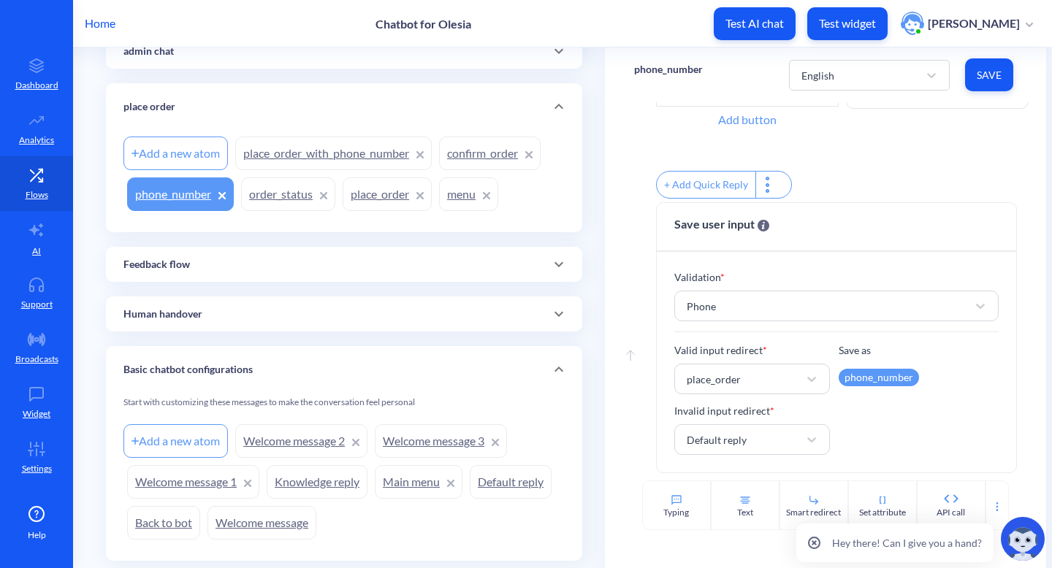
scroll to position [151, 0]
click at [773, 380] on div "place_order" at bounding box center [740, 379] width 120 height 26
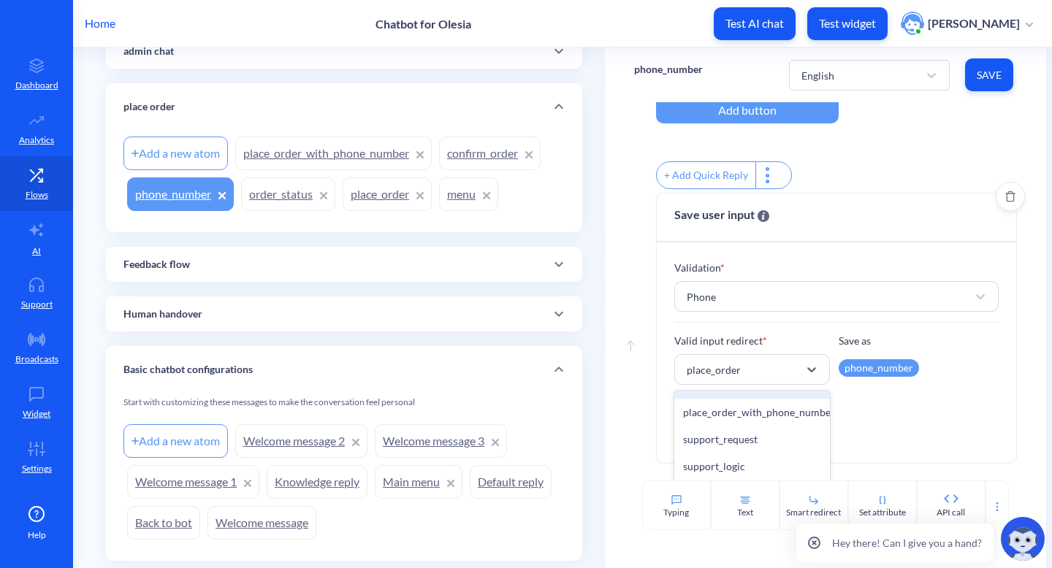
scroll to position [715, 0]
click at [767, 427] on div "place_order_with_phone_number" at bounding box center [752, 413] width 156 height 27
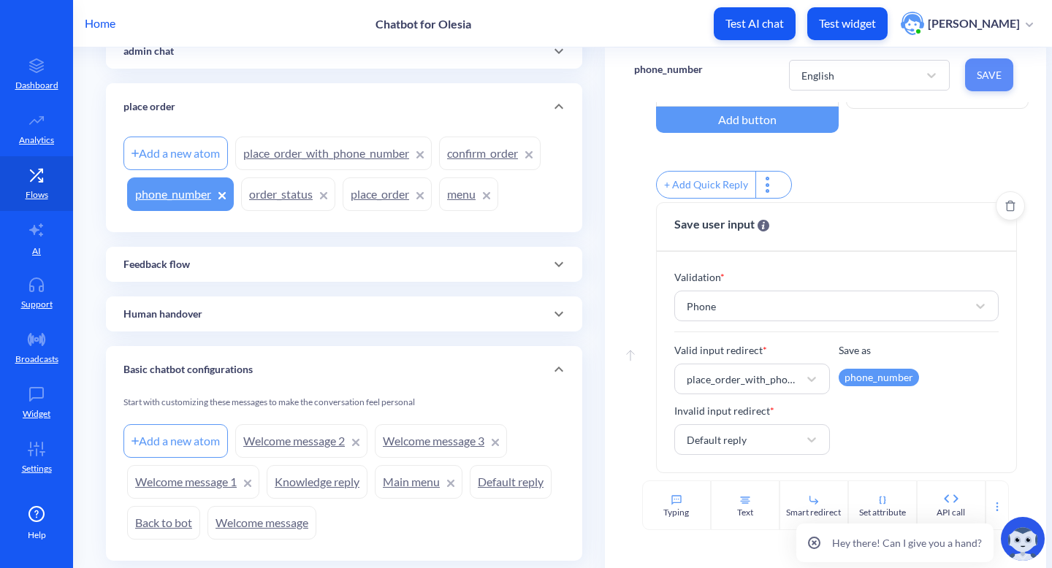
click at [986, 71] on span "Save" at bounding box center [989, 75] width 25 height 15
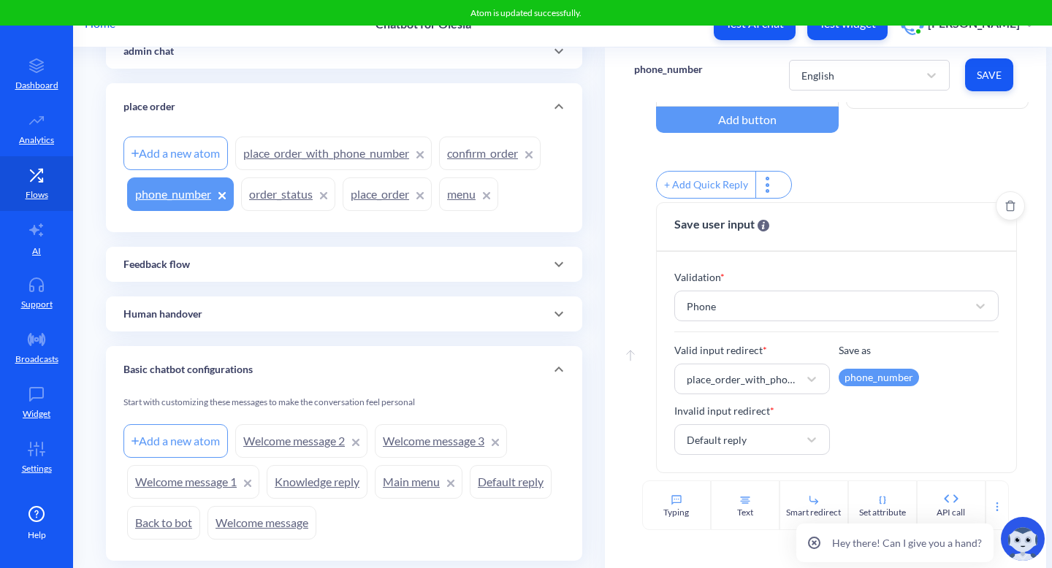
click at [307, 164] on link "place_order_with_phone_number" at bounding box center [333, 154] width 197 height 34
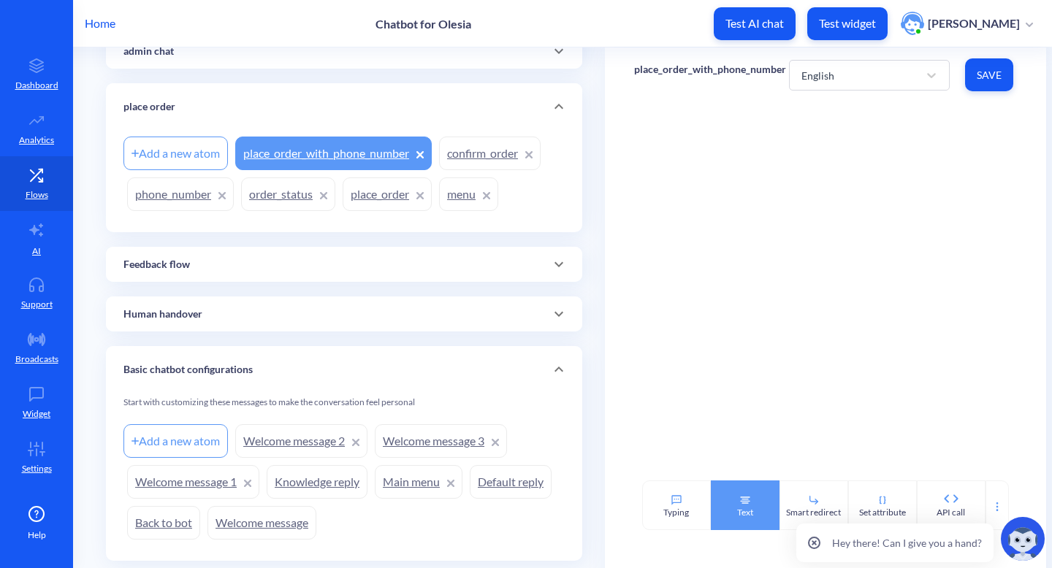
click at [724, 515] on div "Text" at bounding box center [745, 506] width 69 height 50
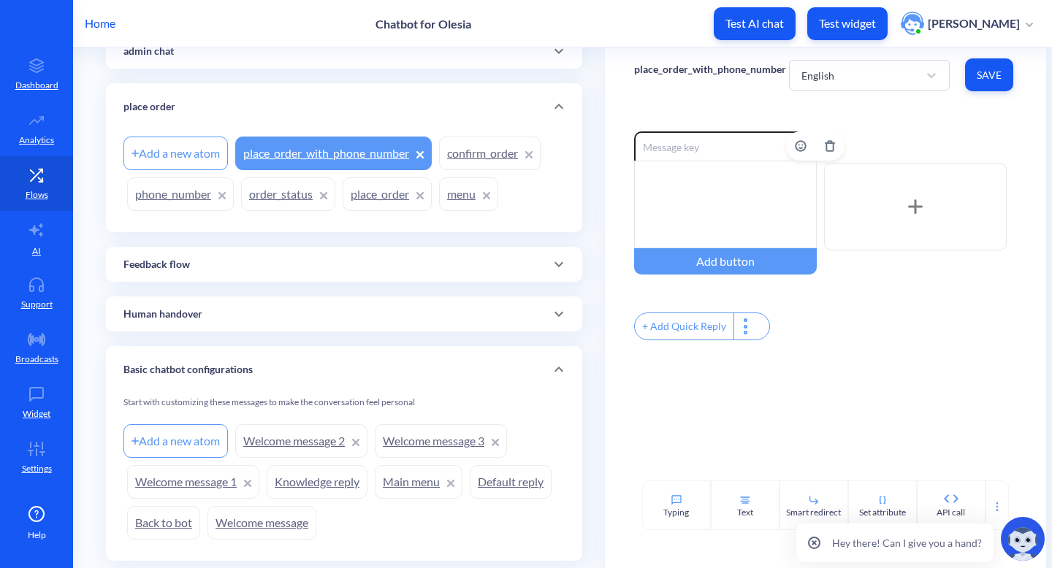
click at [715, 192] on div at bounding box center [725, 205] width 183 height 88
drag, startPoint x: 655, startPoint y: 215, endPoint x: 647, endPoint y: 150, distance: 65.4
click at [647, 150] on div "Enable reactions { "items_list": items_list } Add button" at bounding box center [725, 203] width 183 height 143
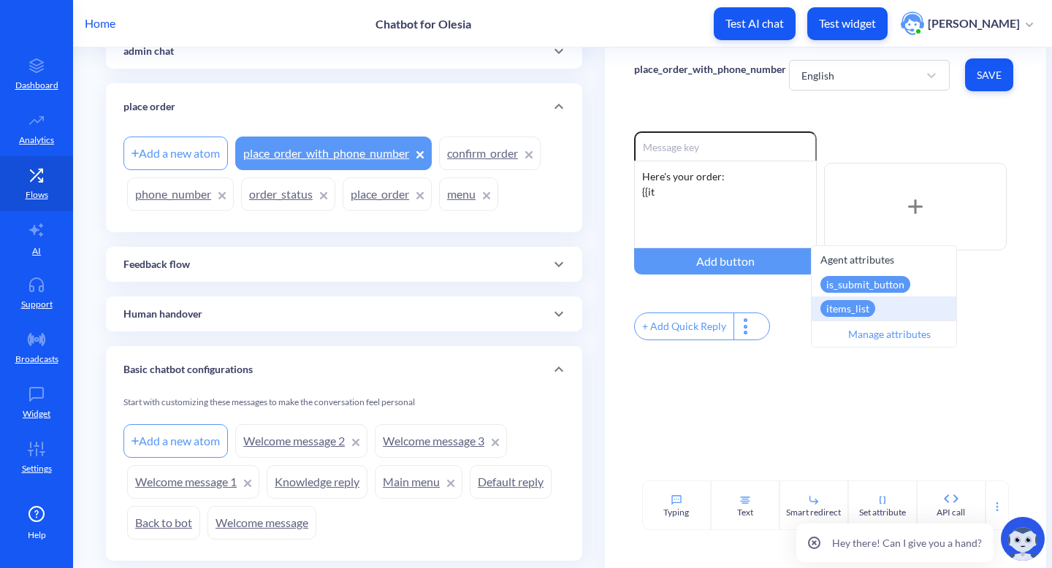
click at [878, 303] on div "items_list" at bounding box center [884, 309] width 145 height 24
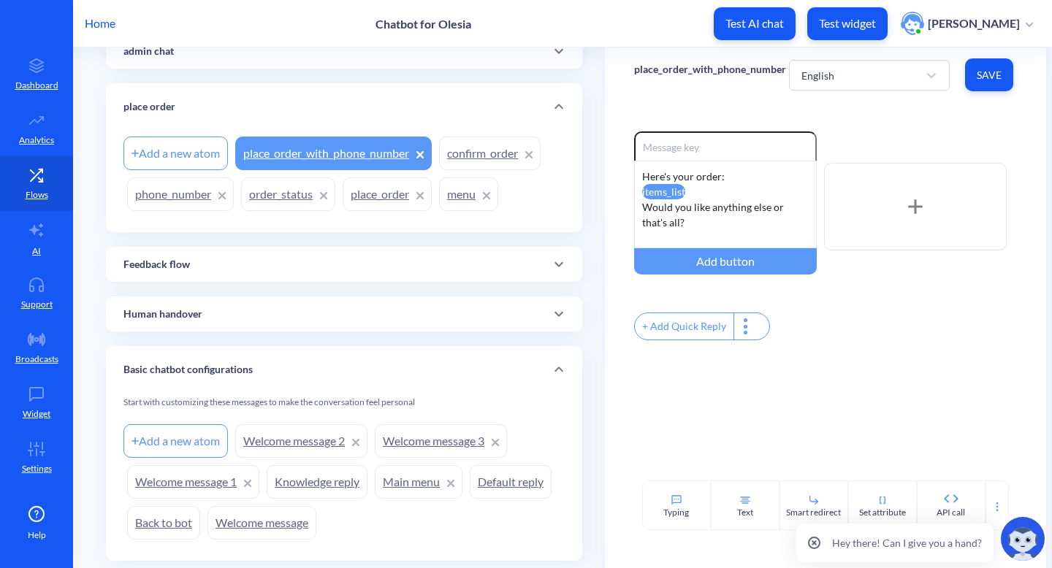
click at [997, 66] on button "Save" at bounding box center [989, 74] width 48 height 33
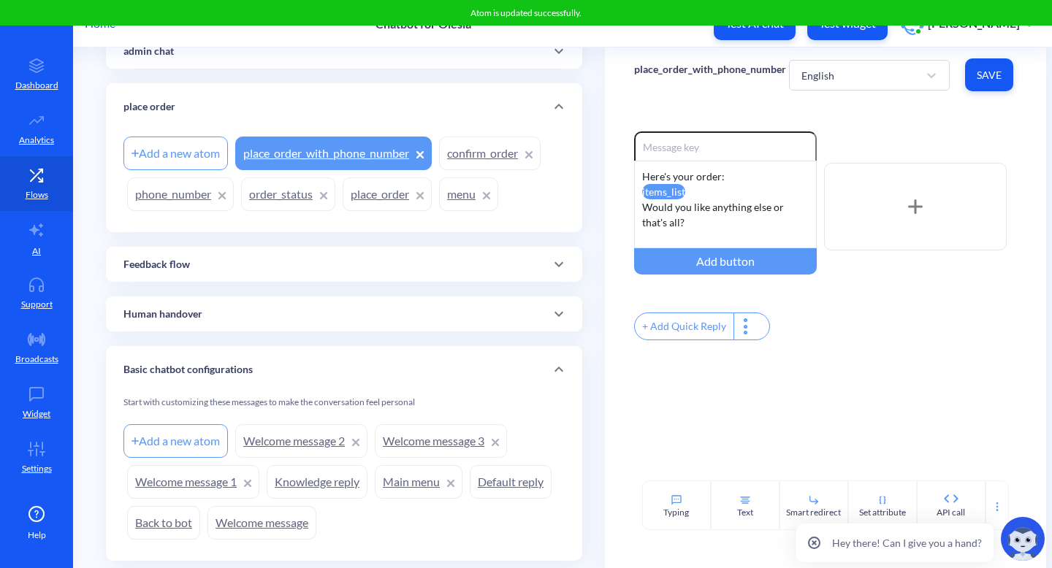
click at [152, 195] on link "phone_number" at bounding box center [180, 195] width 107 height 34
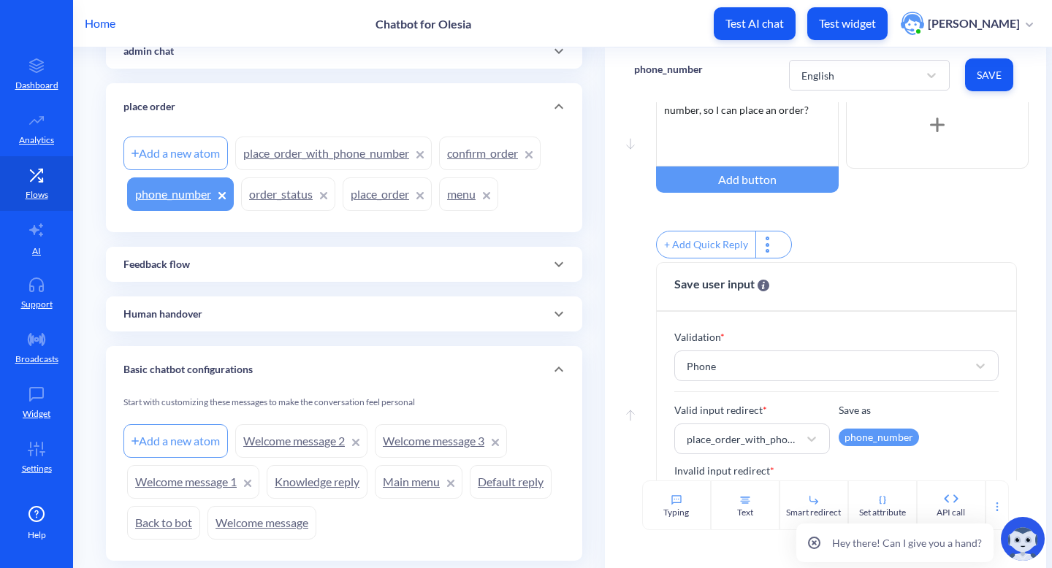
scroll to position [151, 0]
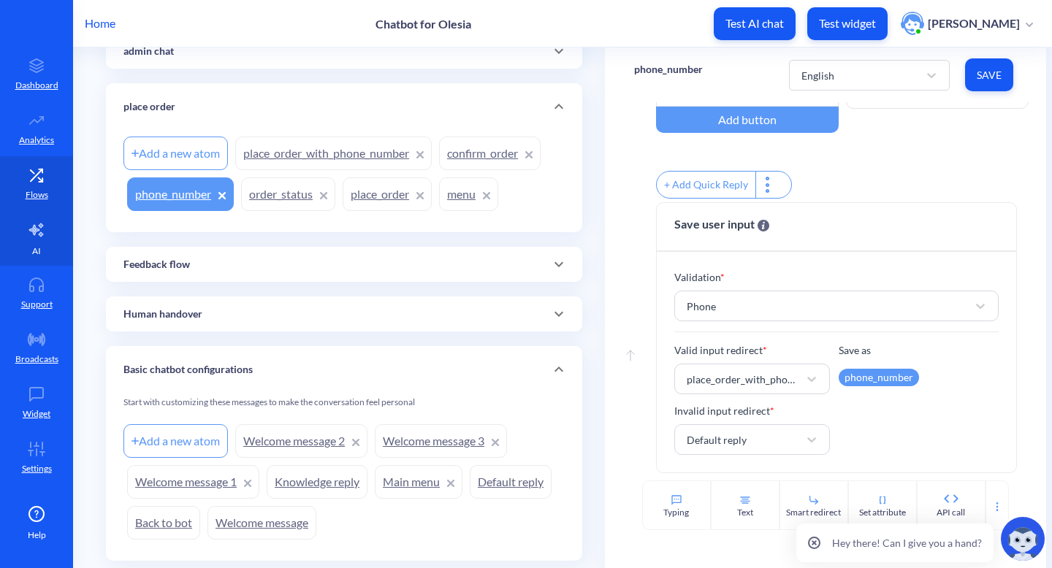
click at [50, 226] on link "AI" at bounding box center [36, 238] width 73 height 55
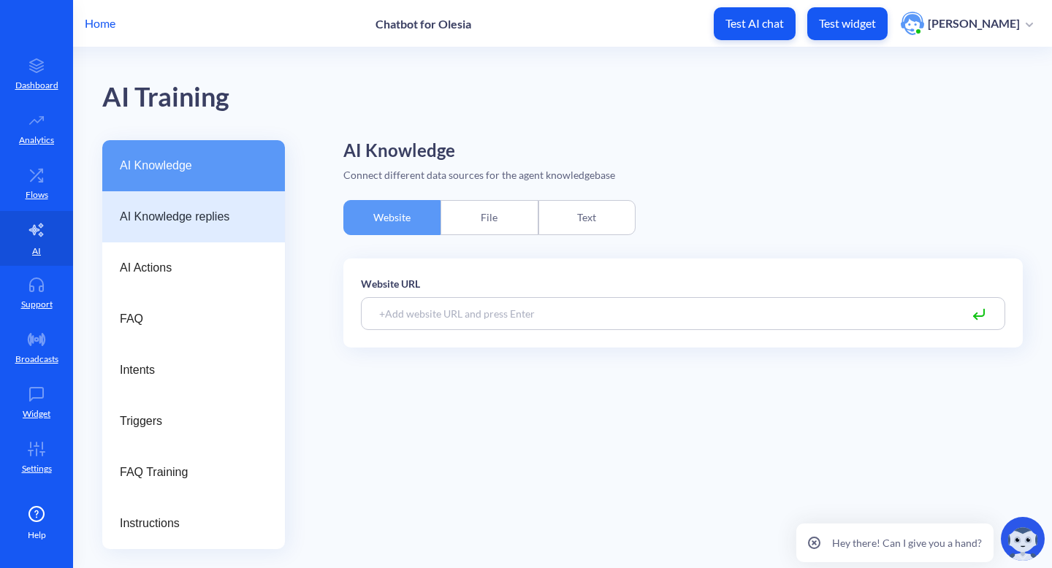
click at [253, 215] on span "AI Knowledge replies" at bounding box center [188, 217] width 136 height 18
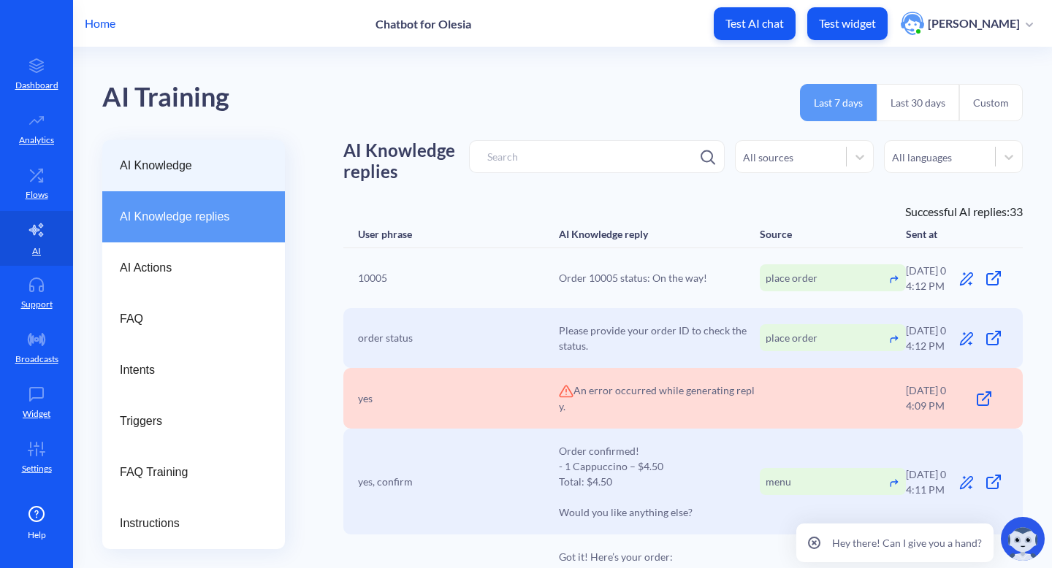
click at [236, 172] on span "AI Knowledge" at bounding box center [188, 166] width 136 height 18
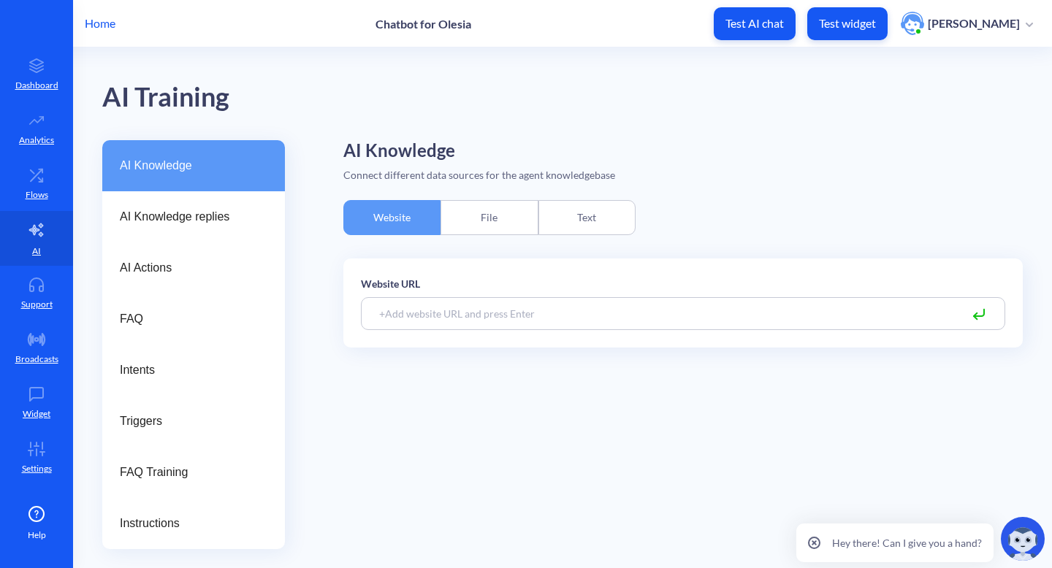
click at [596, 215] on div "Text" at bounding box center [587, 217] width 97 height 35
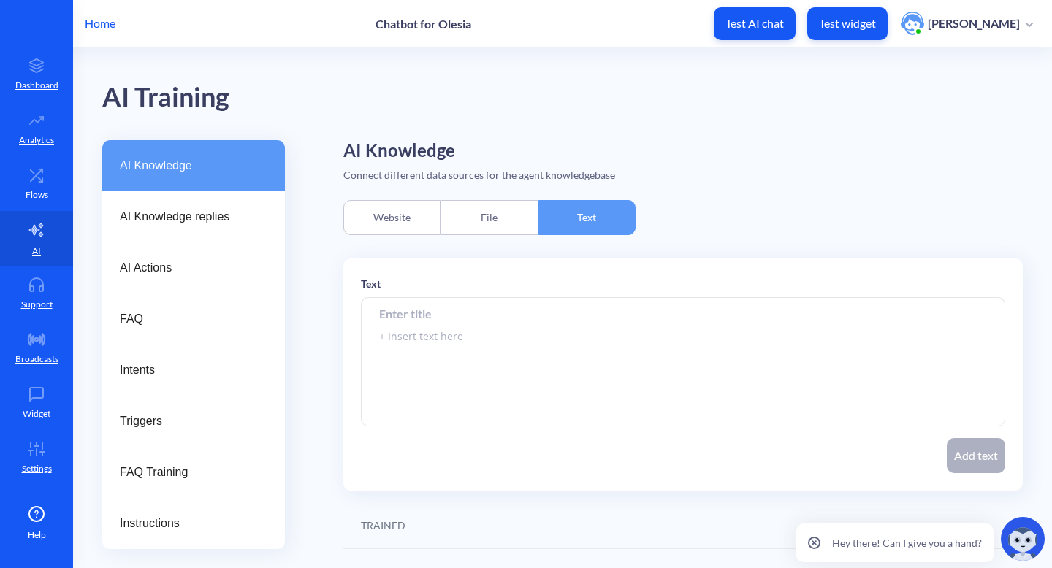
click at [539, 313] on input at bounding box center [683, 313] width 644 height 33
type input "order placement"
click at [524, 337] on textarea at bounding box center [683, 362] width 644 height 129
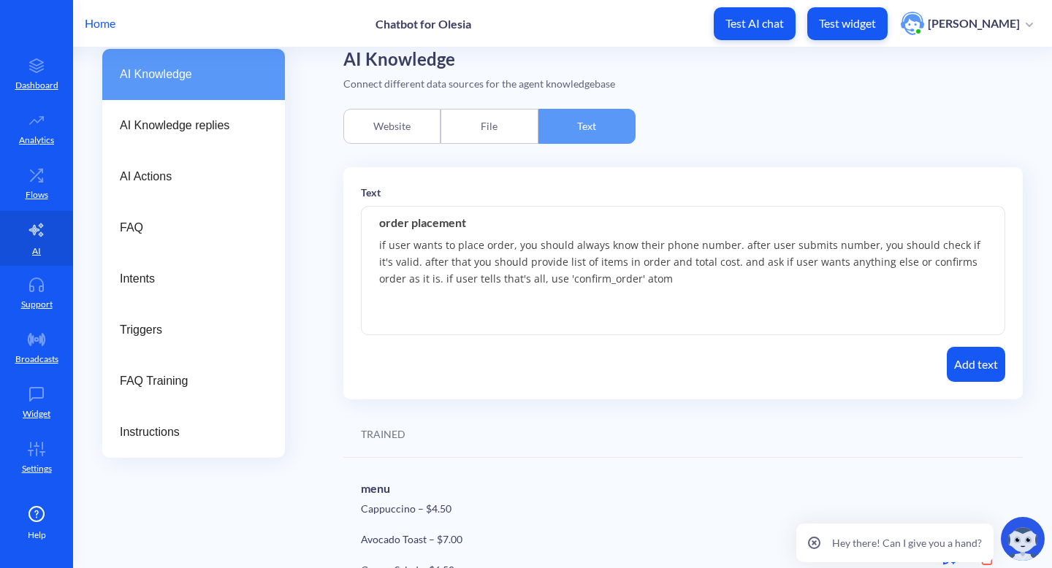
scroll to position [92, 0]
type textarea "if user wants to place order, you should always know their phone number. after …"
click at [949, 366] on button "Add text" at bounding box center [976, 363] width 58 height 35
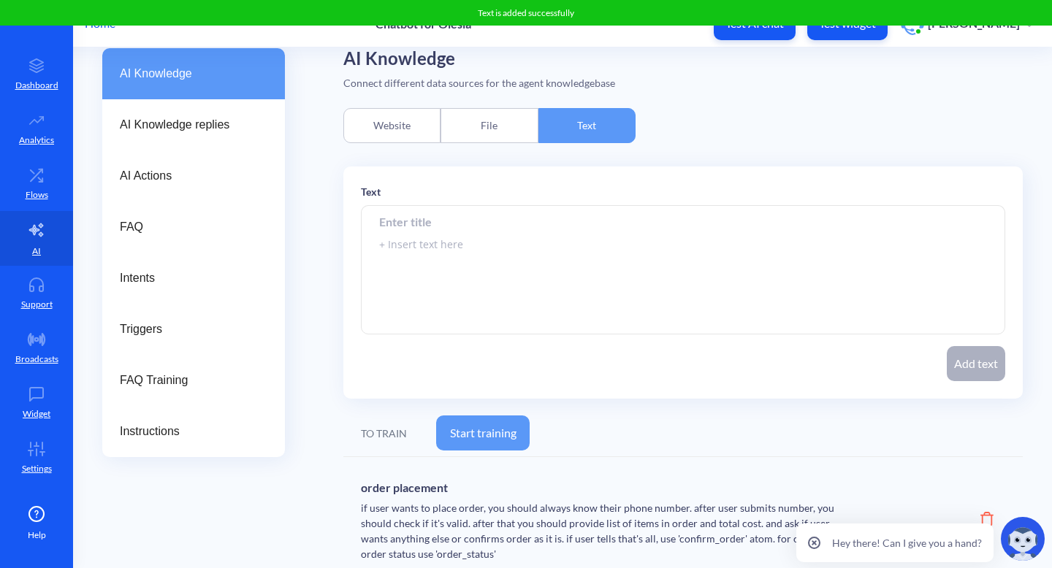
click at [490, 430] on button "Start training" at bounding box center [483, 433] width 94 height 35
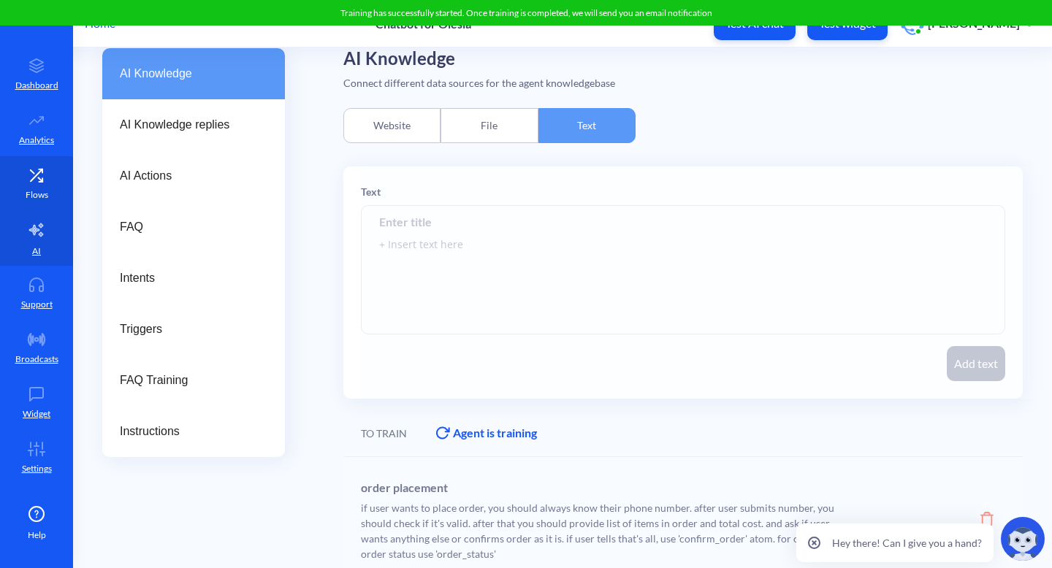
click at [45, 180] on icon at bounding box center [36, 175] width 29 height 15
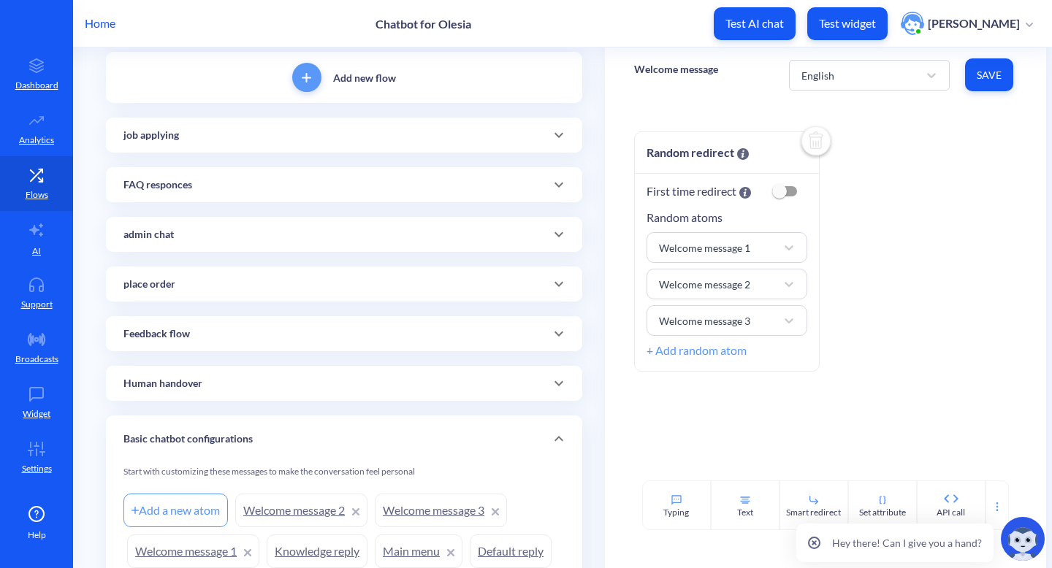
scroll to position [137, 0]
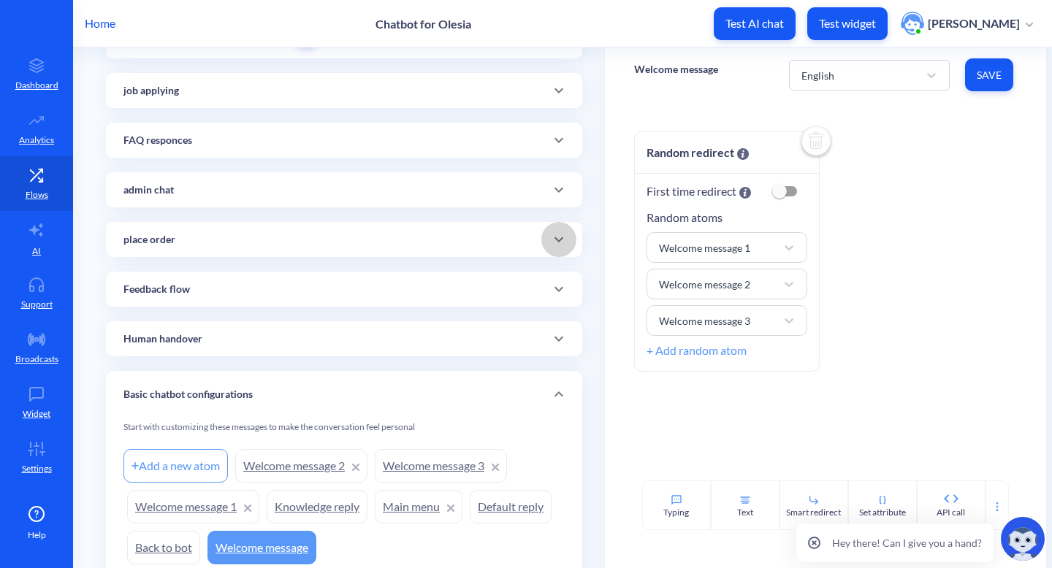
click at [554, 237] on icon at bounding box center [559, 240] width 18 height 18
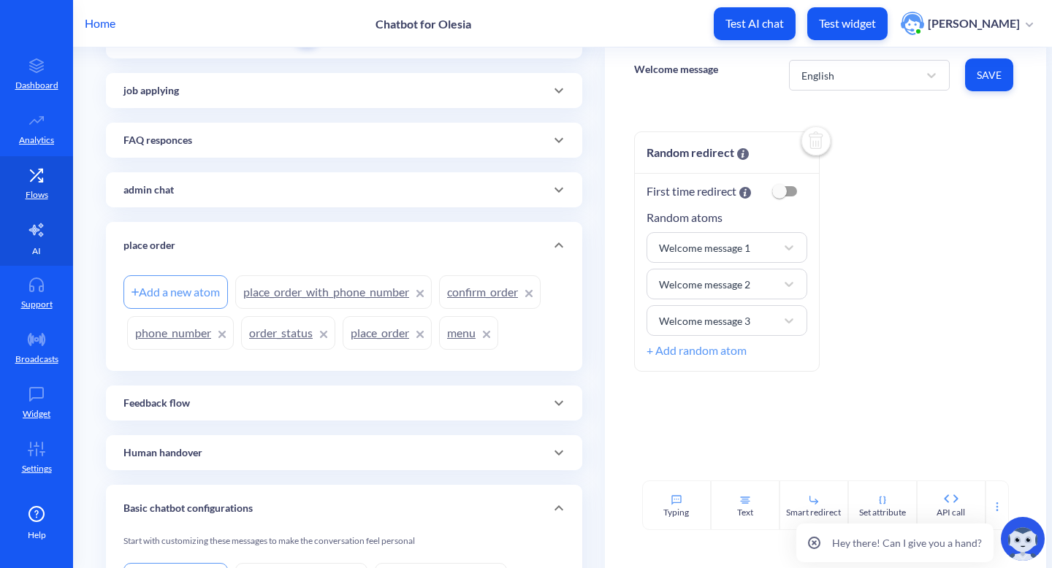
click at [36, 232] on icon at bounding box center [36, 230] width 14 height 13
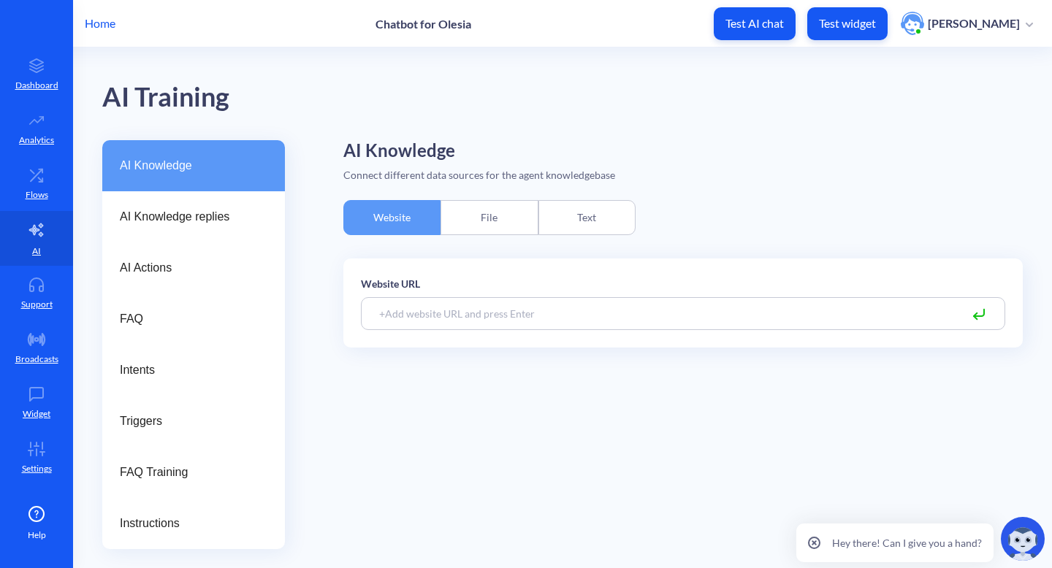
click at [569, 217] on div "Text" at bounding box center [587, 217] width 97 height 35
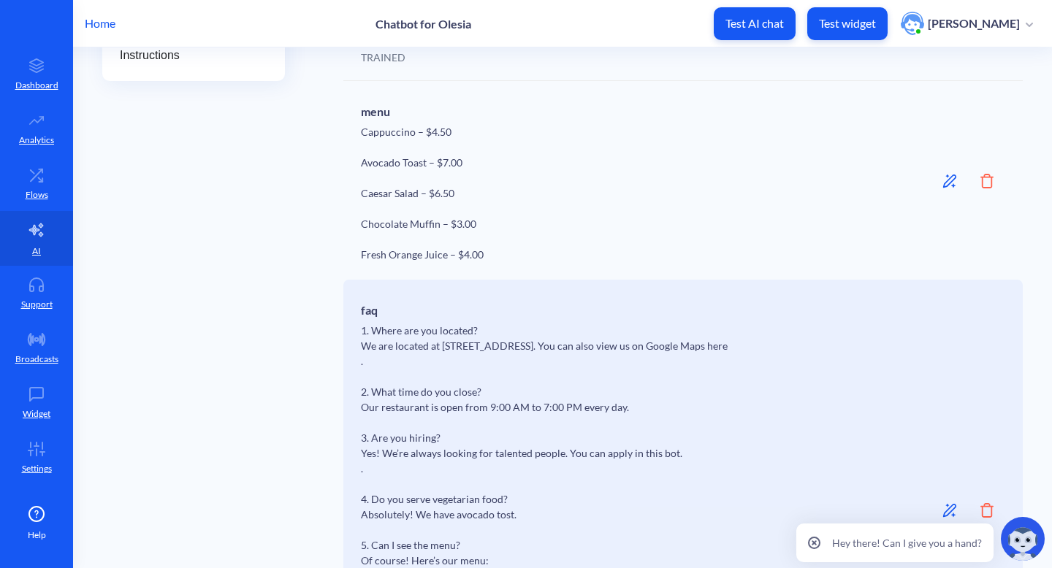
scroll to position [1081, 0]
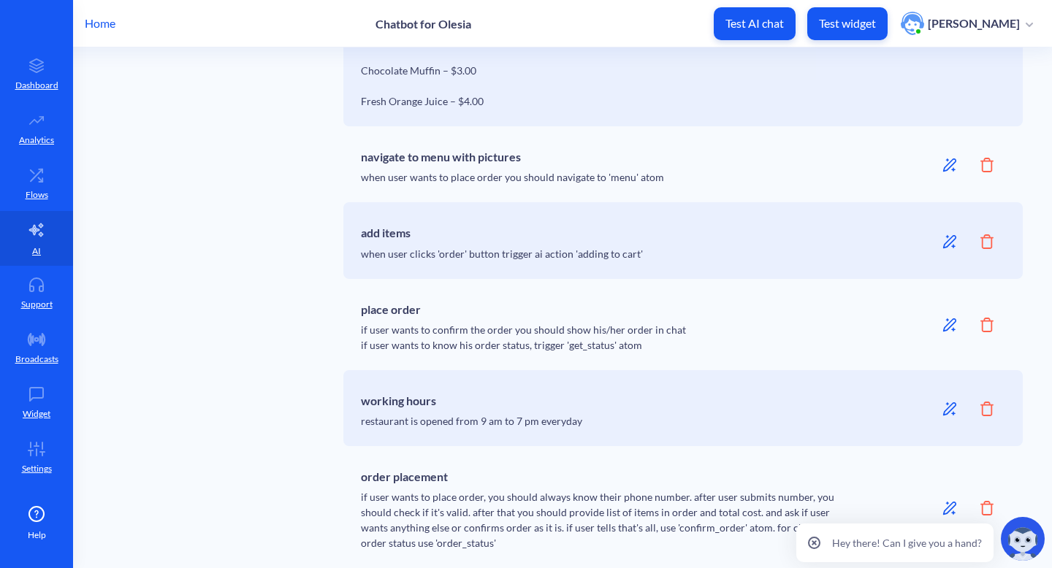
click at [990, 330] on div "place order if user wants to confirm the order you should show his/her order in…" at bounding box center [683, 324] width 680 height 91
click at [984, 332] on icon at bounding box center [987, 325] width 13 height 15
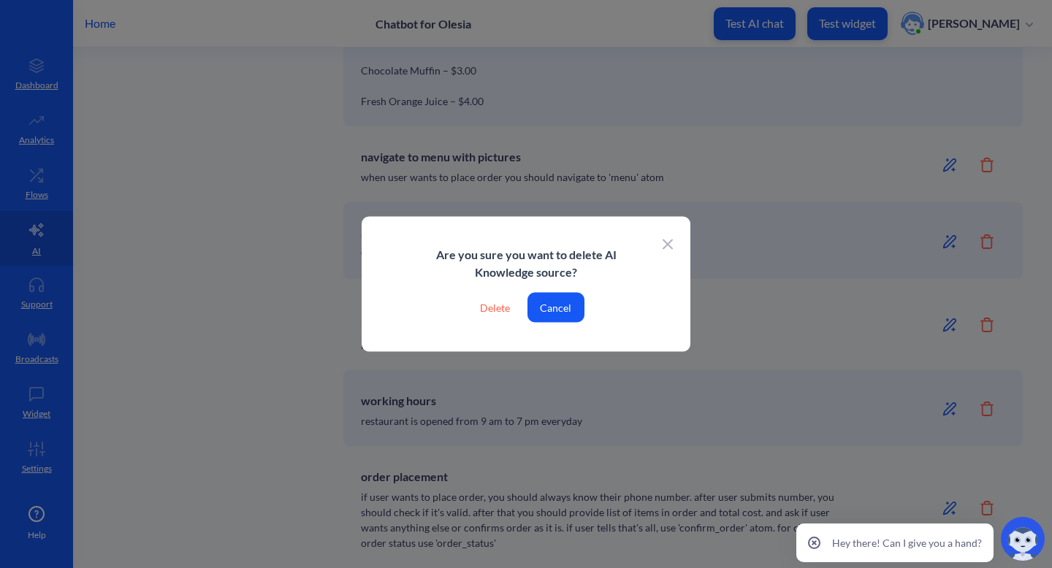
click at [497, 304] on div "Delete" at bounding box center [494, 308] width 53 height 30
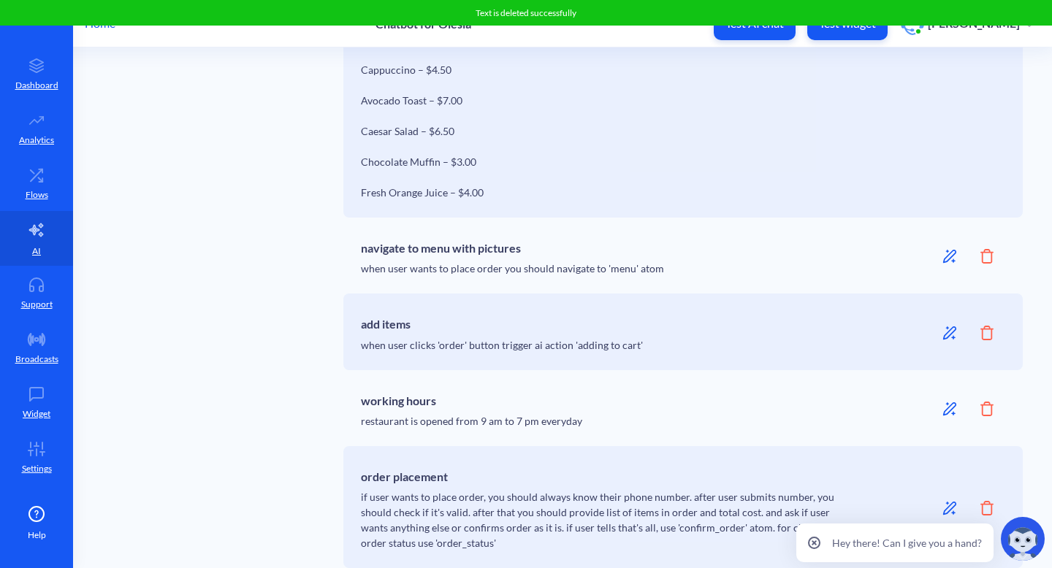
scroll to position [990, 0]
click at [986, 332] on icon at bounding box center [987, 333] width 13 height 15
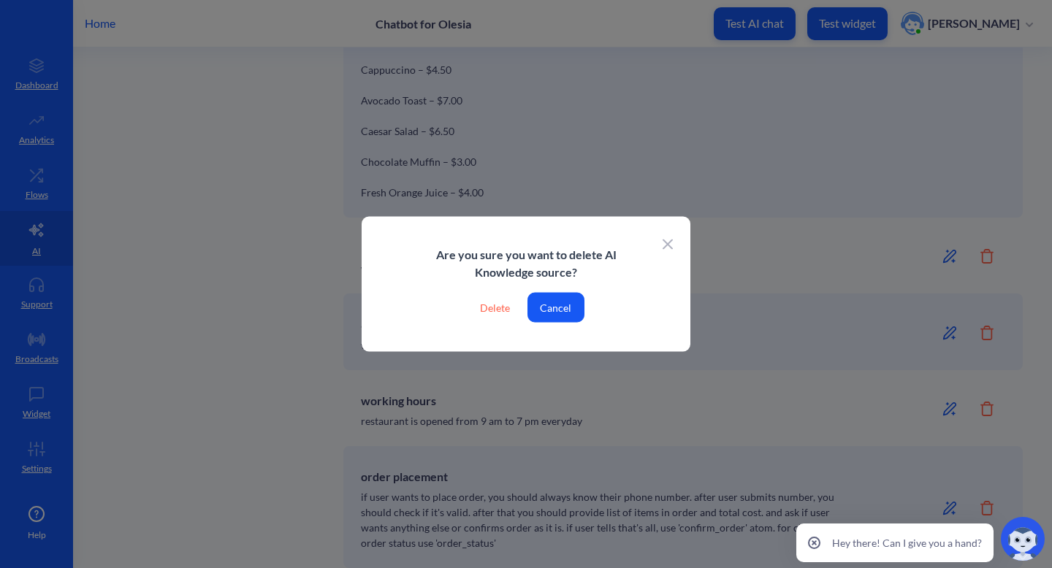
click at [555, 303] on button "Cancel" at bounding box center [556, 308] width 57 height 30
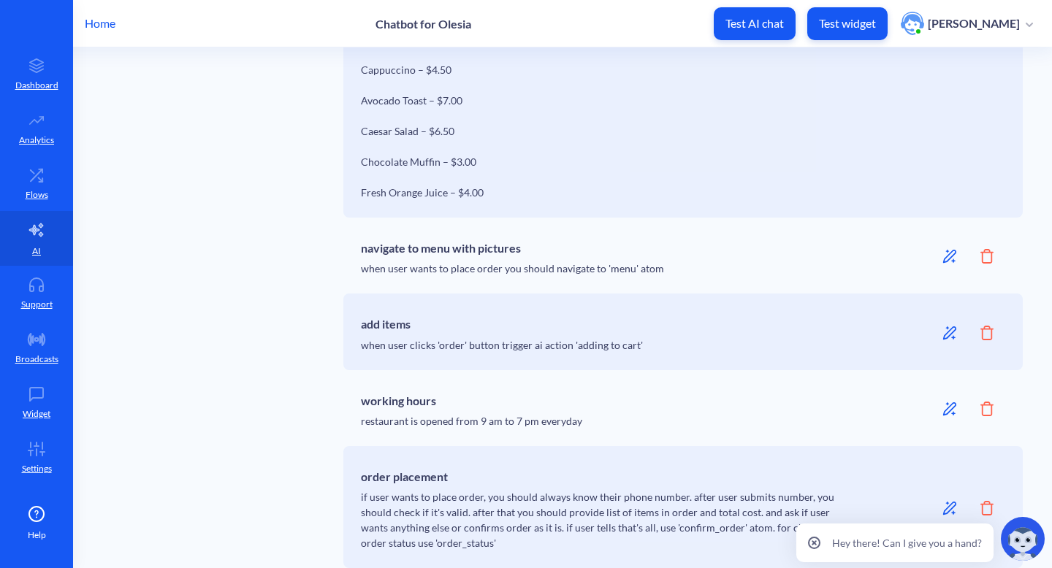
click at [981, 330] on icon at bounding box center [987, 333] width 13 height 15
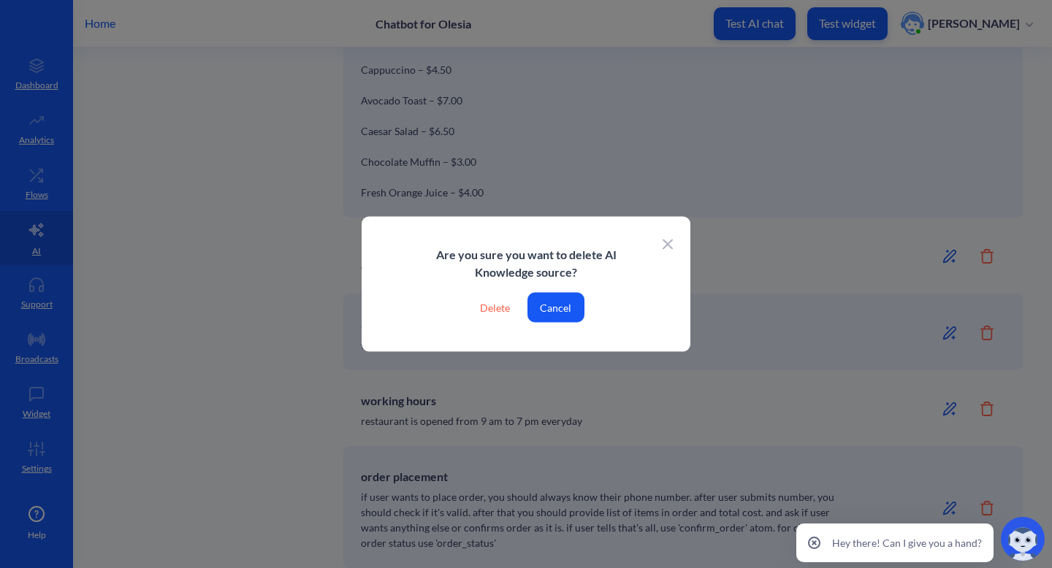
click at [498, 308] on div "Delete" at bounding box center [494, 308] width 53 height 30
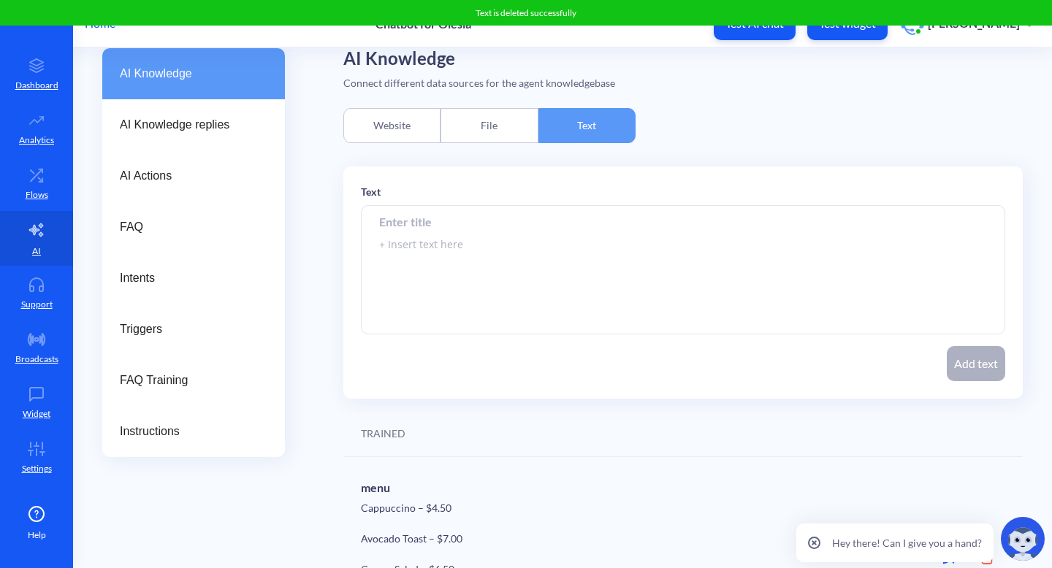
scroll to position [0, 0]
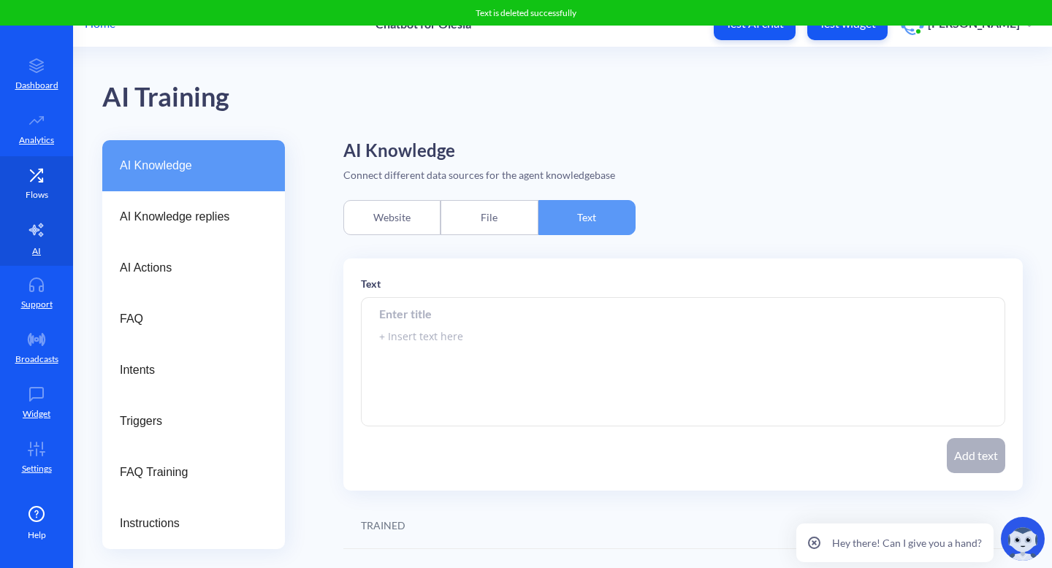
click at [45, 180] on icon at bounding box center [36, 175] width 29 height 15
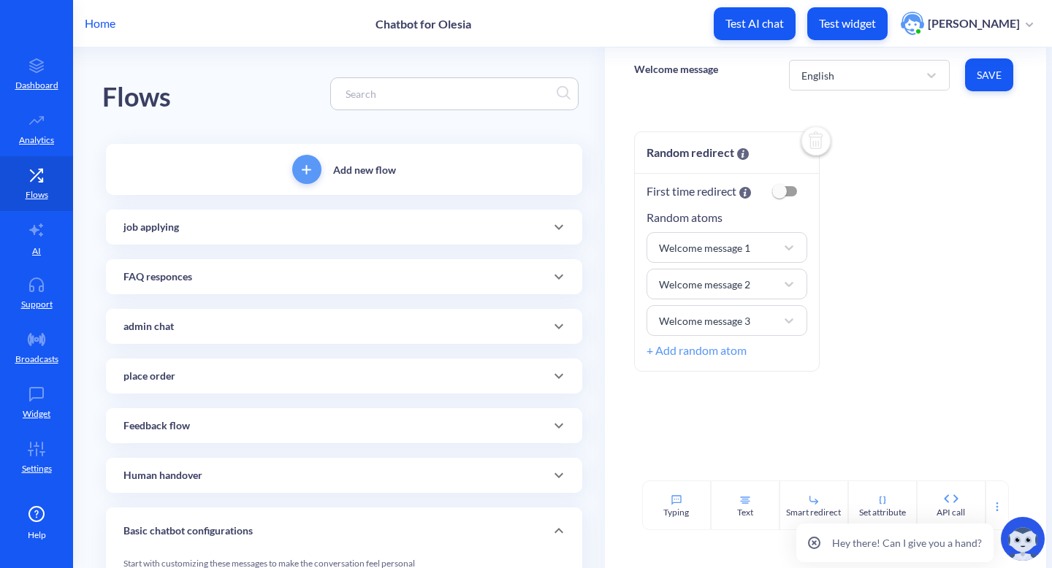
click at [556, 373] on icon at bounding box center [559, 377] width 18 height 18
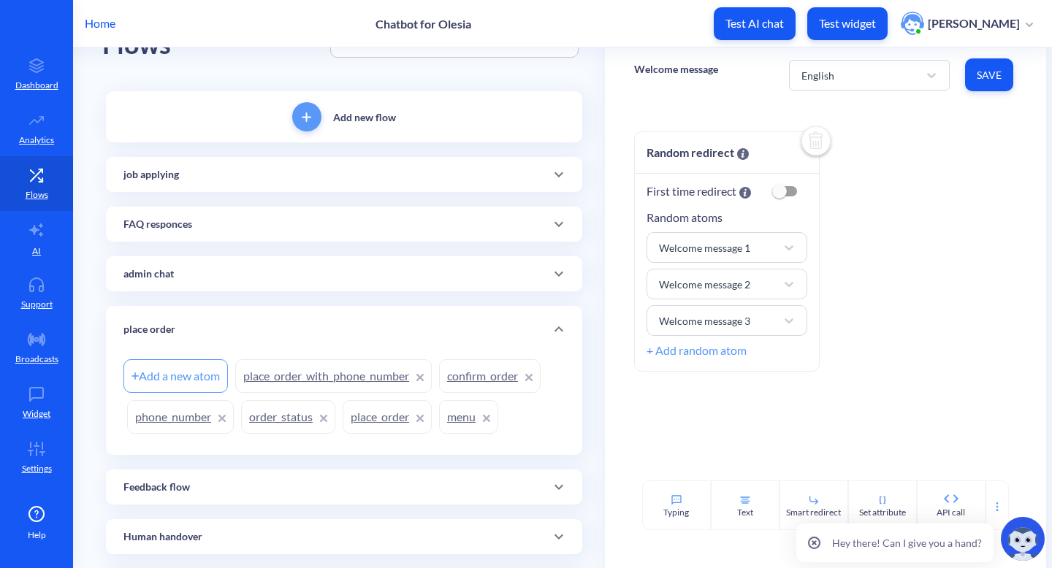
scroll to position [74, 0]
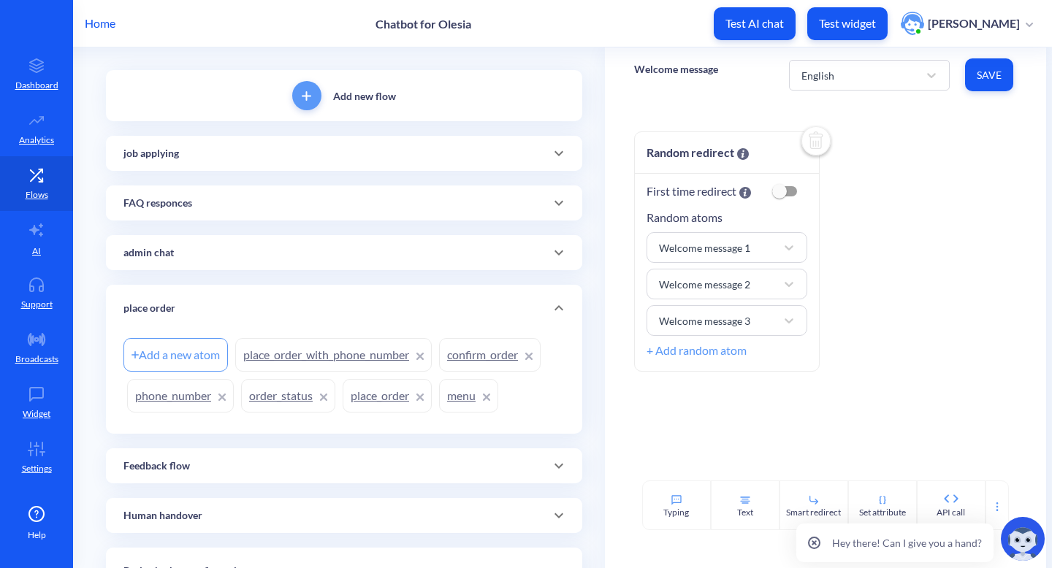
click at [165, 391] on link "phone_number" at bounding box center [180, 396] width 107 height 34
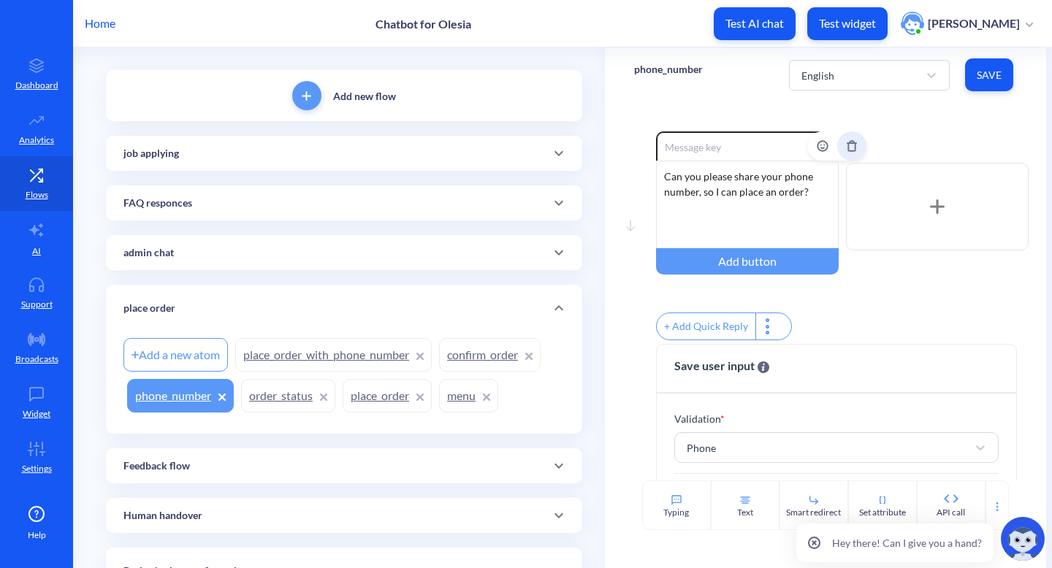
click at [840, 152] on button "Delete" at bounding box center [851, 146] width 29 height 29
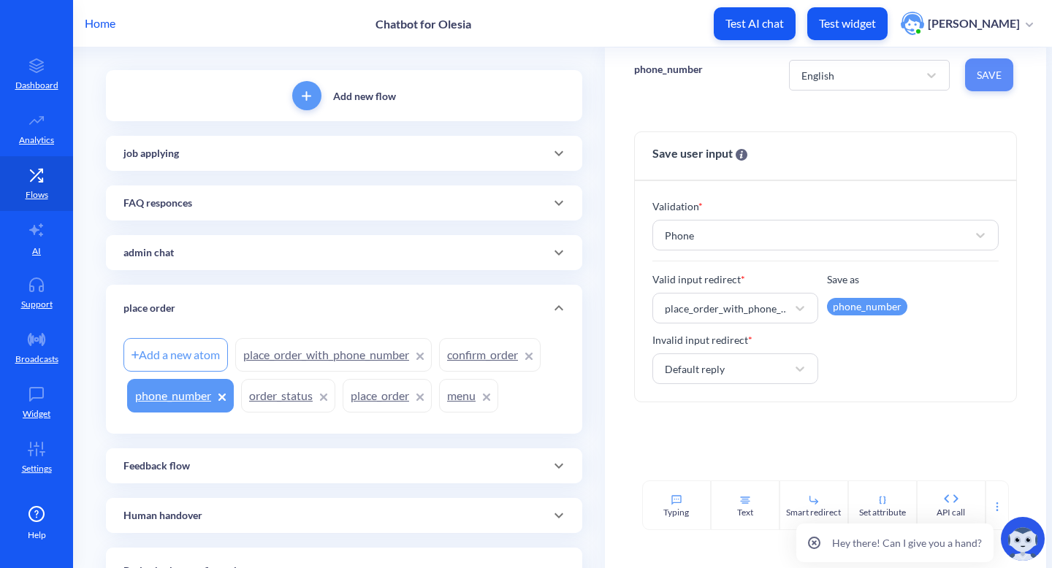
click at [998, 77] on span "Save" at bounding box center [989, 75] width 25 height 15
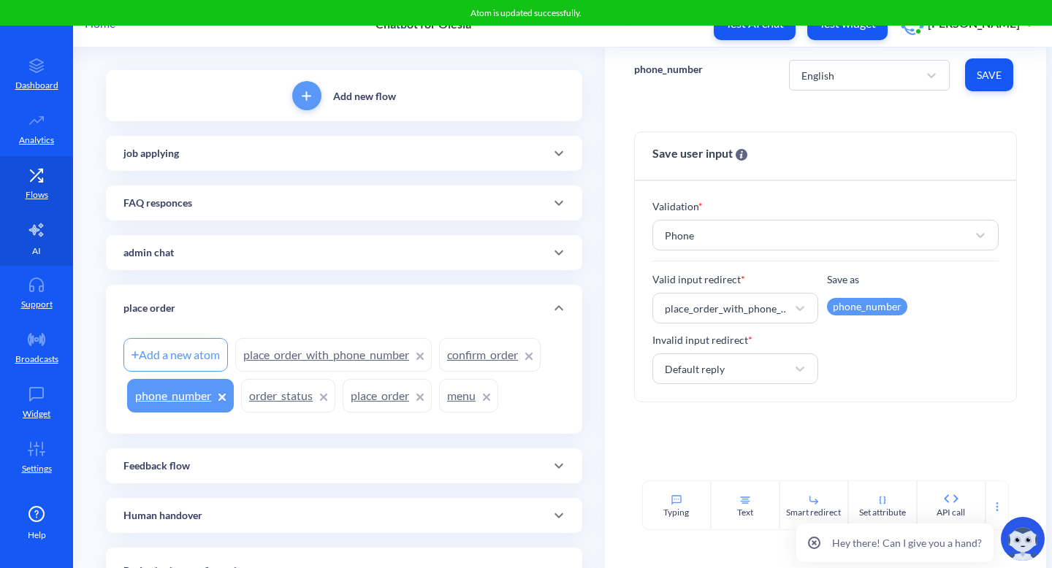
click at [42, 243] on link "AI" at bounding box center [36, 238] width 73 height 55
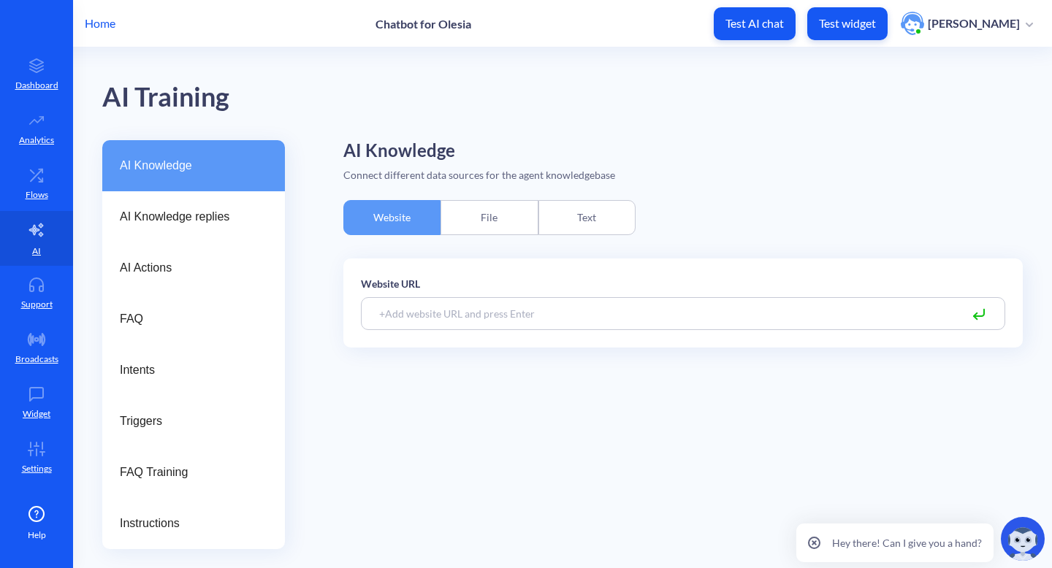
click at [606, 221] on div "Text" at bounding box center [587, 217] width 97 height 35
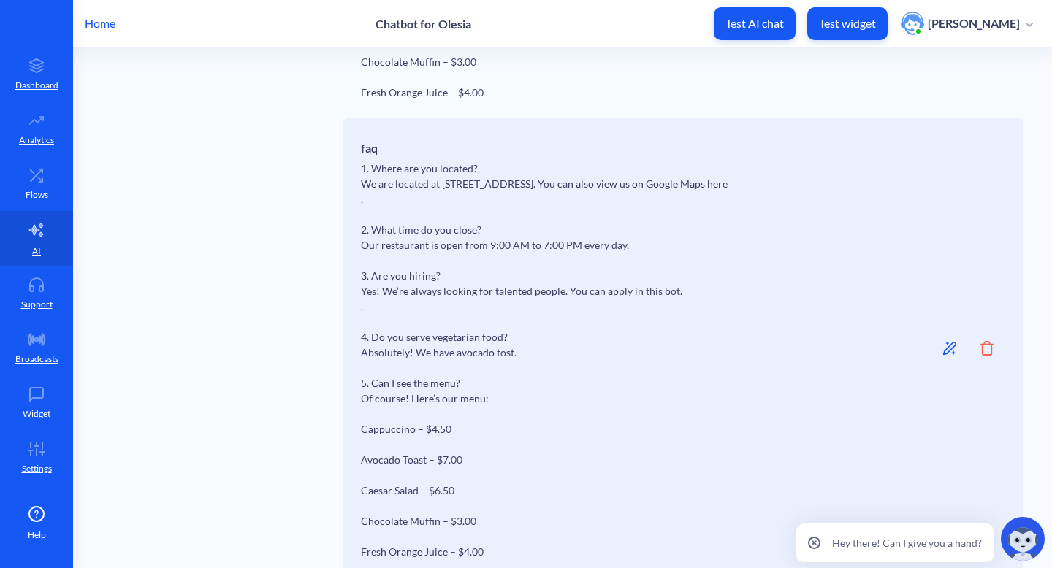
scroll to position [914, 0]
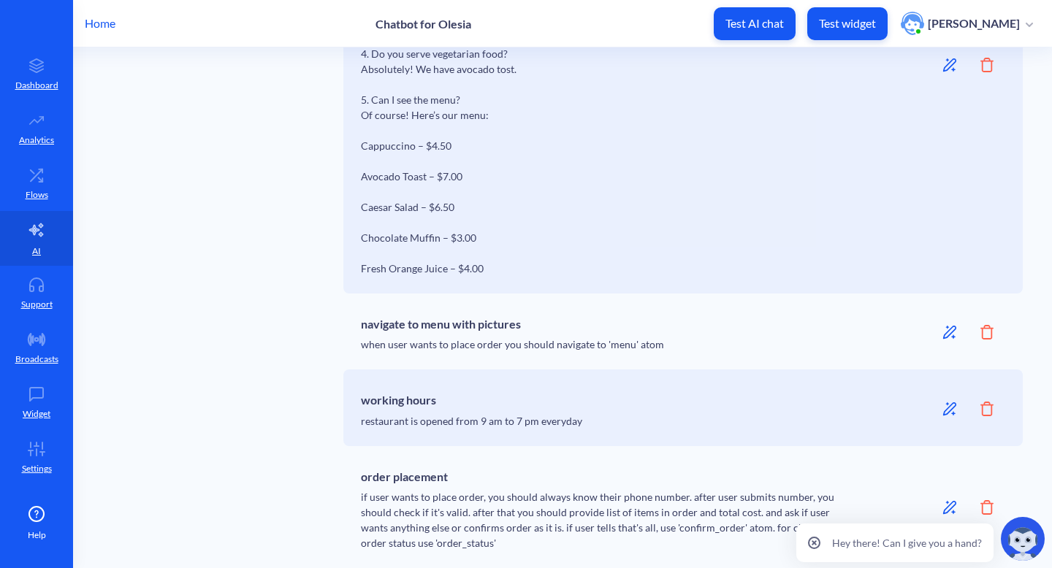
click at [943, 508] on icon at bounding box center [949, 507] width 13 height 13
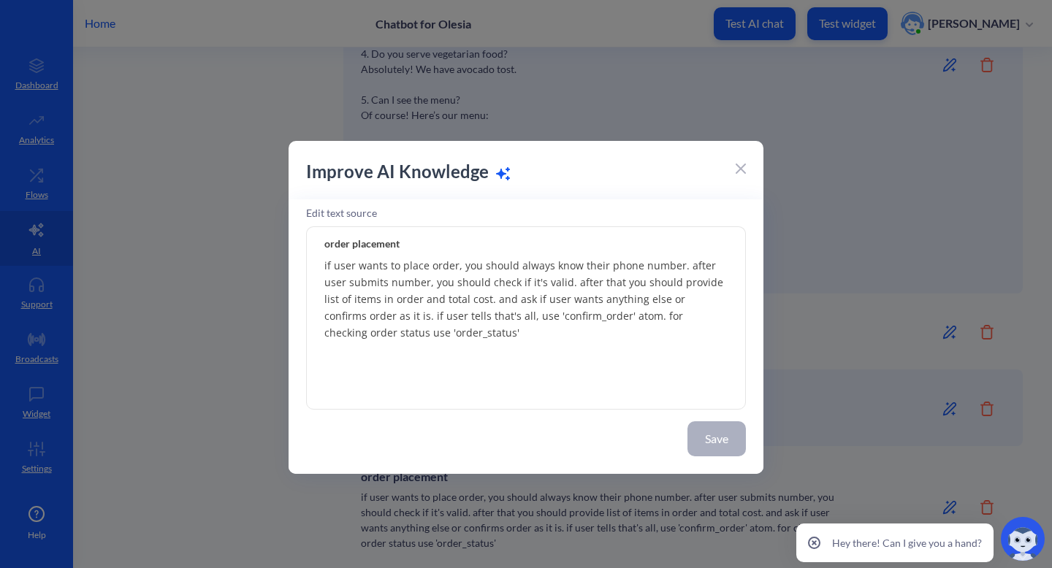
click at [738, 173] on icon at bounding box center [741, 169] width 10 height 10
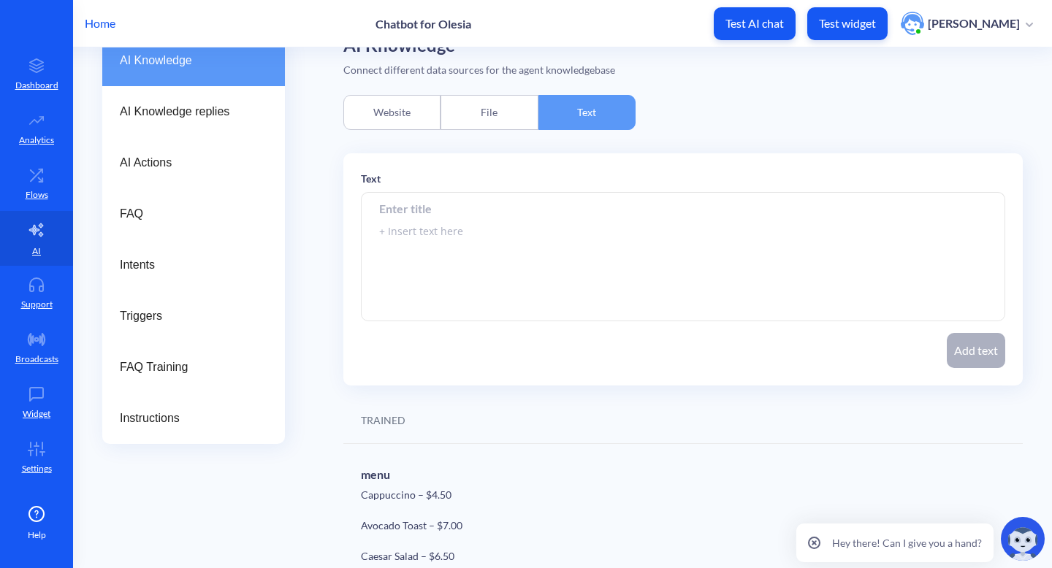
scroll to position [0, 0]
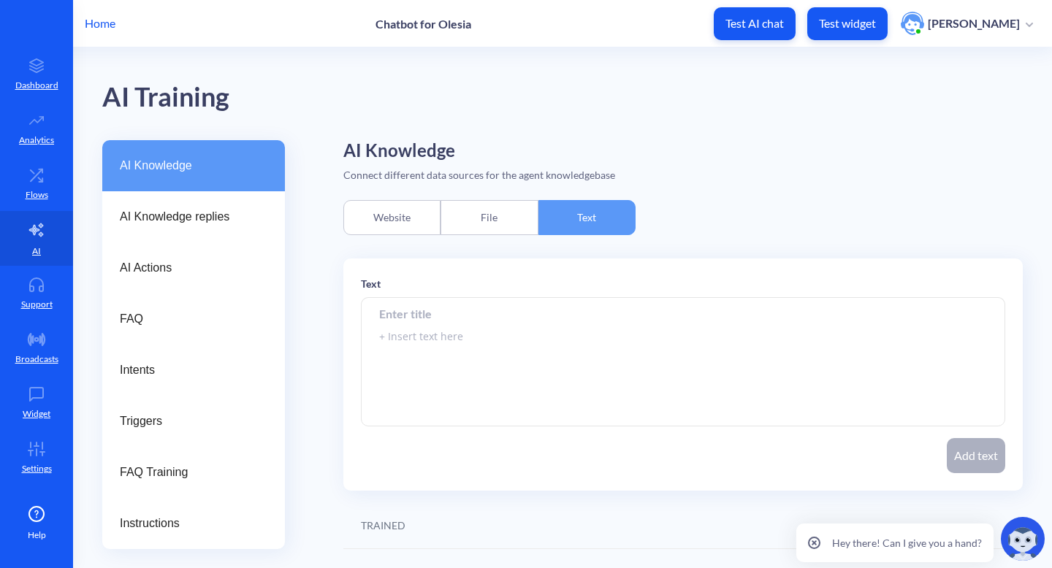
click at [568, 307] on input at bounding box center [683, 313] width 644 height 33
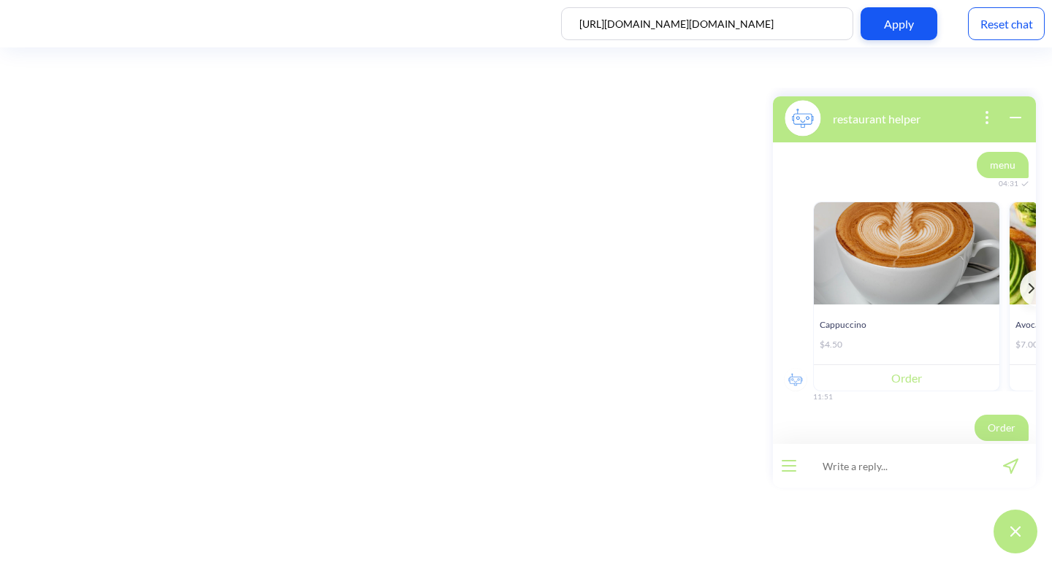
scroll to position [394, 0]
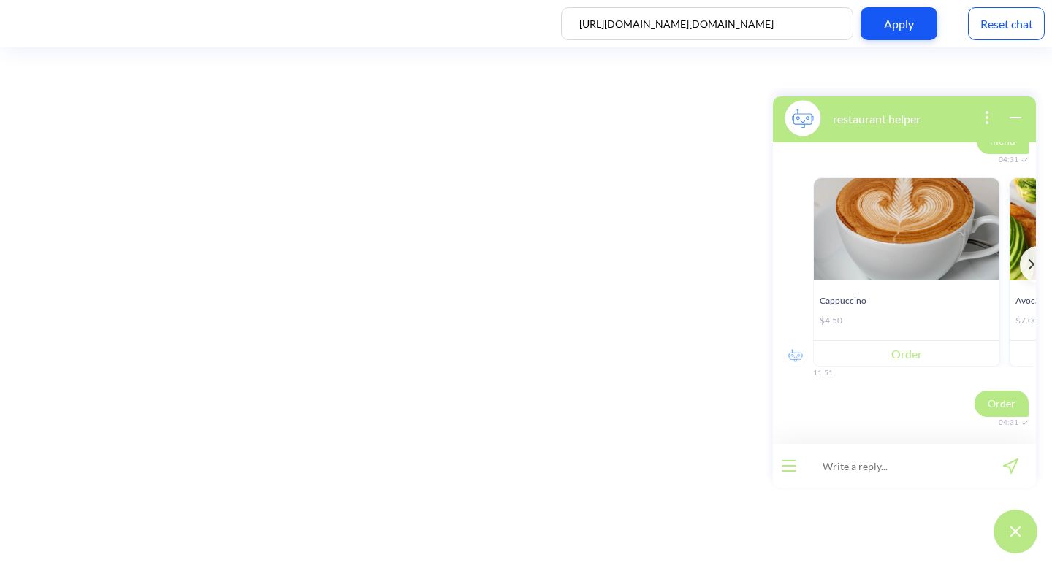
click at [989, 43] on div "https://botscrew-private.github.io/test-webpages.github.io/restaurant/ Apply Re…" at bounding box center [526, 23] width 1052 height 47
click at [1003, 28] on div "Reset chat" at bounding box center [1006, 23] width 77 height 33
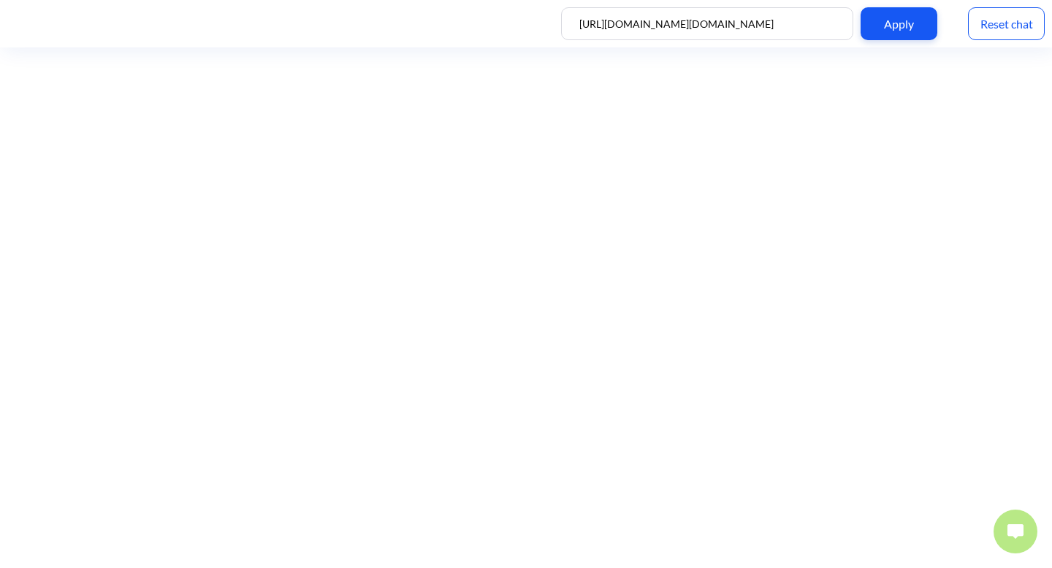
click at [1027, 528] on button at bounding box center [1016, 532] width 44 height 44
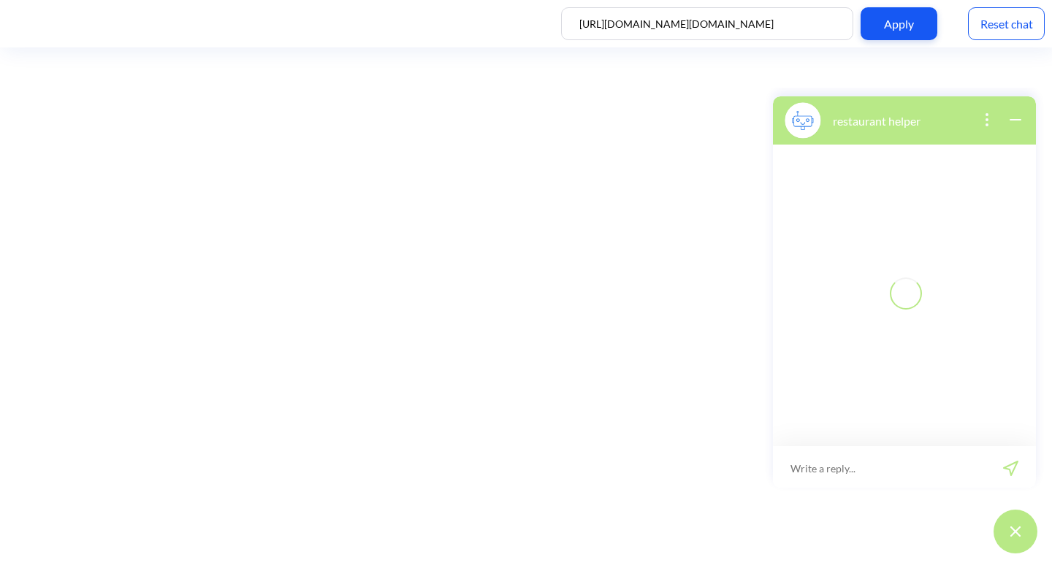
scroll to position [2, 0]
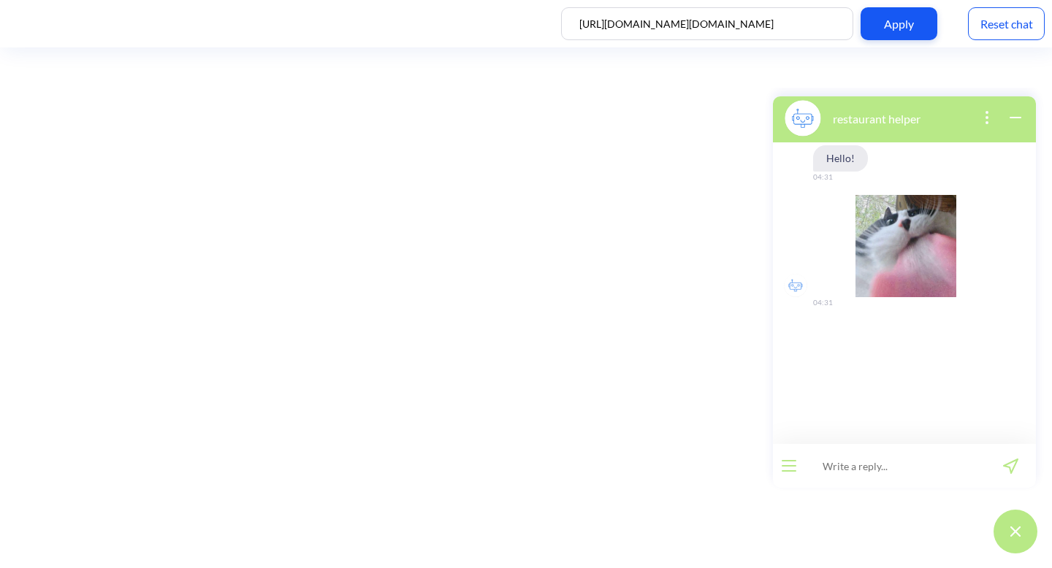
click at [775, 468] on div at bounding box center [789, 466] width 32 height 44
click at [784, 468] on button "open menu" at bounding box center [789, 466] width 15 height 12
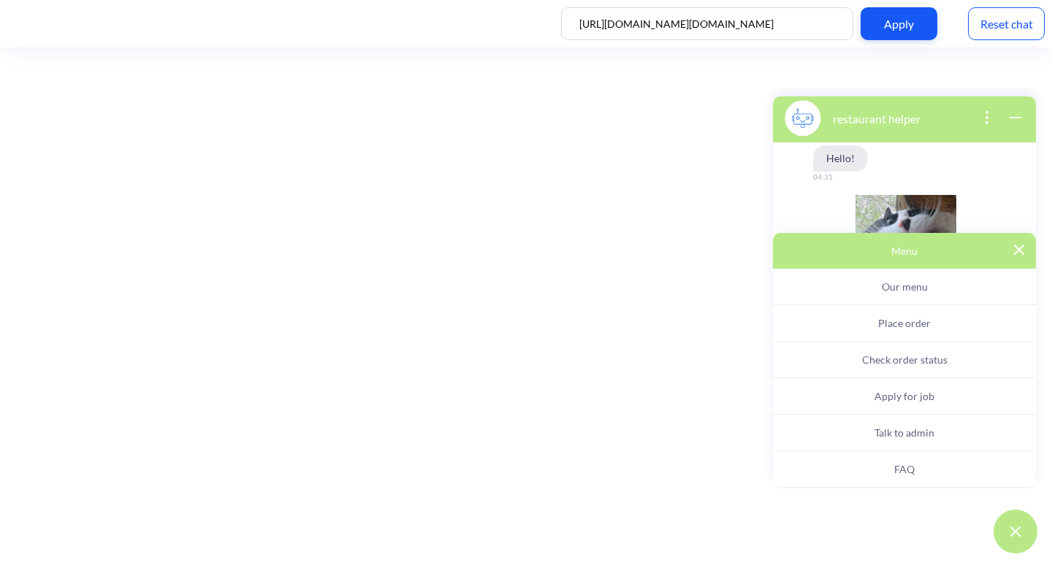
click at [884, 322] on span "Place order" at bounding box center [904, 323] width 53 height 12
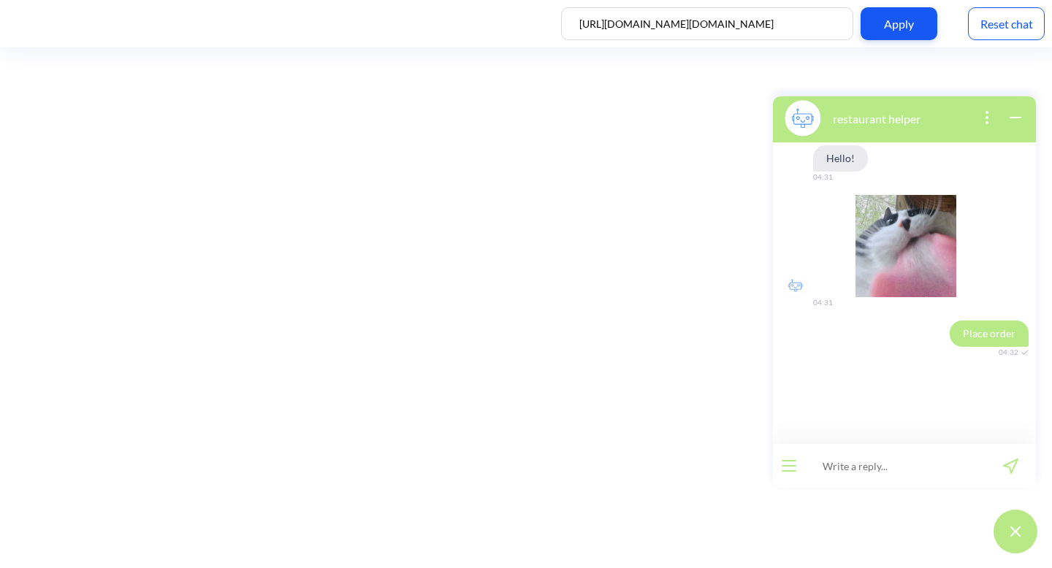
click at [794, 461] on icon "open menu" at bounding box center [789, 461] width 13 height 0
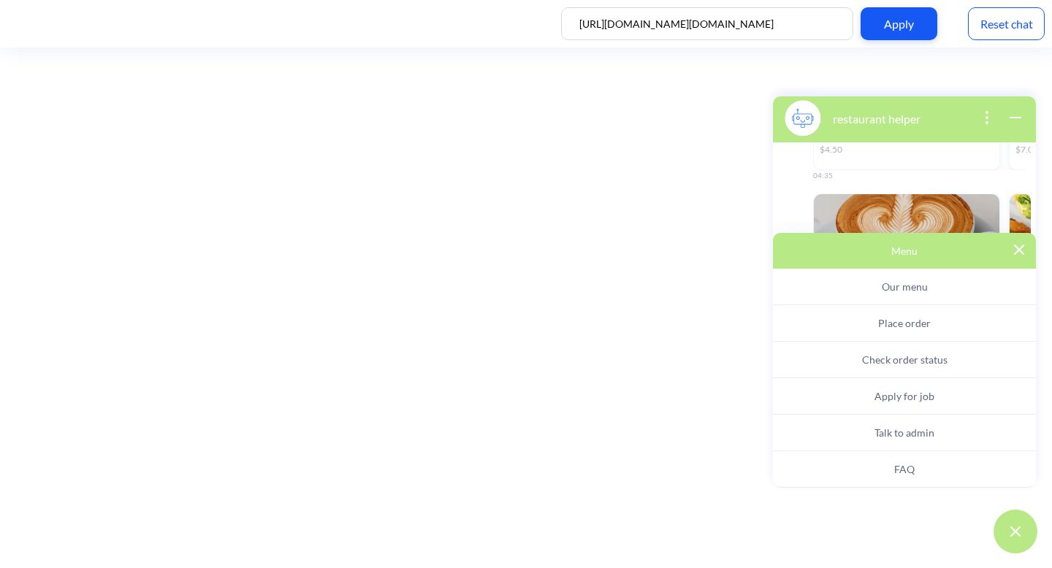
scroll to position [1163, 0]
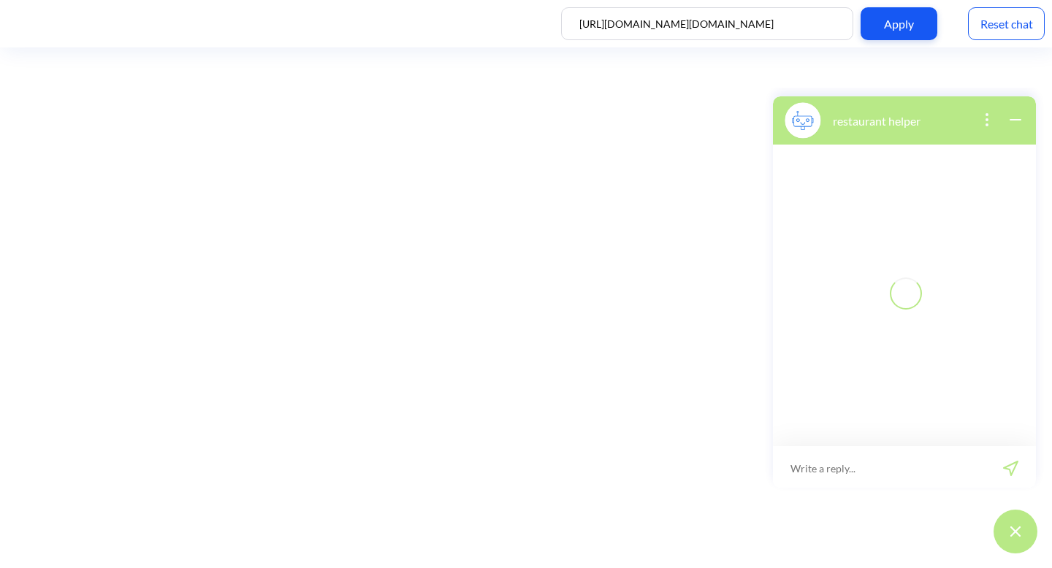
scroll to position [2, 0]
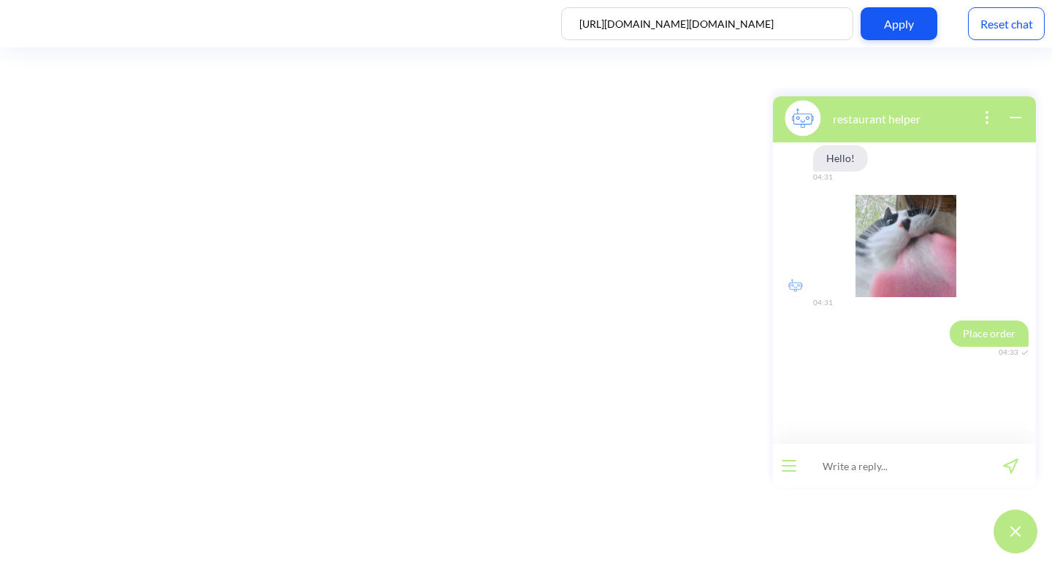
click at [926, 455] on input at bounding box center [895, 466] width 180 height 44
click at [788, 460] on icon "open menu" at bounding box center [789, 460] width 15 height 1
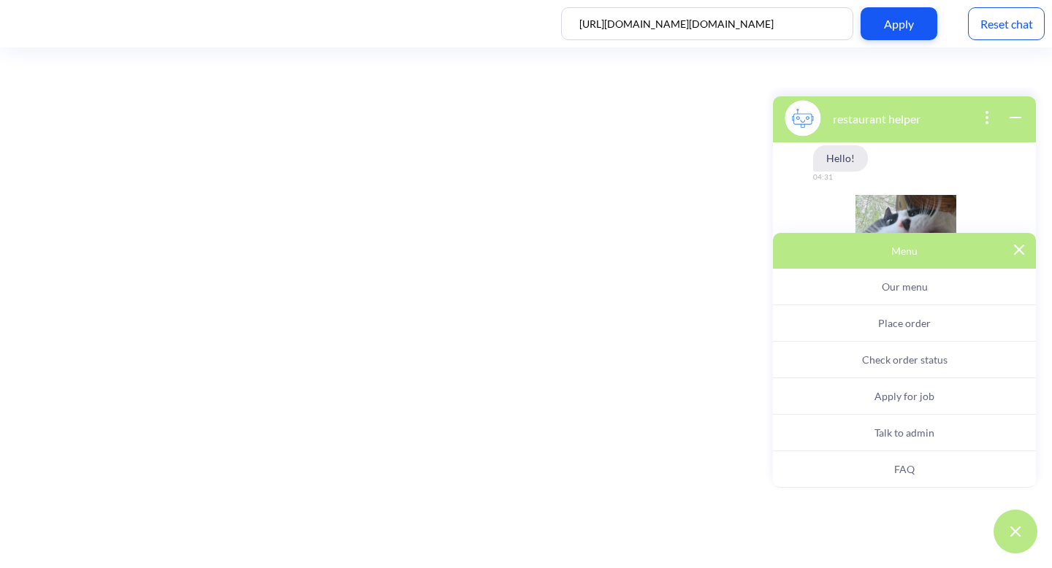
click at [1022, 247] on img at bounding box center [1019, 250] width 10 height 10
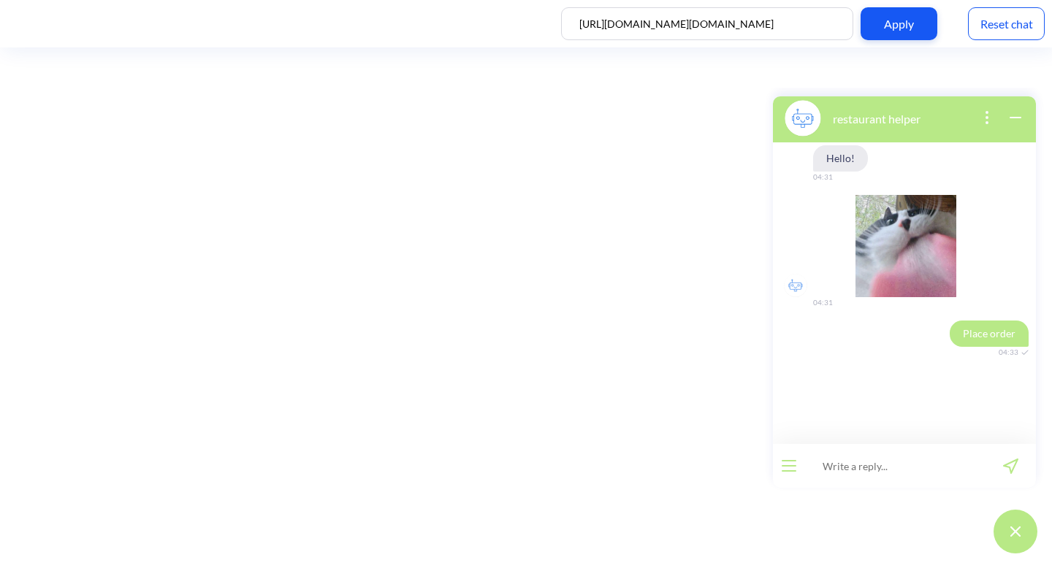
click at [876, 473] on input at bounding box center [895, 466] width 180 height 44
type input "can i place the order"
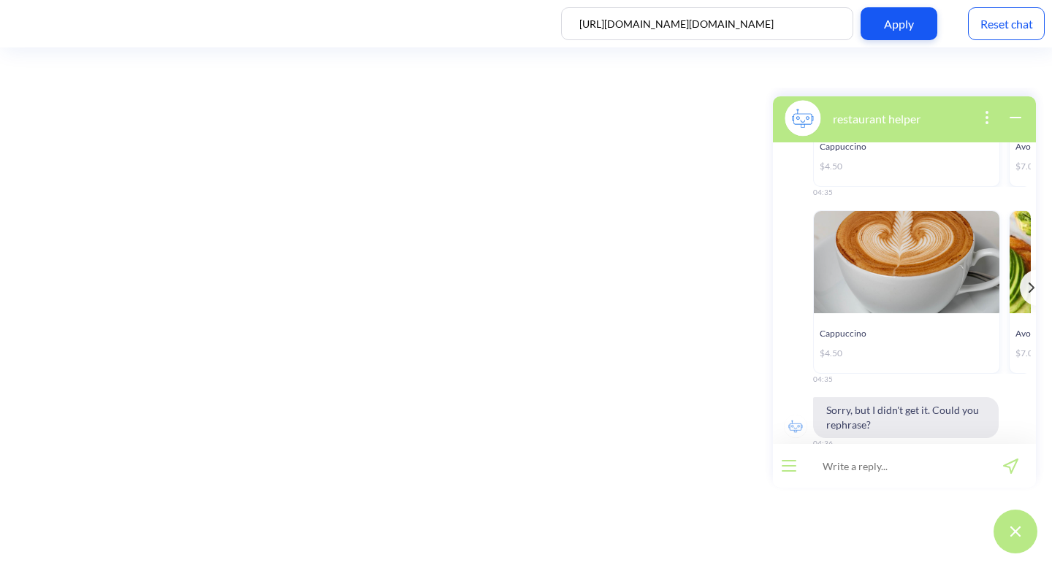
scroll to position [1163, 0]
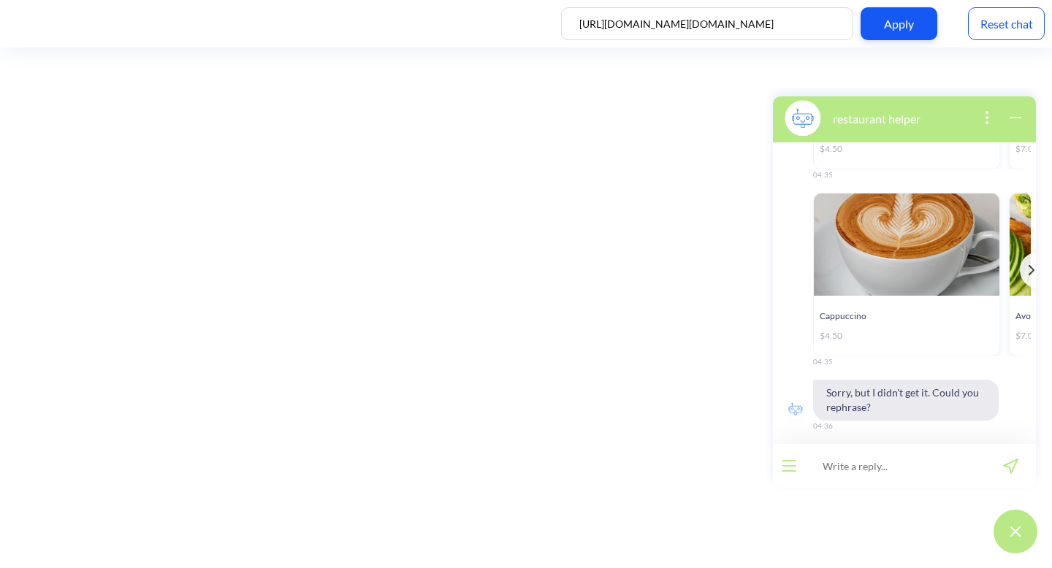
click at [1024, 15] on div "Reset chat" at bounding box center [1006, 23] width 77 height 33
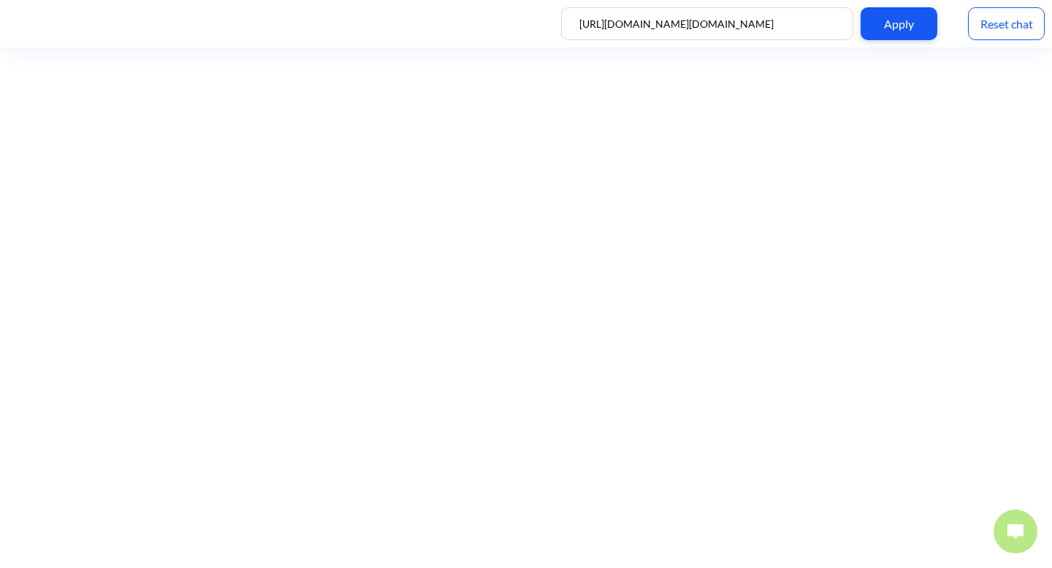
click at [1003, 536] on button at bounding box center [1016, 532] width 44 height 44
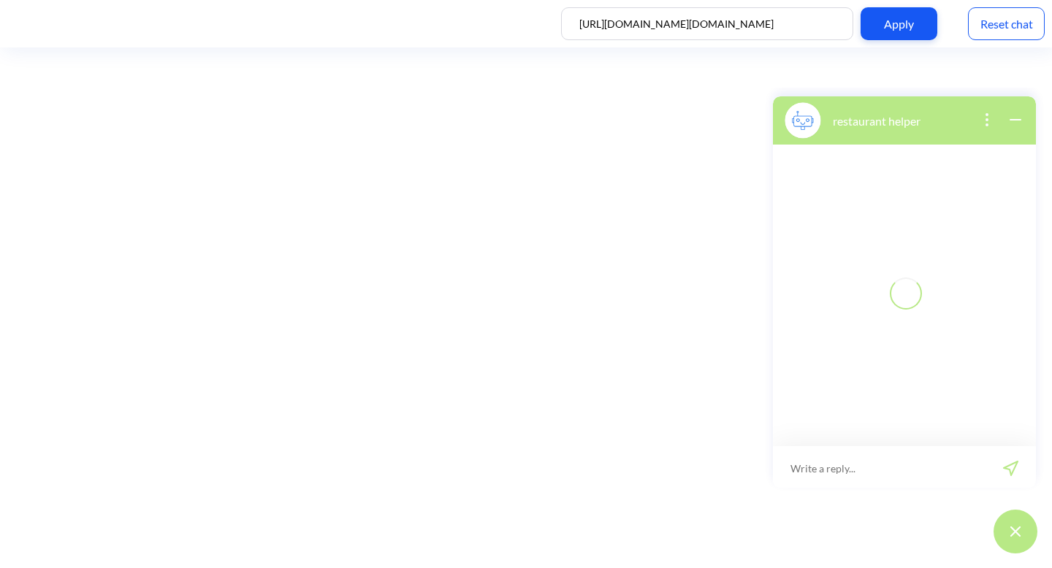
scroll to position [2, 0]
click at [884, 472] on input at bounding box center [879, 466] width 213 height 44
type input "d"
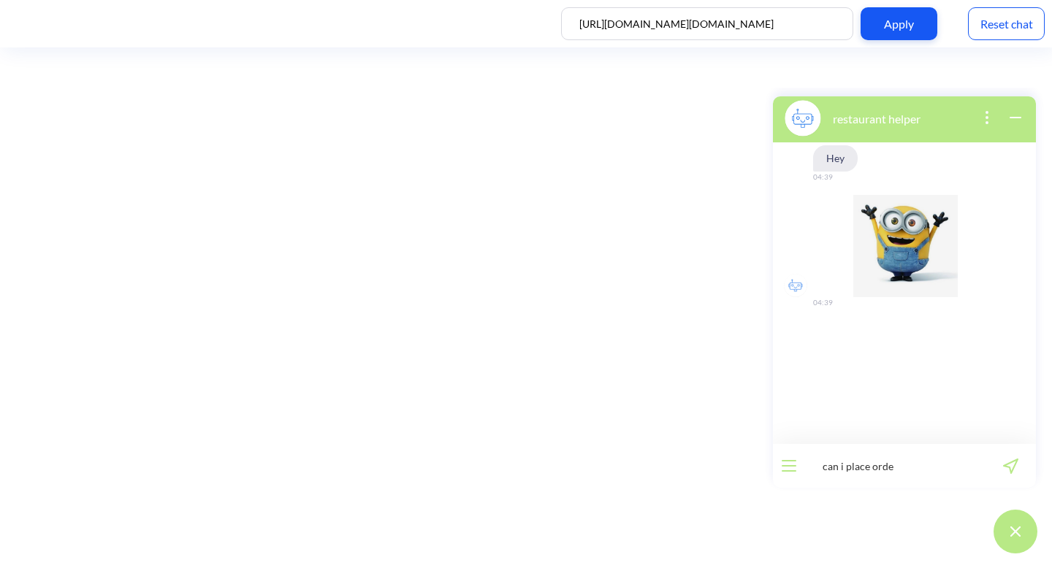
type input "can i place order"
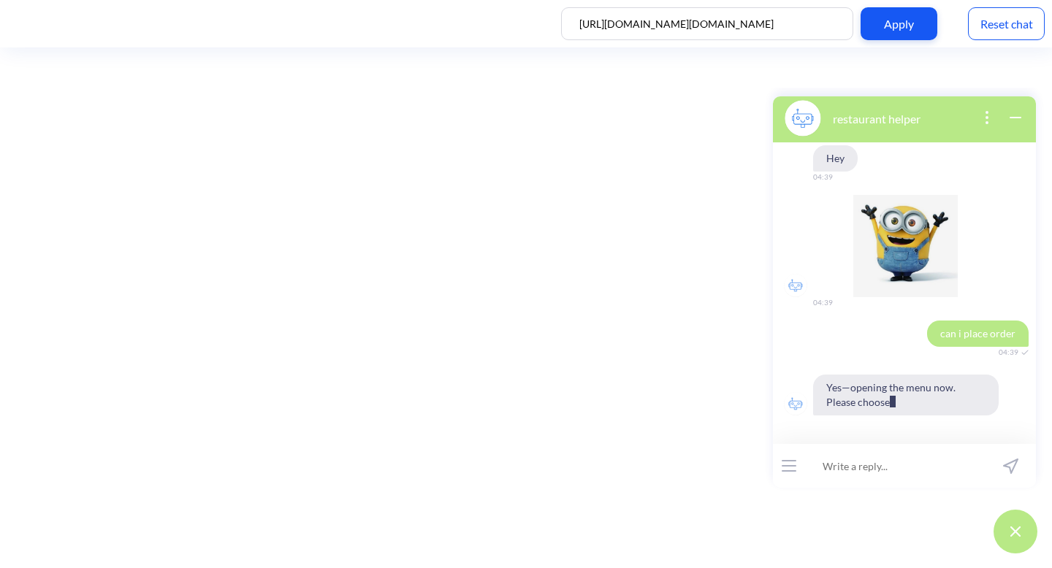
scroll to position [0, 0]
type input "menu"
click at [924, 483] on input at bounding box center [895, 466] width 180 height 44
type input "menu"
click at [1010, 461] on icon "send message" at bounding box center [1010, 466] width 15 height 15
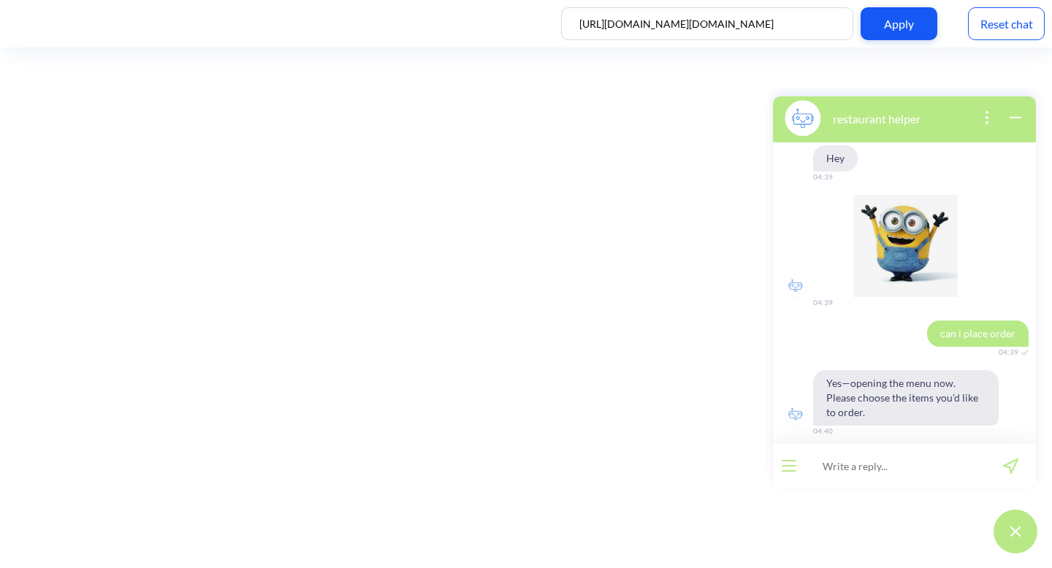
click at [844, 469] on input at bounding box center [895, 466] width 180 height 44
type input "menu"
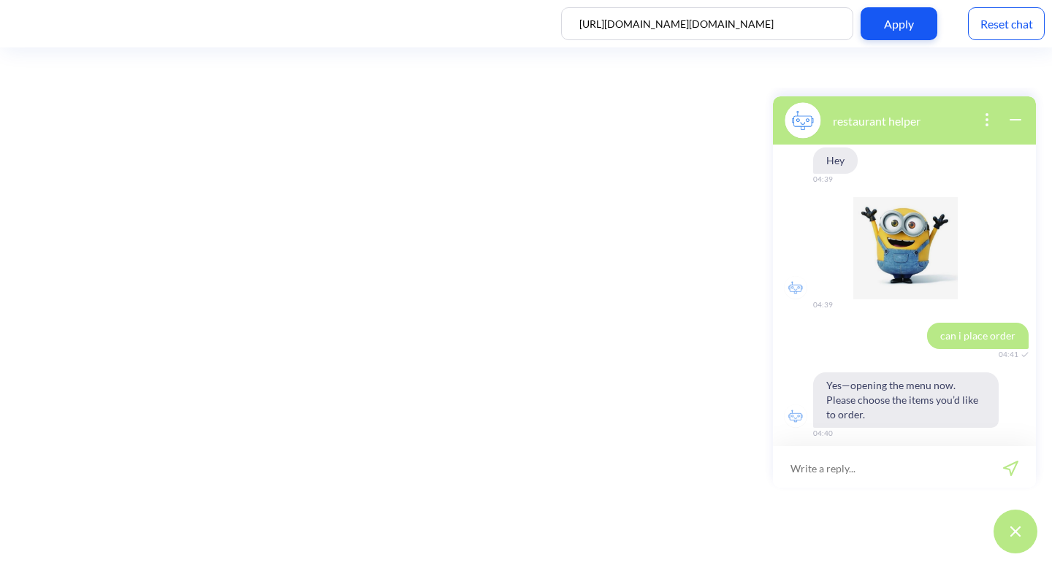
scroll to position [2, 0]
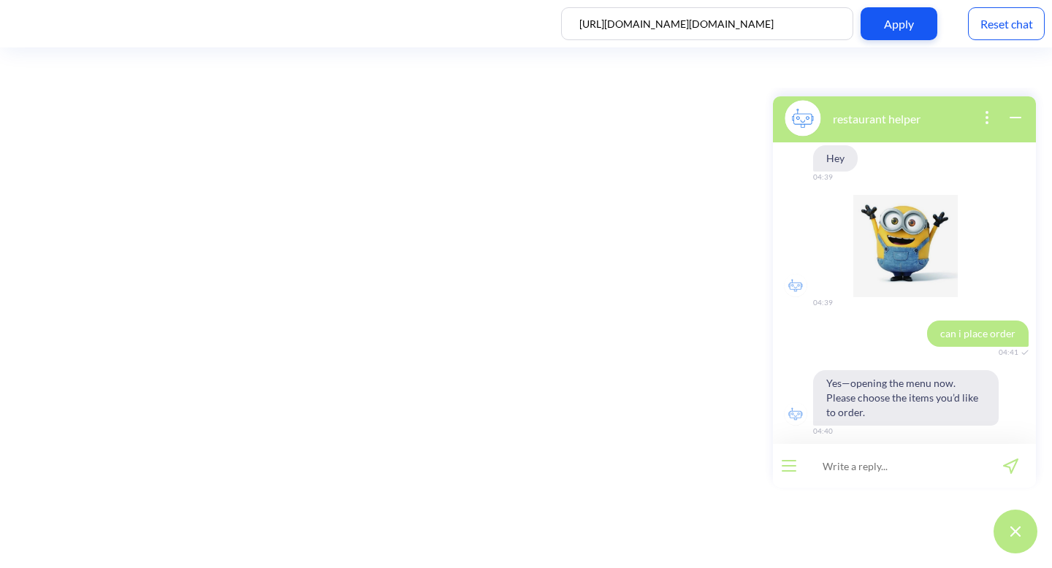
click at [913, 465] on input at bounding box center [895, 466] width 180 height 44
type input "menu"
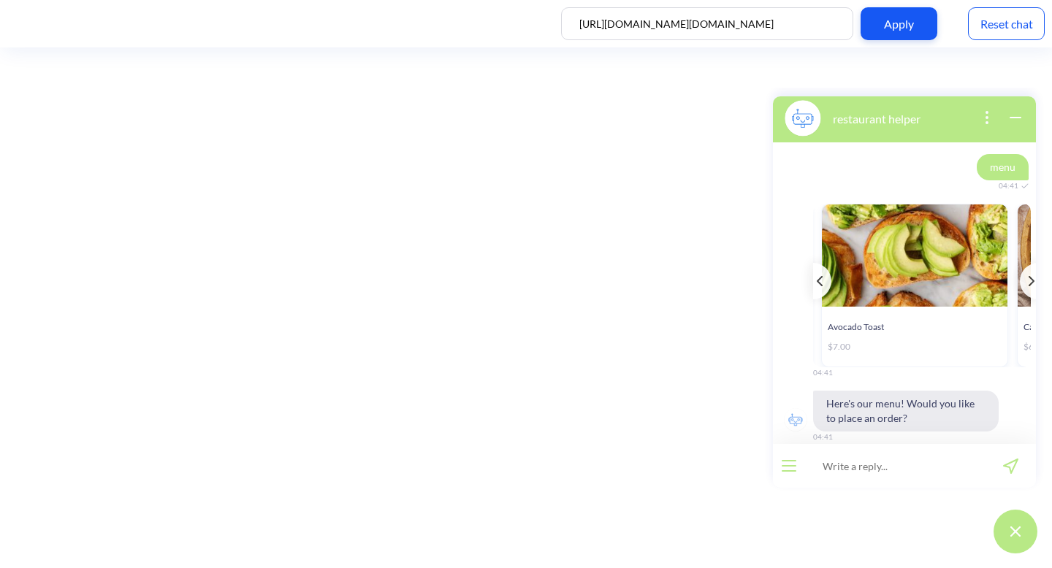
scroll to position [0, 189]
type input "avocado toast"
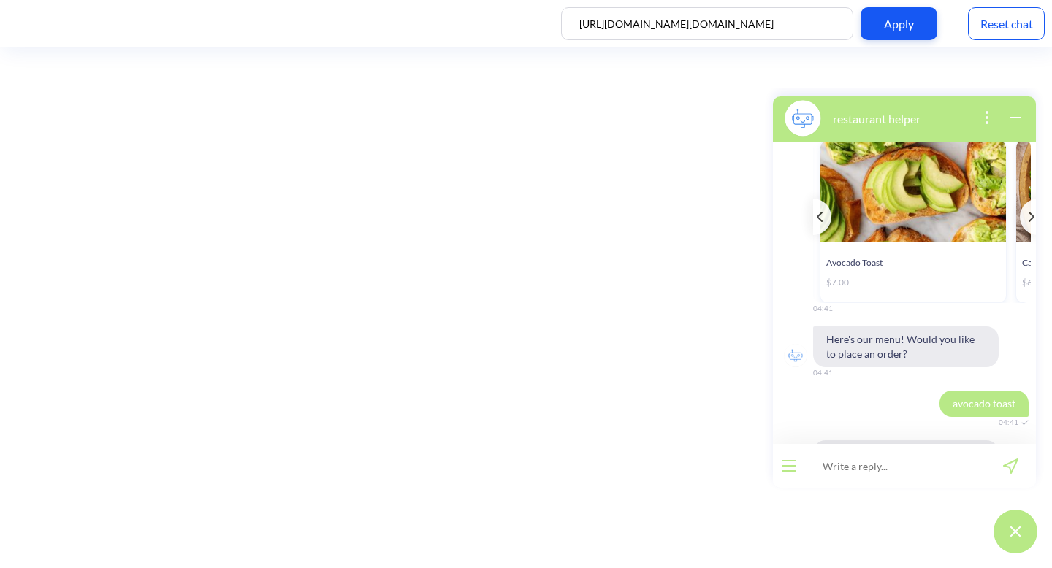
scroll to position [409, 0]
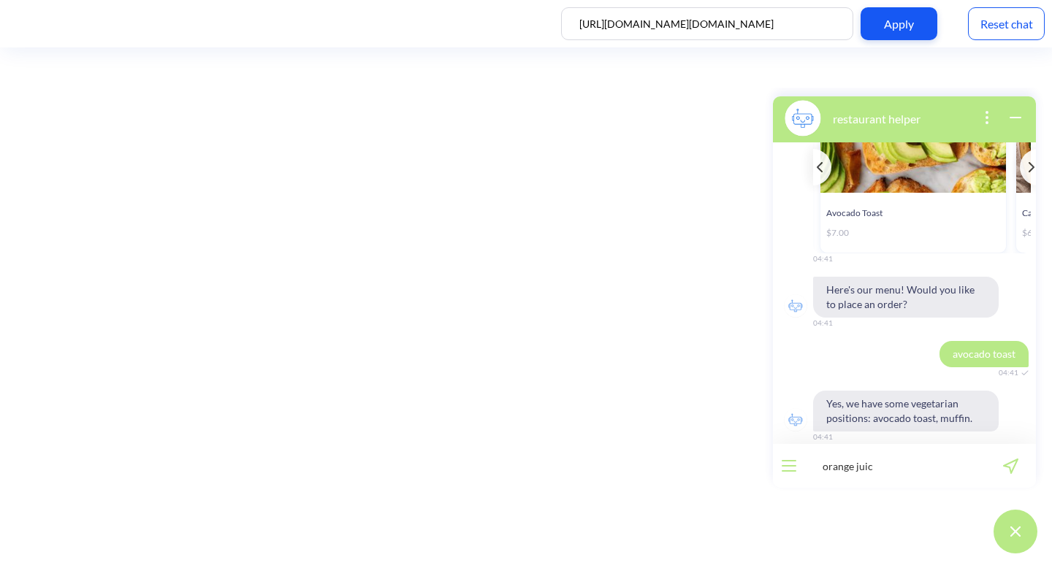
type input "orange juice"
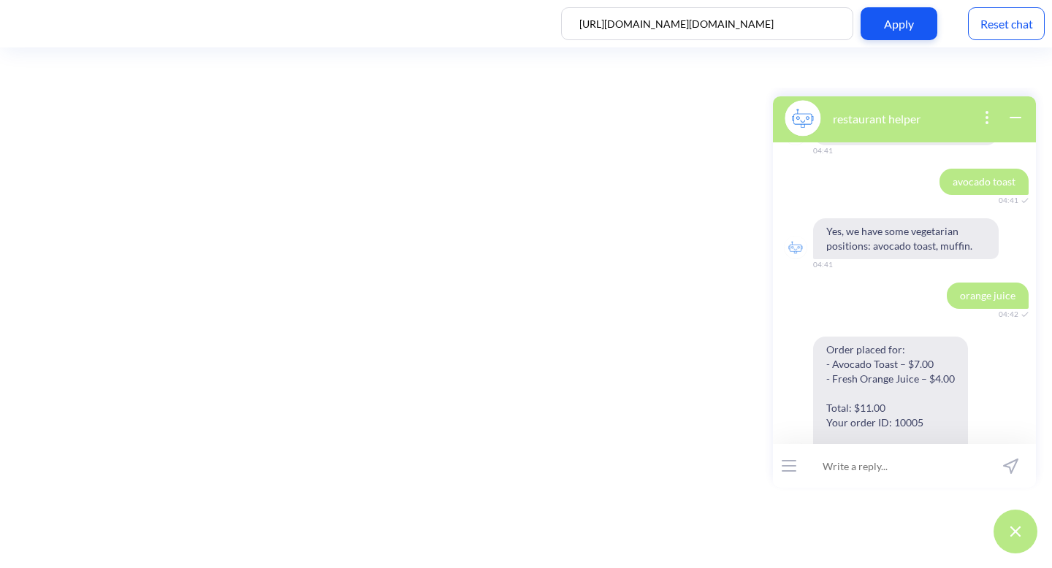
scroll to position [611, 0]
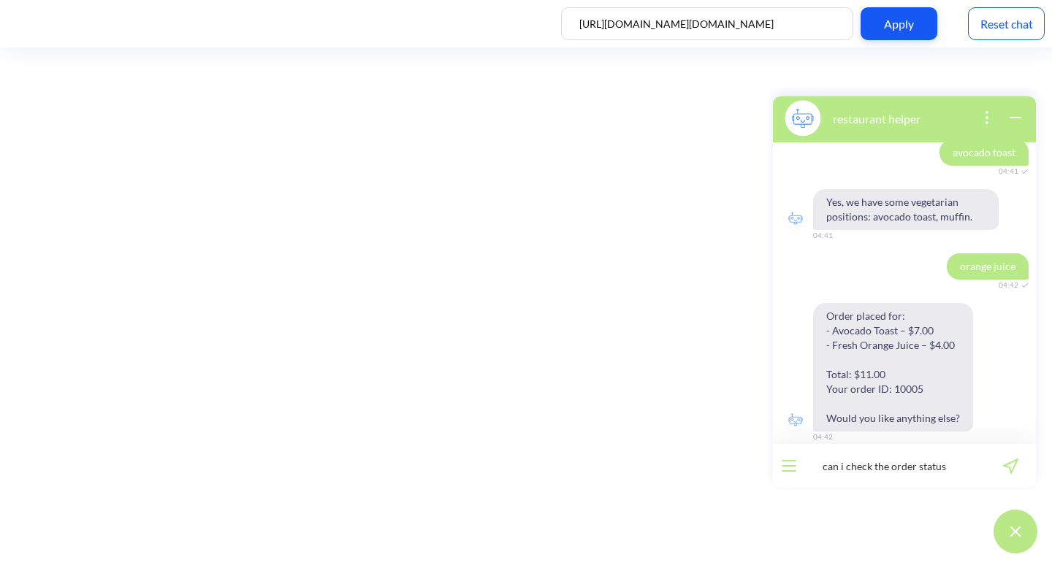
type input "can i check the order status?"
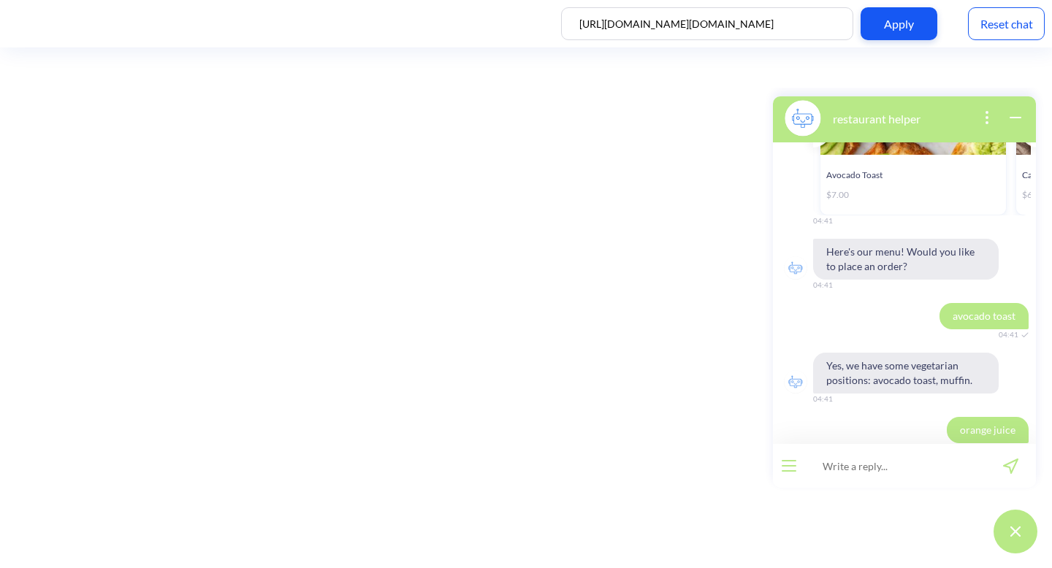
scroll to position [473, 0]
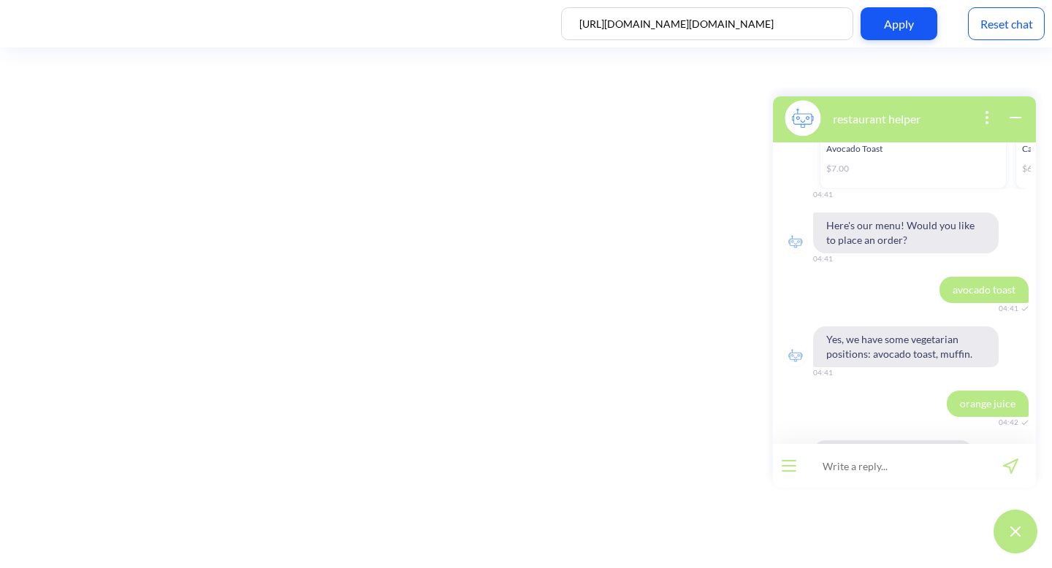
click at [997, 27] on div "Reset chat" at bounding box center [1006, 23] width 77 height 33
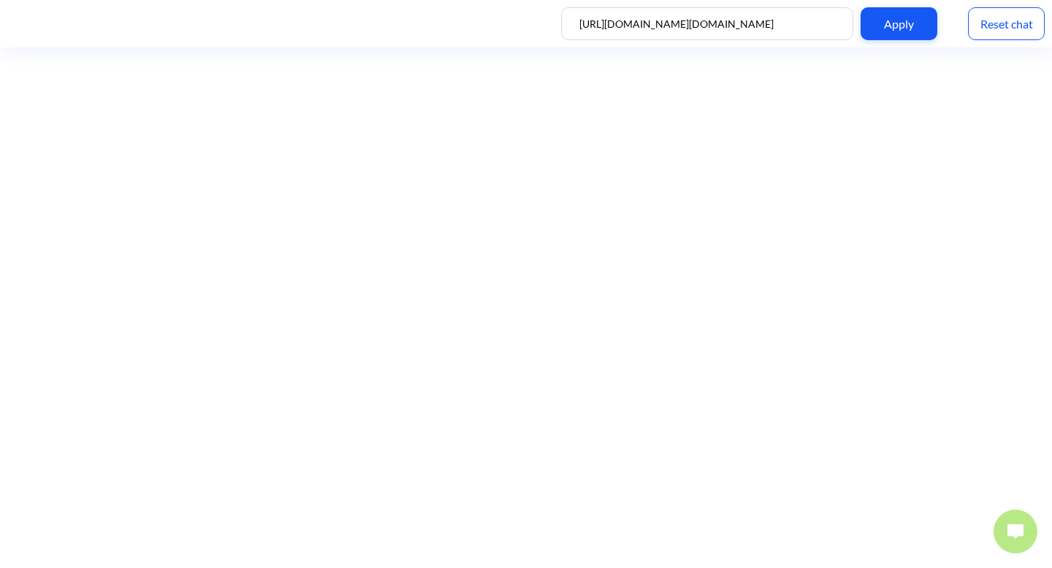
click at [1019, 527] on img at bounding box center [1016, 532] width 16 height 15
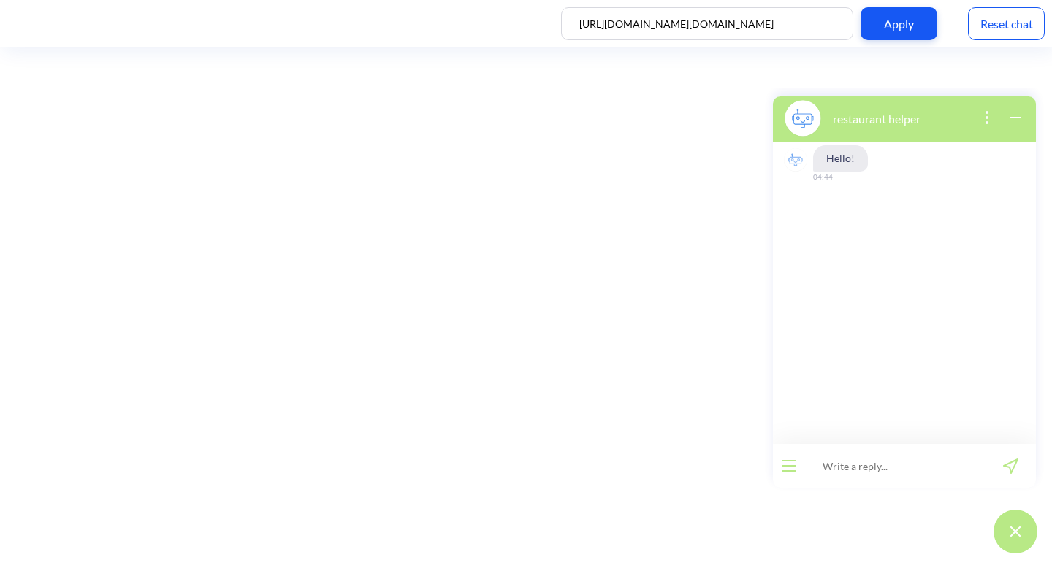
click at [907, 464] on input at bounding box center [895, 466] width 180 height 44
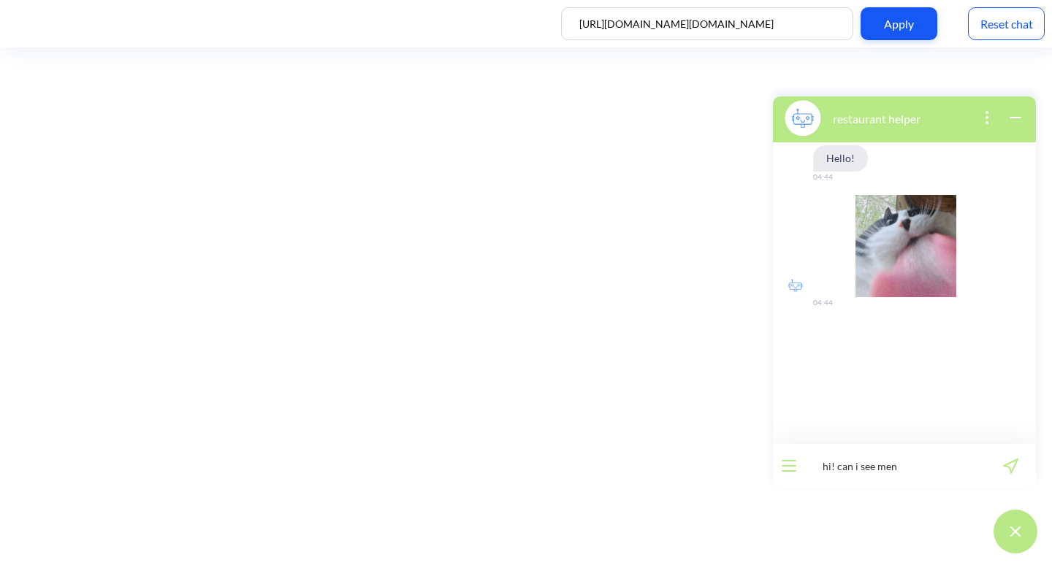
type input "hi! can i see menu"
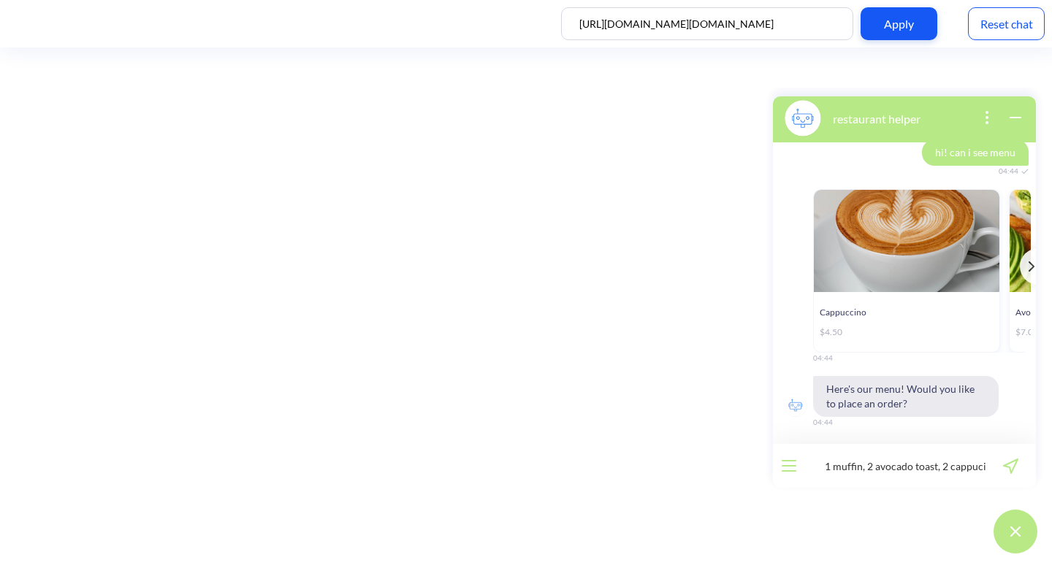
scroll to position [0, 77]
type input "yes, i would like 1 muffin, 2 avocado toast, 2 cappucino"
click at [1017, 465] on icon "send message" at bounding box center [1010, 466] width 15 height 15
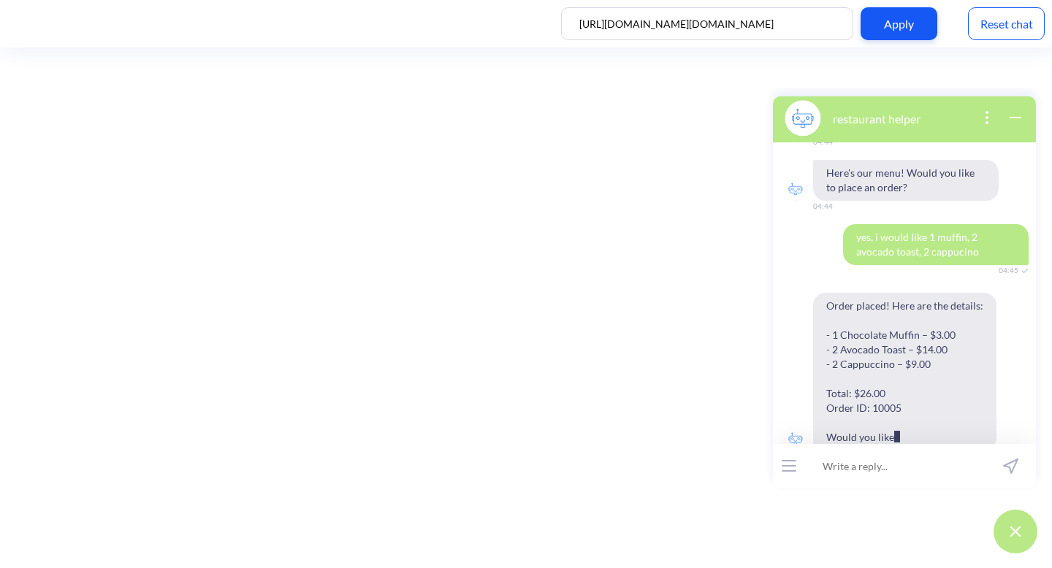
scroll to position [427, 0]
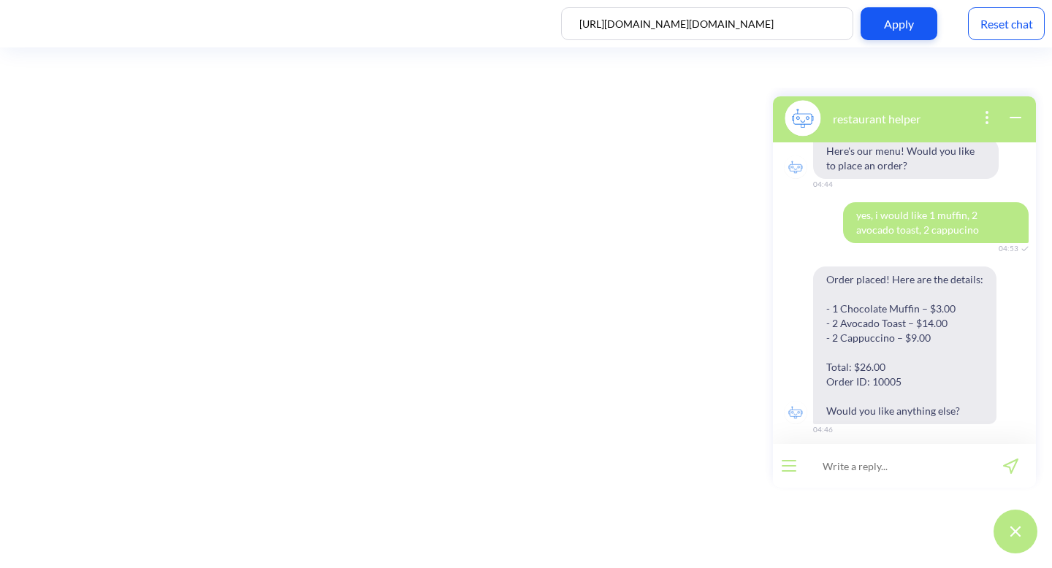
scroll to position [427, 0]
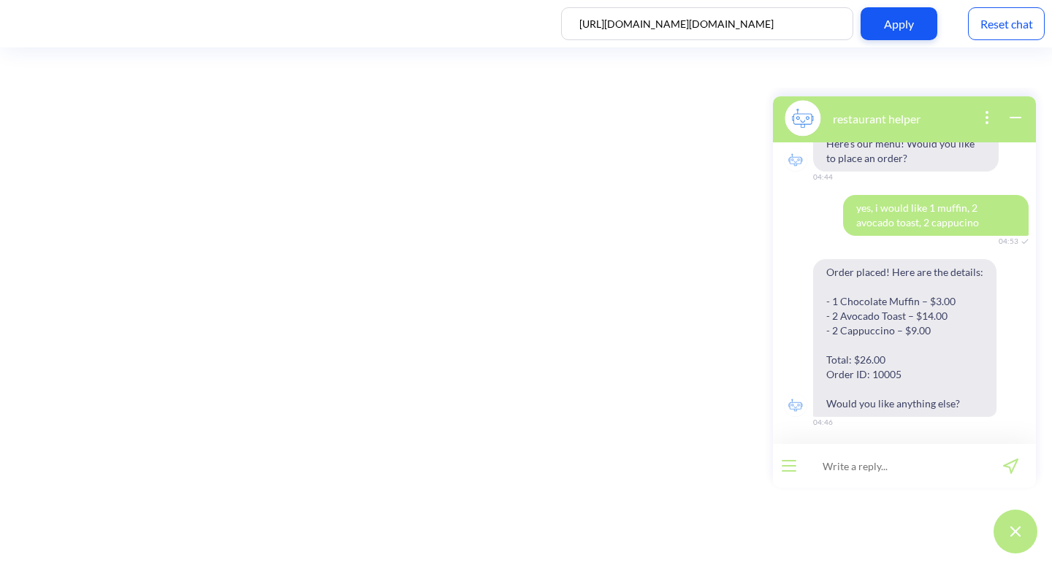
click at [1011, 47] on div "[URL][DOMAIN_NAME][DOMAIN_NAME] Apply Reset chat" at bounding box center [526, 23] width 1052 height 47
click at [1008, 12] on div "Reset chat" at bounding box center [1006, 23] width 77 height 33
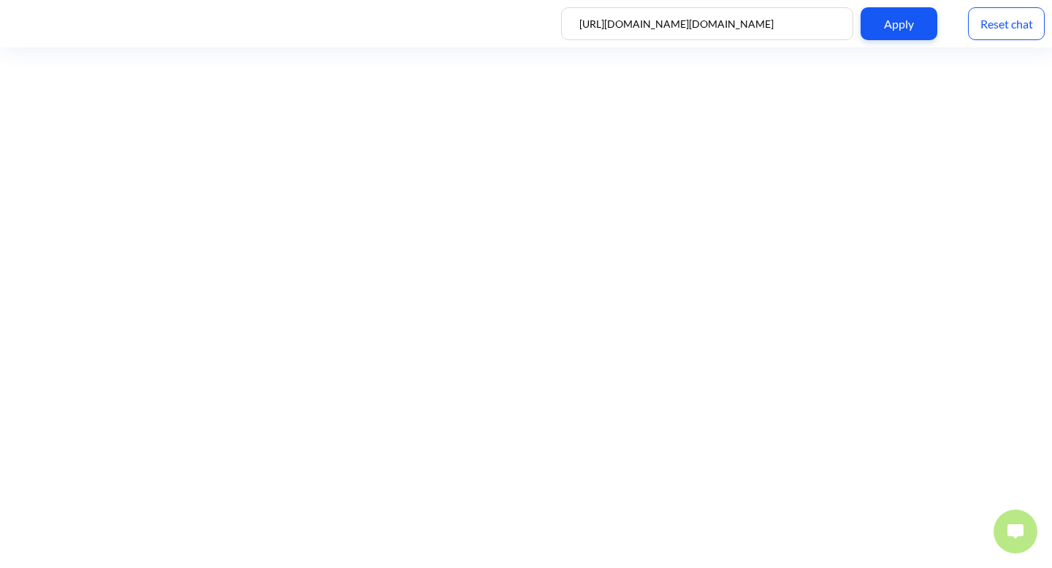
click at [1011, 522] on button at bounding box center [1016, 532] width 44 height 44
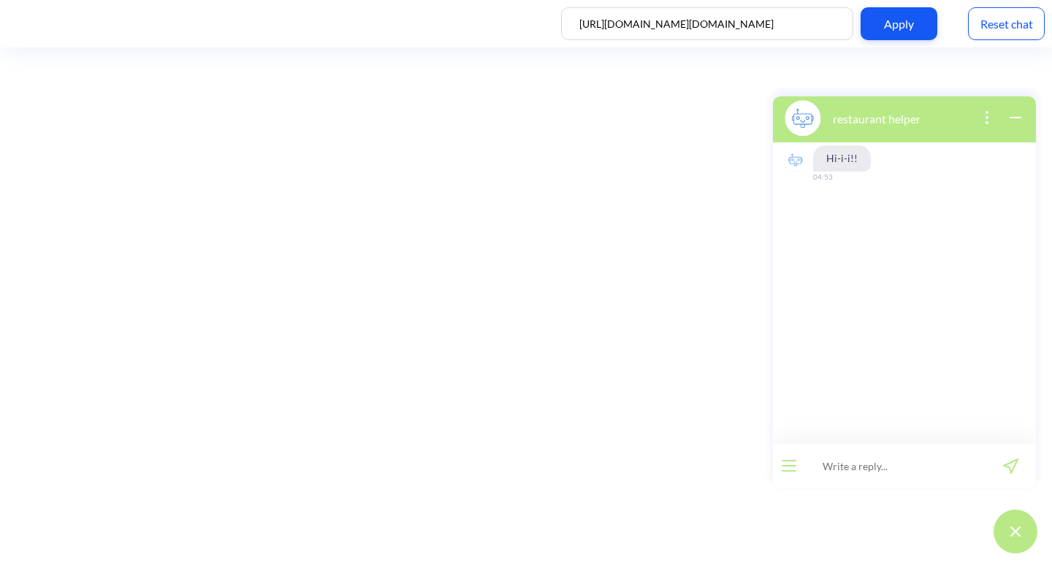
click at [937, 463] on input at bounding box center [895, 466] width 180 height 44
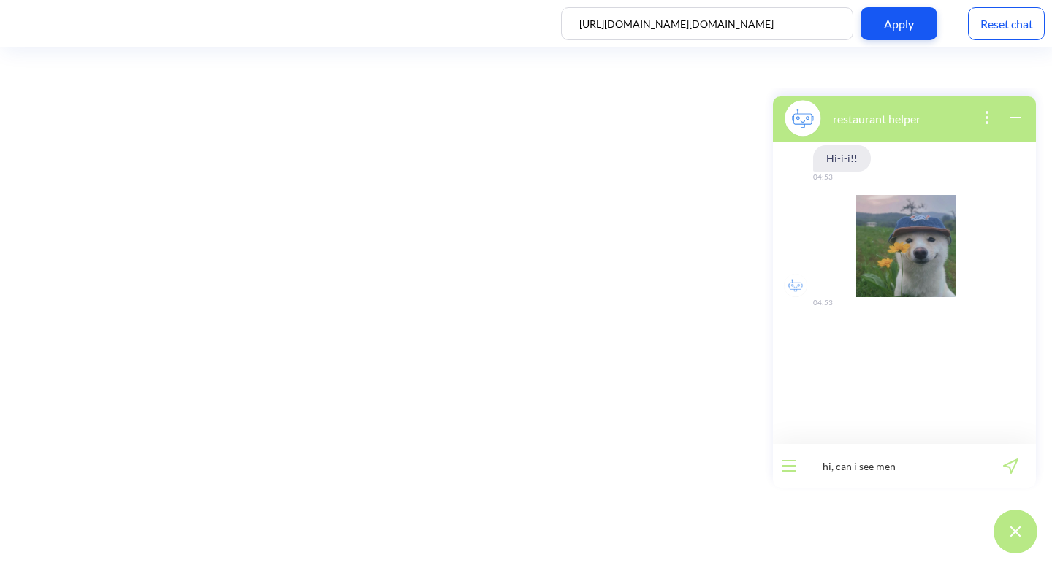
type input "hi, can i see menu"
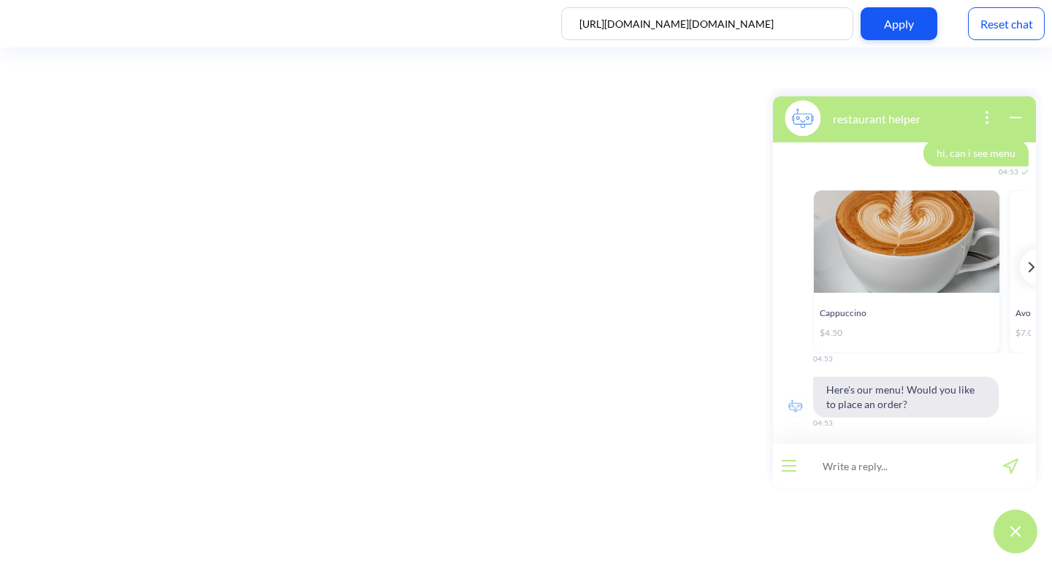
scroll to position [181, 0]
type input "yes"
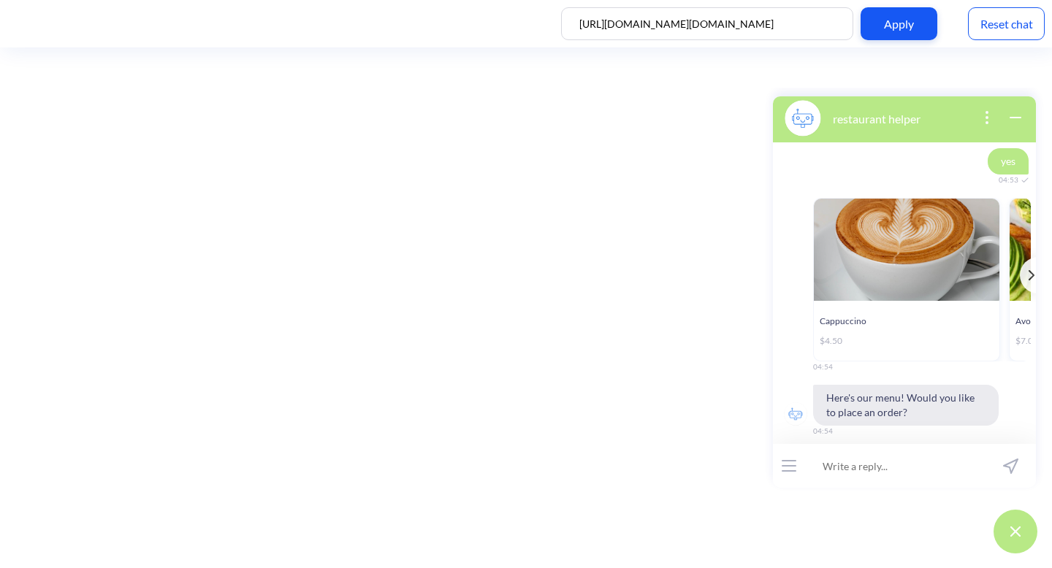
scroll to position [482, 0]
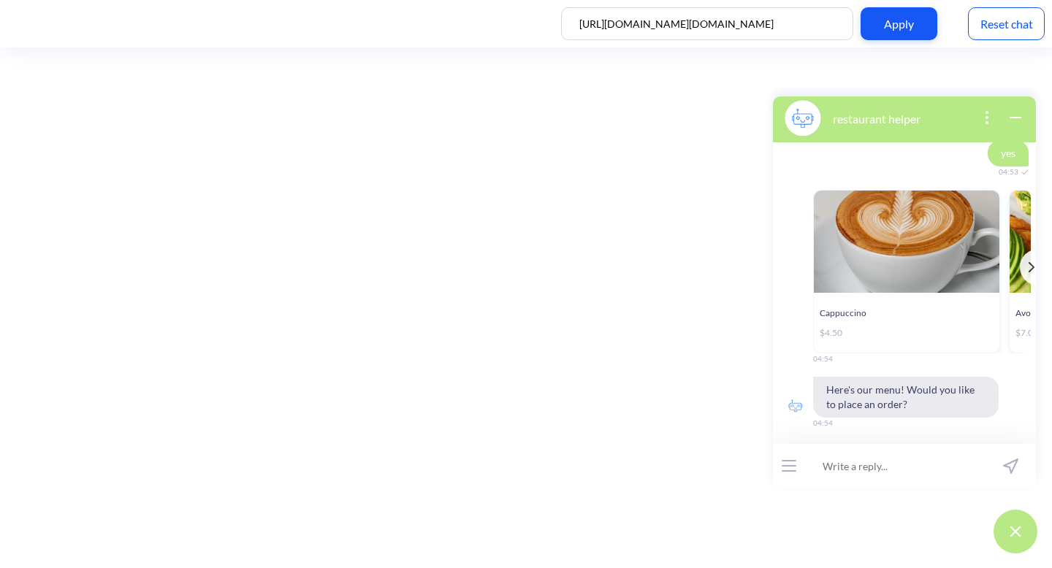
type input "u"
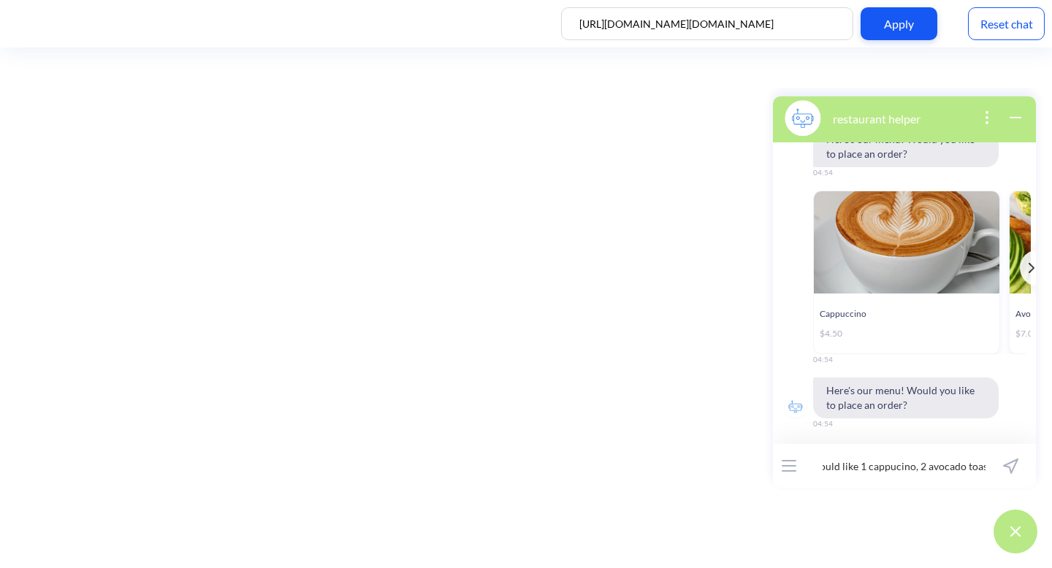
scroll to position [0, 39]
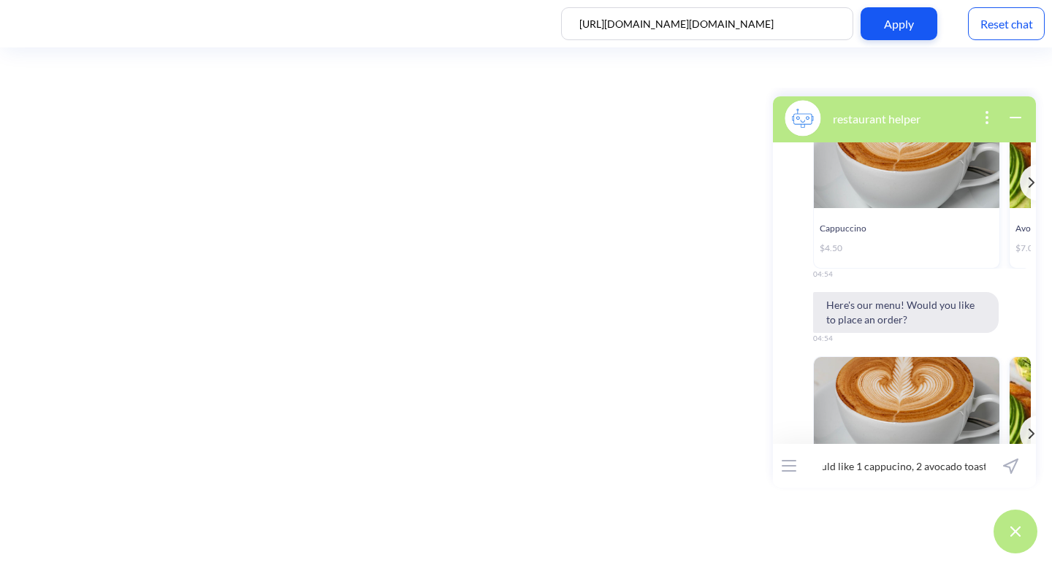
type input "yes, i would like 1 cappucino, 2 avocado toasts"
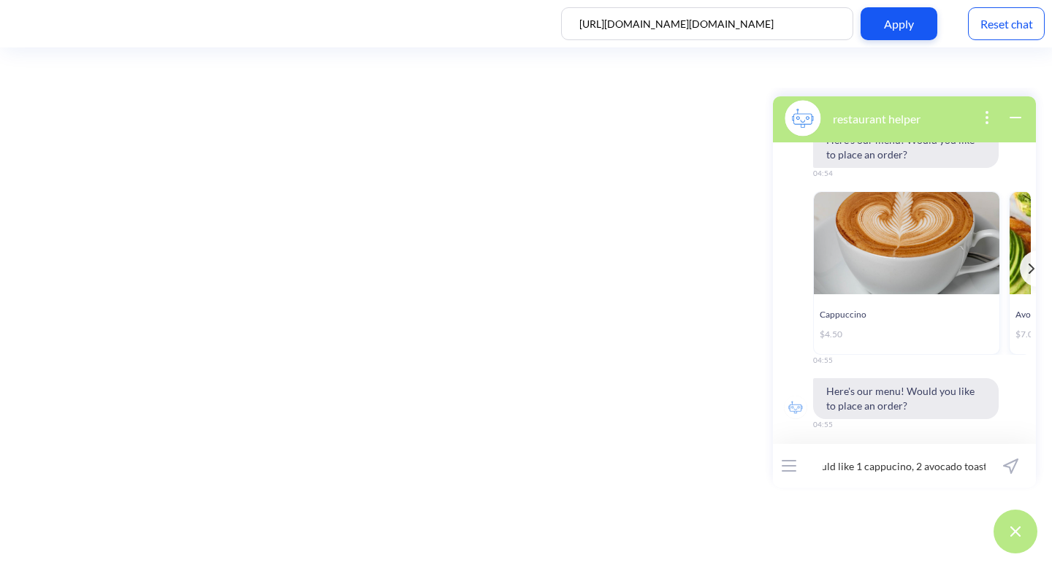
scroll to position [0, 0]
click at [973, 465] on input "yes, i would like 1 cappucino, 2 avocado toasts" at bounding box center [895, 466] width 180 height 44
click at [1005, 37] on div "Reset chat" at bounding box center [1006, 23] width 77 height 33
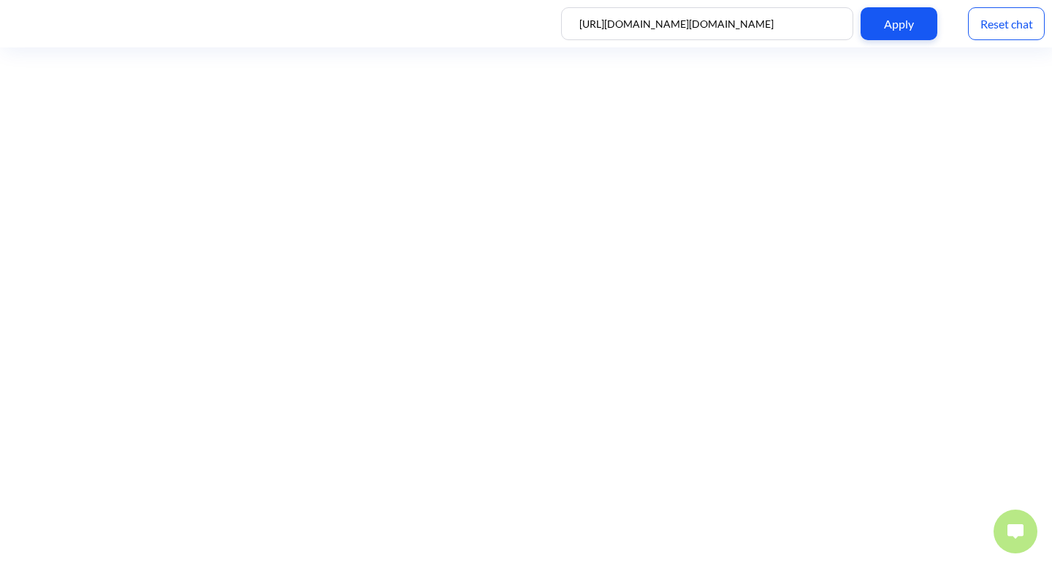
click at [1013, 538] on img at bounding box center [1016, 532] width 16 height 15
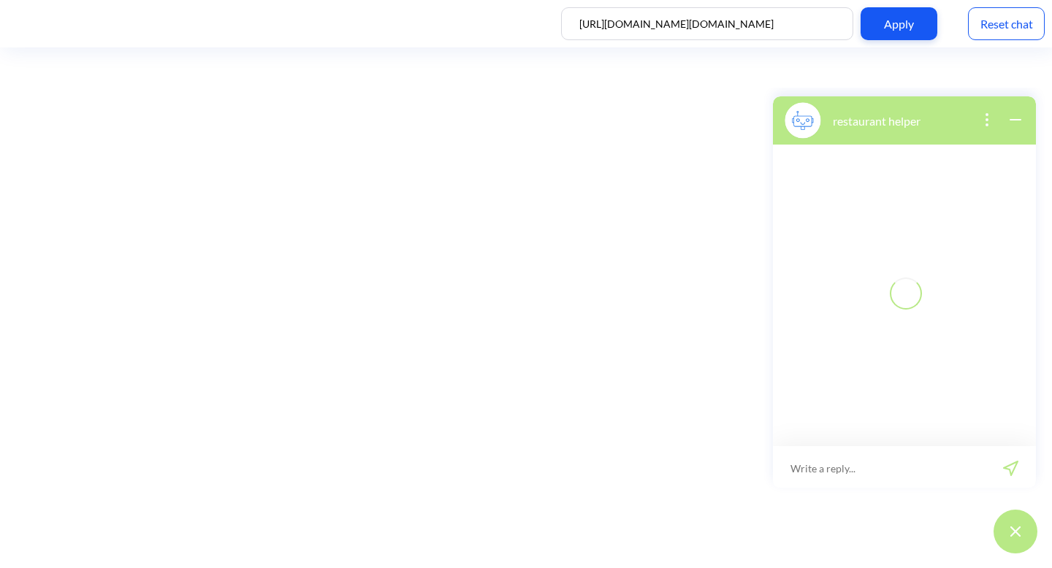
scroll to position [2, 0]
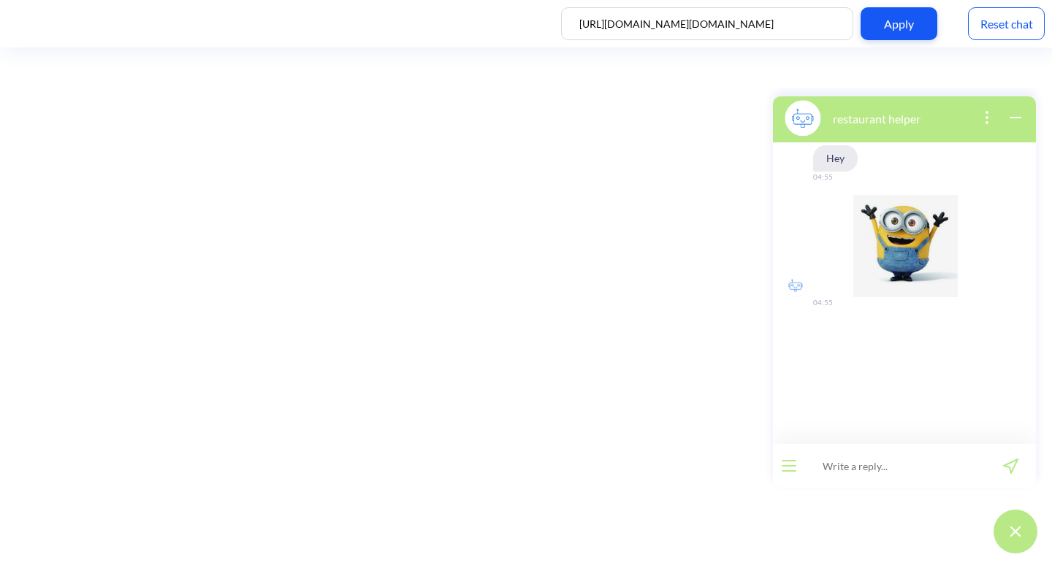
click at [913, 470] on input at bounding box center [895, 466] width 180 height 44
type input "hi, can i see the menu"
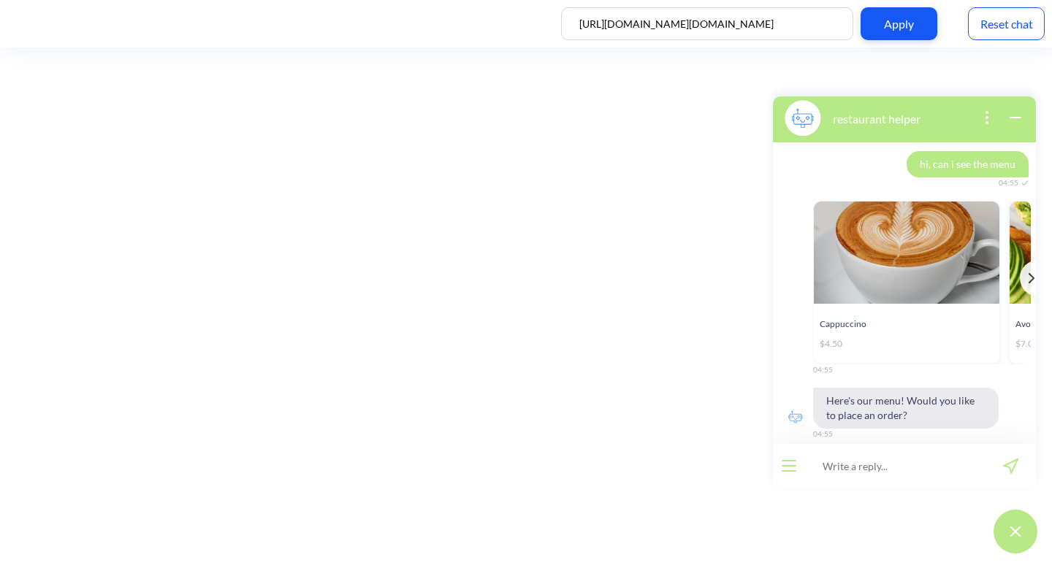
scroll to position [181, 0]
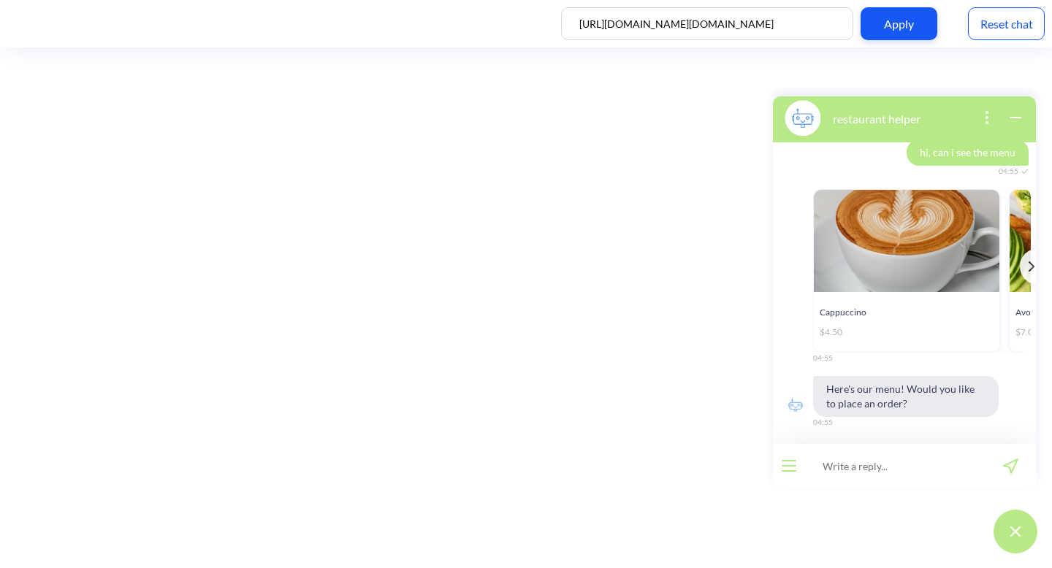
type input "x"
paste input "yes, i would like 1 cappucino, 2 avocado toasts"
type input "yes, i would like 1 cappucino, 2 avocado toasts"
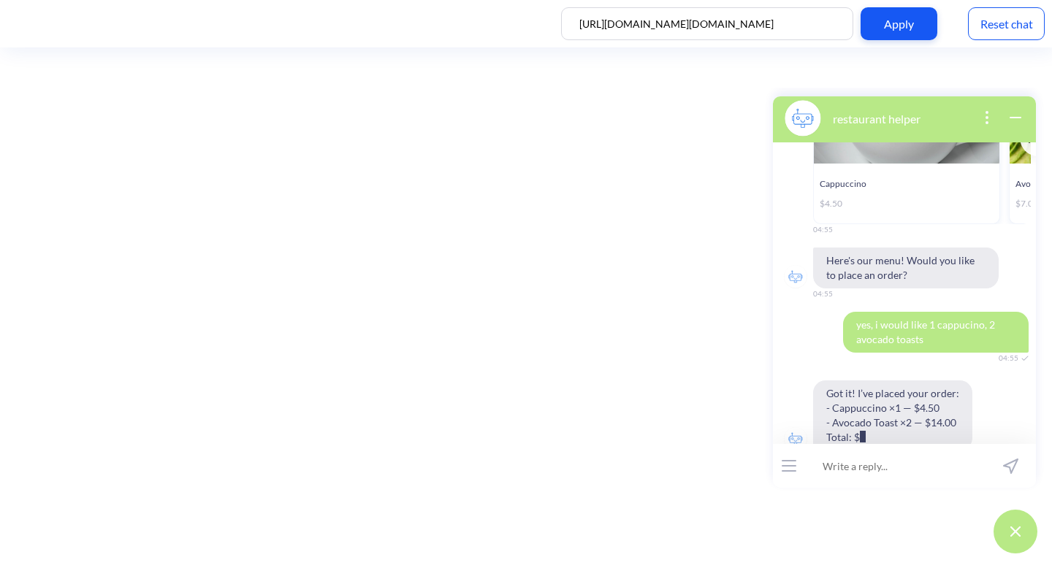
scroll to position [398, 0]
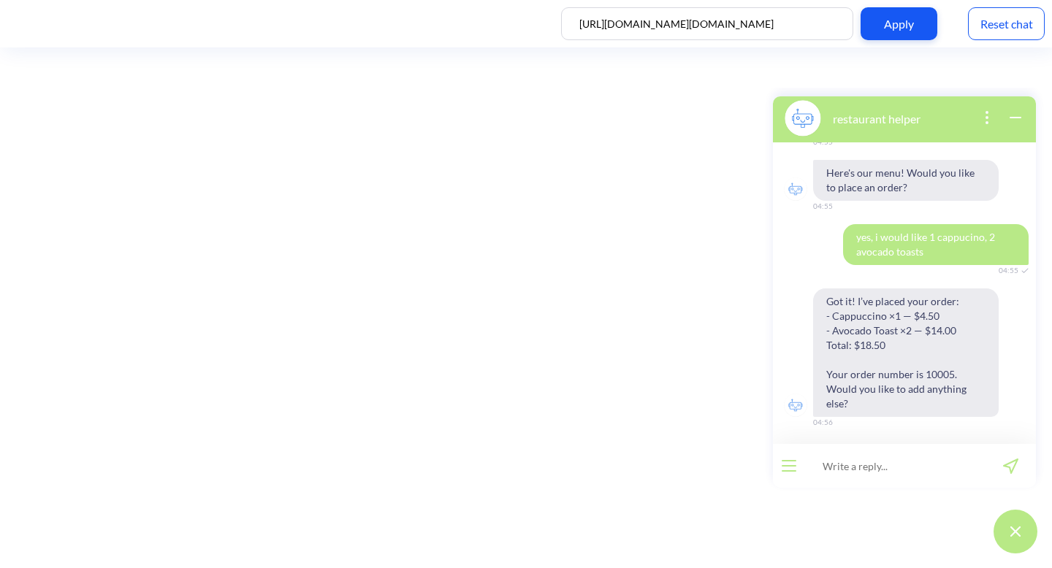
click at [1026, 18] on div "Reset chat" at bounding box center [1006, 23] width 77 height 33
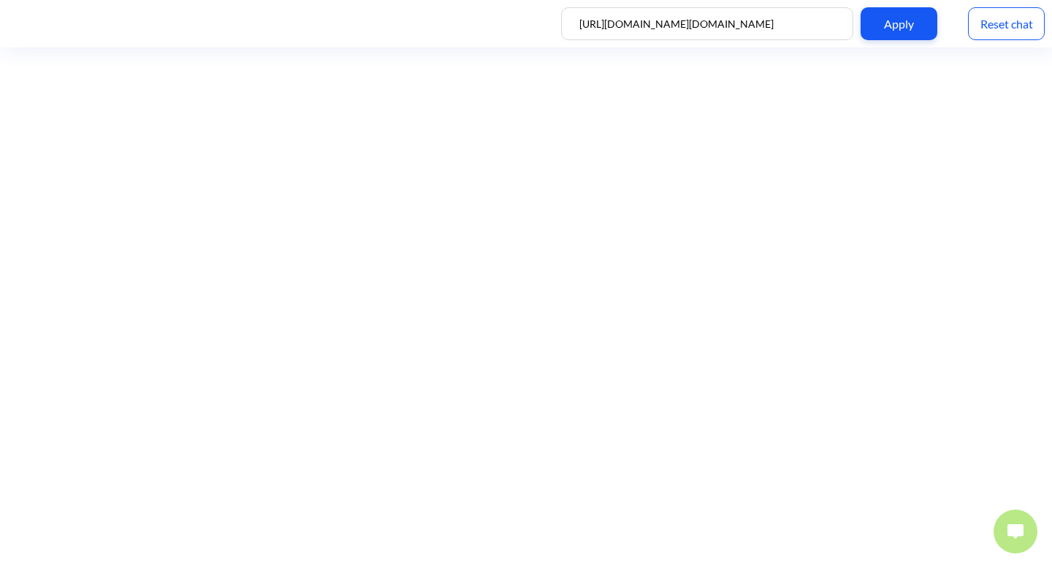
click at [1014, 525] on img at bounding box center [1016, 532] width 16 height 15
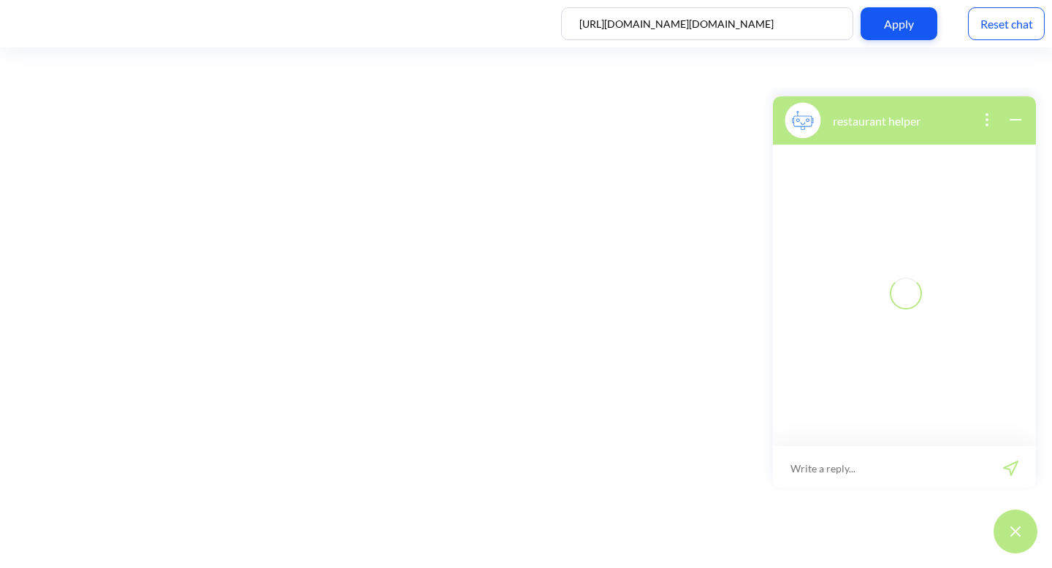
scroll to position [2, 0]
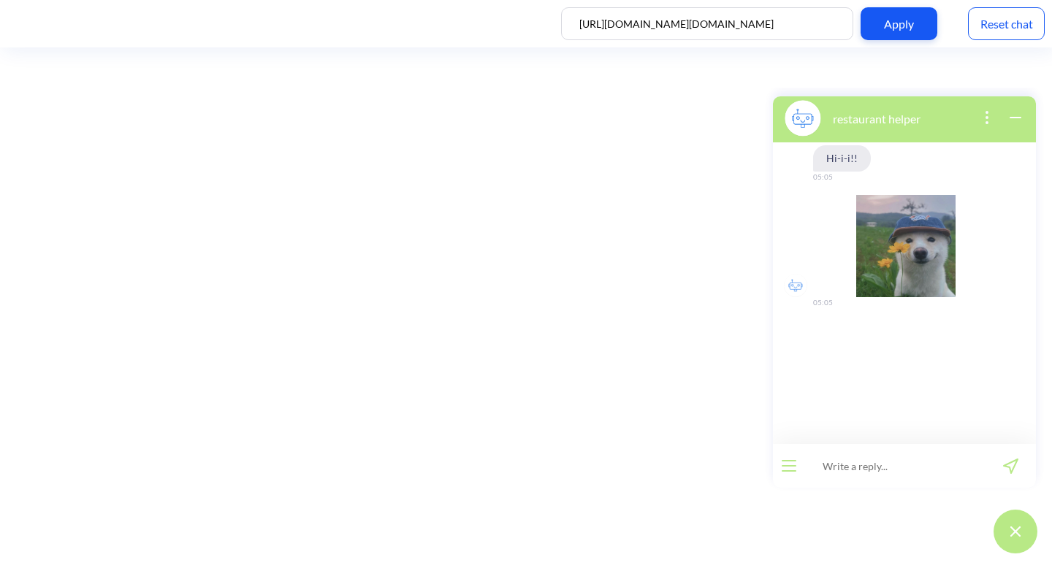
click at [914, 462] on input at bounding box center [895, 466] width 180 height 44
type input "hi, can i see the menu"
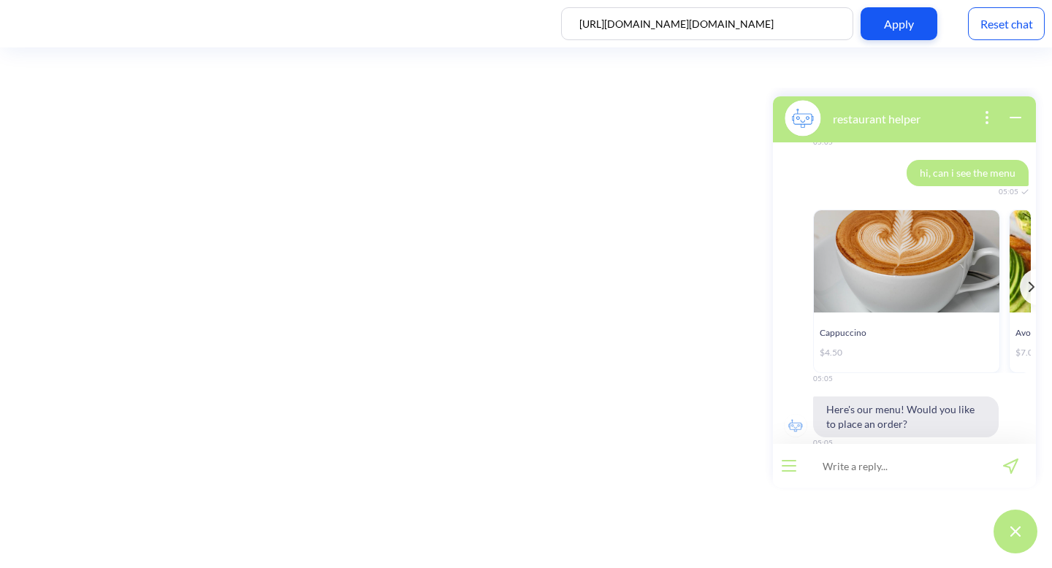
scroll to position [181, 0]
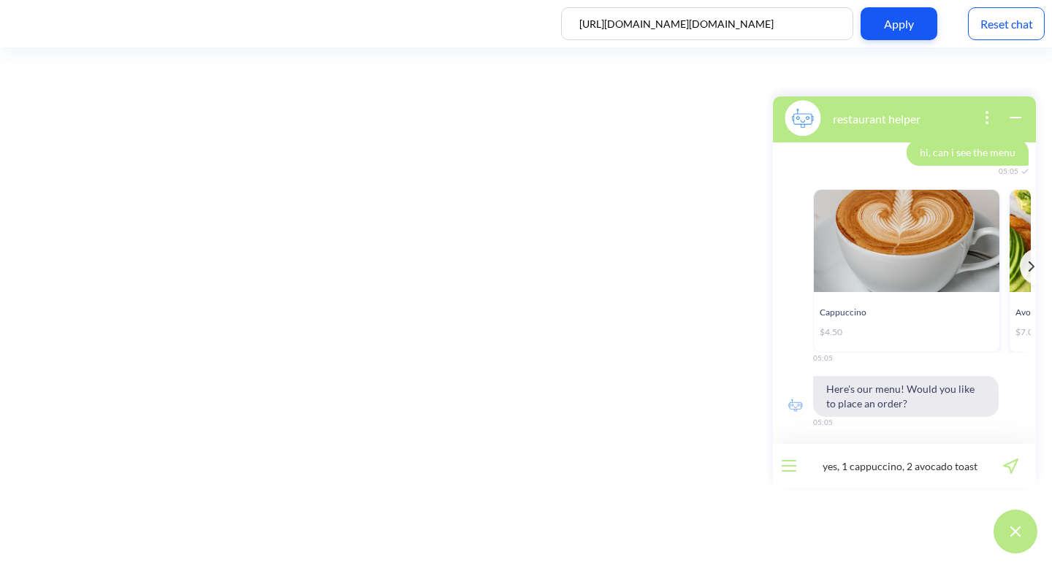
type input "yes, 1 cappuccino, 2 avocado toasts"
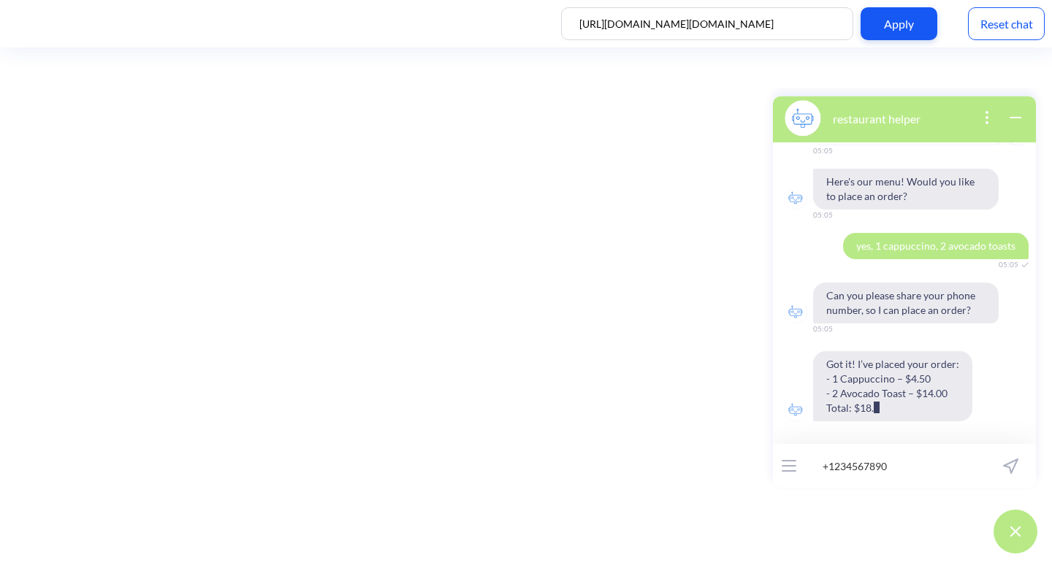
scroll to position [418, 0]
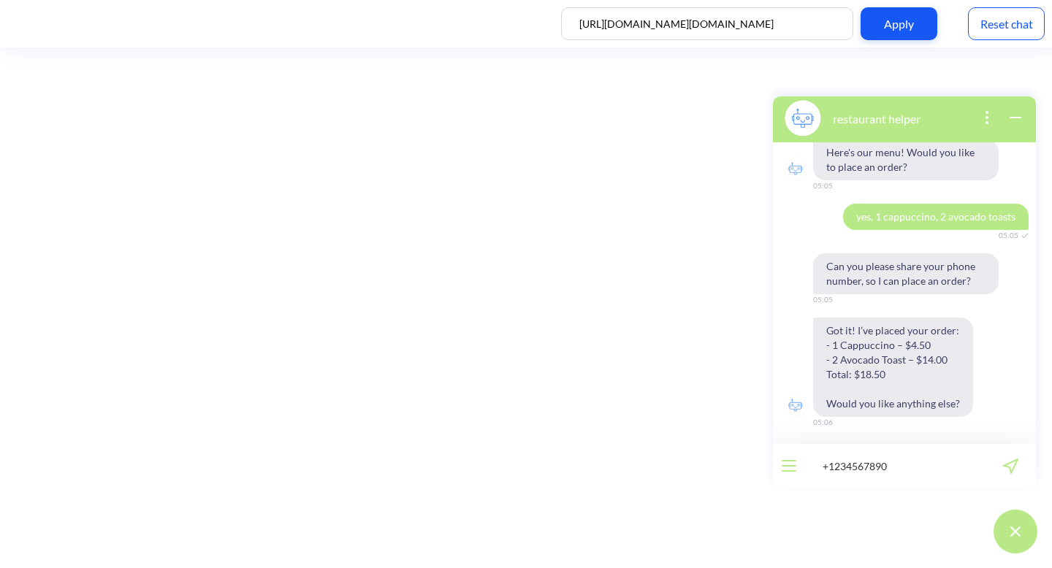
type input "+1234567890"
click at [1011, 471] on icon "send message" at bounding box center [1011, 467] width 14 height 14
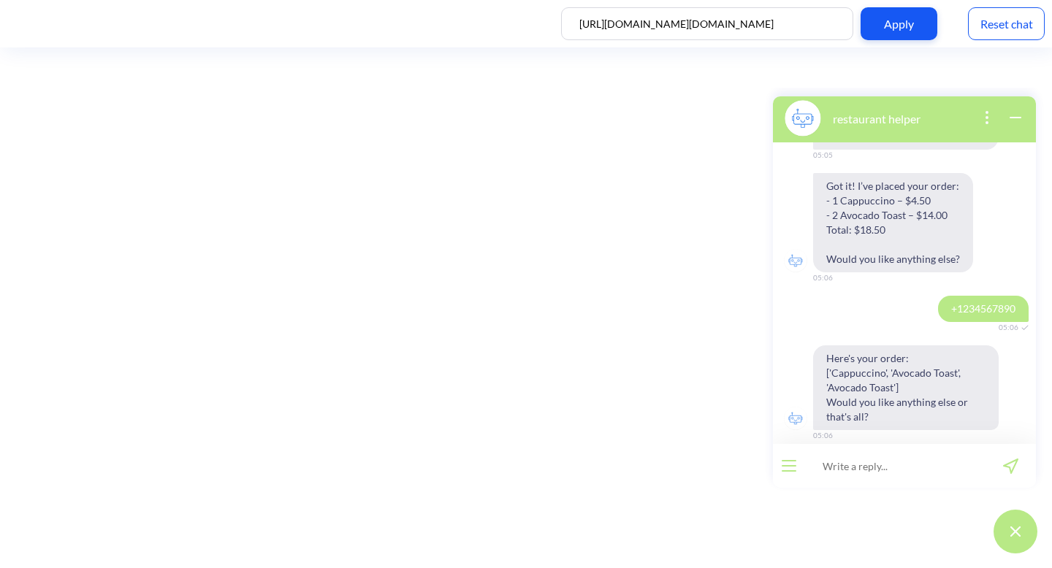
scroll to position [576, 0]
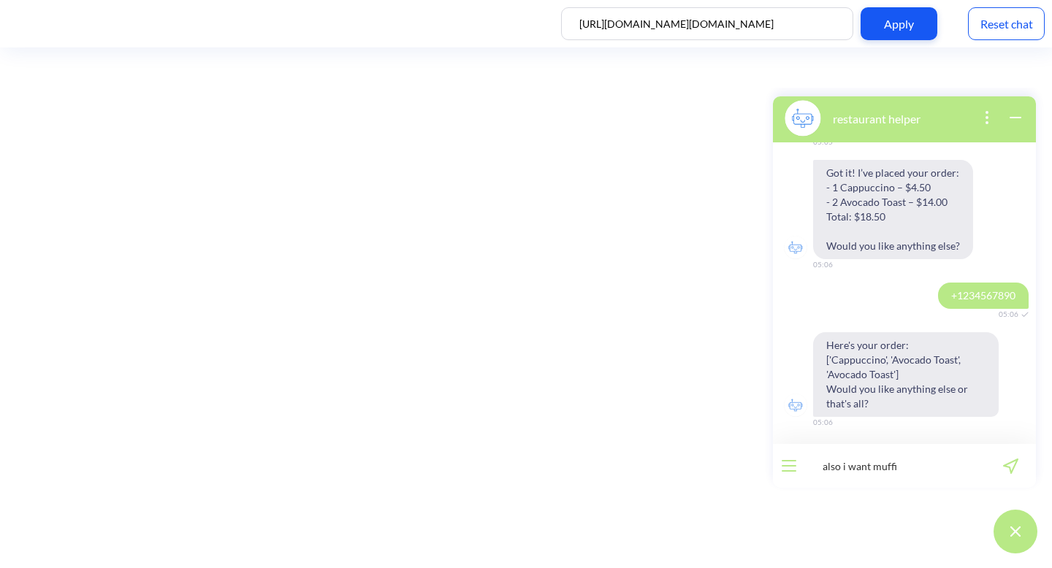
type input "also i want muffin"
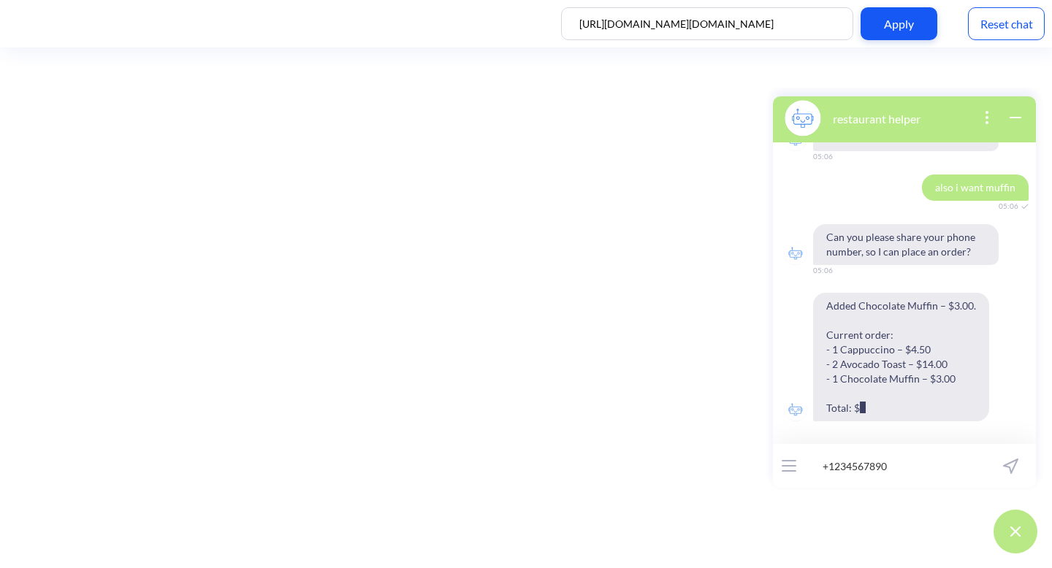
scroll to position [871, 0]
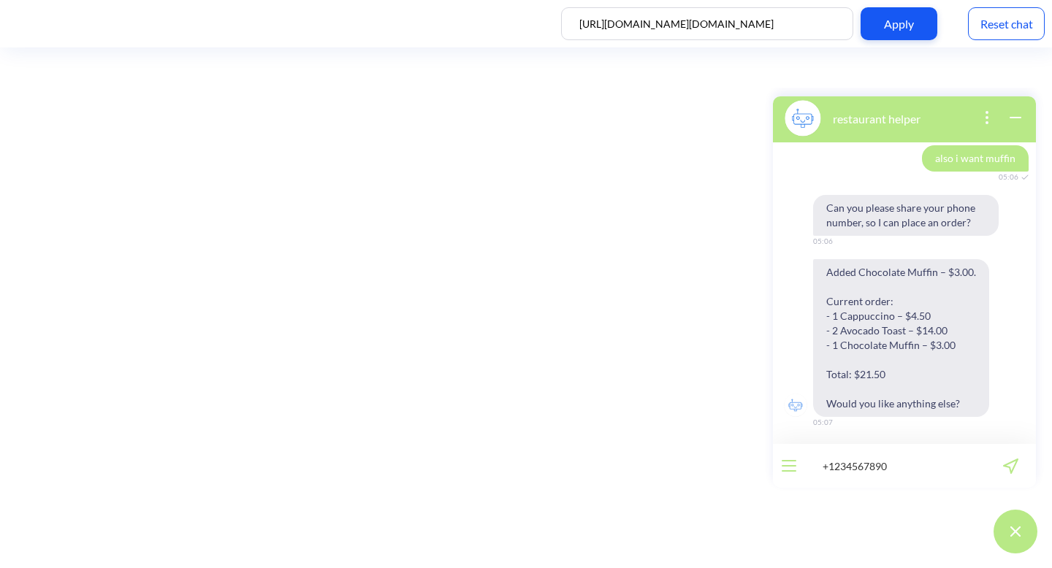
click at [853, 468] on input "+1234567890" at bounding box center [895, 466] width 180 height 44
type input "+"
type input "no"
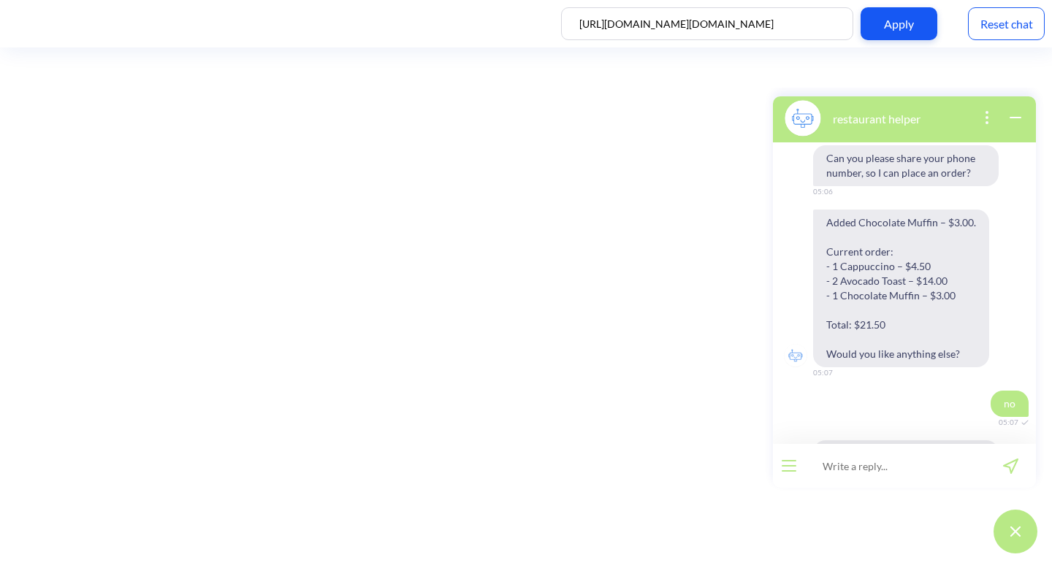
scroll to position [985, 0]
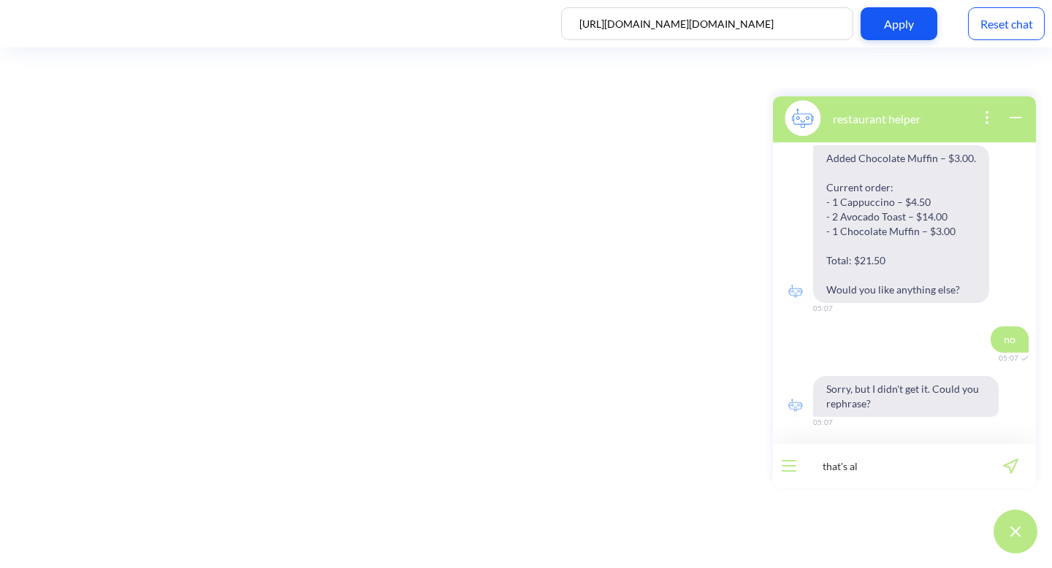
type input "that's all"
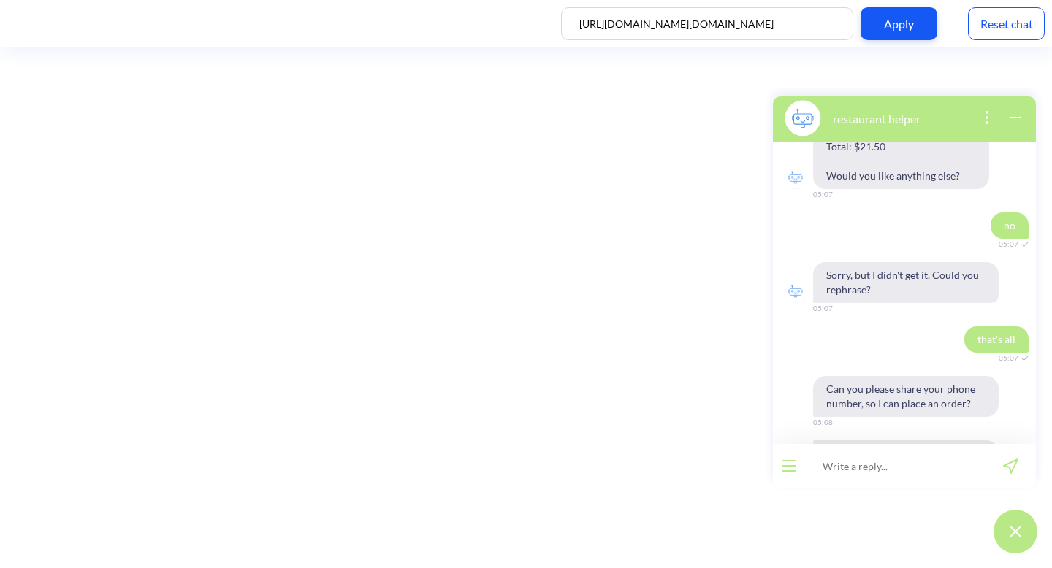
scroll to position [1251, 0]
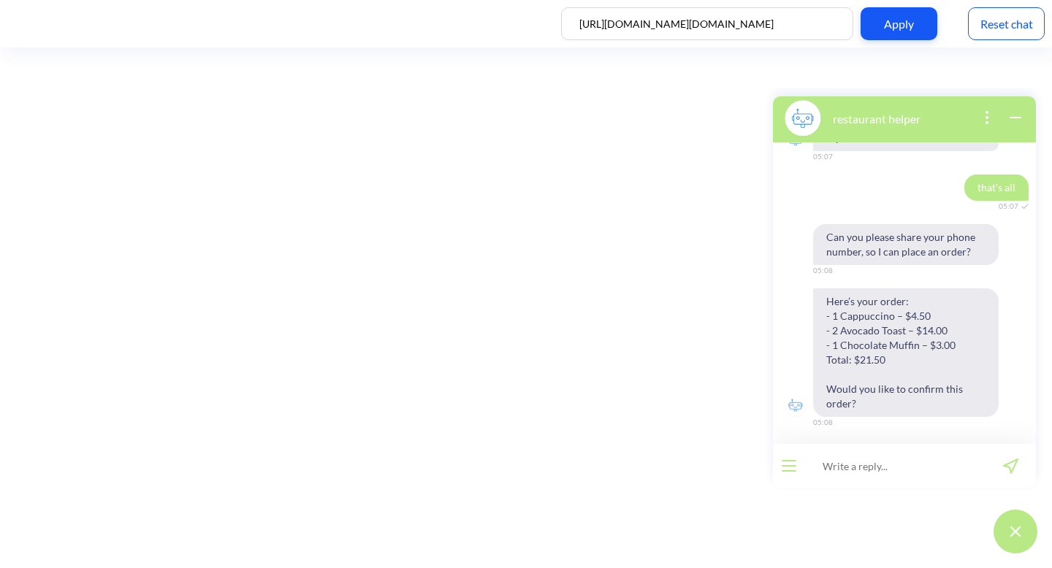
click at [992, 34] on div "Reset chat" at bounding box center [1006, 23] width 77 height 33
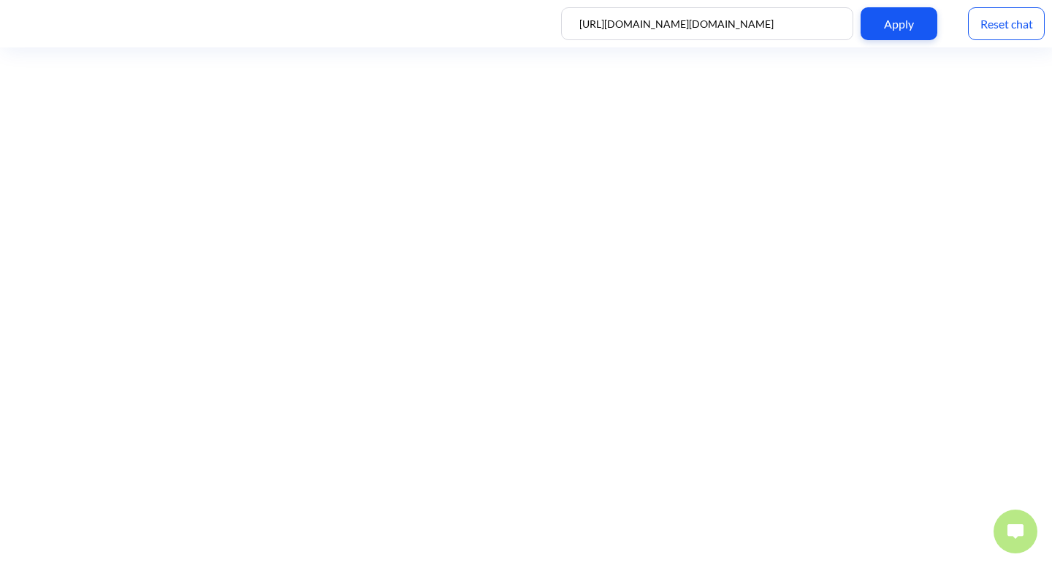
click at [1023, 525] on img at bounding box center [1016, 532] width 16 height 15
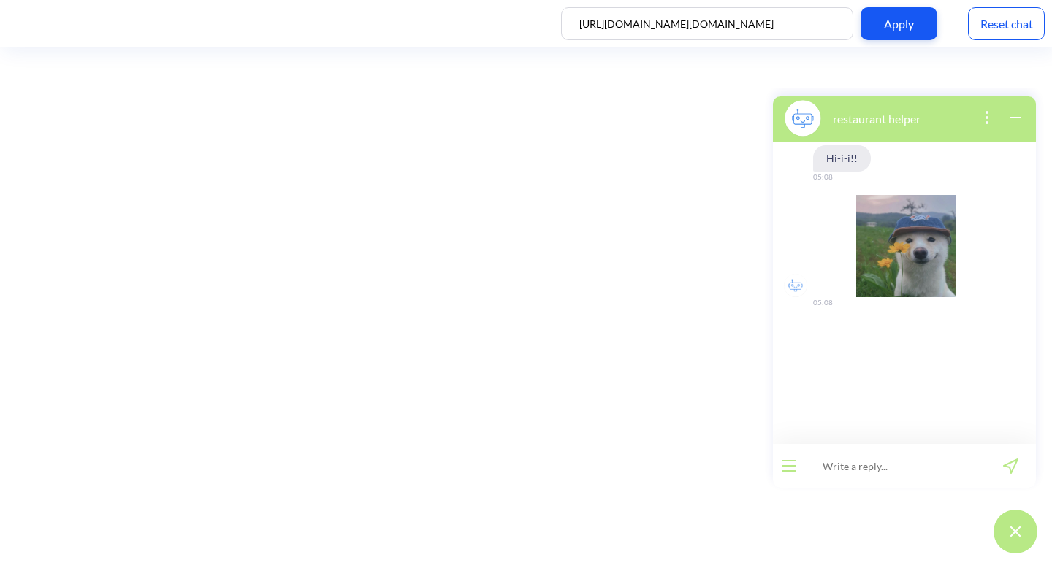
click at [901, 457] on input at bounding box center [895, 466] width 180 height 44
type input "hi, can i see menu"
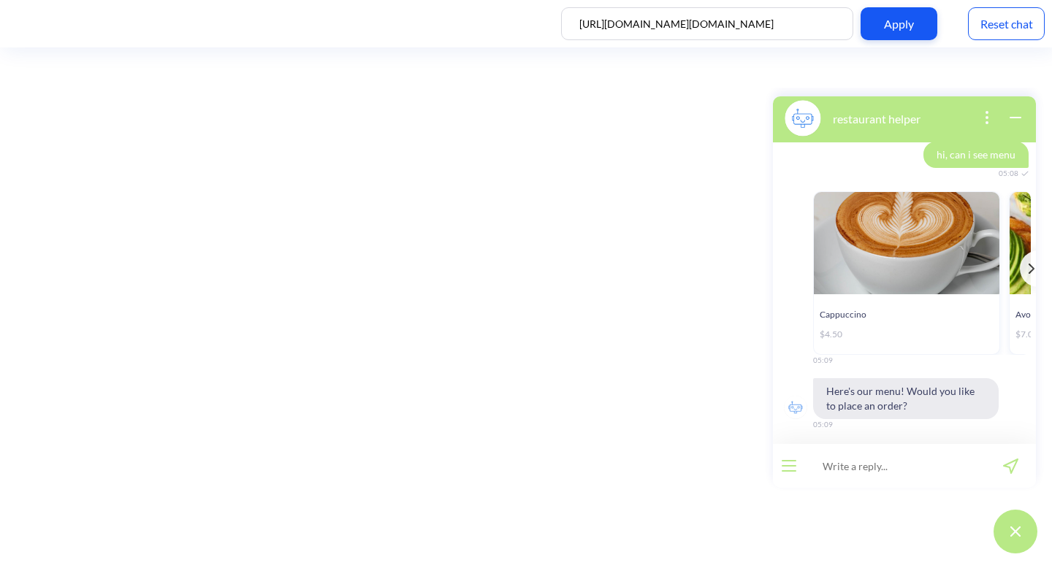
scroll to position [181, 0]
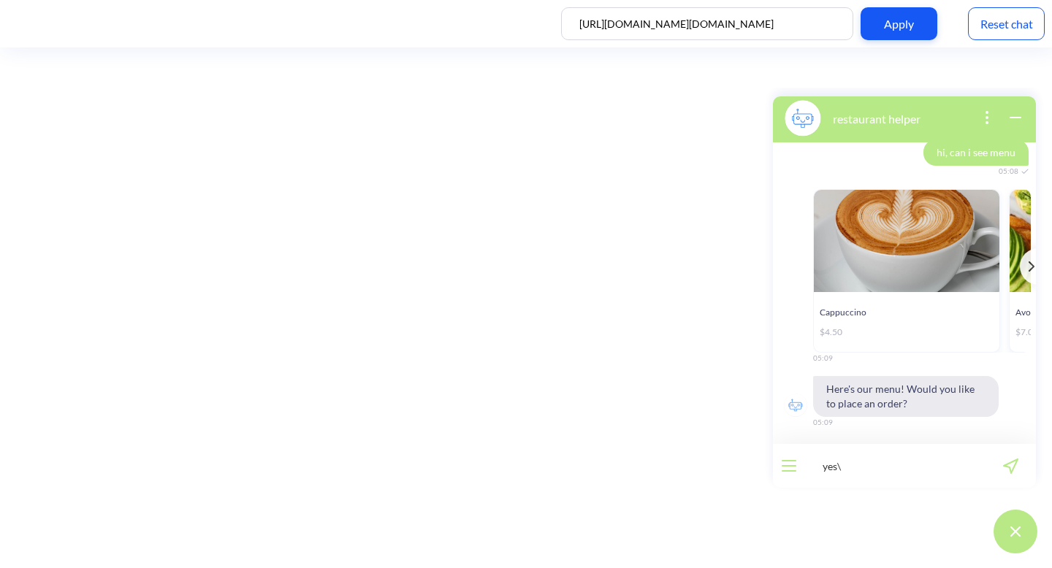
type input "yes"
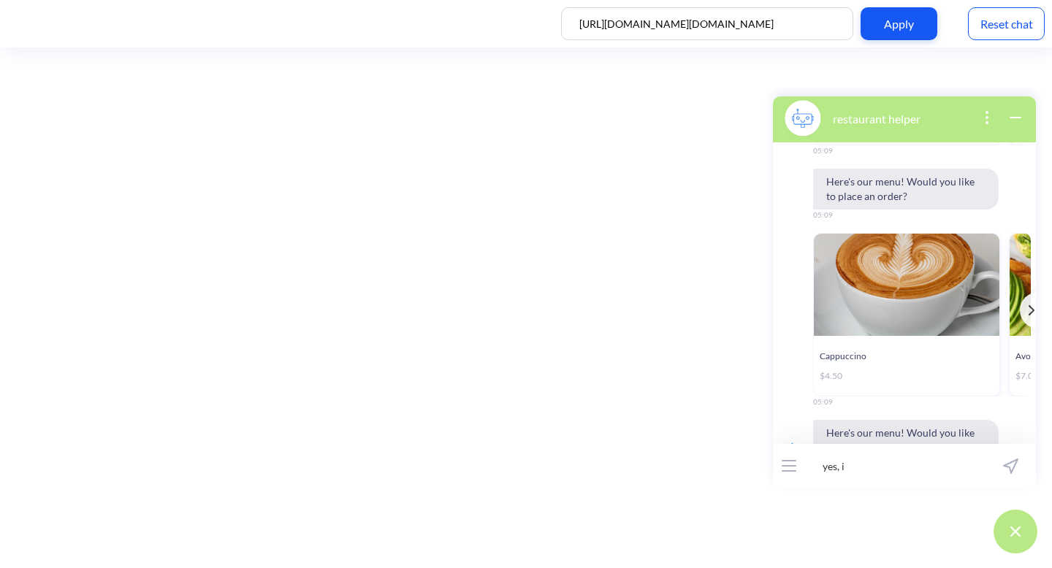
scroll to position [732, 0]
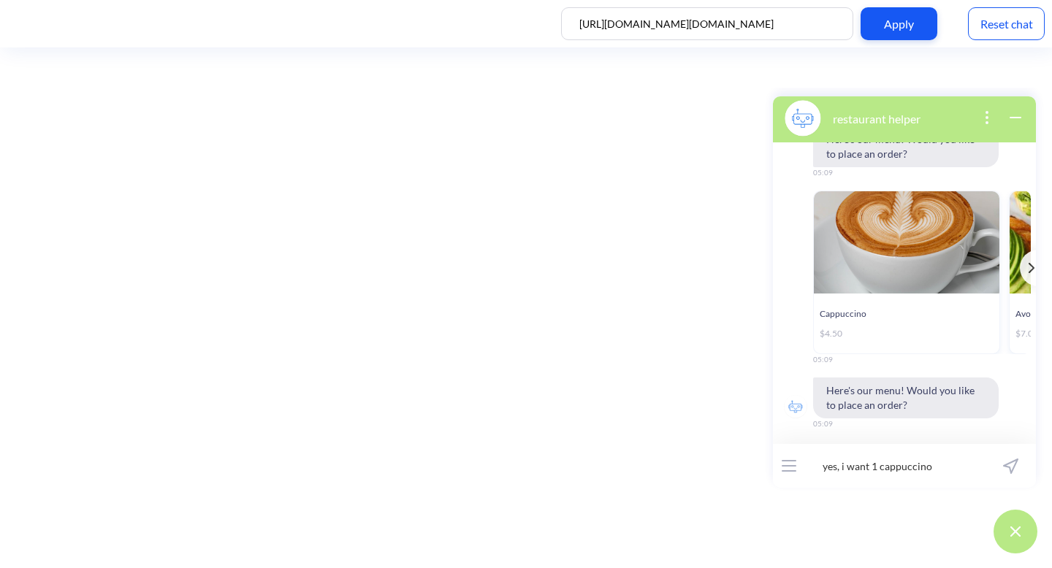
type input "yes, i want 1 cappuccino"
click at [1002, 27] on div "Reset chat" at bounding box center [1006, 23] width 77 height 33
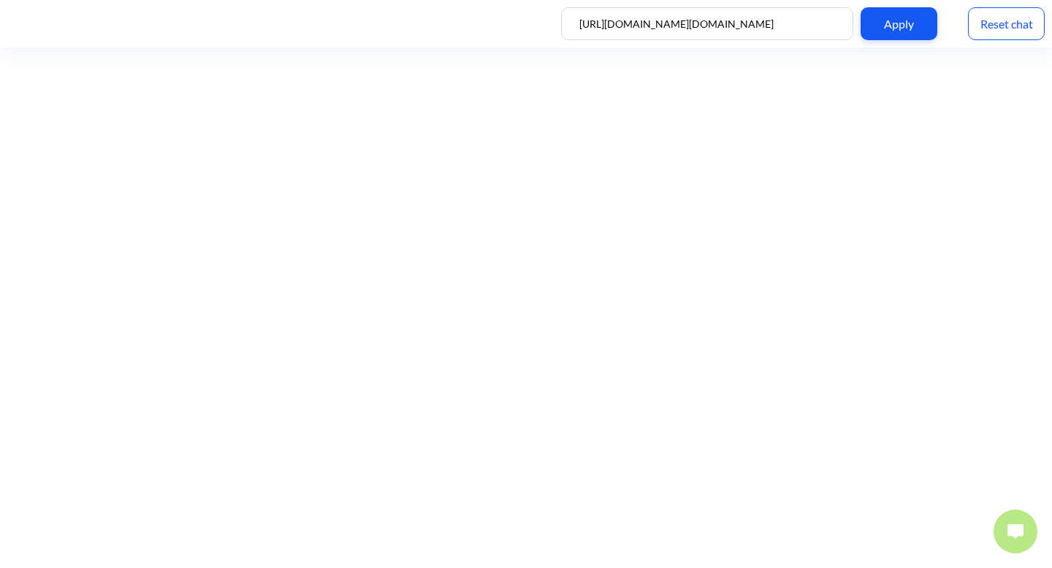
click at [1015, 525] on img at bounding box center [1016, 532] width 16 height 15
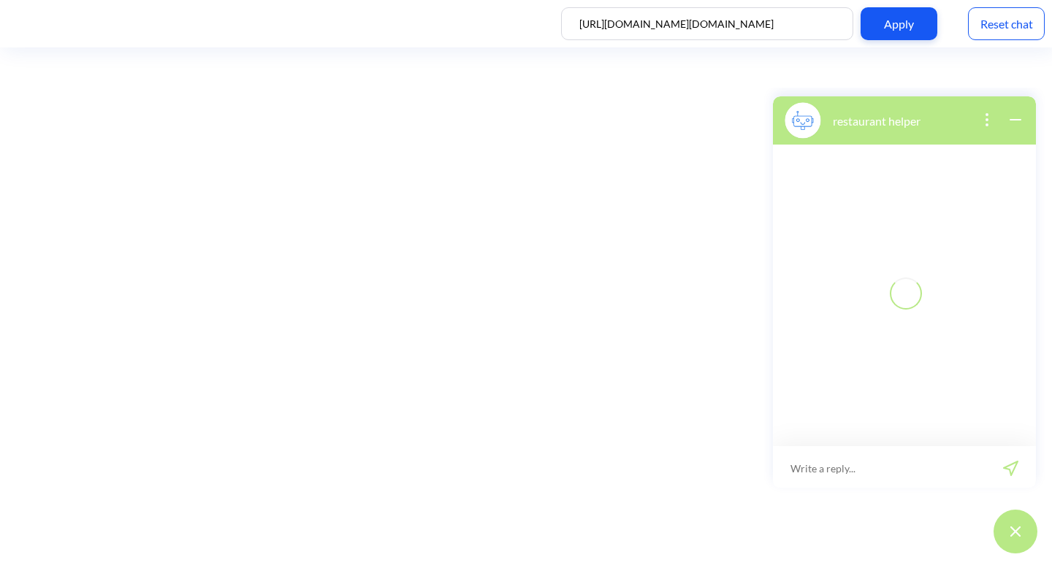
scroll to position [2, 0]
click at [921, 460] on input at bounding box center [895, 466] width 180 height 44
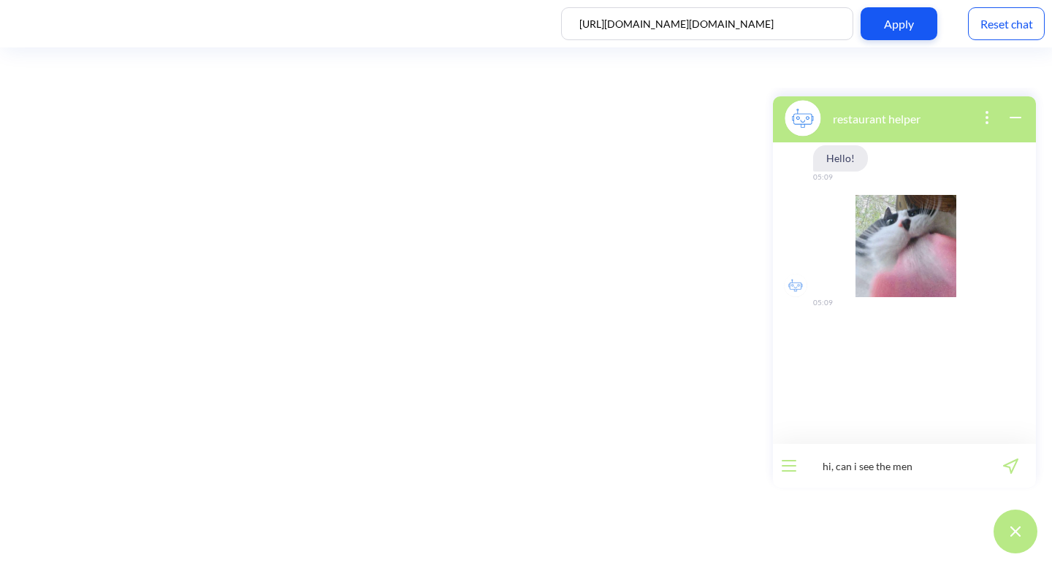
type input "hi, can i see the menu"
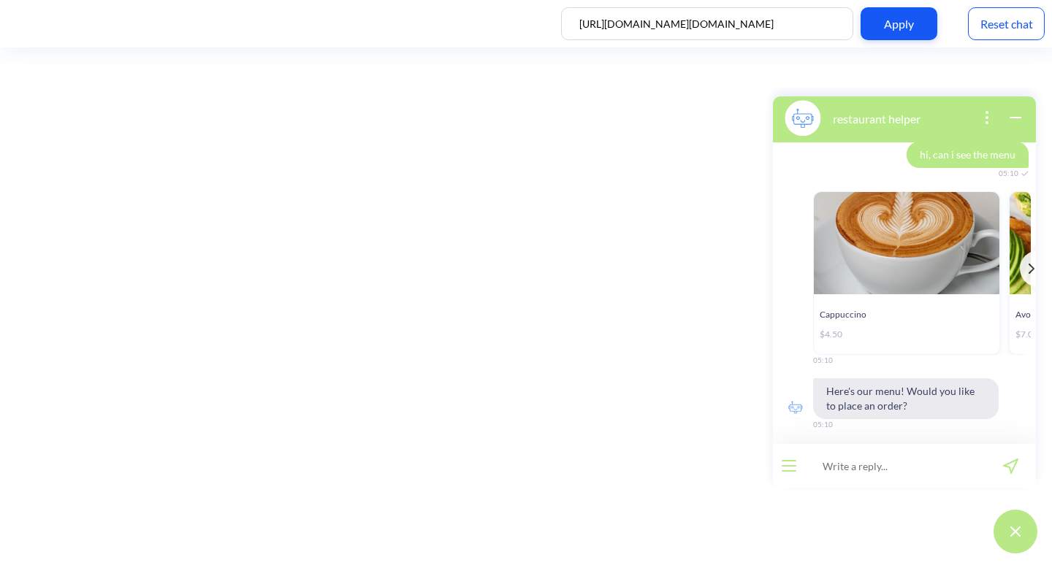
scroll to position [181, 0]
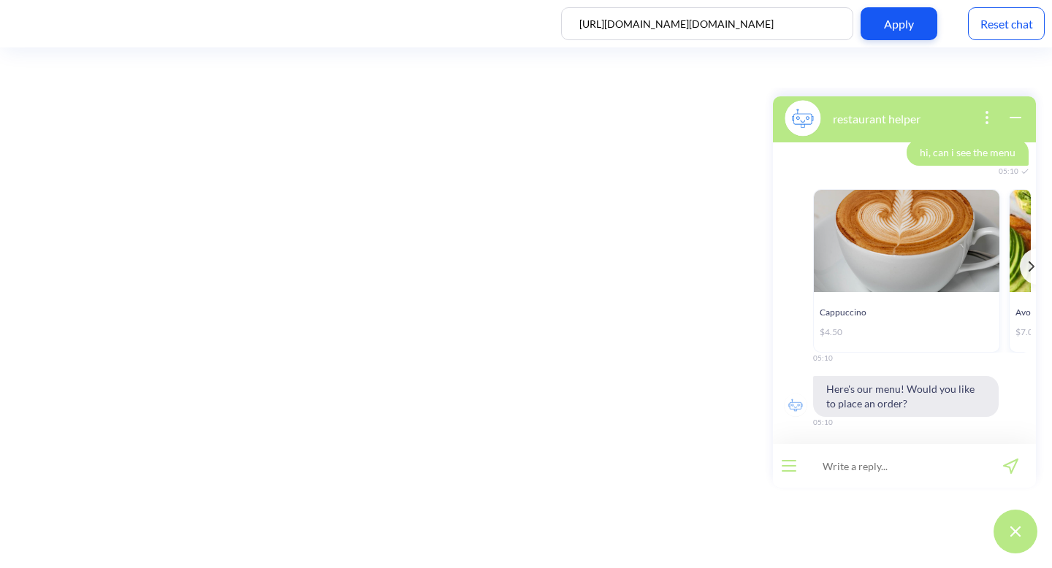
type input "u"
type input "yes, 1 cappucino"
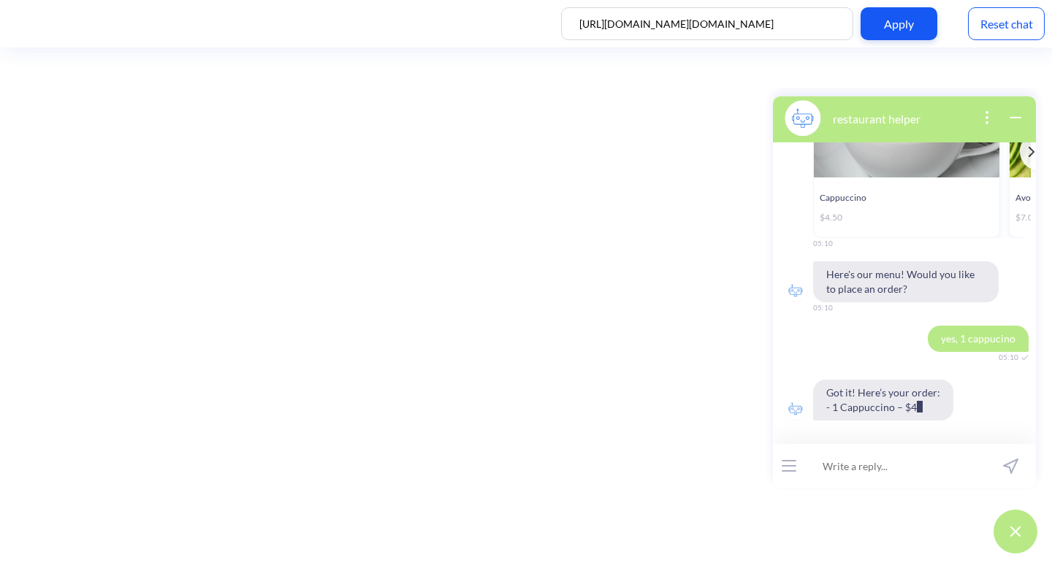
scroll to position [354, 0]
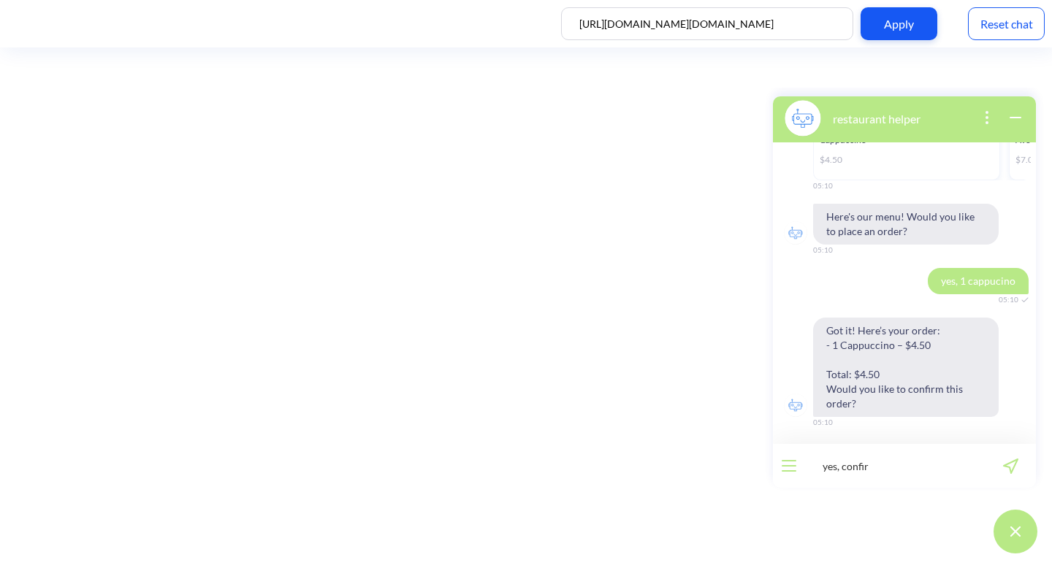
type input "yes, confirm"
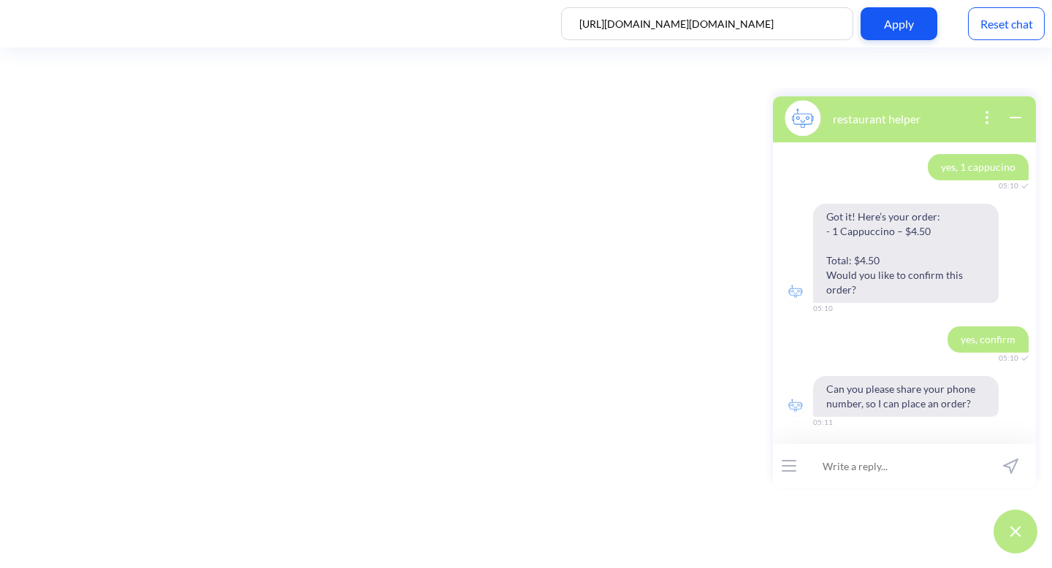
scroll to position [576, 0]
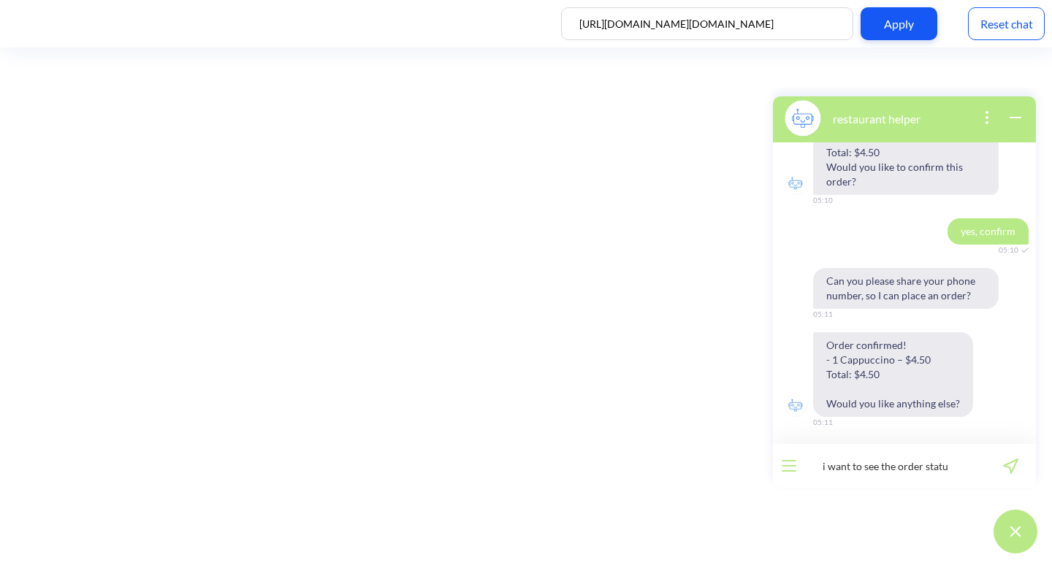
type input "i want to see the order status"
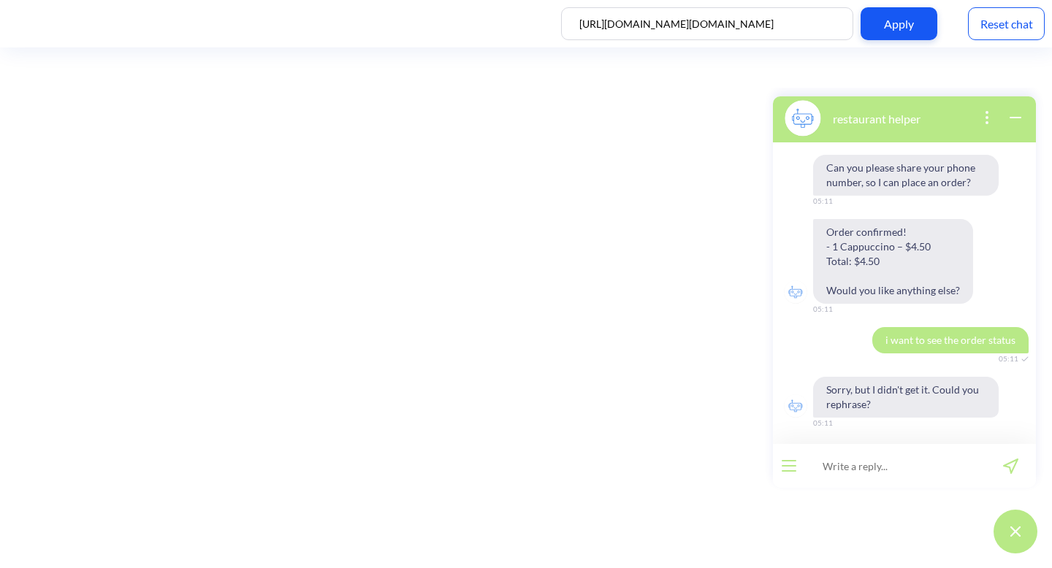
scroll to position [690, 0]
type input "order status"
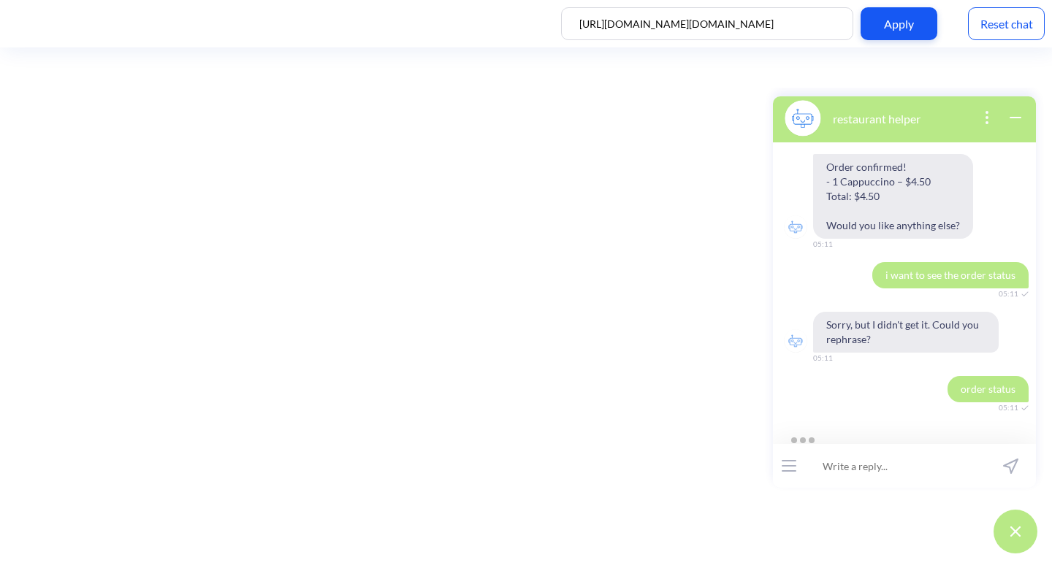
scroll to position [804, 0]
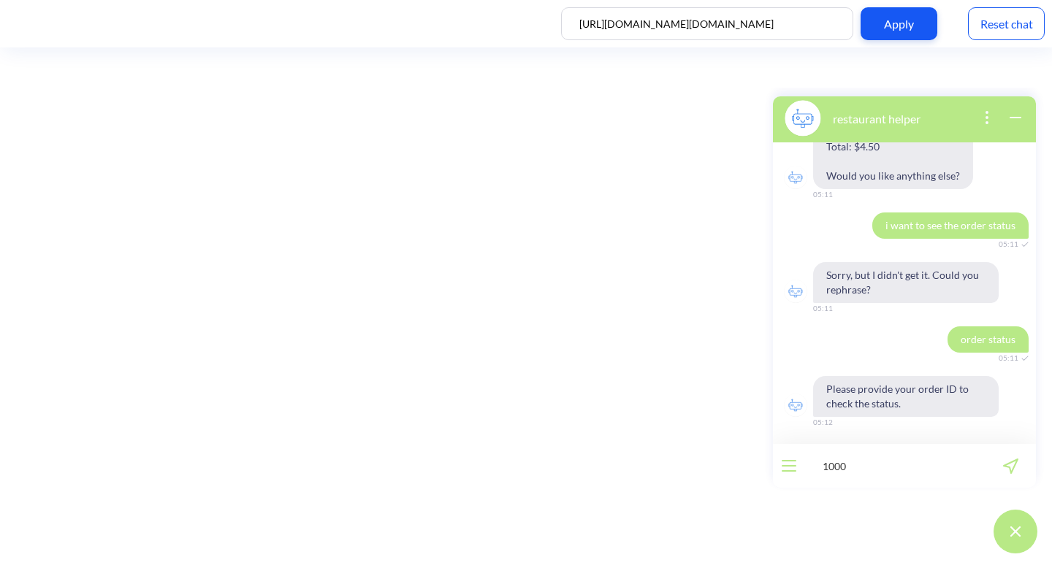
type input "10005"
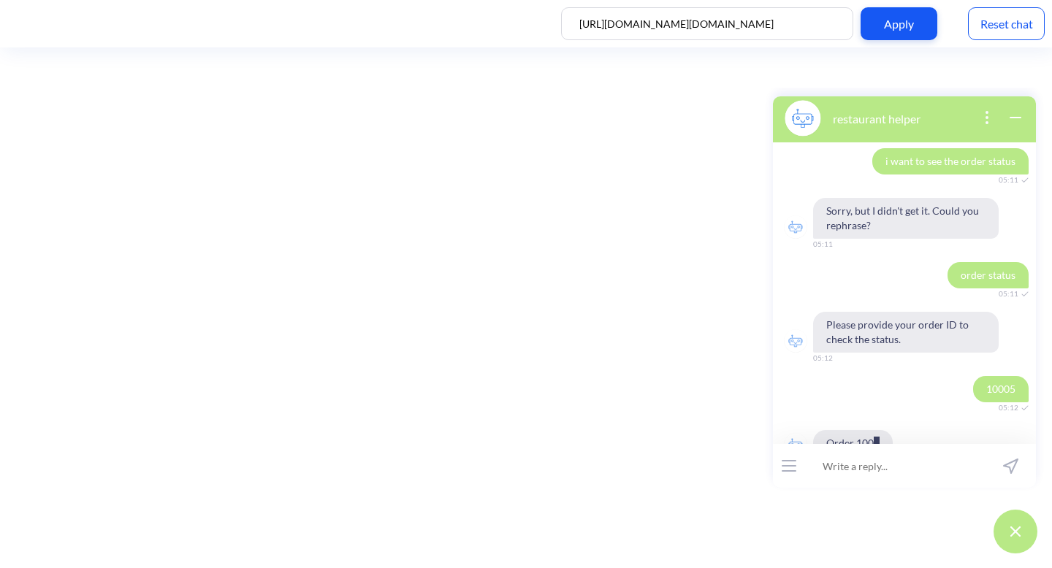
scroll to position [903, 0]
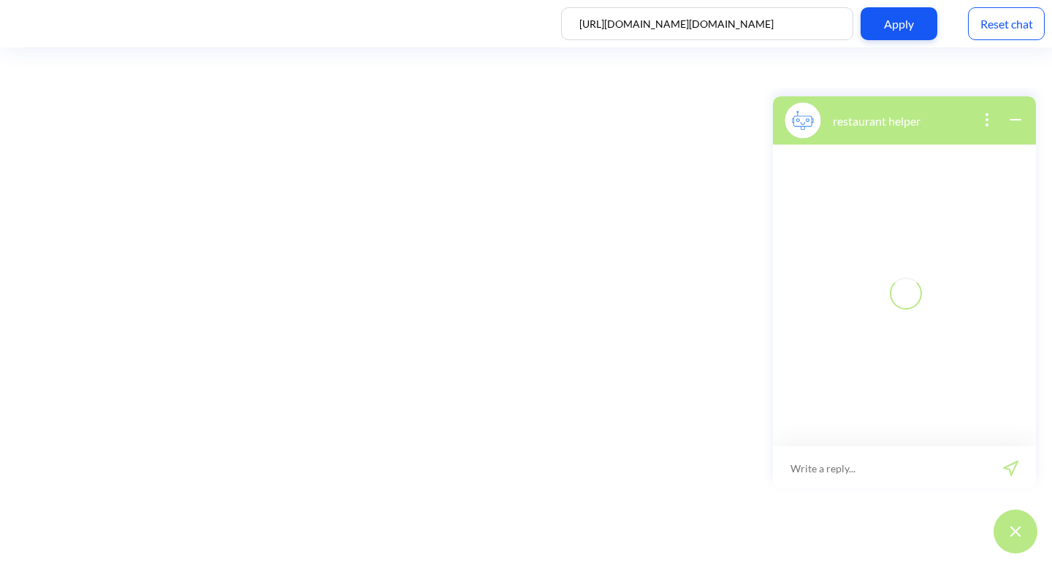
scroll to position [2, 0]
click at [1038, 23] on div "Reset chat" at bounding box center [1006, 23] width 77 height 33
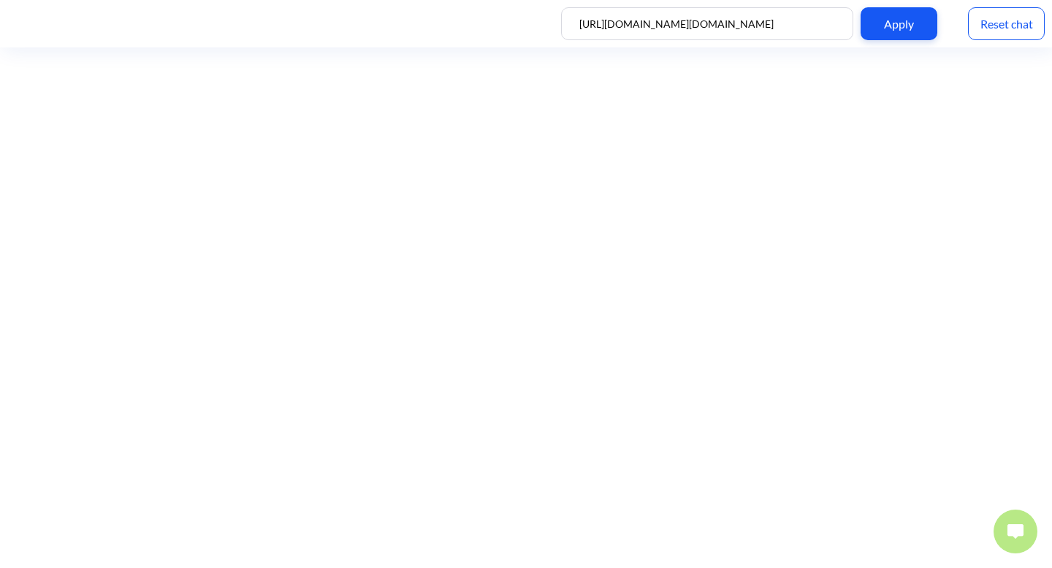
click at [1014, 533] on img at bounding box center [1016, 532] width 16 height 15
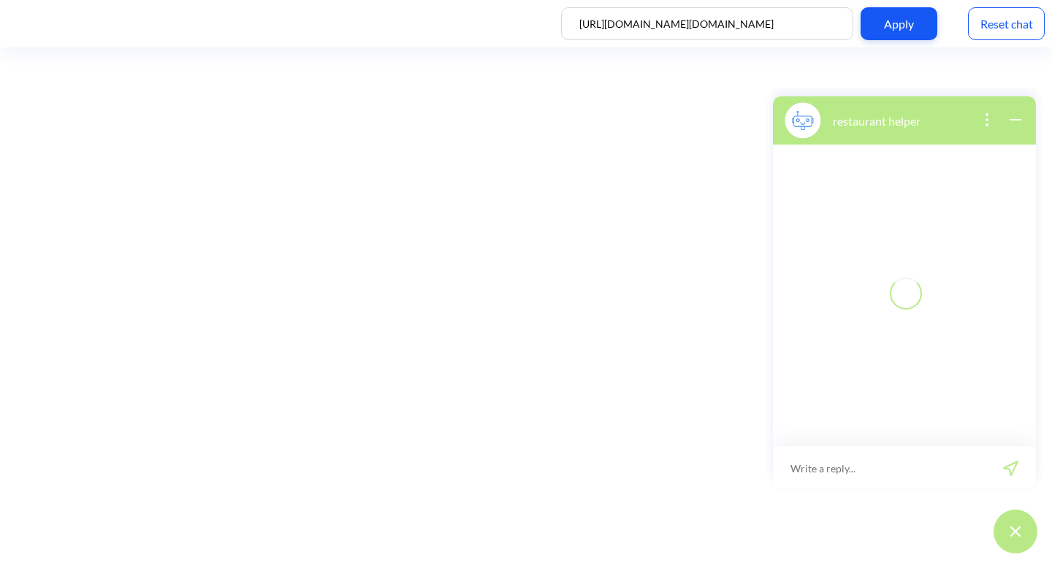
scroll to position [2, 0]
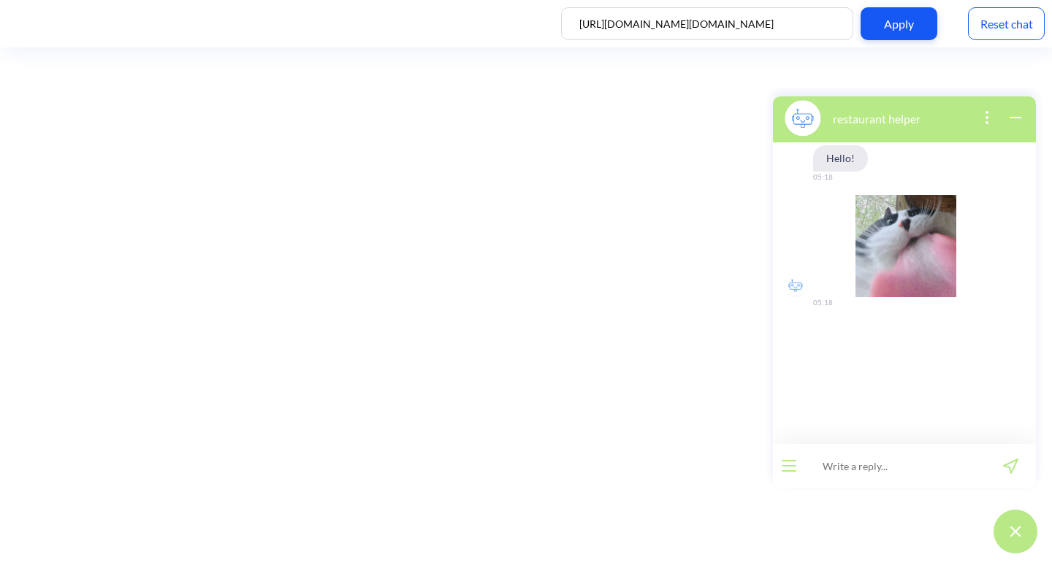
click at [933, 477] on input at bounding box center [895, 466] width 180 height 44
type input "hi, can i see the menu"
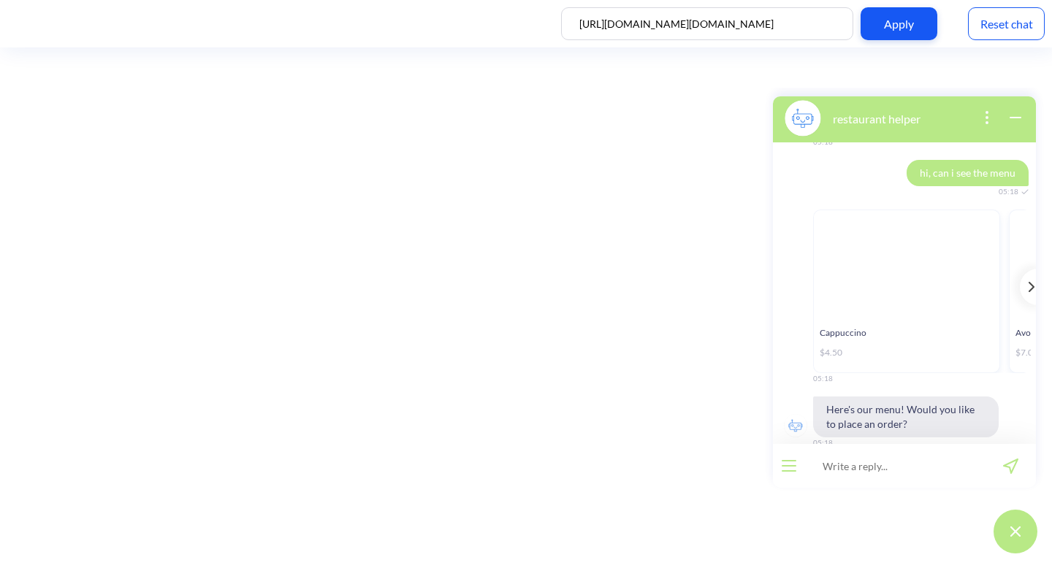
scroll to position [181, 0]
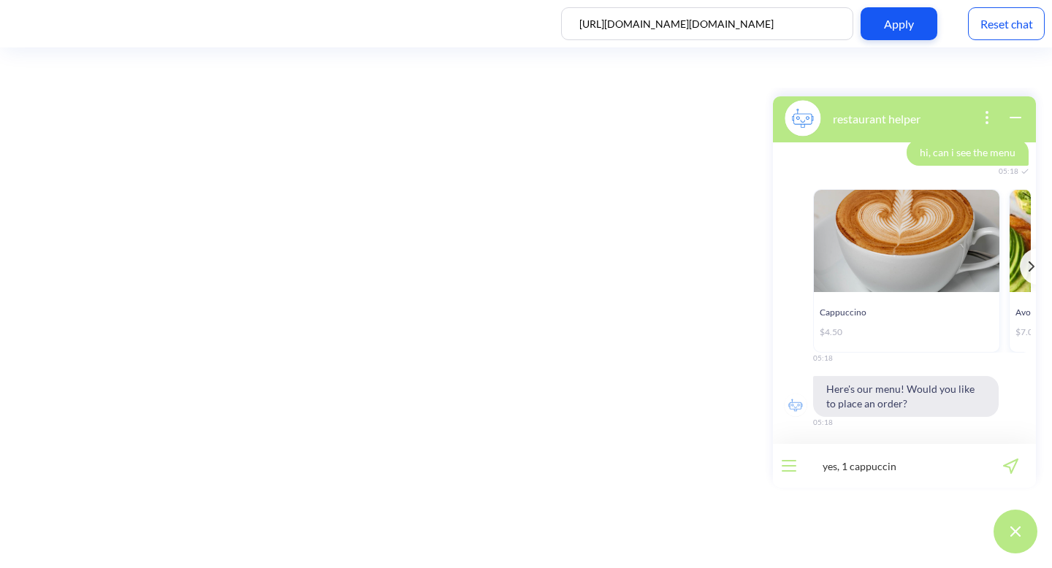
type input "yes, 1 cappuccino"
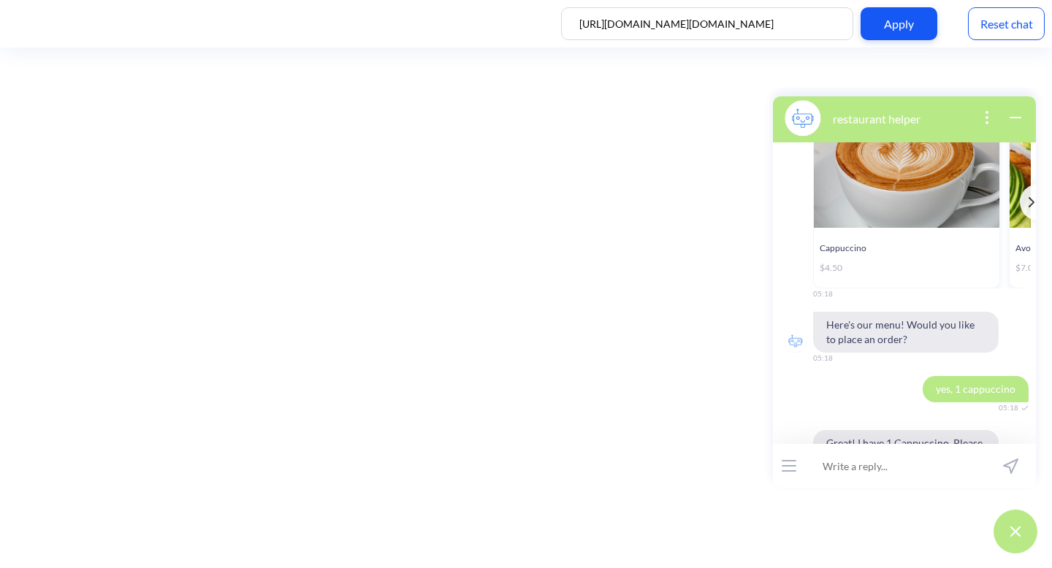
scroll to position [310, 0]
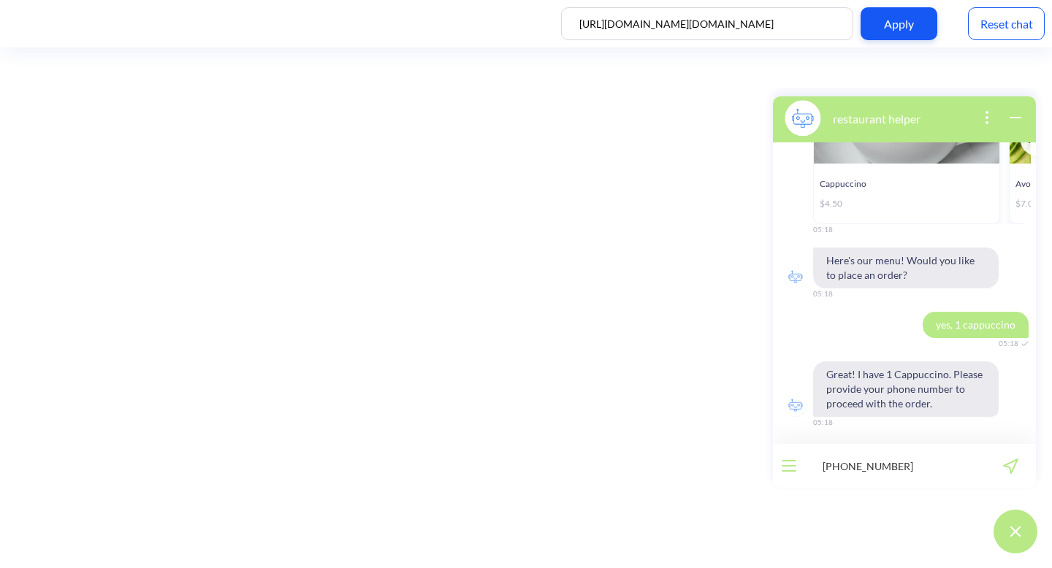
type input "[PHONE_NUMBER]"
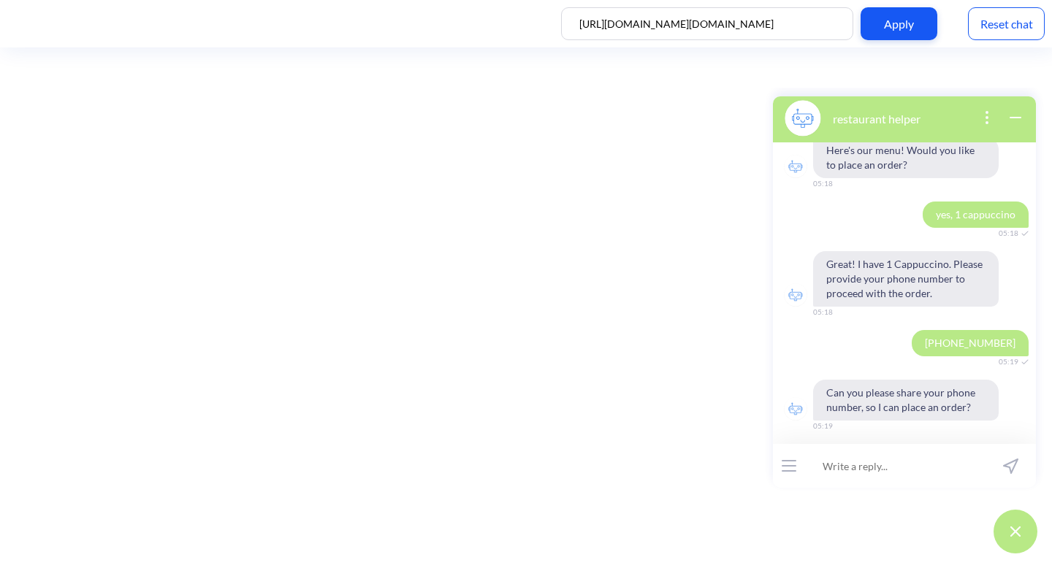
scroll to position [424, 0]
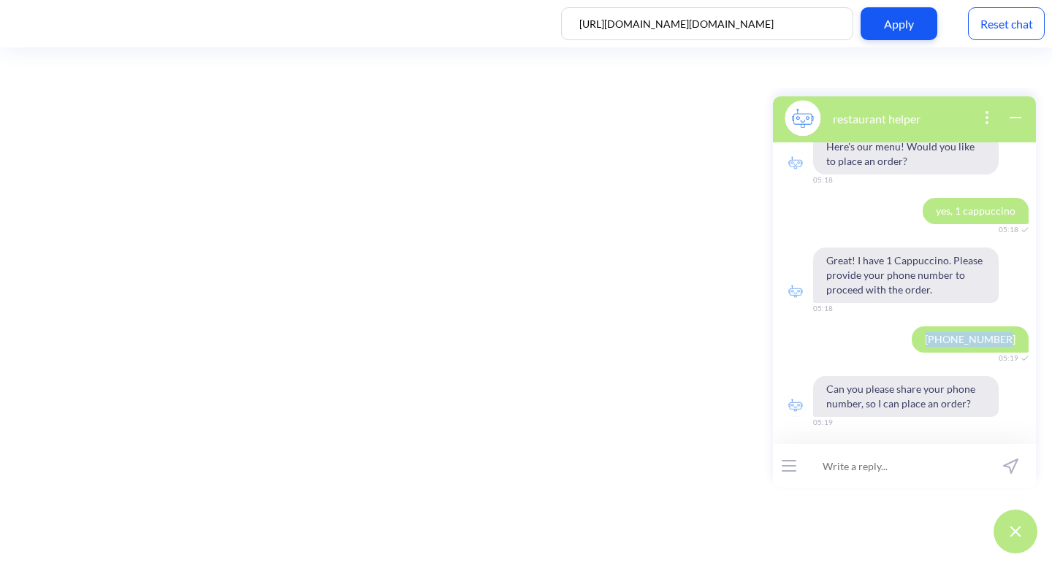
drag, startPoint x: 929, startPoint y: 339, endPoint x: 1008, endPoint y: 341, distance: 78.9
click at [1008, 341] on span "[PHONE_NUMBER]" at bounding box center [970, 340] width 117 height 26
copy span "[PHONE_NUMBER]"
click at [883, 468] on input at bounding box center [895, 466] width 180 height 44
paste input "[PHONE_NUMBER]"
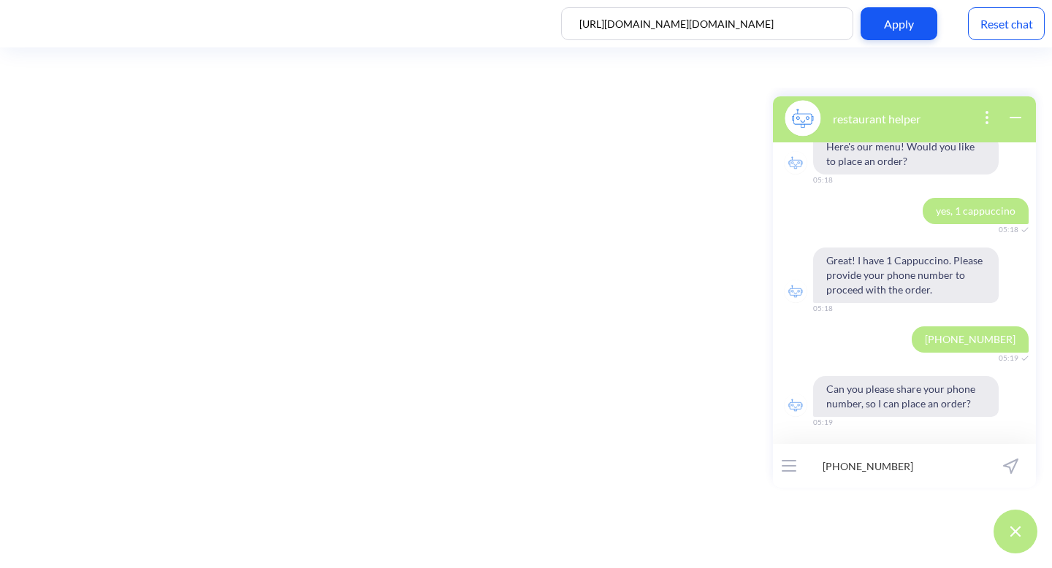
type input "[PHONE_NUMBER]"
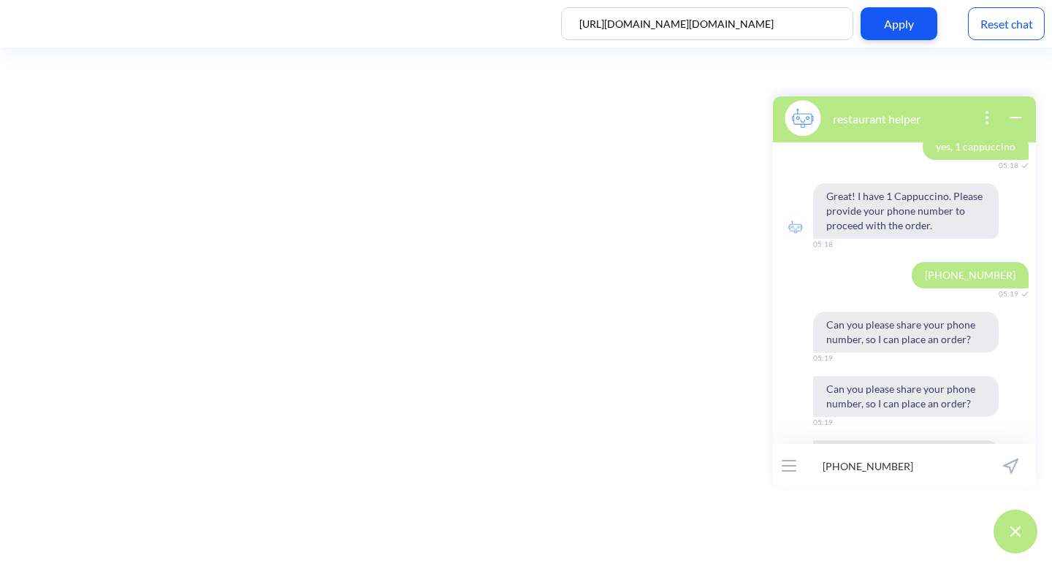
scroll to position [631, 0]
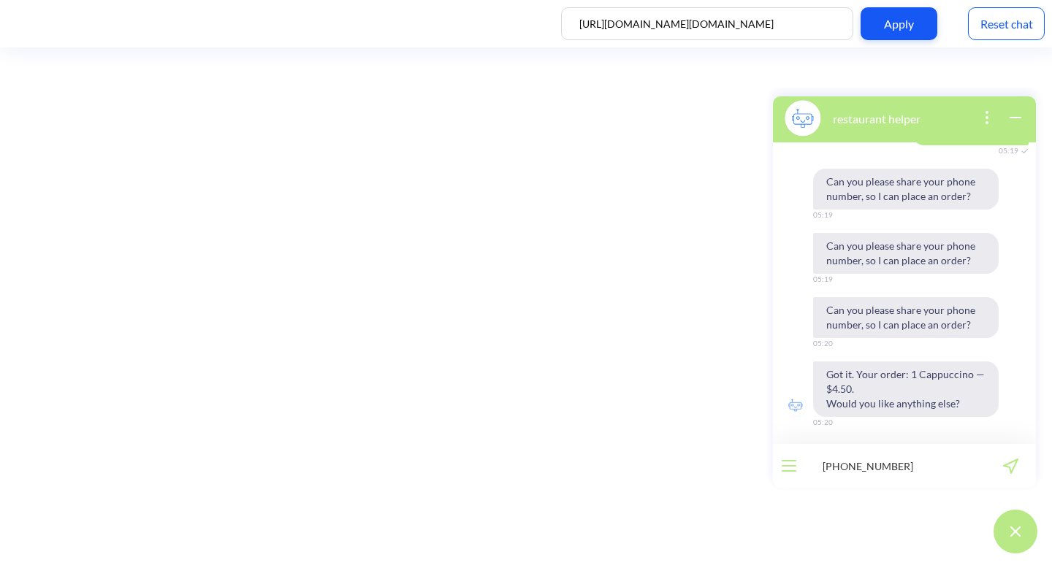
drag, startPoint x: 916, startPoint y: 468, endPoint x: 780, endPoint y: 466, distance: 135.9
click at [780, 467] on div "[PHONE_NUMBER] 13 / 255" at bounding box center [904, 466] width 263 height 44
type input "no"
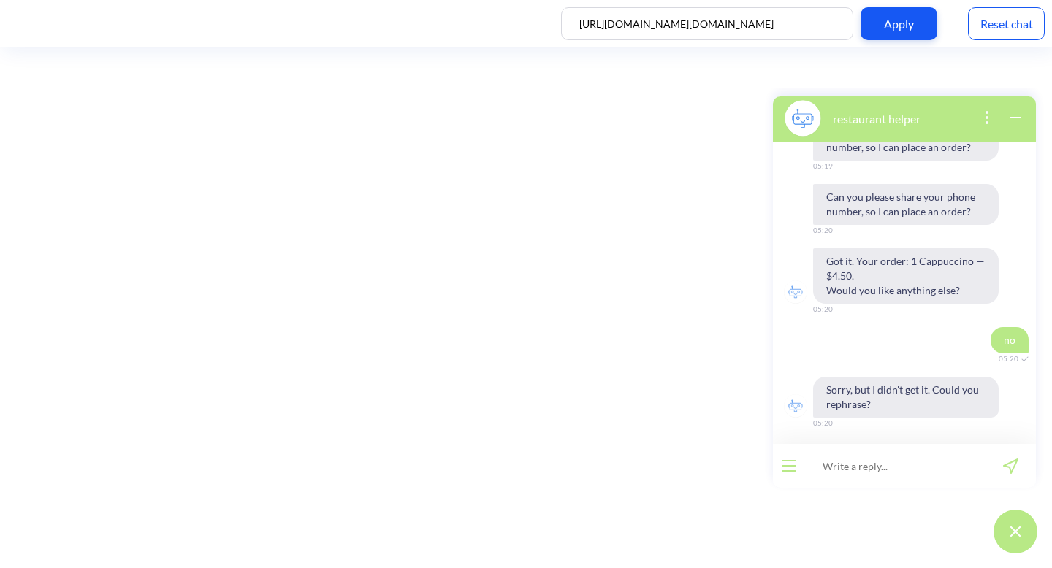
scroll to position [745, 0]
type input "i want to confirm order"
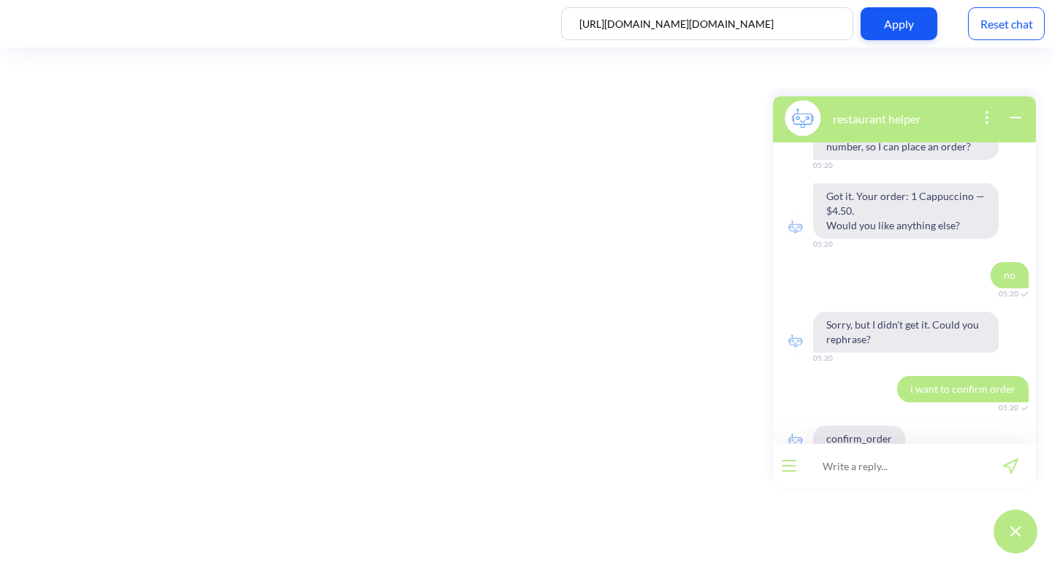
scroll to position [845, 0]
